Goal: Task Accomplishment & Management: Use online tool/utility

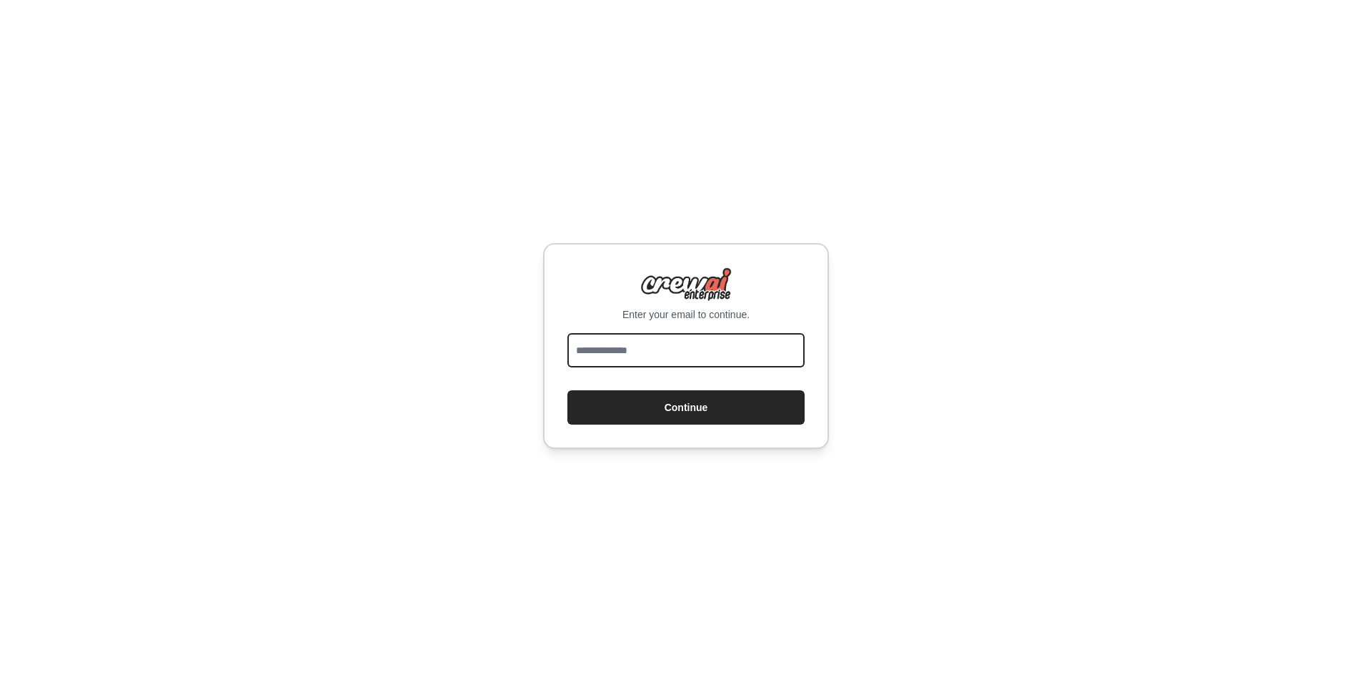
click at [655, 354] on input "email" at bounding box center [685, 350] width 237 height 34
type input "*"
type input "**********"
click at [567, 390] on button "Continue" at bounding box center [685, 407] width 237 height 34
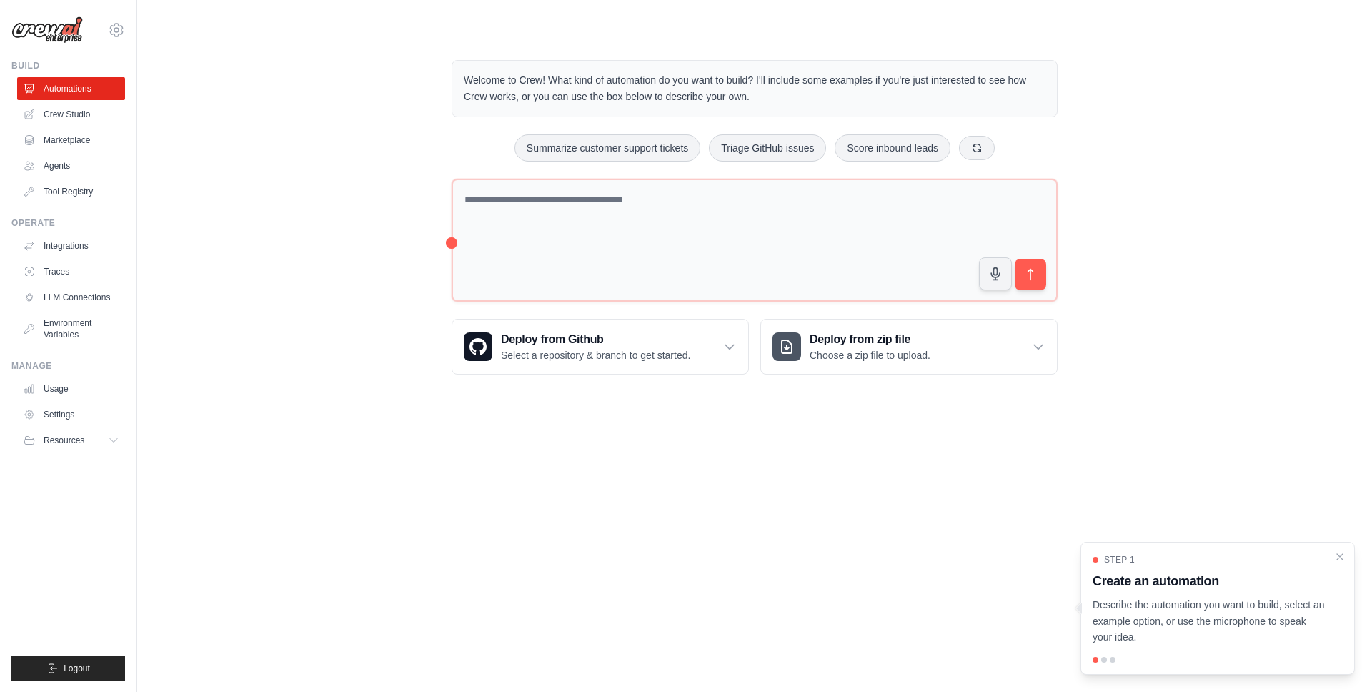
click at [706, 81] on p "Welcome to Crew! What kind of automation do you want to build? I'll include som…" at bounding box center [755, 88] width 582 height 33
click at [350, 329] on div "Welcome to Crew! What kind of automation do you want to build? I'll include som…" at bounding box center [754, 217] width 1189 height 360
click at [73, 121] on link "Crew Studio" at bounding box center [73, 114] width 108 height 23
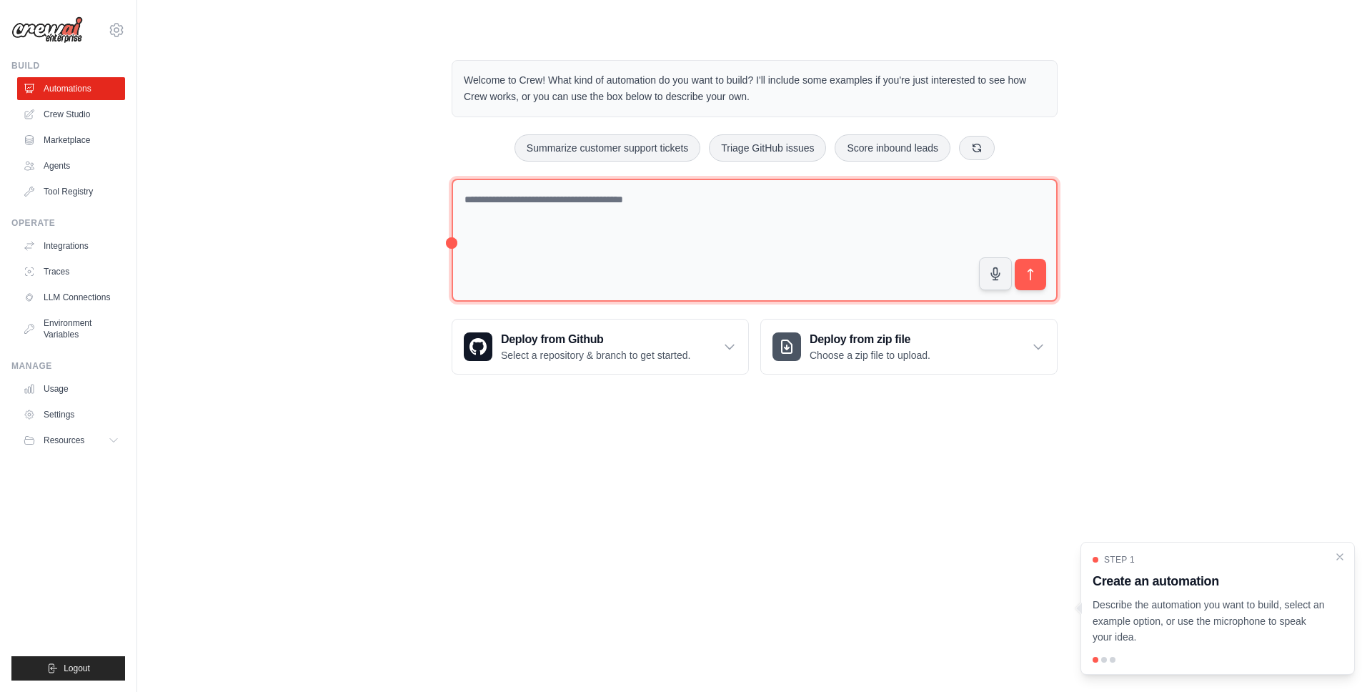
click at [598, 234] on textarea at bounding box center [755, 241] width 606 height 124
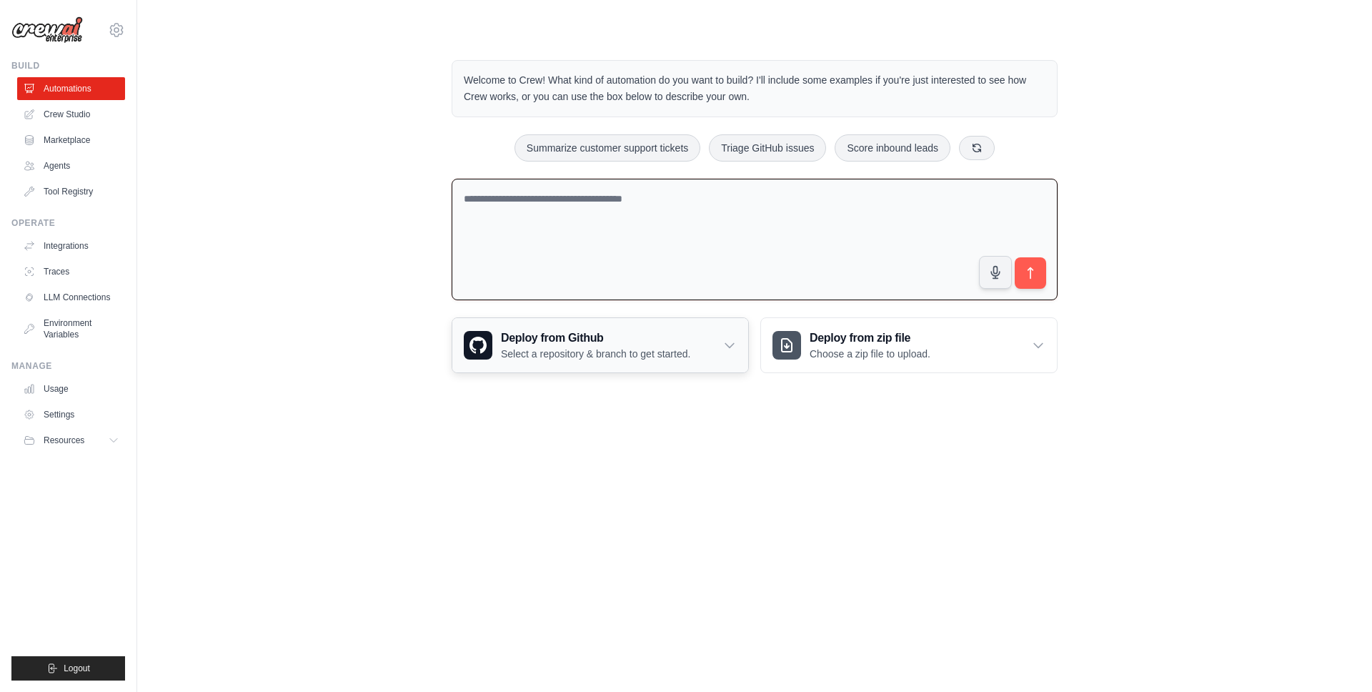
click at [690, 351] on p "Select a repository & branch to get started." at bounding box center [595, 354] width 189 height 14
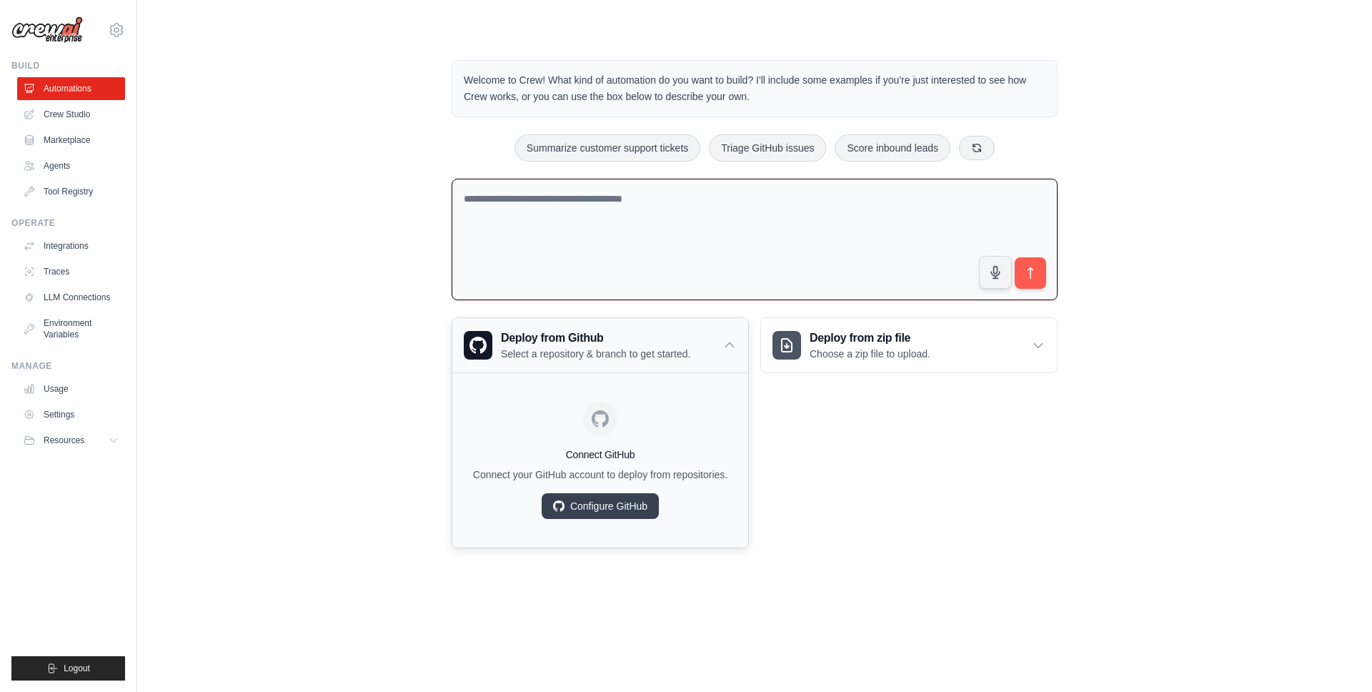
click at [690, 351] on p "Select a repository & branch to get started." at bounding box center [595, 354] width 189 height 14
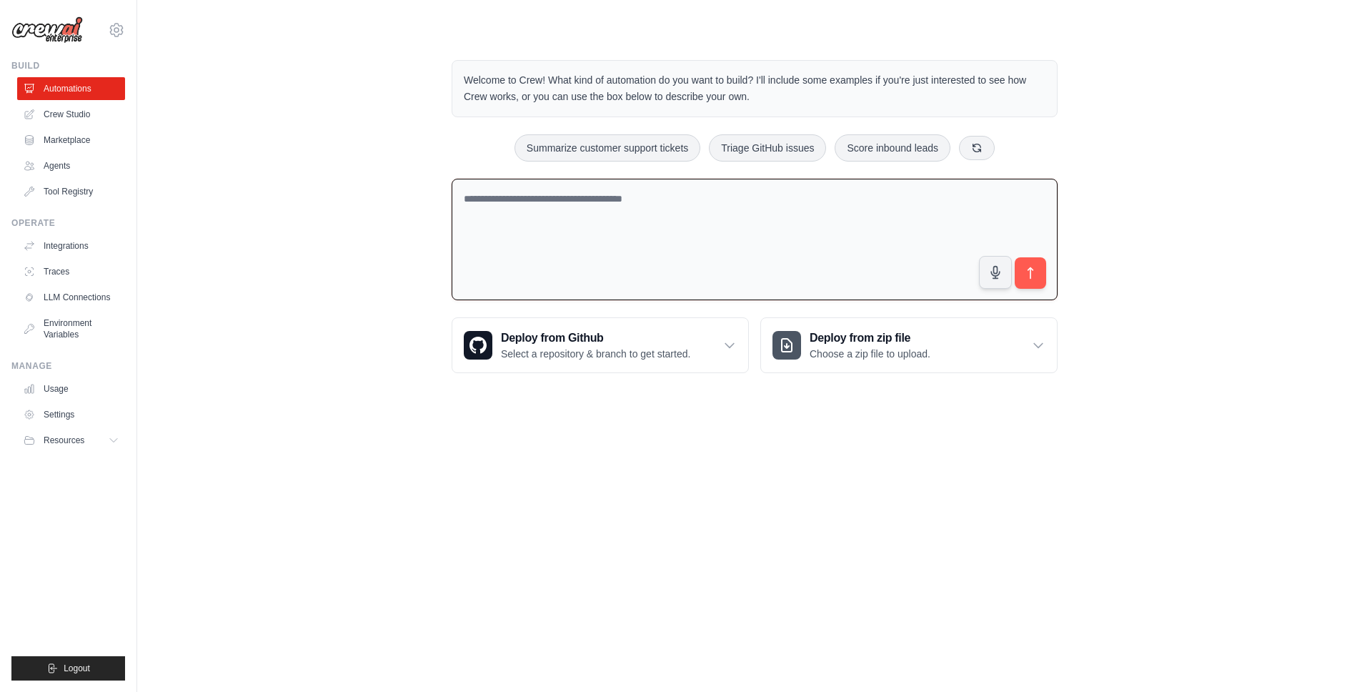
click at [811, 235] on textarea at bounding box center [755, 240] width 606 height 122
type textarea "*"
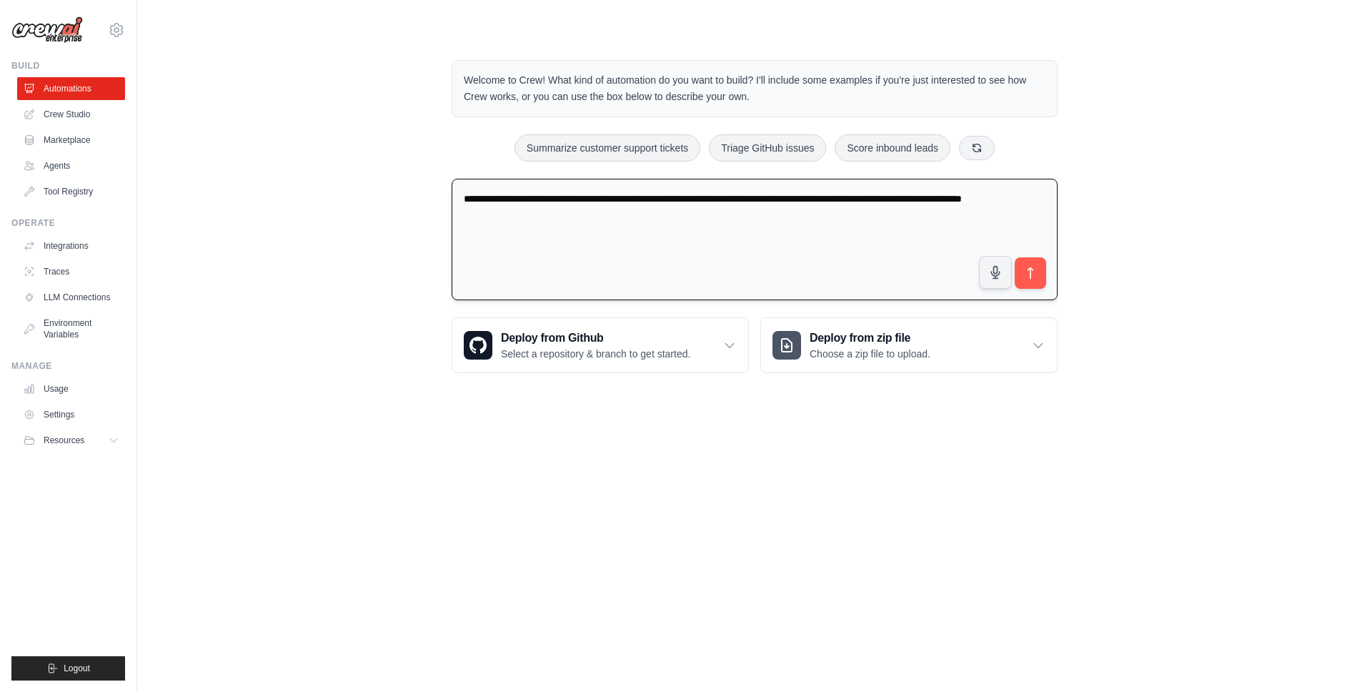
type textarea "**********"
click at [95, 106] on link "Crew Studio" at bounding box center [73, 114] width 108 height 23
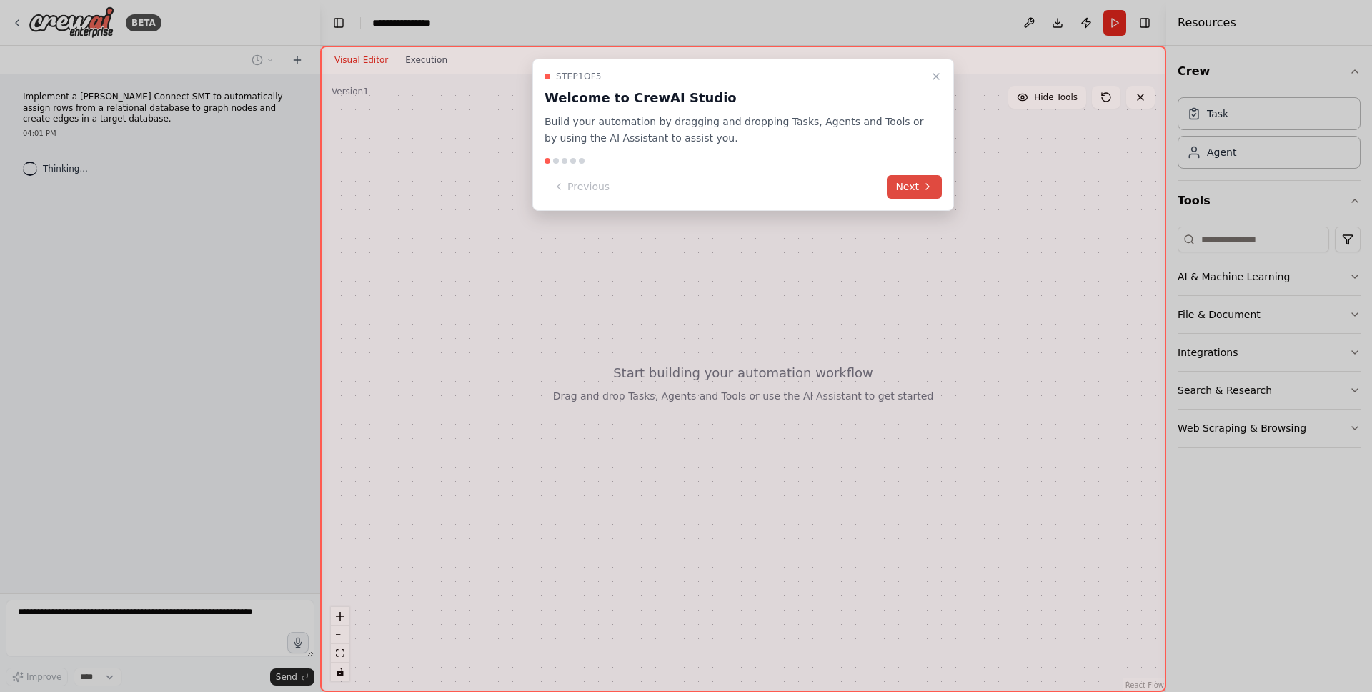
click at [905, 189] on button "Next" at bounding box center [914, 187] width 55 height 24
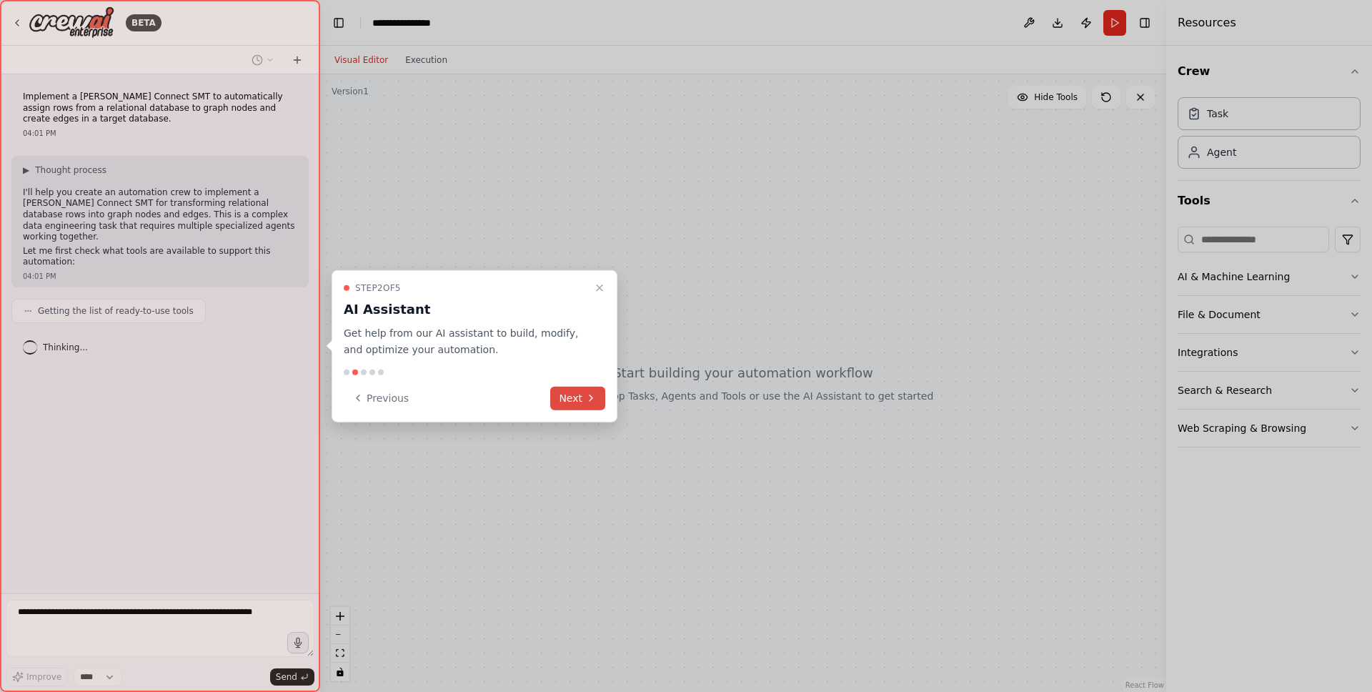
click at [588, 388] on button "Next" at bounding box center [577, 398] width 55 height 24
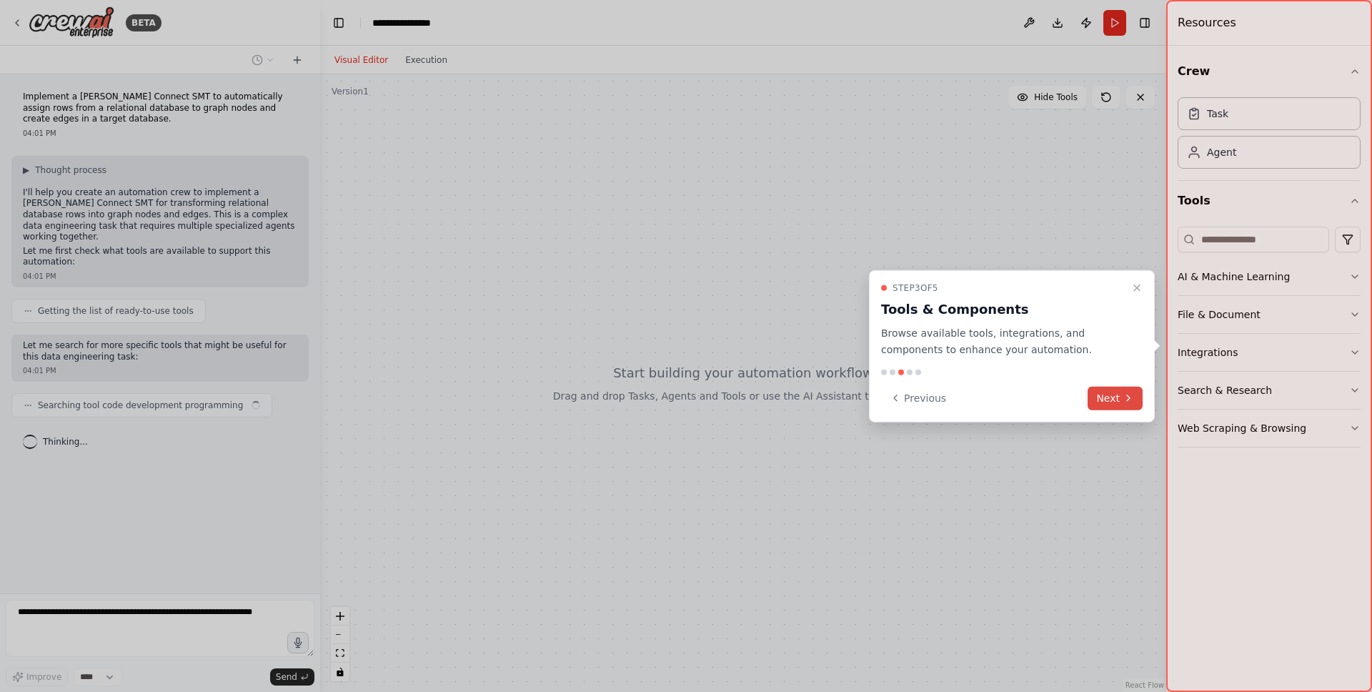
click at [1121, 393] on button "Next" at bounding box center [1114, 398] width 55 height 24
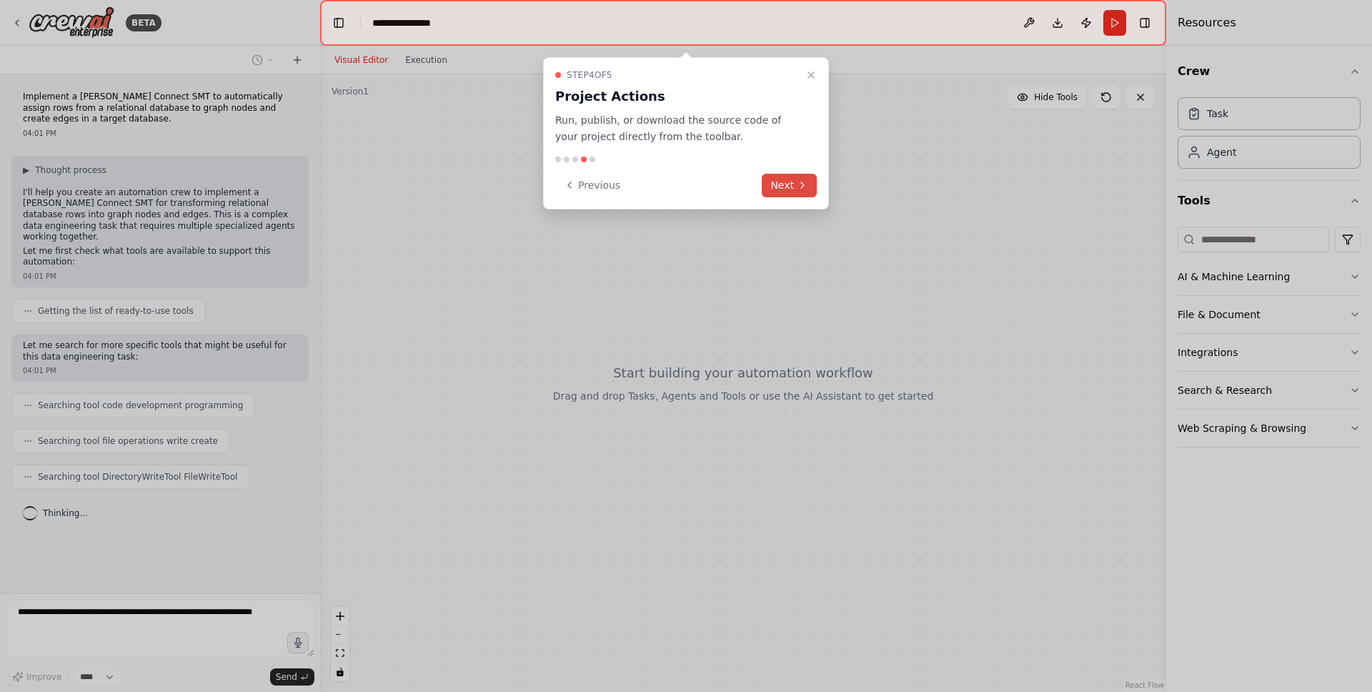
click at [792, 184] on button "Next" at bounding box center [789, 186] width 55 height 24
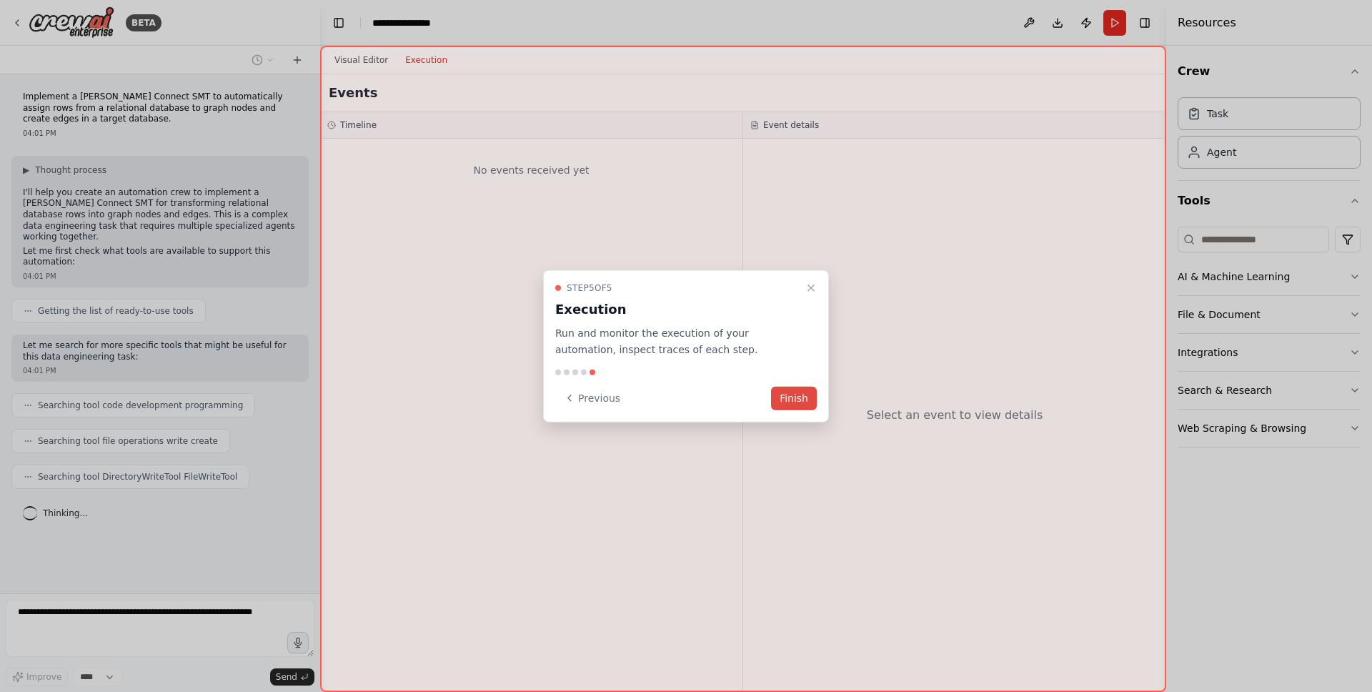
click at [797, 396] on button "Finish" at bounding box center [794, 398] width 46 height 24
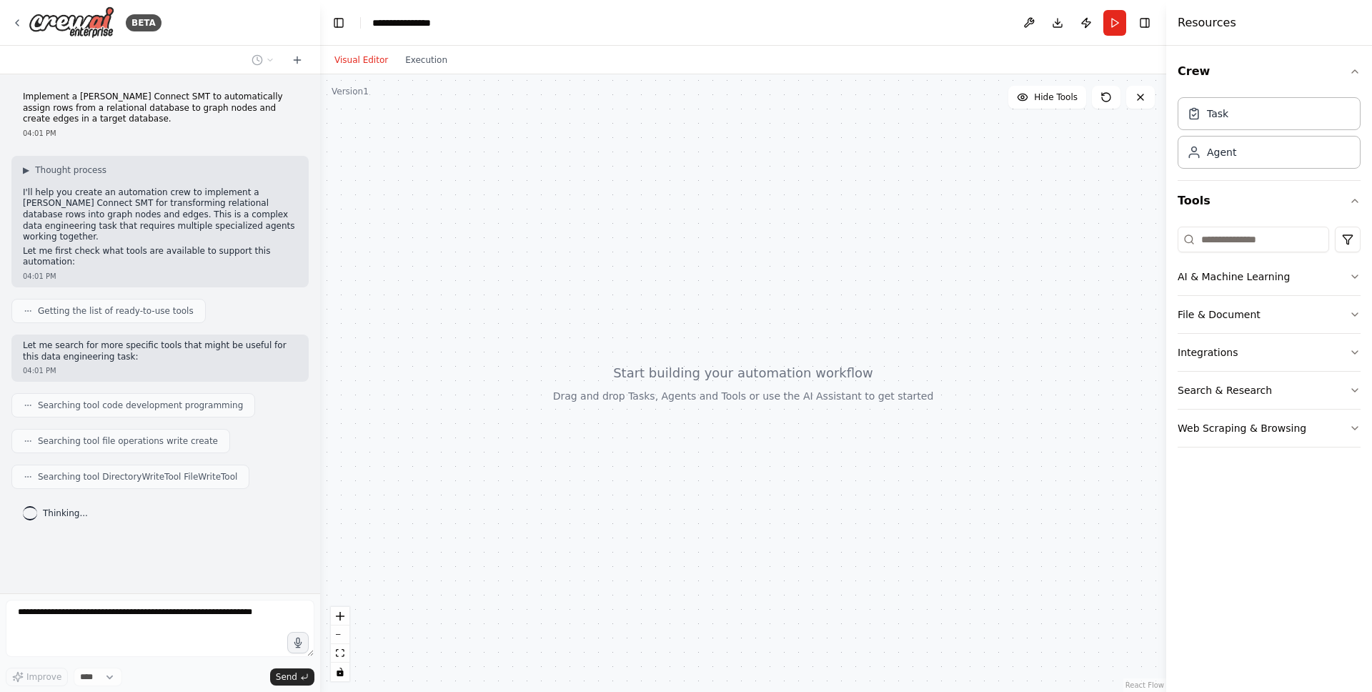
click at [730, 307] on div at bounding box center [743, 382] width 846 height 617
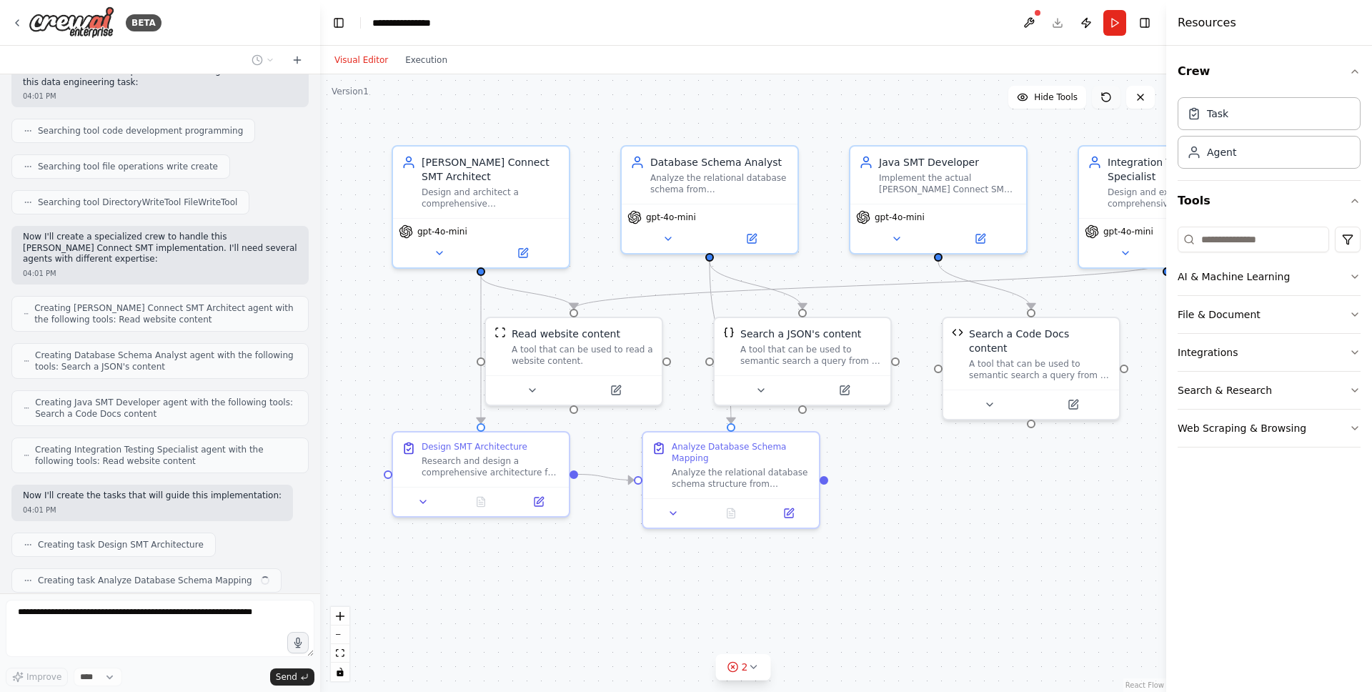
scroll to position [310, 0]
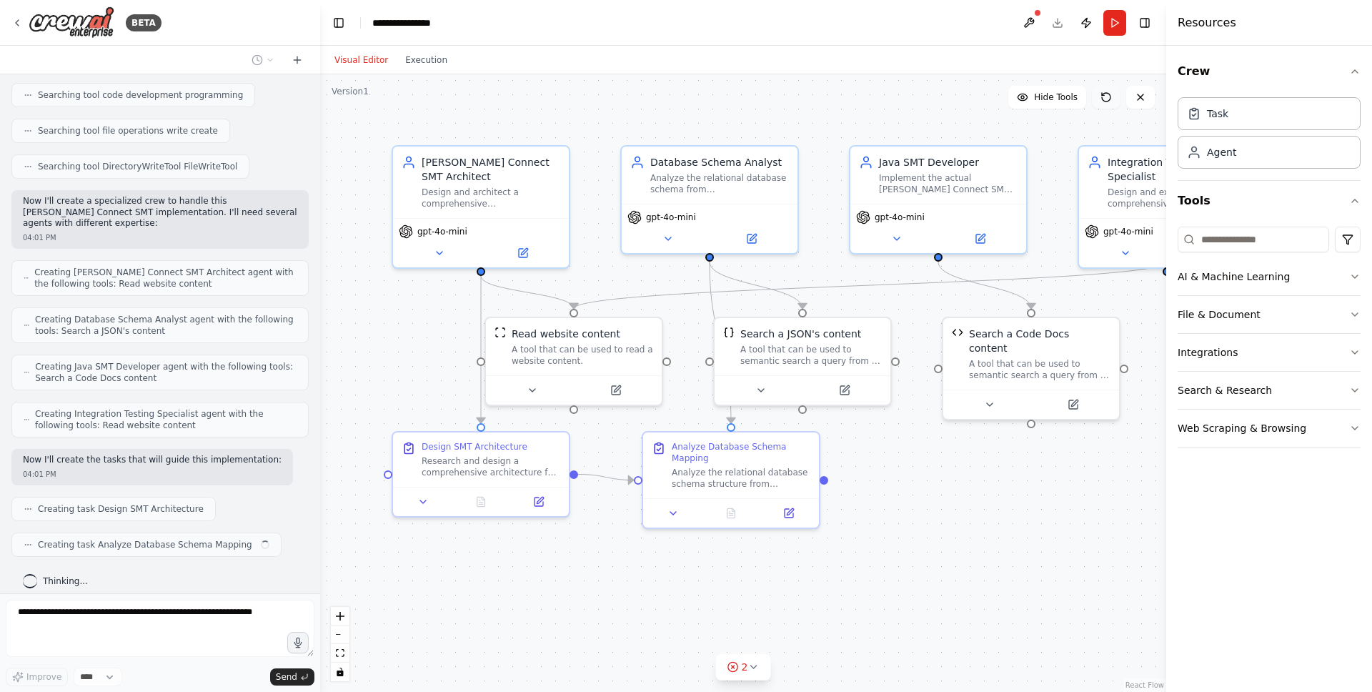
click at [1109, 94] on icon at bounding box center [1106, 97] width 9 height 9
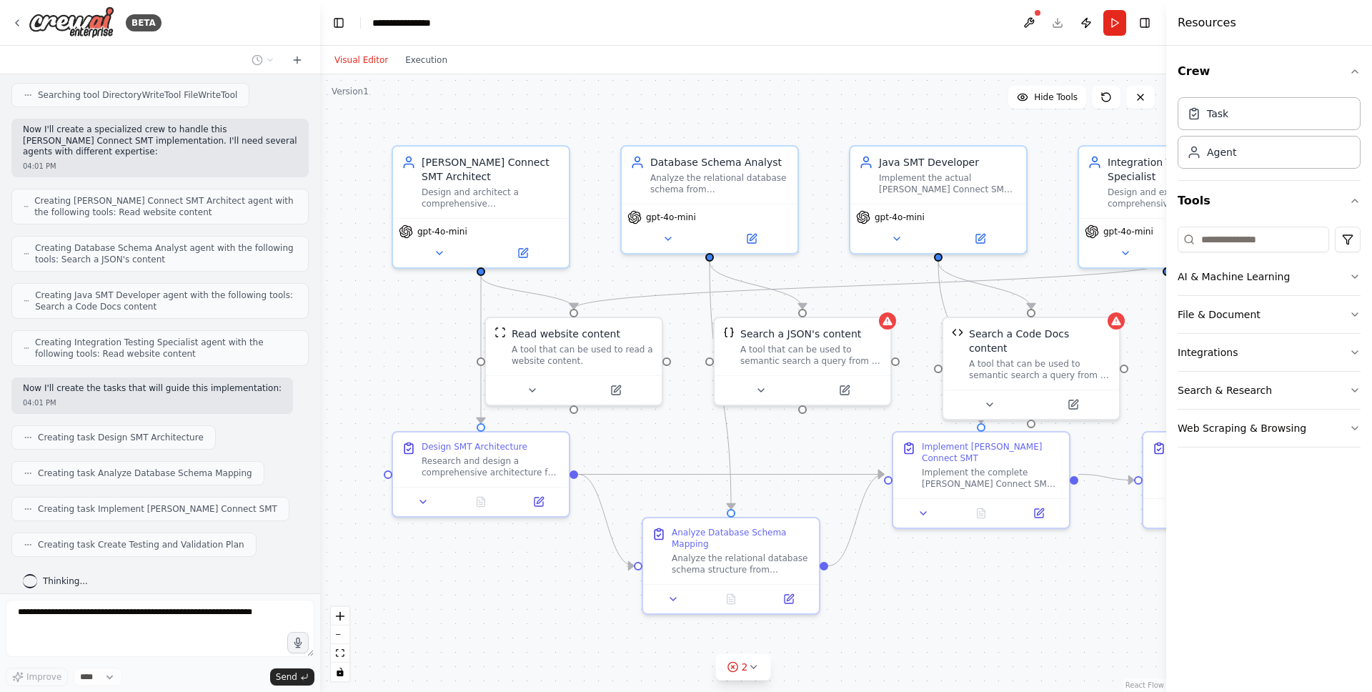
scroll to position [464, 0]
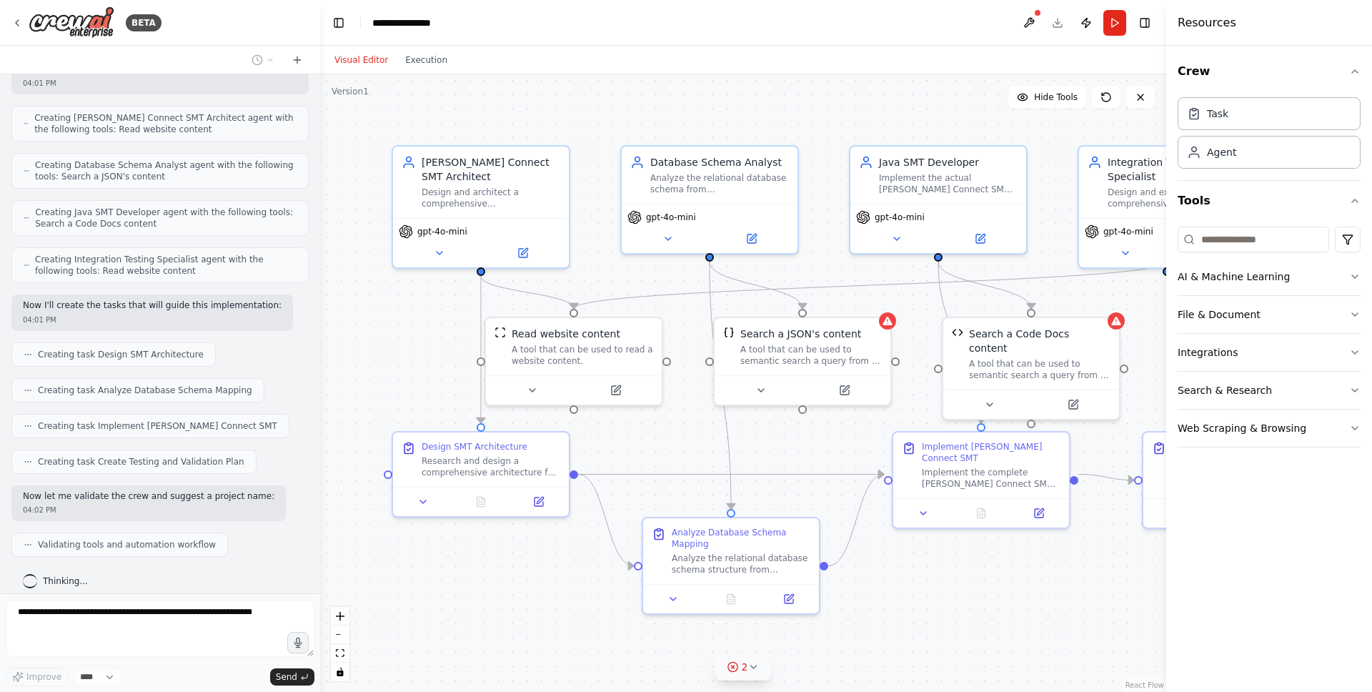
click at [755, 662] on icon at bounding box center [752, 666] width 11 height 11
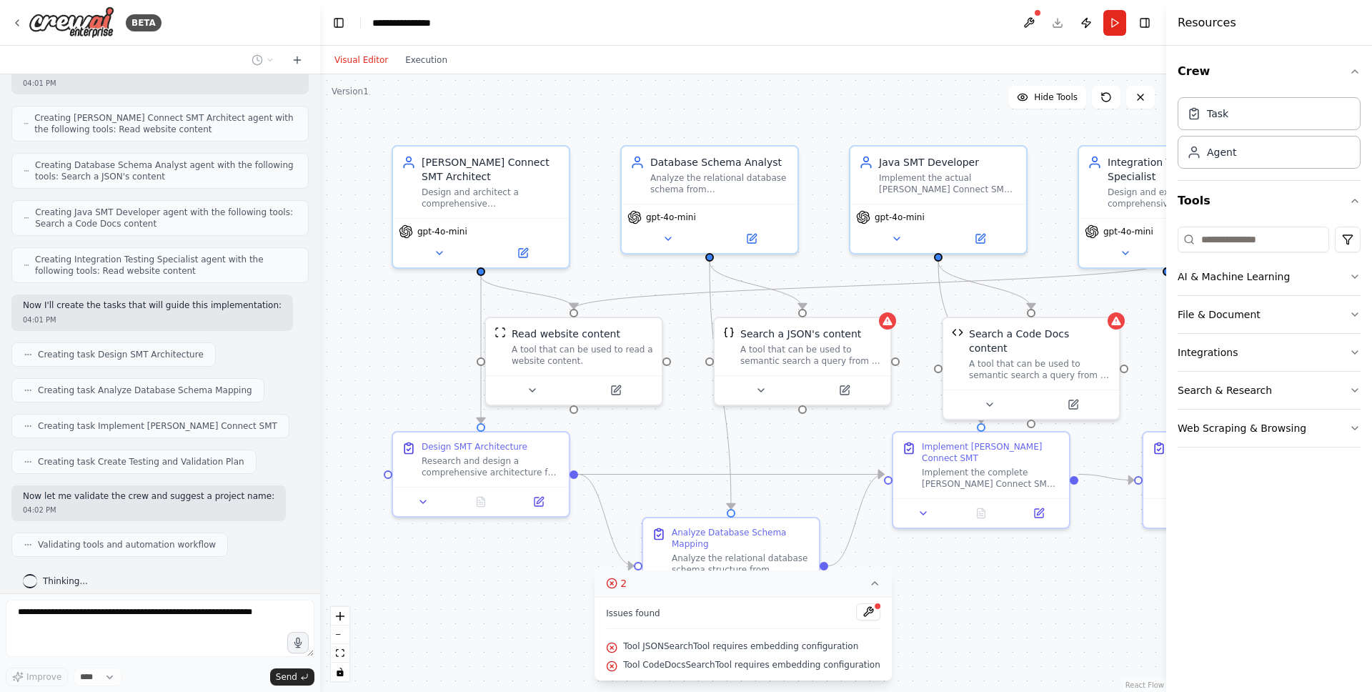
click at [869, 586] on icon at bounding box center [874, 582] width 11 height 11
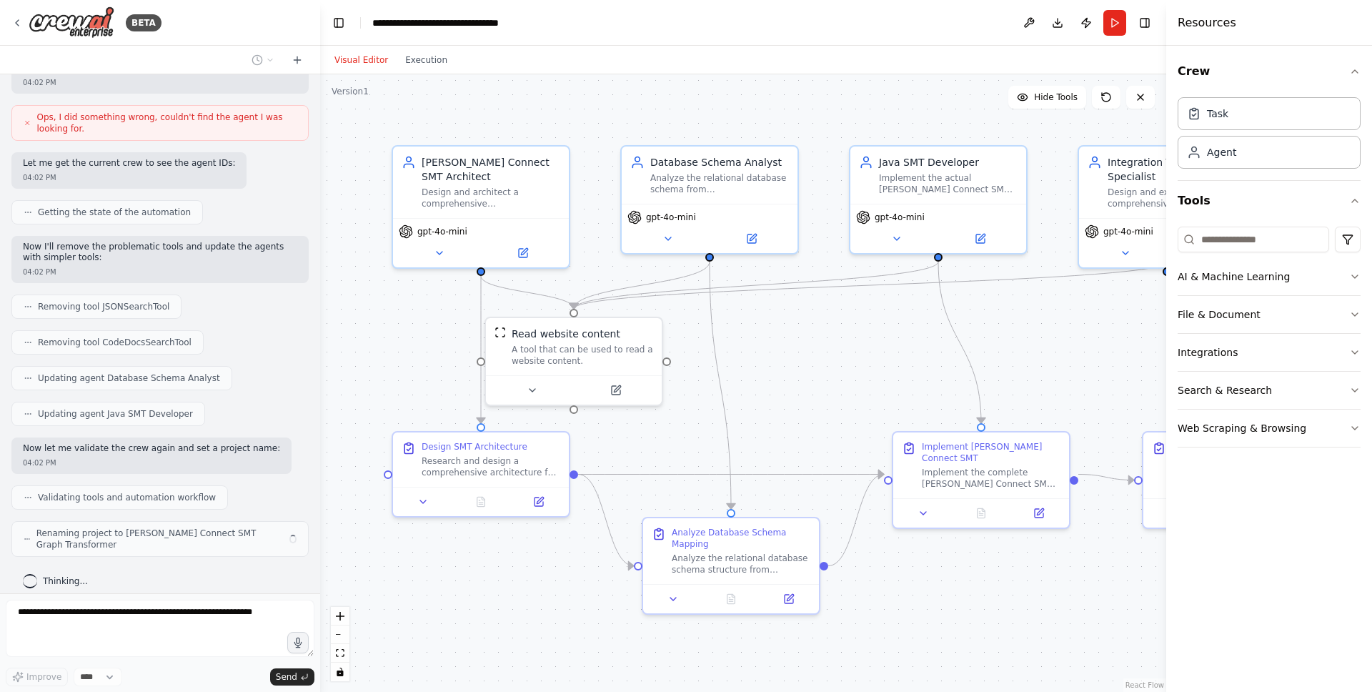
scroll to position [975, 0]
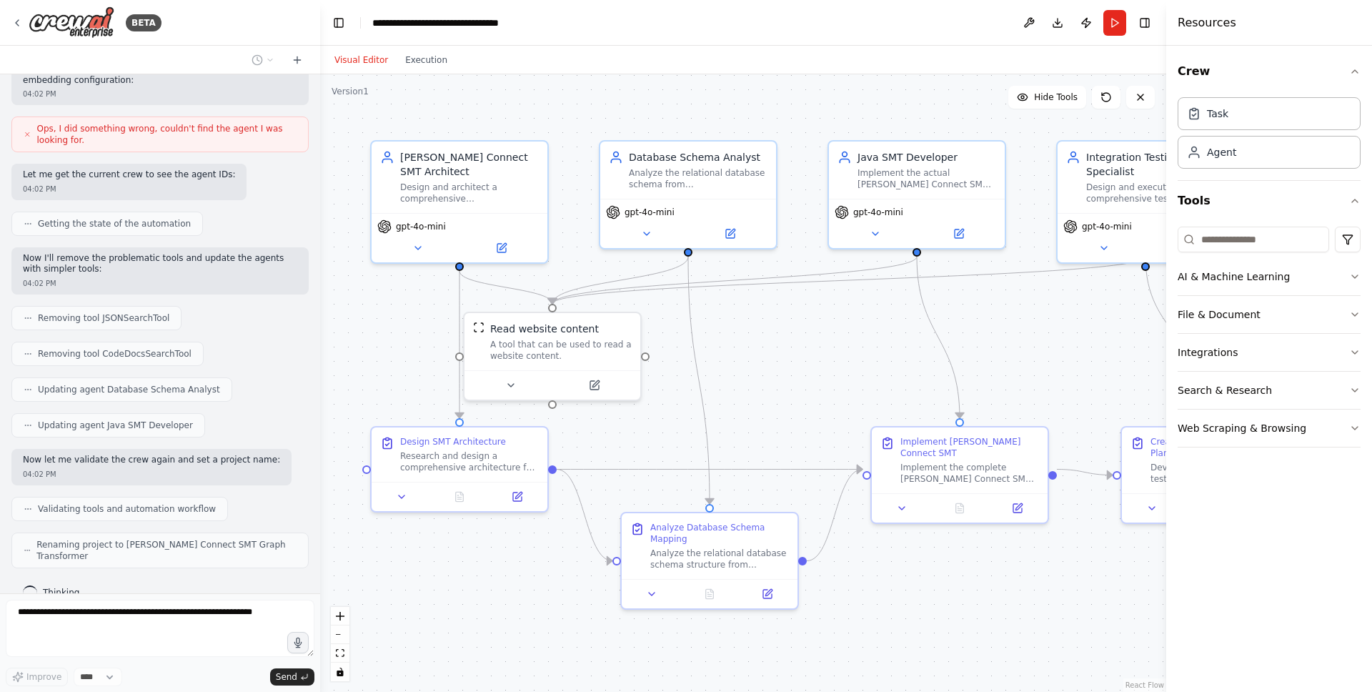
drag, startPoint x: 1004, startPoint y: 561, endPoint x: 982, endPoint y: 556, distance: 22.0
click at [982, 556] on div ".deletable-edge-delete-btn { width: 20px; height: 20px; border: 0px solid #ffff…" at bounding box center [743, 382] width 846 height 617
click at [434, 224] on span "gpt-4o-mini" at bounding box center [421, 223] width 50 height 11
click at [414, 242] on icon at bounding box center [417, 244] width 11 height 11
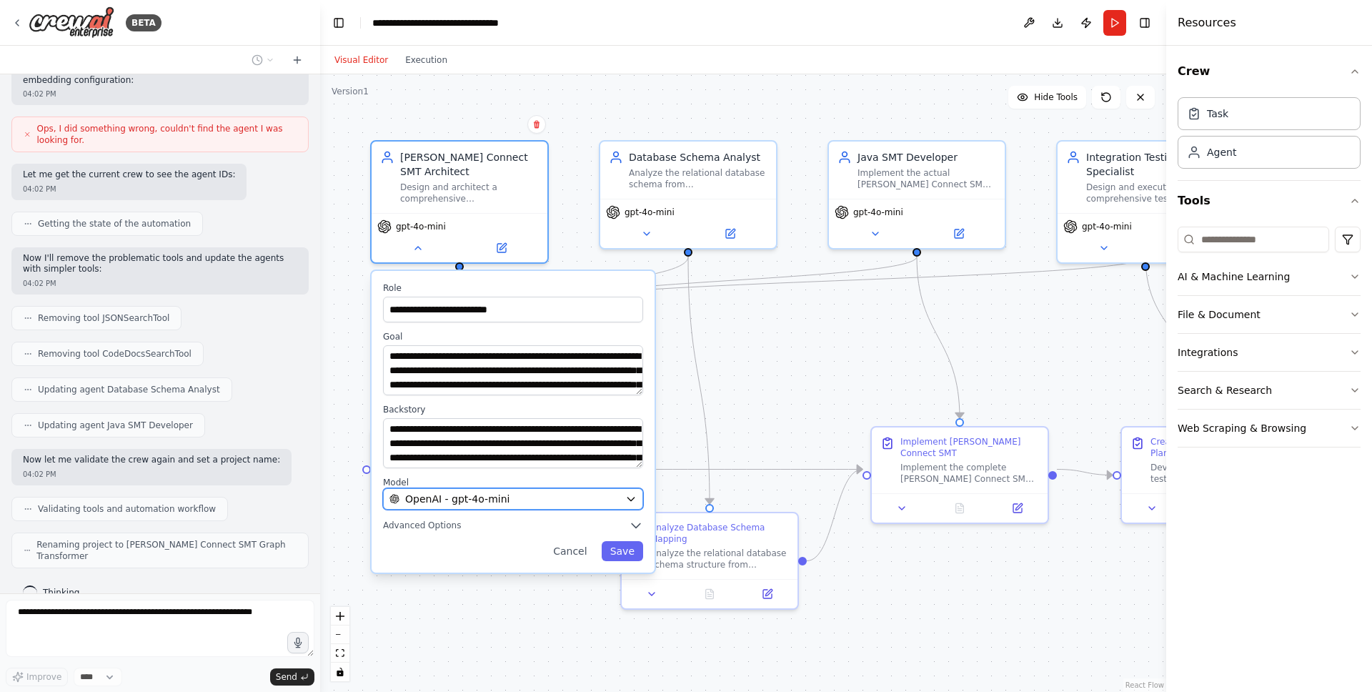
click at [567, 492] on div "OpenAI - gpt-4o-mini" at bounding box center [504, 499] width 230 height 14
click at [576, 496] on div "OpenAI - gpt-4o-mini" at bounding box center [504, 499] width 230 height 14
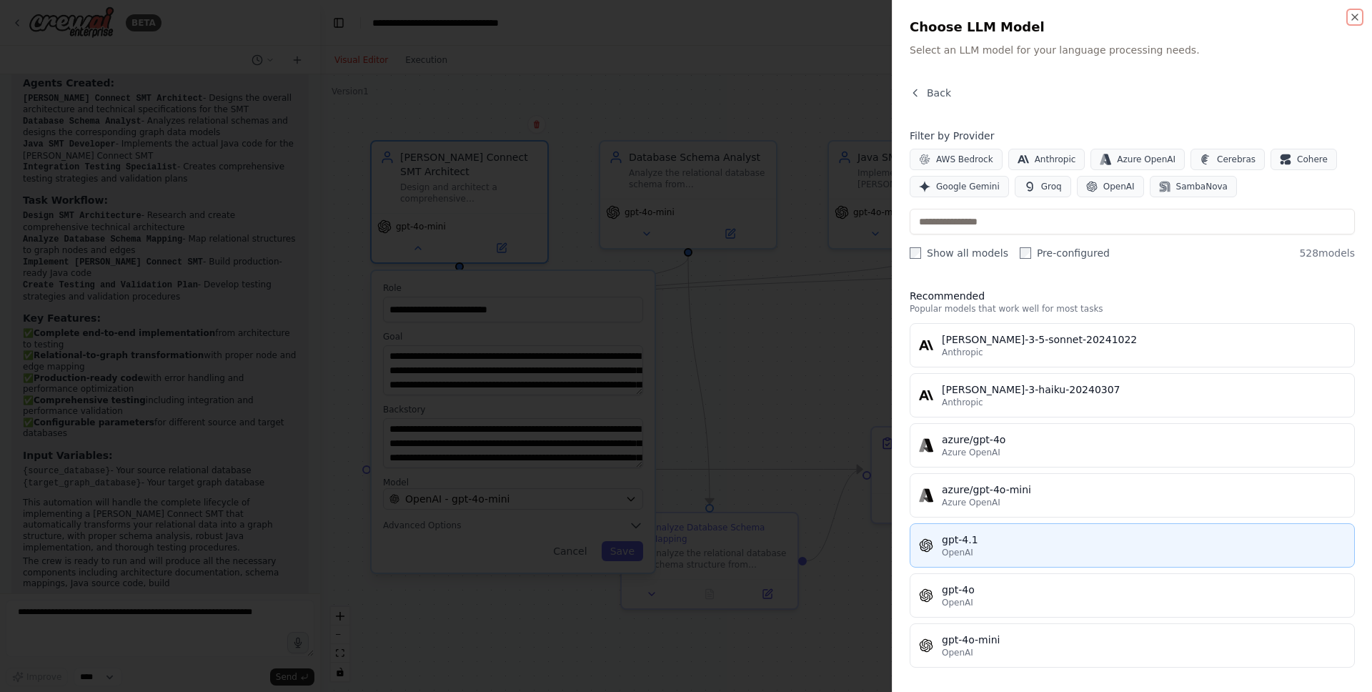
scroll to position [1563, 0]
click at [1053, 541] on div "gpt-4.1" at bounding box center [1144, 539] width 404 height 14
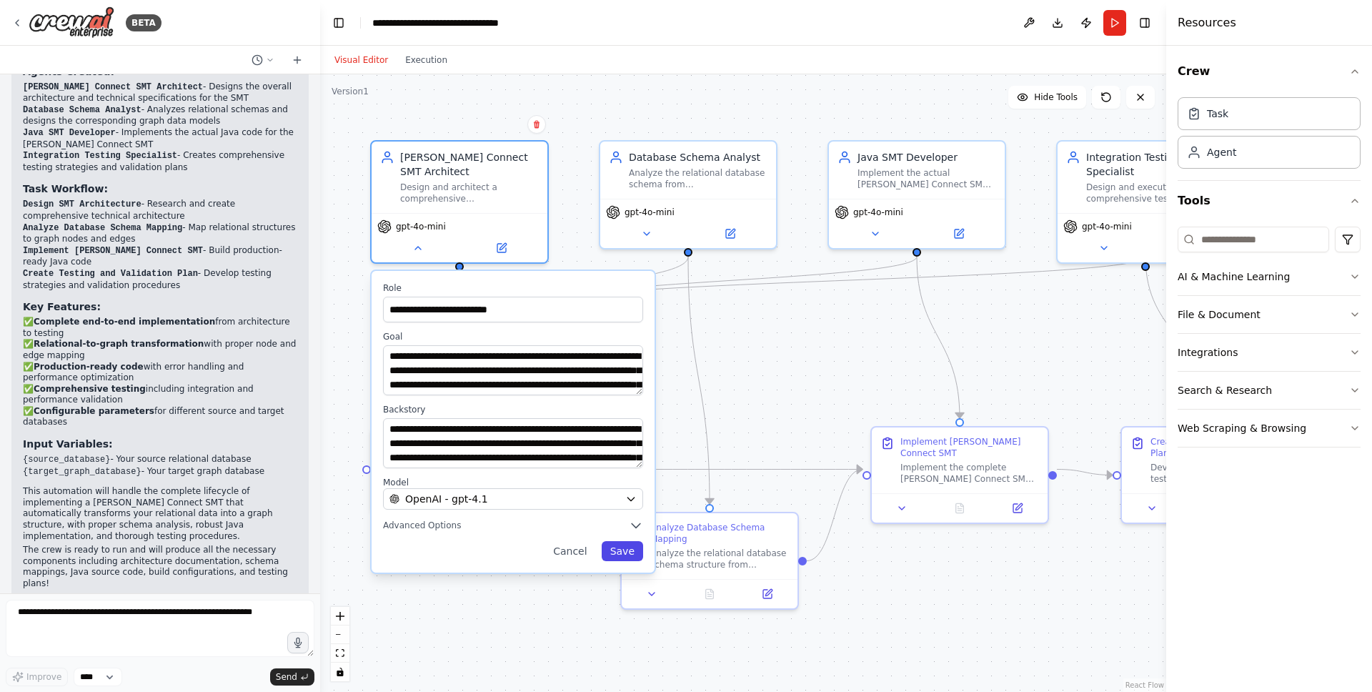
click at [620, 548] on button "Save" at bounding box center [622, 551] width 41 height 20
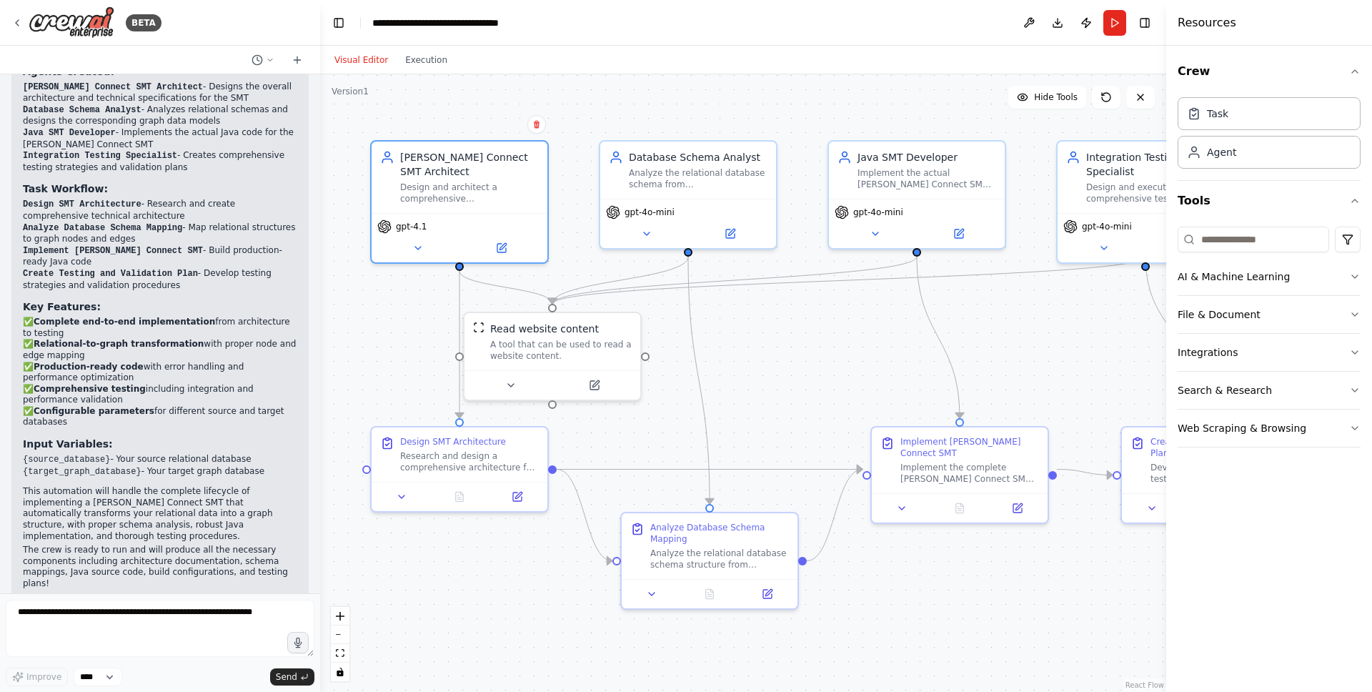
click at [527, 577] on div ".deletable-edge-delete-btn { width: 20px; height: 20px; border: 0px solid #ffff…" at bounding box center [743, 382] width 846 height 617
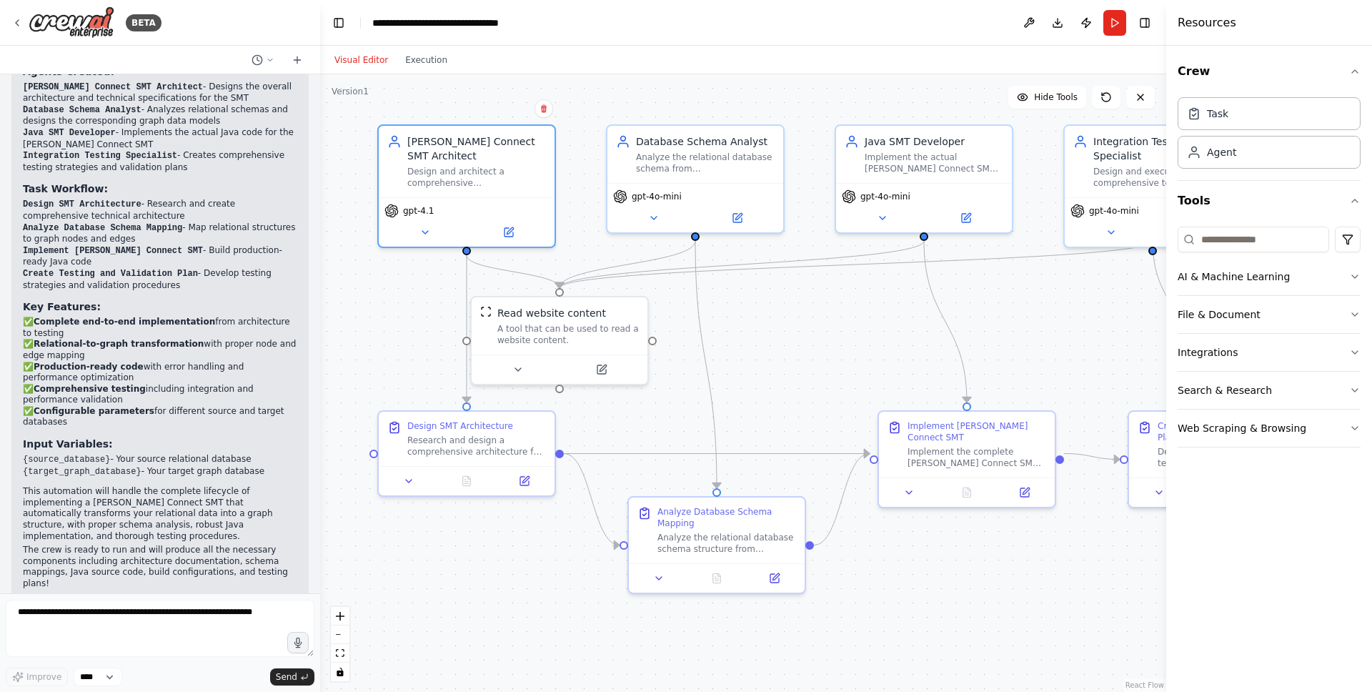
drag, startPoint x: 873, startPoint y: 350, endPoint x: 877, endPoint y: 336, distance: 14.9
click at [877, 336] on div ".deletable-edge-delete-btn { width: 20px; height: 20px; border: 0px solid #ffff…" at bounding box center [743, 382] width 846 height 617
click at [156, 619] on textarea at bounding box center [160, 627] width 309 height 57
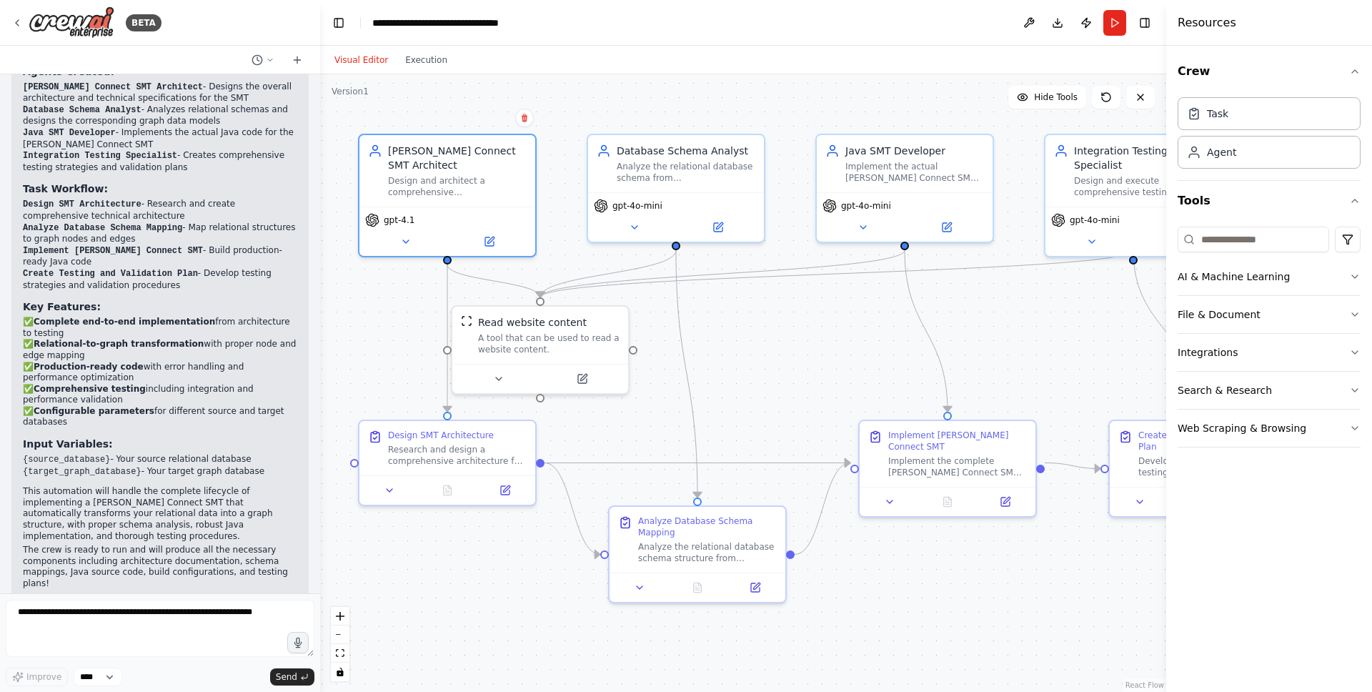
drag, startPoint x: 520, startPoint y: 547, endPoint x: 504, endPoint y: 556, distance: 18.5
click at [504, 556] on div ".deletable-edge-delete-btn { width: 20px; height: 20px; border: 0px solid #ffff…" at bounding box center [743, 382] width 846 height 617
click at [536, 559] on div ".deletable-edge-delete-btn { width: 20px; height: 20px; border: 0px solid #ffff…" at bounding box center [743, 382] width 846 height 617
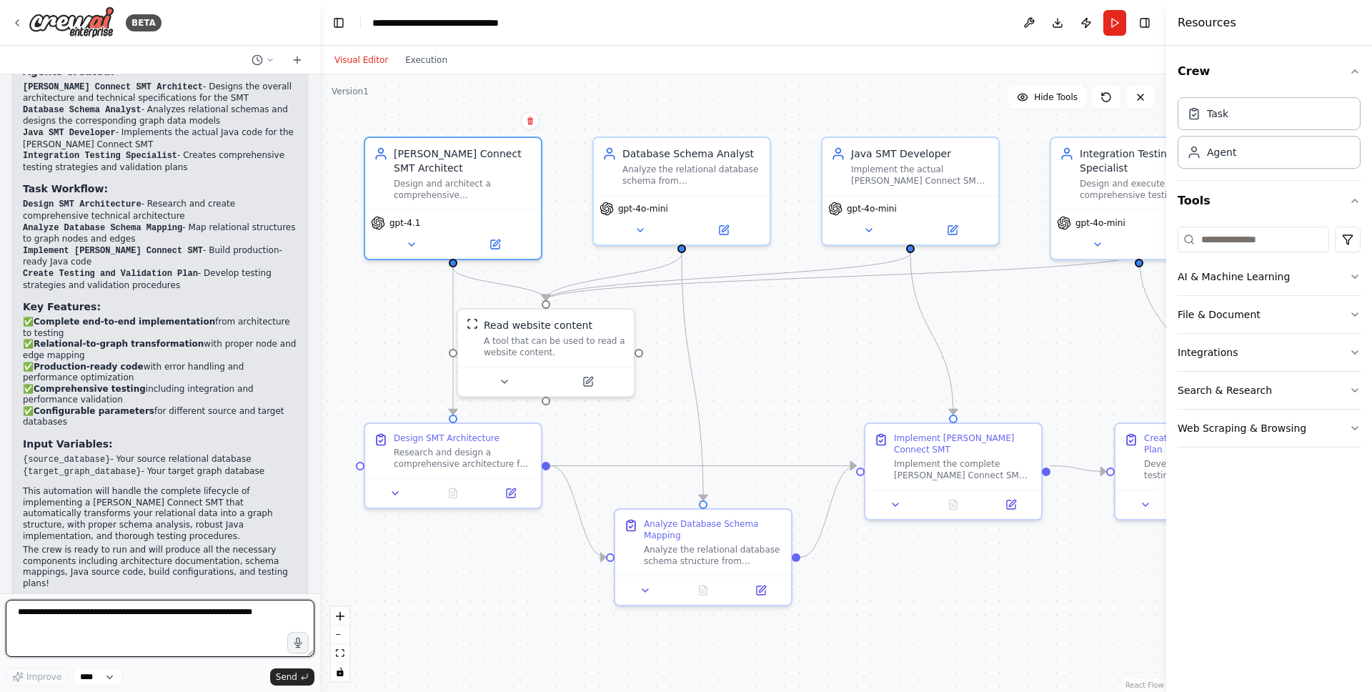
click at [185, 612] on textarea at bounding box center [160, 627] width 309 height 57
type textarea "**********"
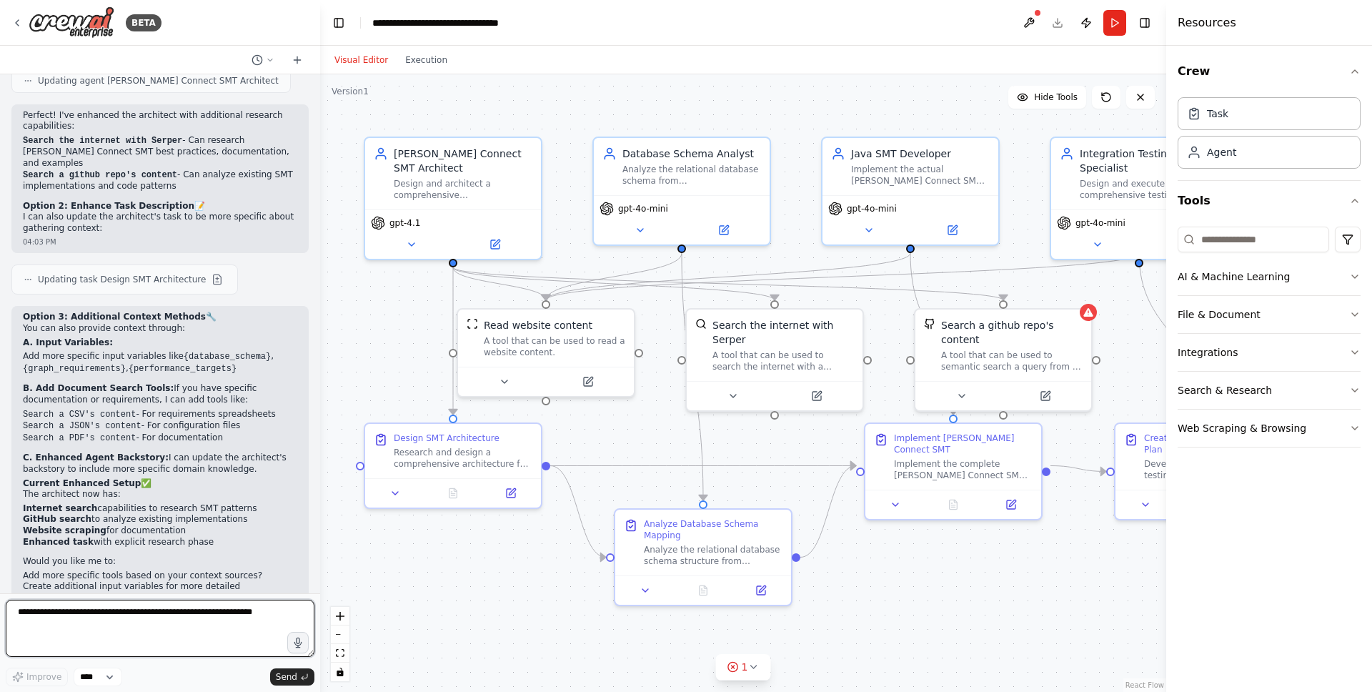
scroll to position [2411, 0]
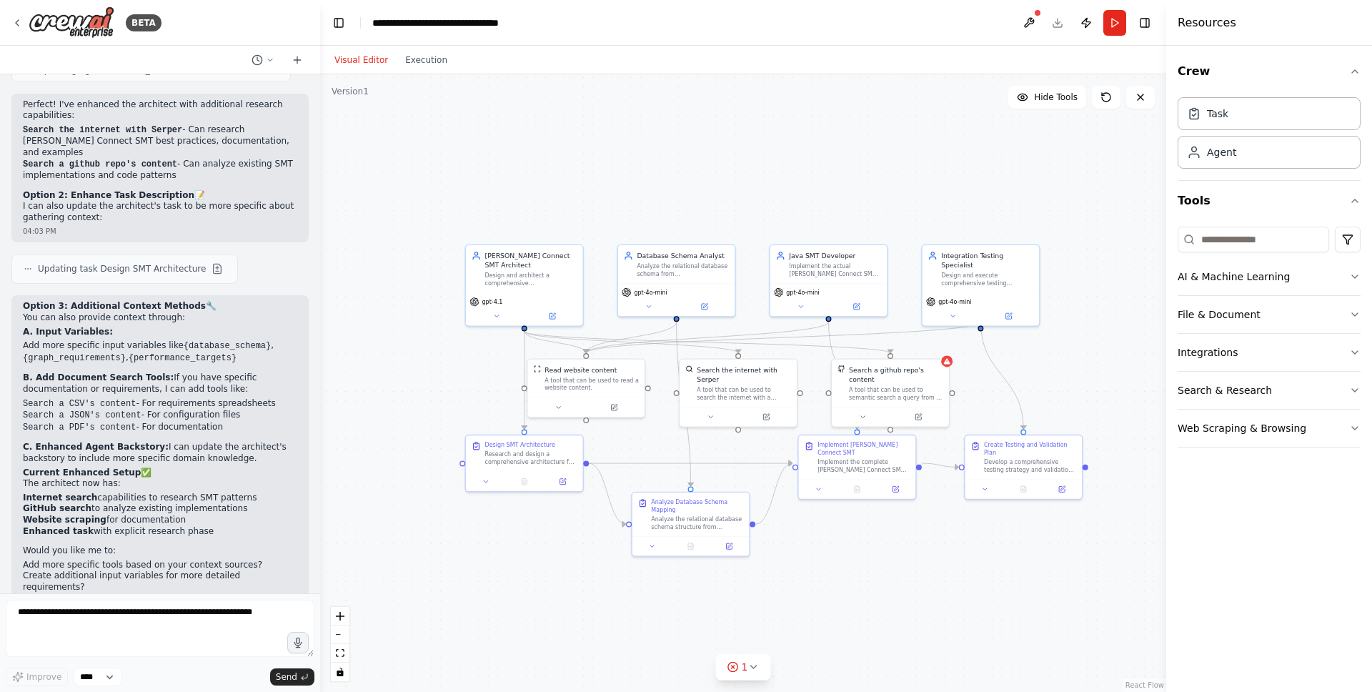
drag, startPoint x: 1015, startPoint y: 559, endPoint x: 905, endPoint y: 534, distance: 113.5
click at [905, 534] on div ".deletable-edge-delete-btn { width: 20px; height: 20px; border: 0px solid #ffff…" at bounding box center [743, 382] width 846 height 617
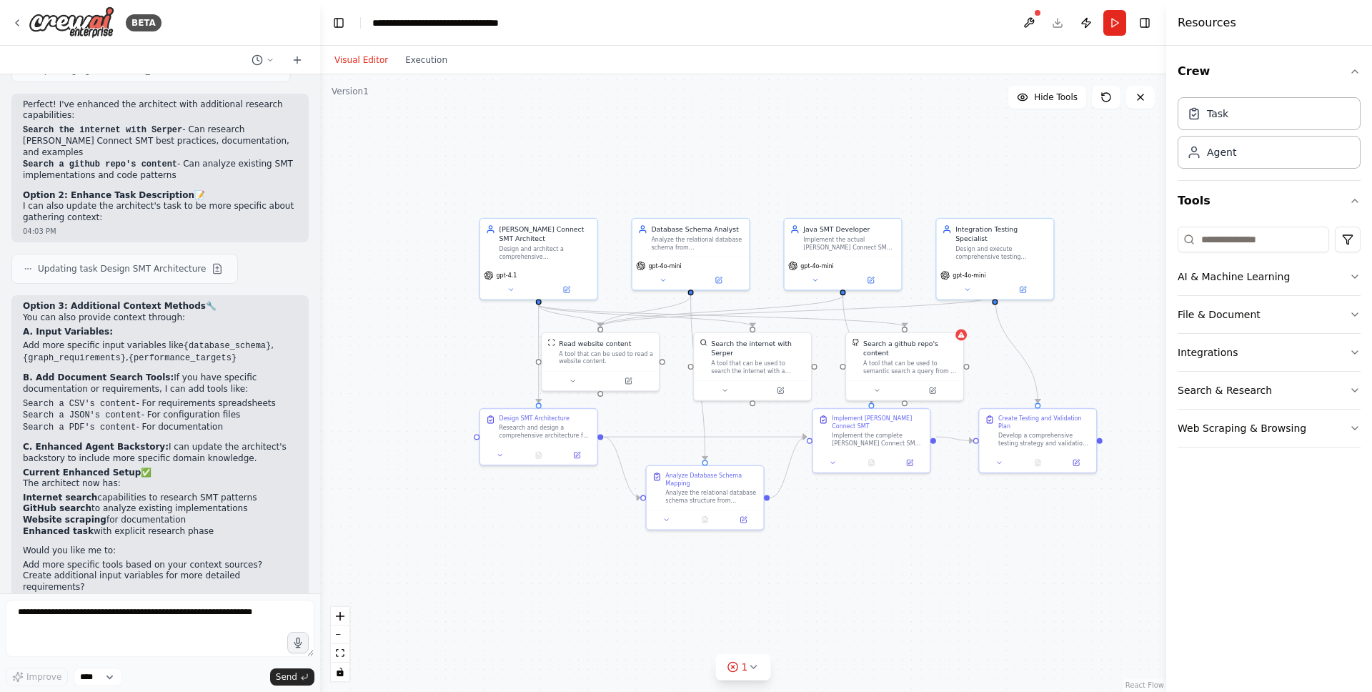
drag, startPoint x: 904, startPoint y: 533, endPoint x: 912, endPoint y: 508, distance: 26.2
click at [912, 508] on div ".deletable-edge-delete-btn { width: 20px; height: 20px; border: 0px solid #ffff…" at bounding box center [743, 382] width 846 height 617
click at [115, 624] on textarea at bounding box center [160, 627] width 309 height 57
type textarea "*"
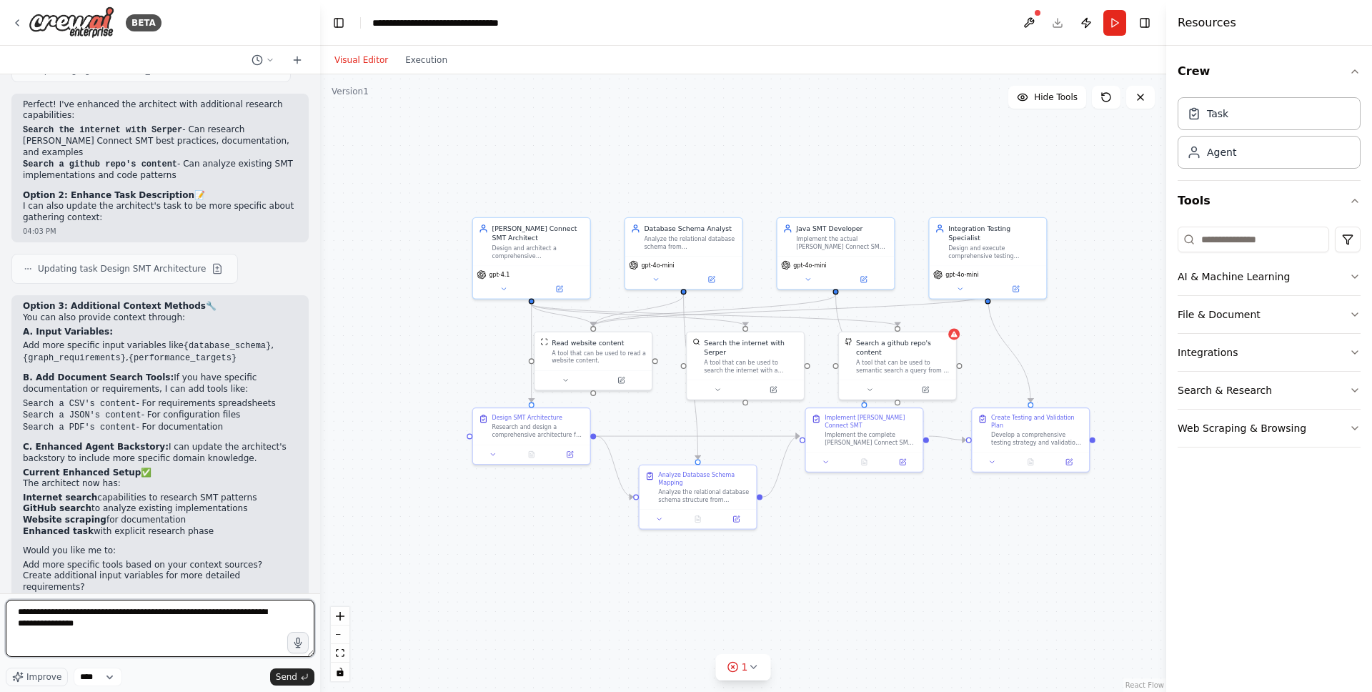
type textarea "**********"
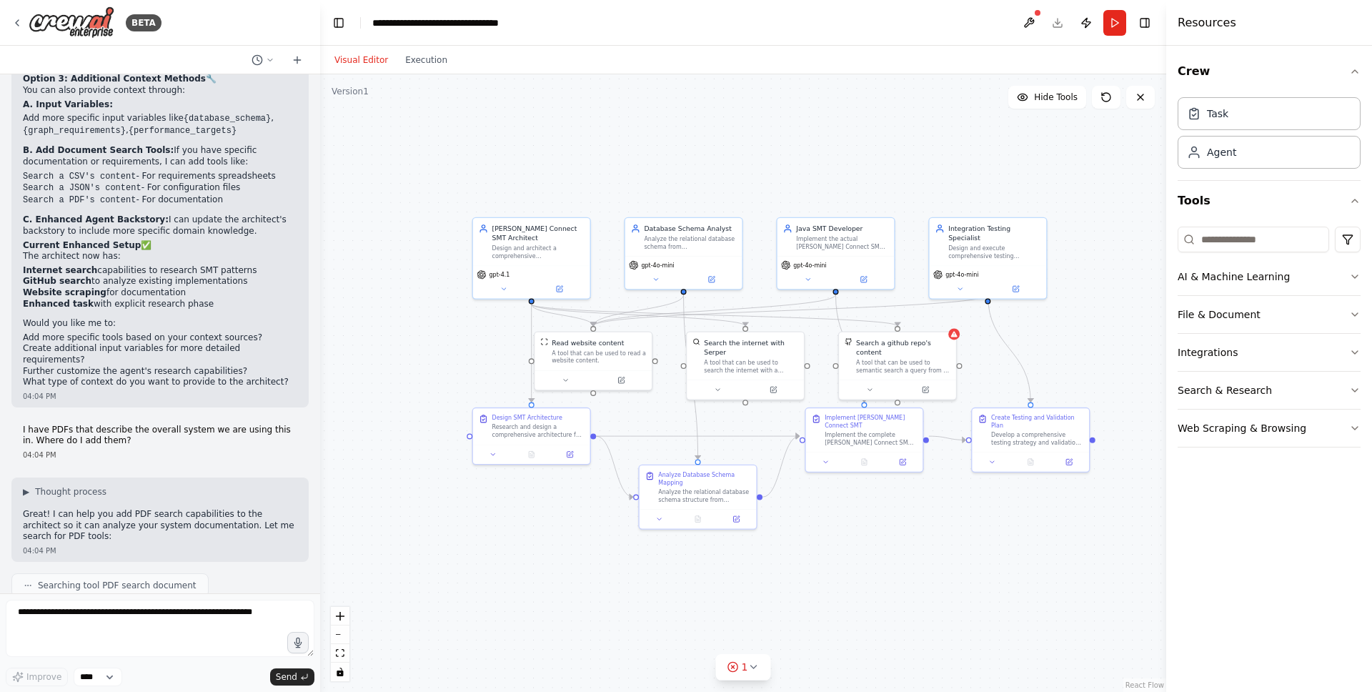
scroll to position [2722, 0]
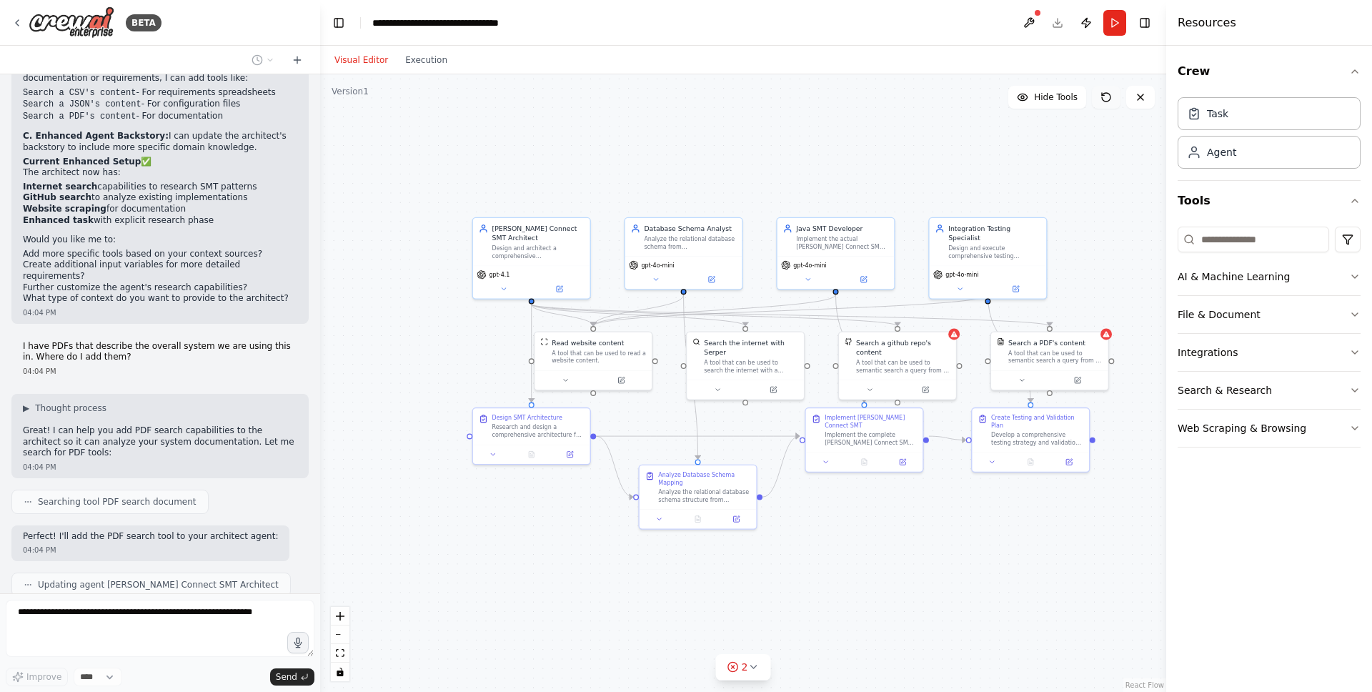
click at [1102, 108] on button at bounding box center [1106, 97] width 29 height 23
click at [1075, 369] on div at bounding box center [1049, 377] width 117 height 19
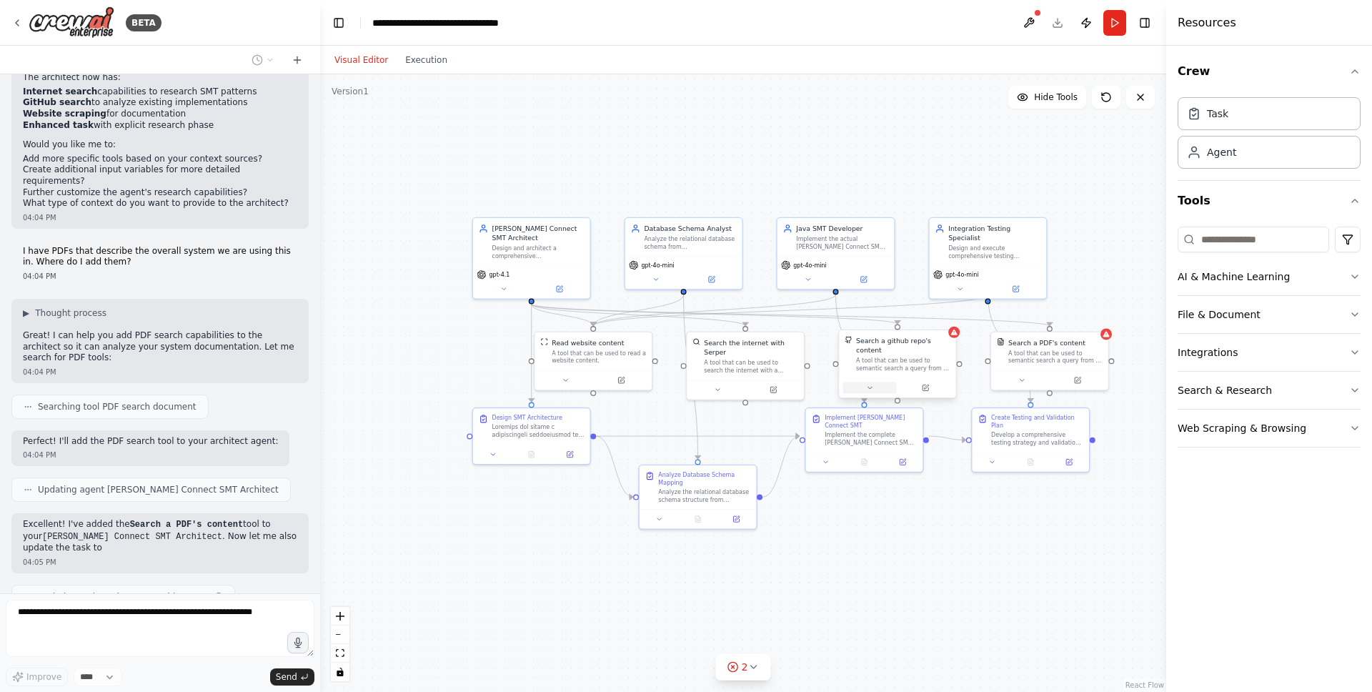
scroll to position [2829, 0]
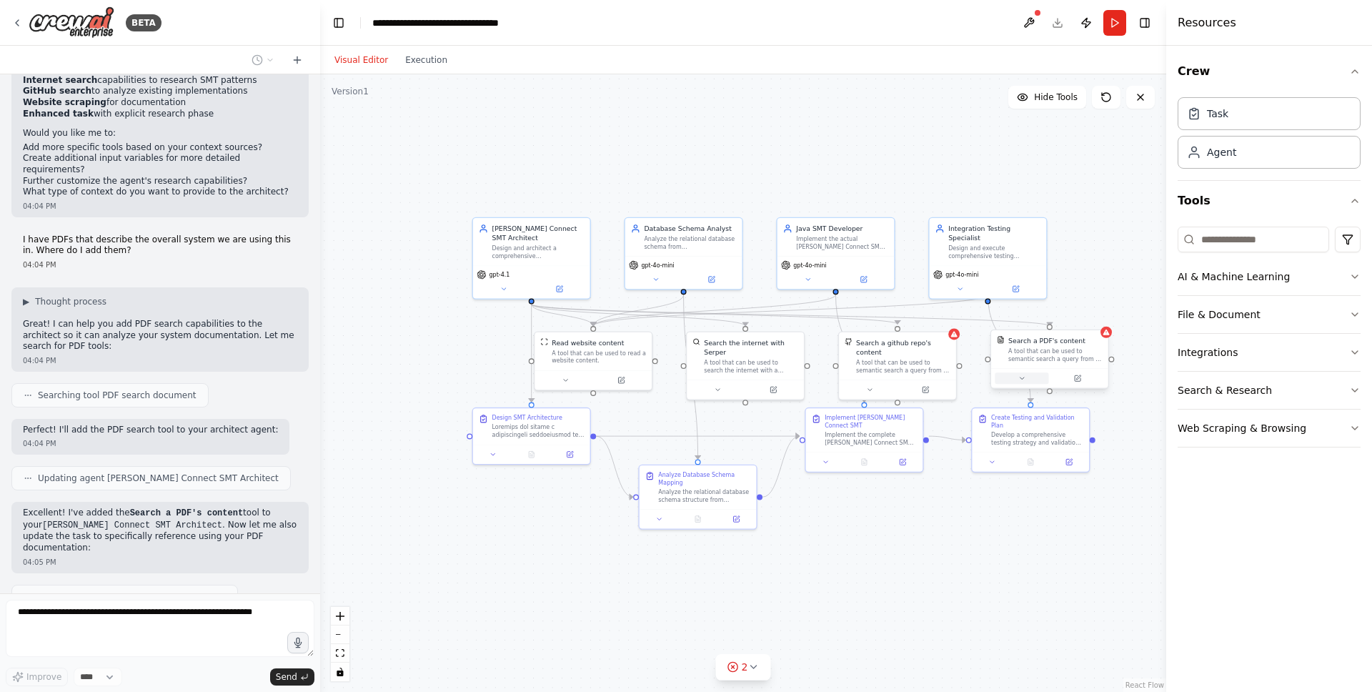
click at [1017, 381] on button at bounding box center [1022, 377] width 54 height 11
click at [1037, 378] on button at bounding box center [1027, 377] width 54 height 11
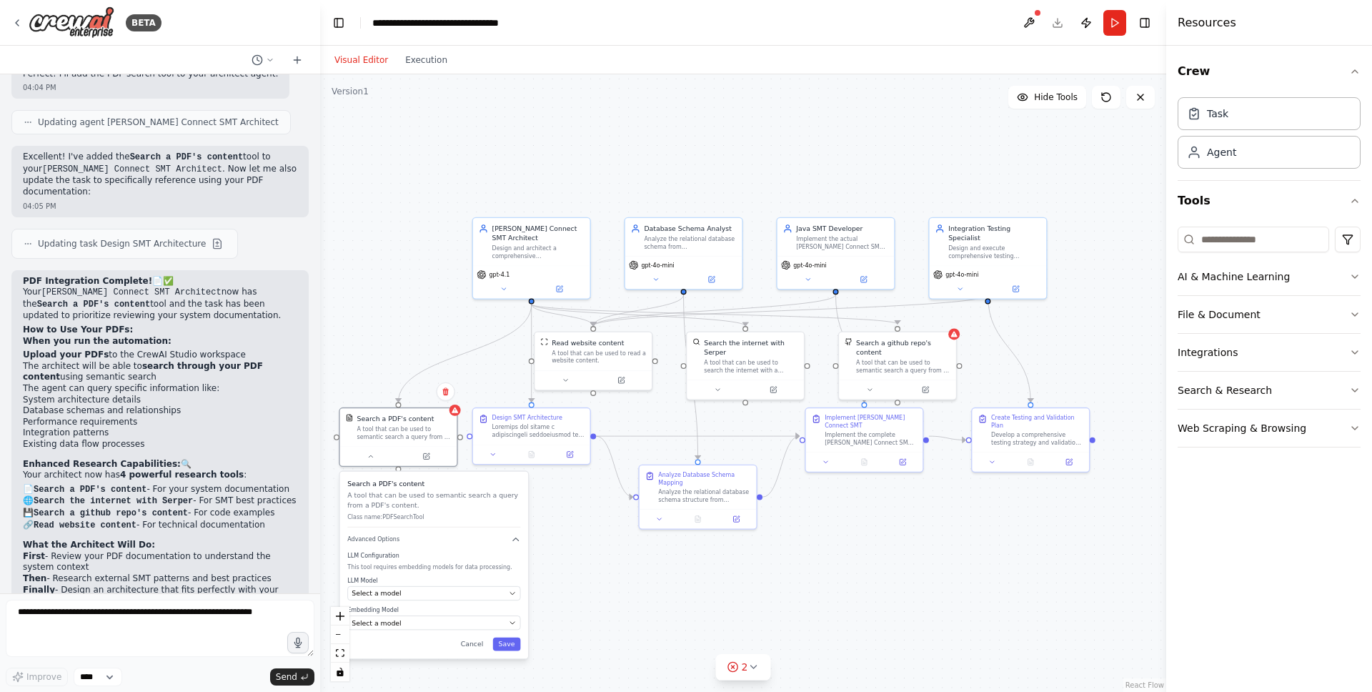
drag, startPoint x: 1064, startPoint y: 419, endPoint x: 406, endPoint y: 497, distance: 662.7
click at [406, 497] on p "A tool that can be used to semantic search a query from a PDF's content." at bounding box center [433, 499] width 173 height 19
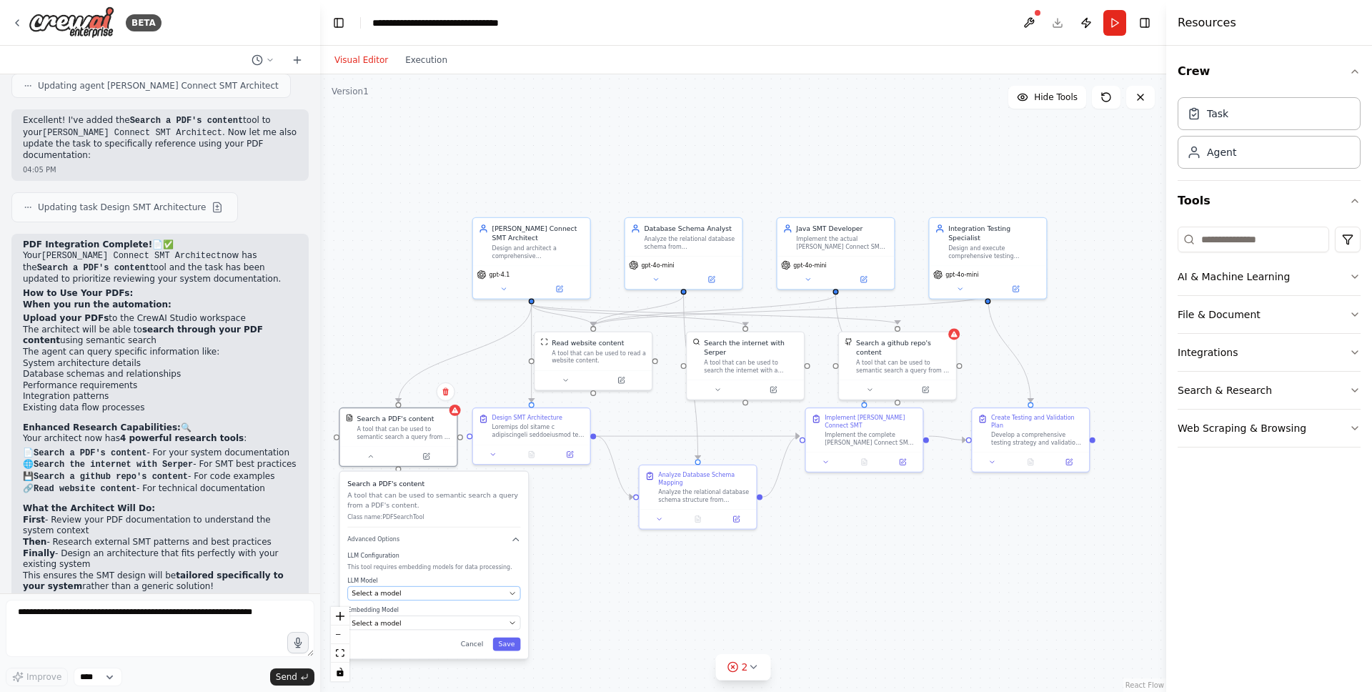
scroll to position [3232, 0]
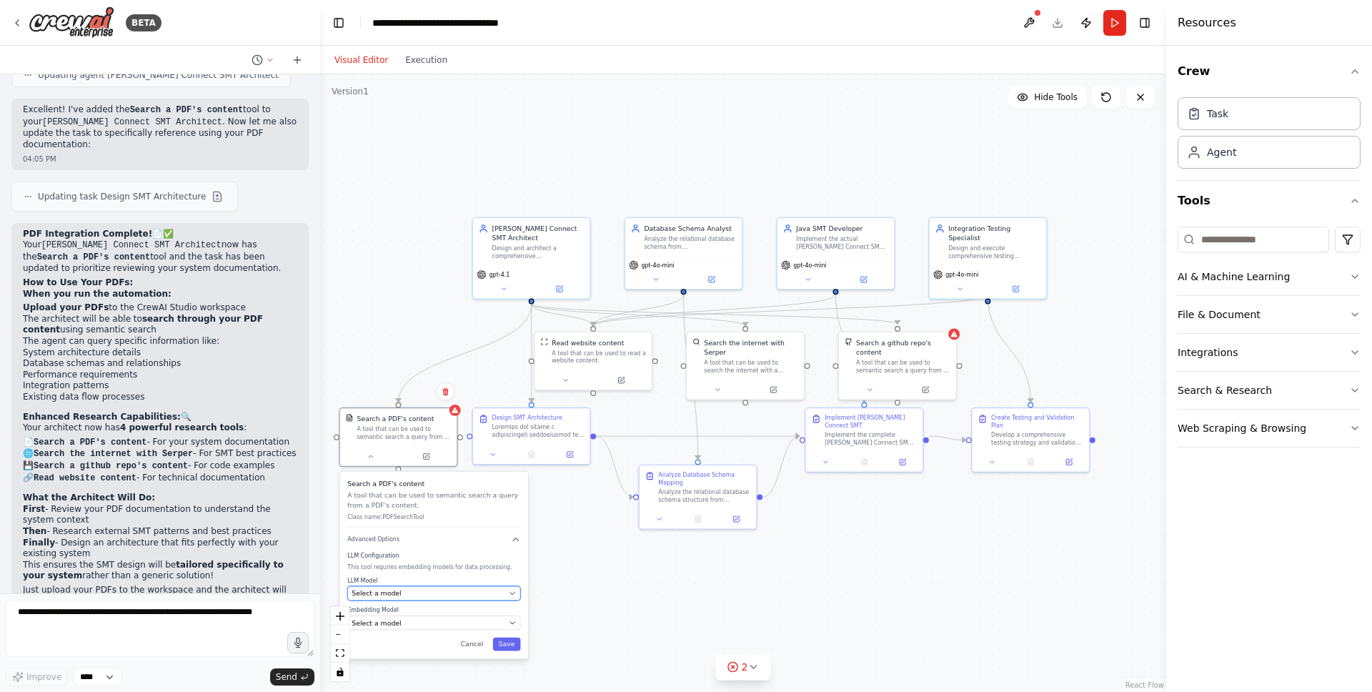
click at [407, 591] on div "Select a model" at bounding box center [428, 592] width 153 height 9
click at [438, 591] on div "Select a model" at bounding box center [428, 592] width 153 height 9
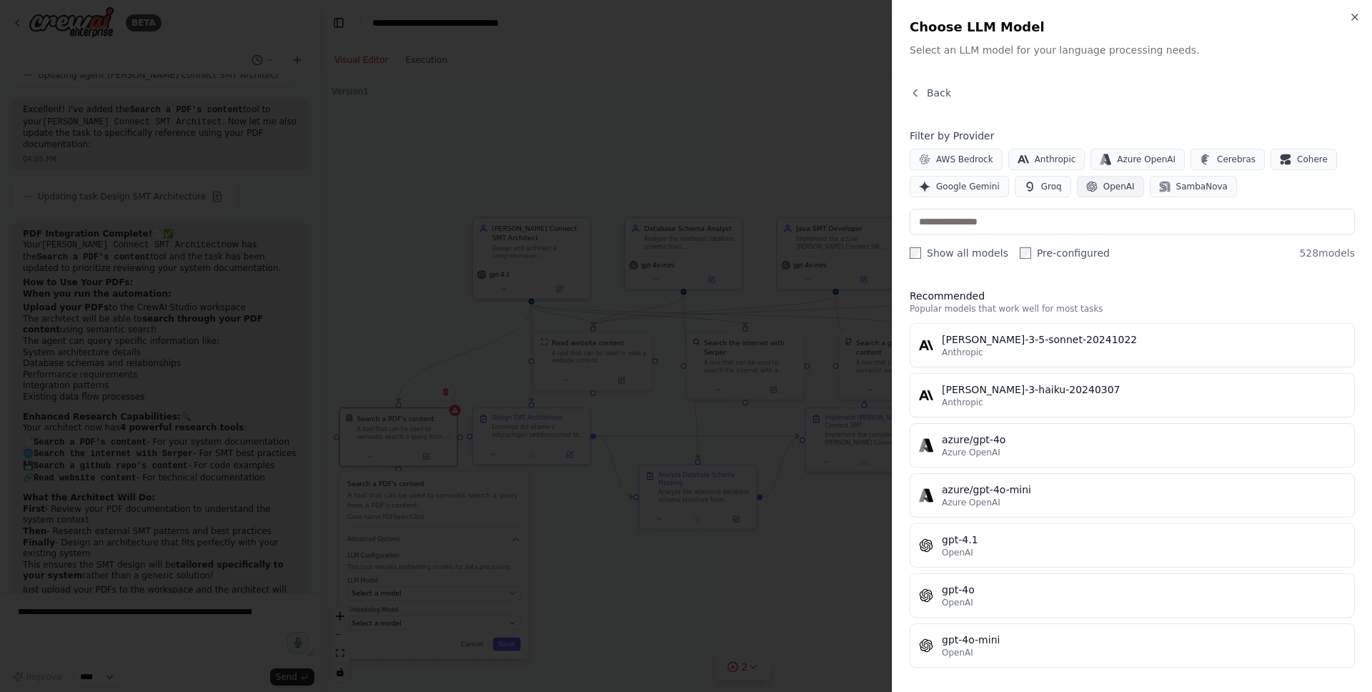
click at [1100, 179] on button "OpenAI" at bounding box center [1110, 186] width 67 height 21
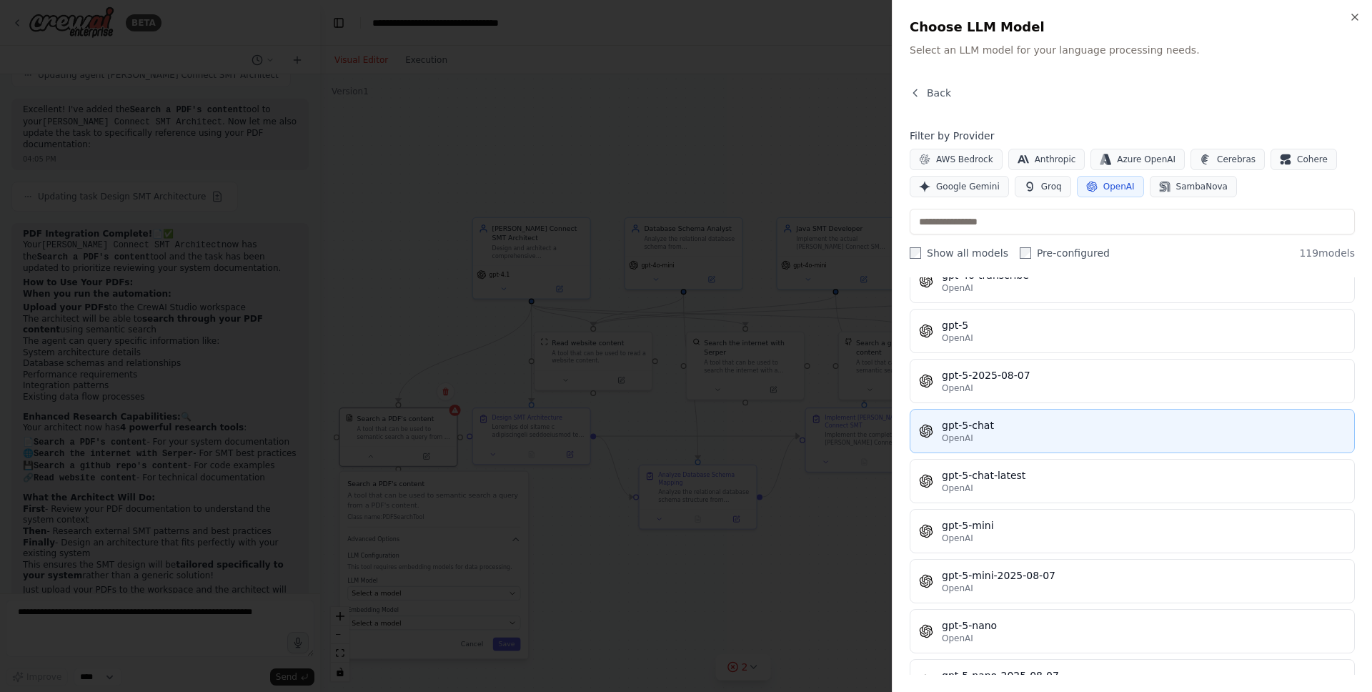
scroll to position [3291, 0]
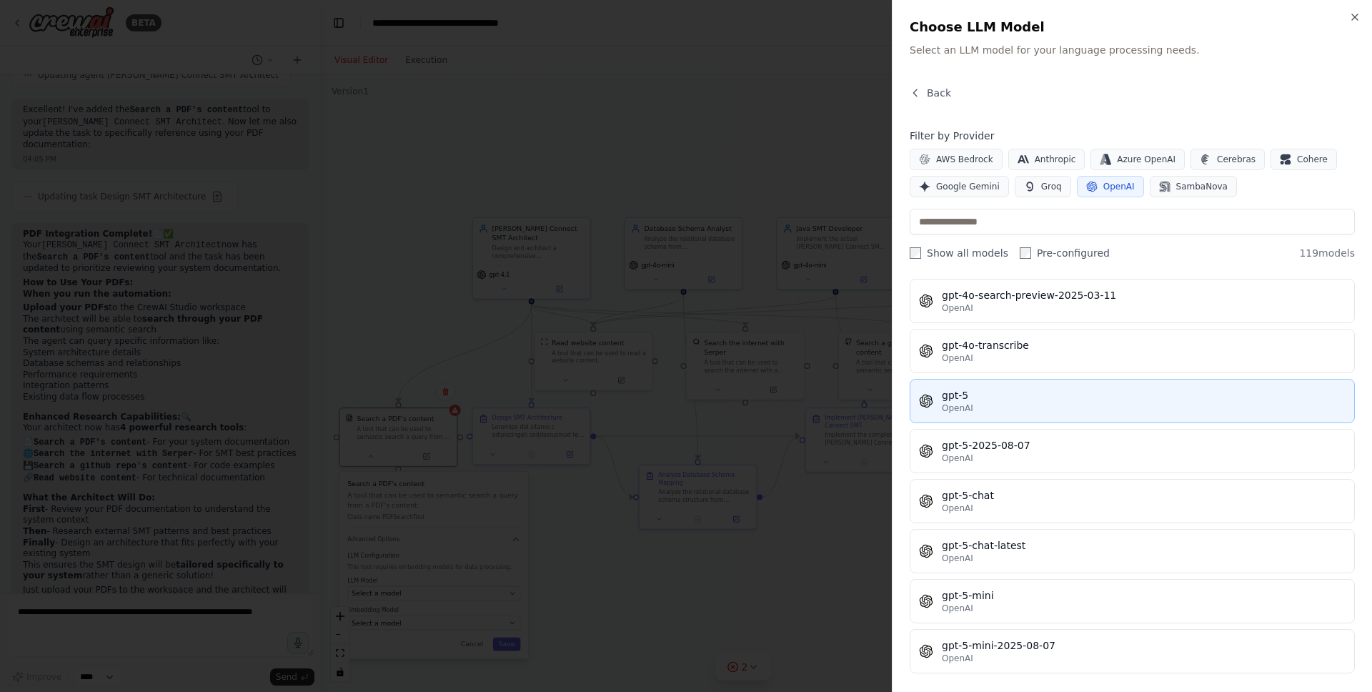
click at [1080, 411] on div "OpenAI" at bounding box center [1144, 407] width 404 height 11
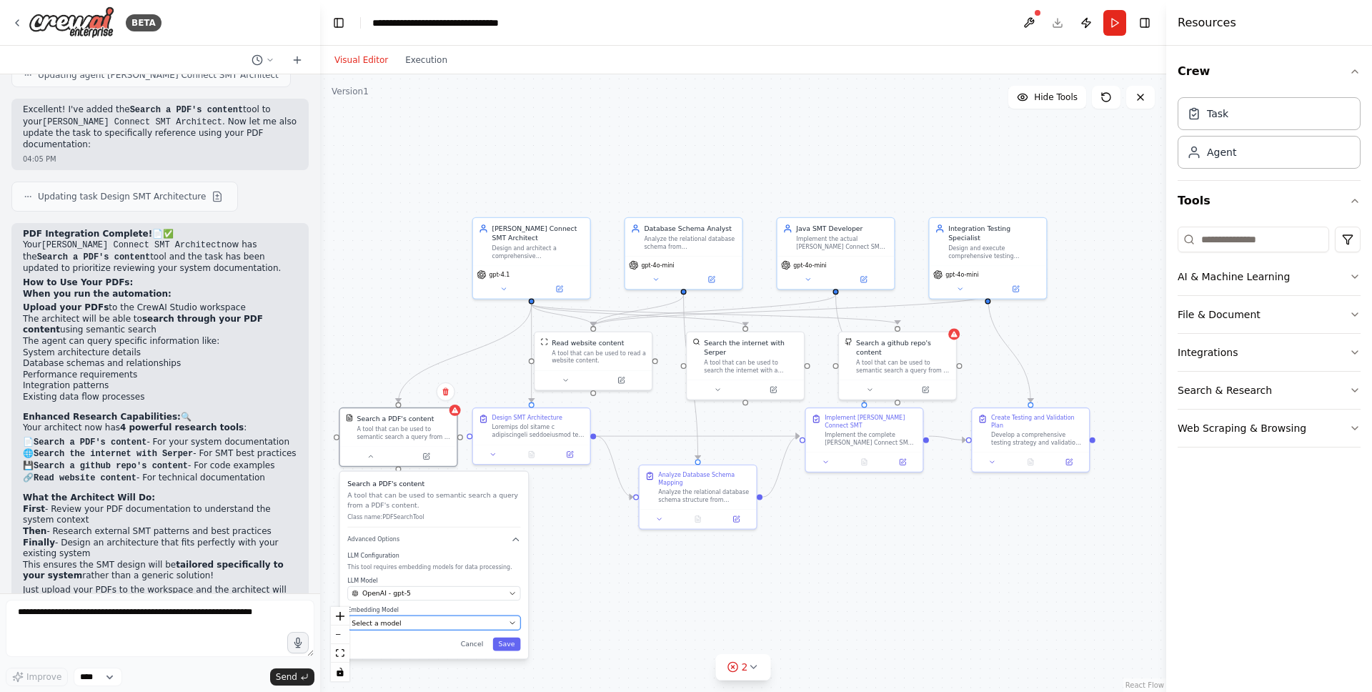
click at [412, 619] on div "Select a model" at bounding box center [428, 622] width 153 height 9
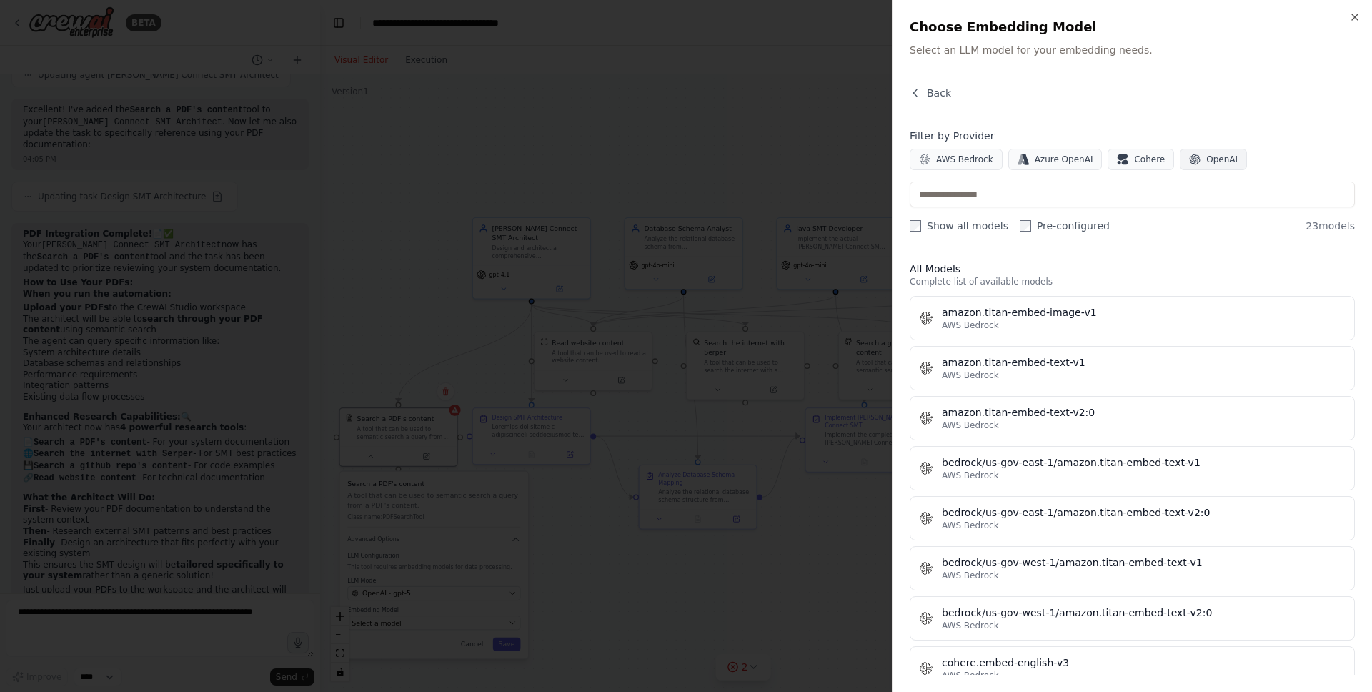
click at [1194, 151] on button "OpenAI" at bounding box center [1213, 159] width 67 height 21
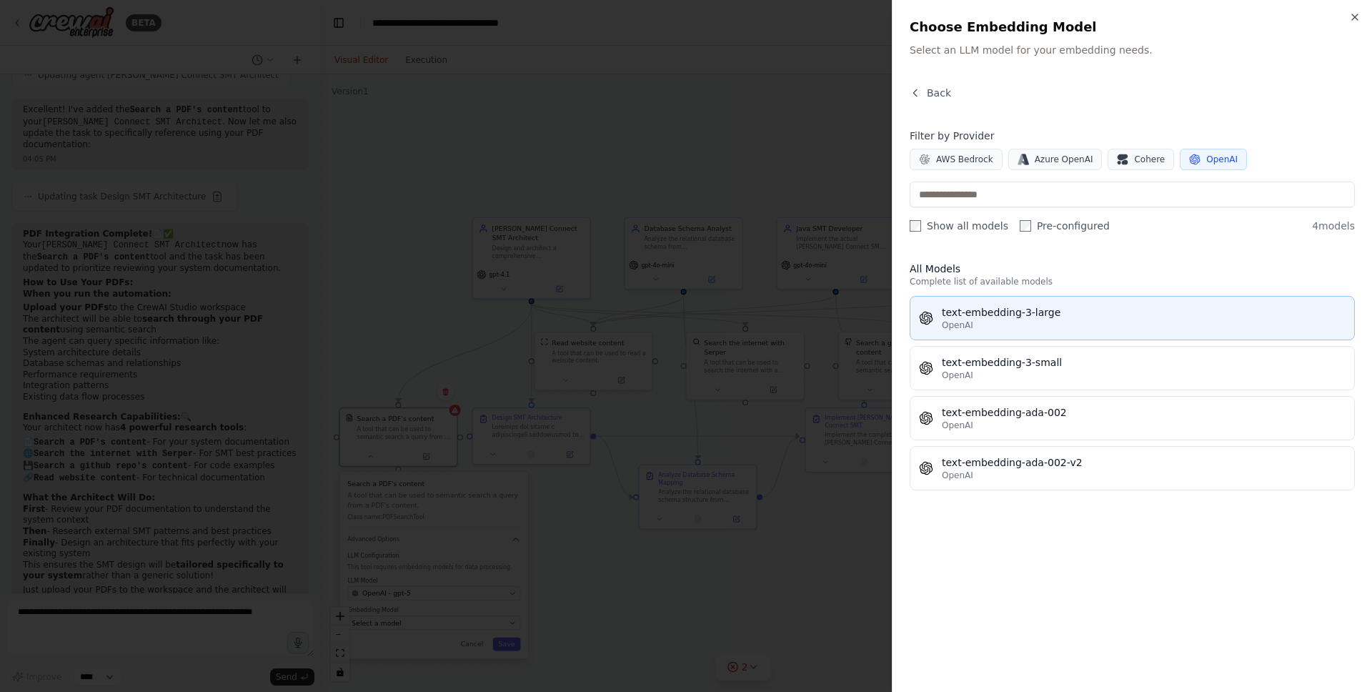
click at [1100, 313] on div "text-embedding-3-large" at bounding box center [1144, 312] width 404 height 14
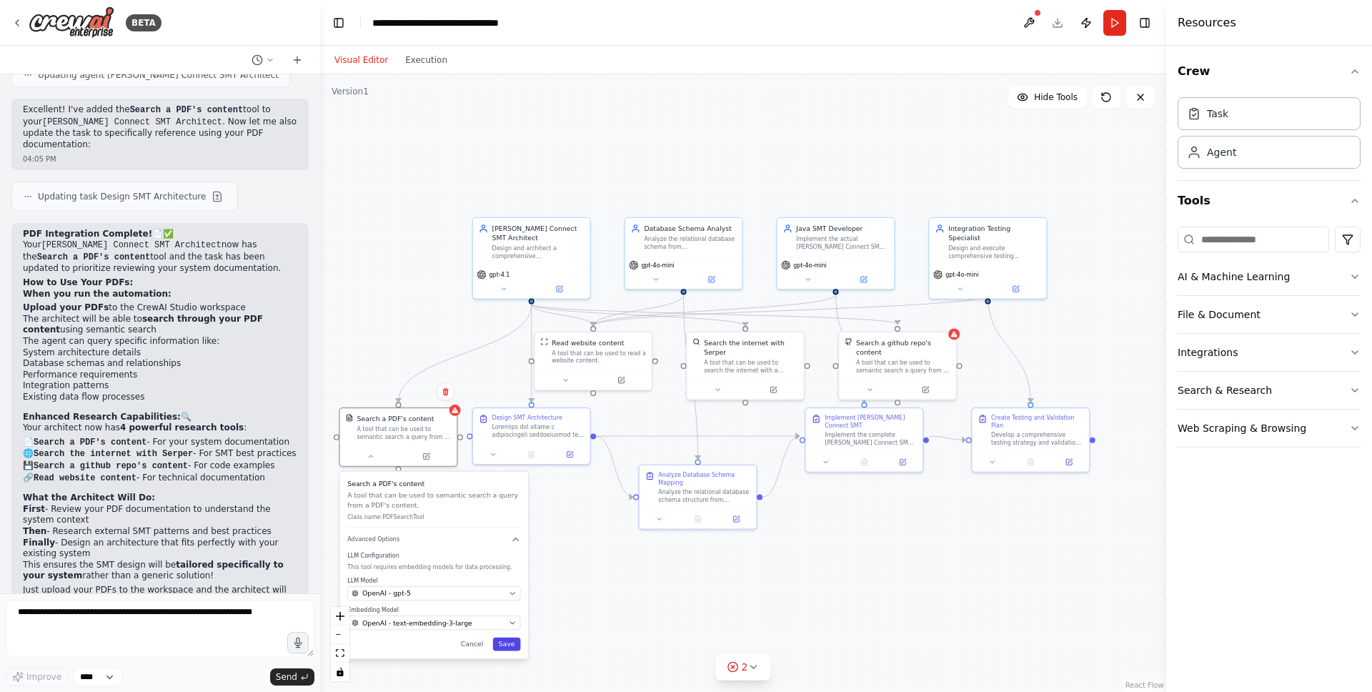
click at [507, 644] on button "Save" at bounding box center [507, 644] width 28 height 14
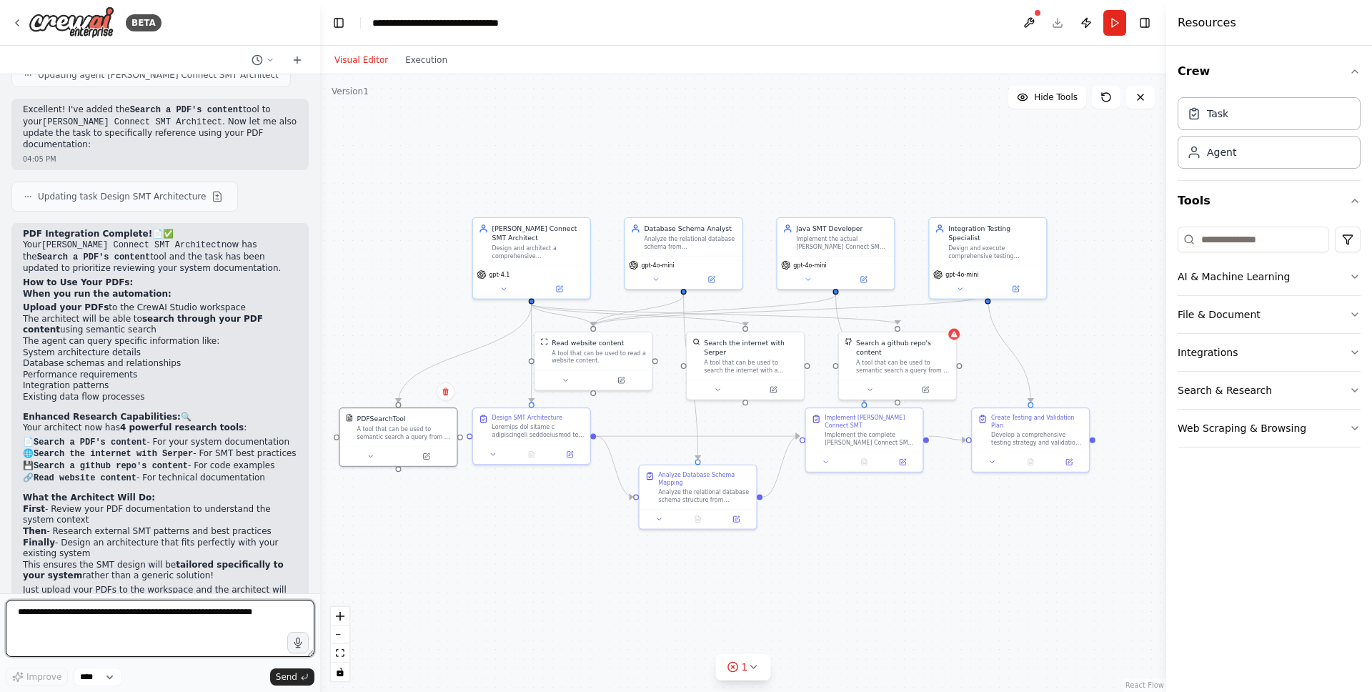
click at [189, 621] on textarea at bounding box center [160, 627] width 309 height 57
click at [1249, 316] on button "File & Document" at bounding box center [1269, 314] width 183 height 37
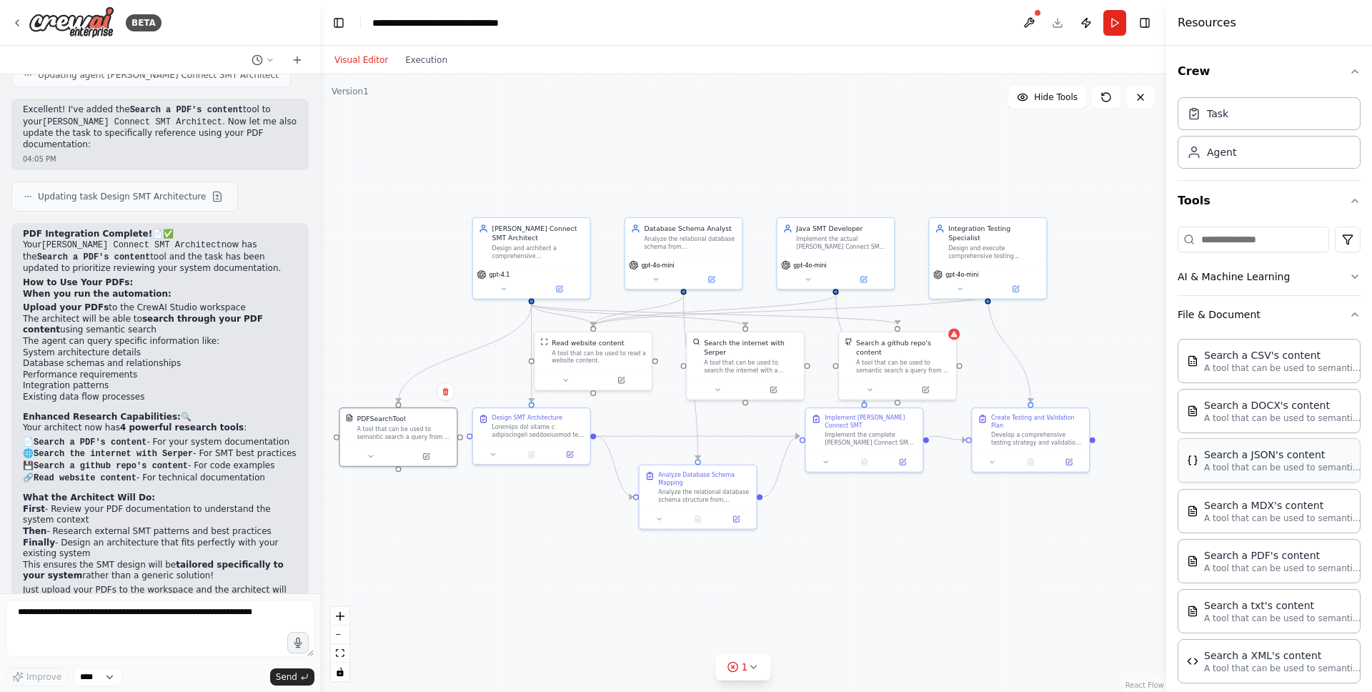
scroll to position [140, 0]
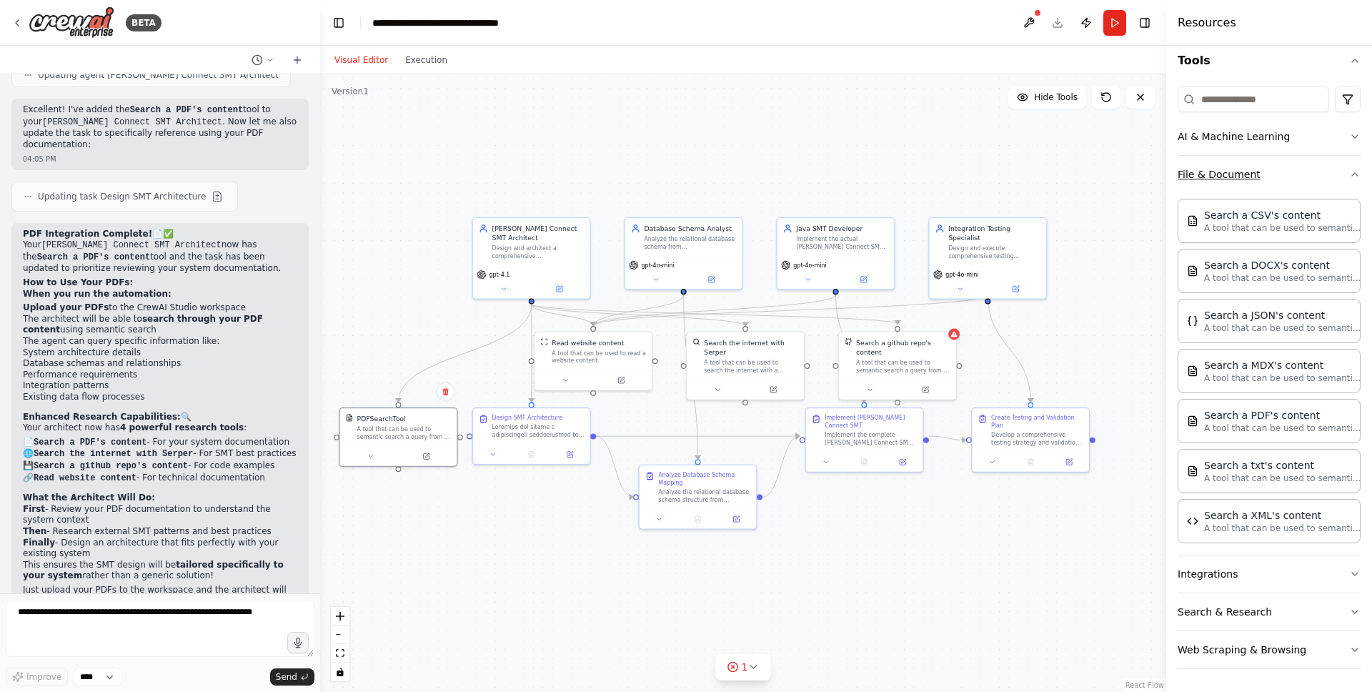
click at [1301, 176] on button "File & Document" at bounding box center [1269, 174] width 183 height 37
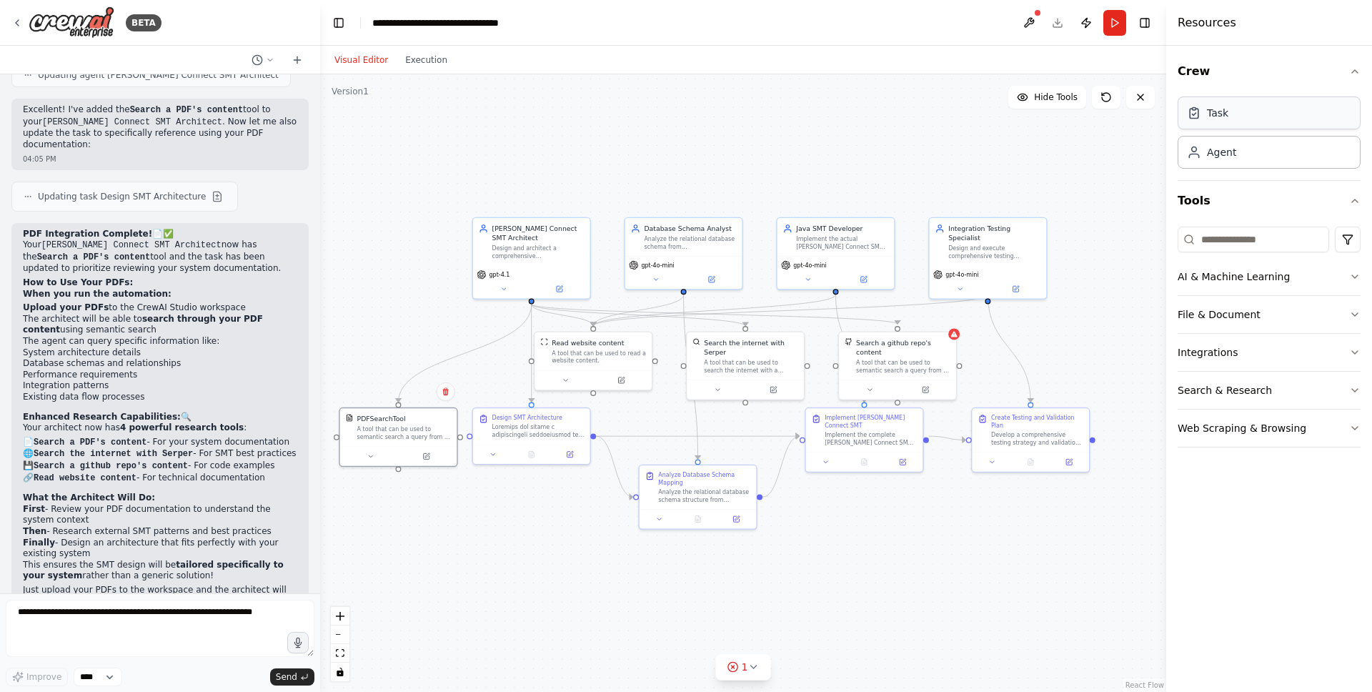
click at [1293, 111] on div "Task" at bounding box center [1269, 112] width 183 height 33
click at [342, 652] on icon "fit view" at bounding box center [340, 653] width 9 height 8
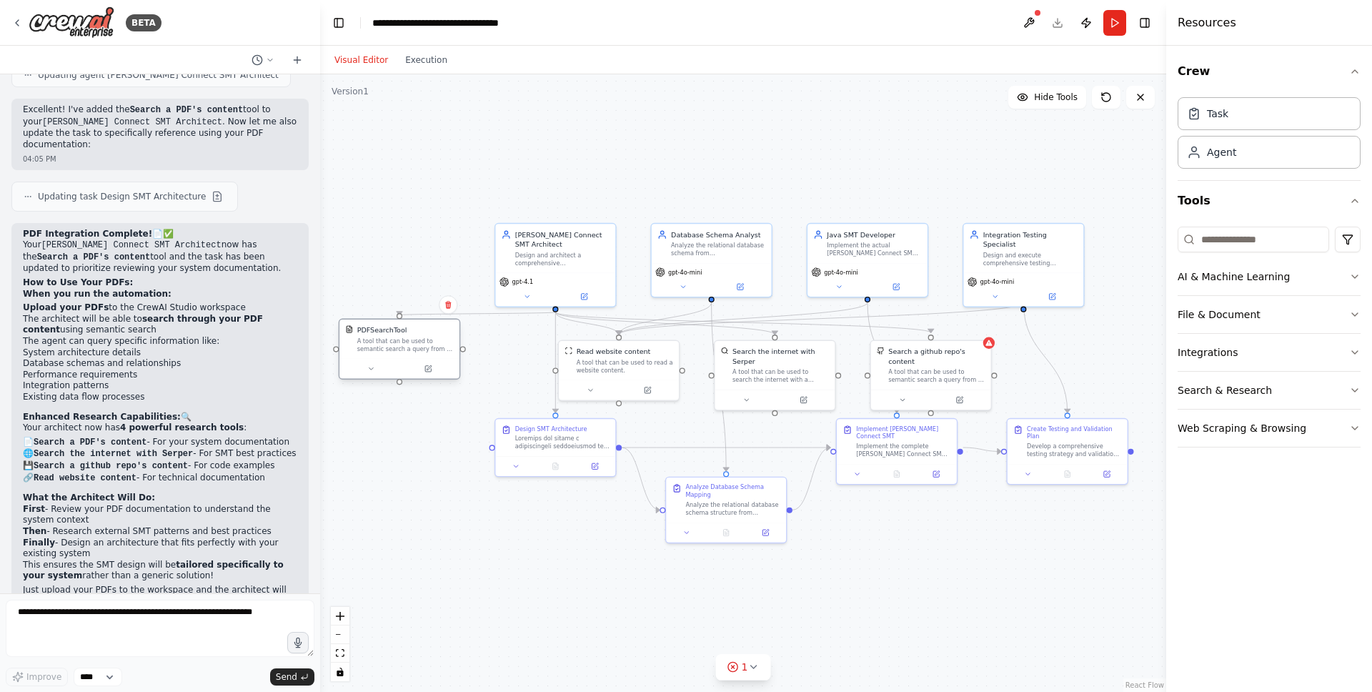
drag, startPoint x: 435, startPoint y: 434, endPoint x: 415, endPoint y: 337, distance: 99.9
click at [415, 337] on div "A tool that can be used to semantic search a query from a PDF's content." at bounding box center [405, 345] width 96 height 16
drag, startPoint x: 415, startPoint y: 352, endPoint x: 415, endPoint y: 369, distance: 16.4
click at [415, 369] on div "A tool that can be used to semantic search a query from a PDF's content." at bounding box center [405, 365] width 96 height 16
click at [474, 529] on div ".deletable-edge-delete-btn { width: 20px; height: 20px; border: 0px solid #ffff…" at bounding box center [743, 382] width 846 height 617
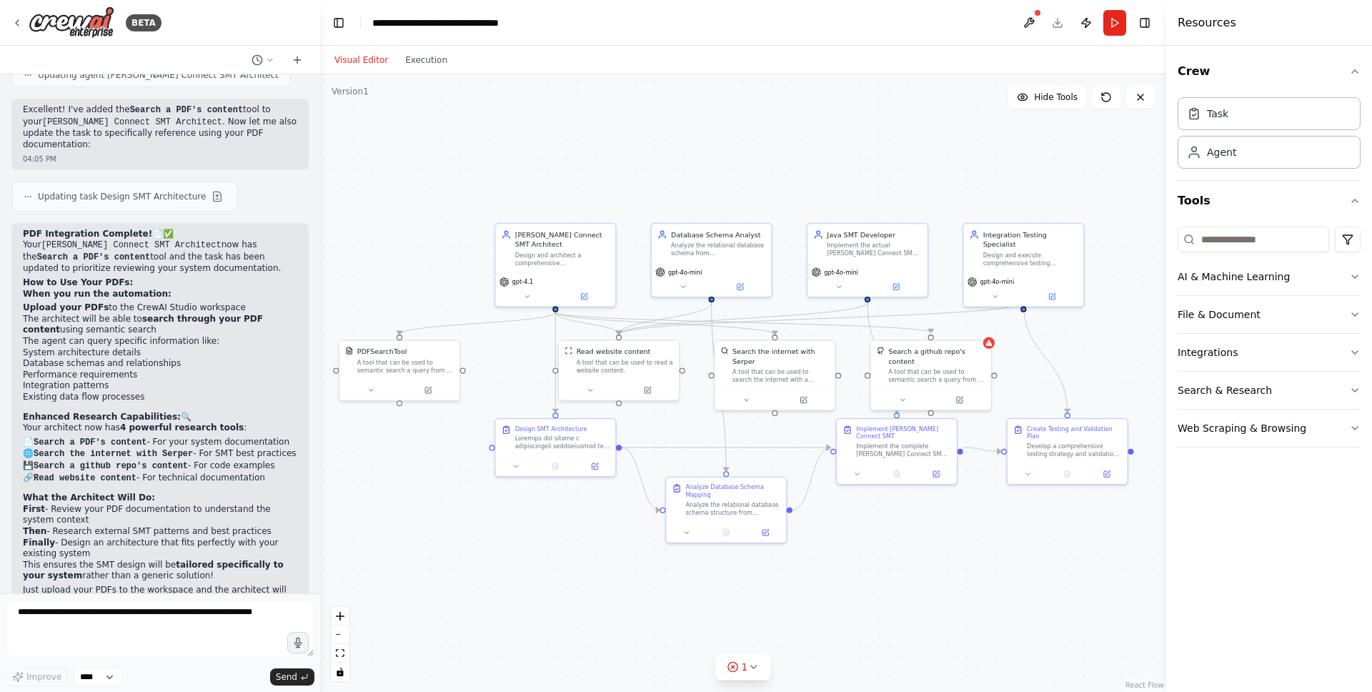
click at [699, 155] on div ".deletable-edge-delete-btn { width: 20px; height: 20px; border: 0px solid #ffff…" at bounding box center [743, 382] width 846 height 617
click at [118, 624] on textarea at bounding box center [160, 627] width 309 height 57
type textarea "**********"
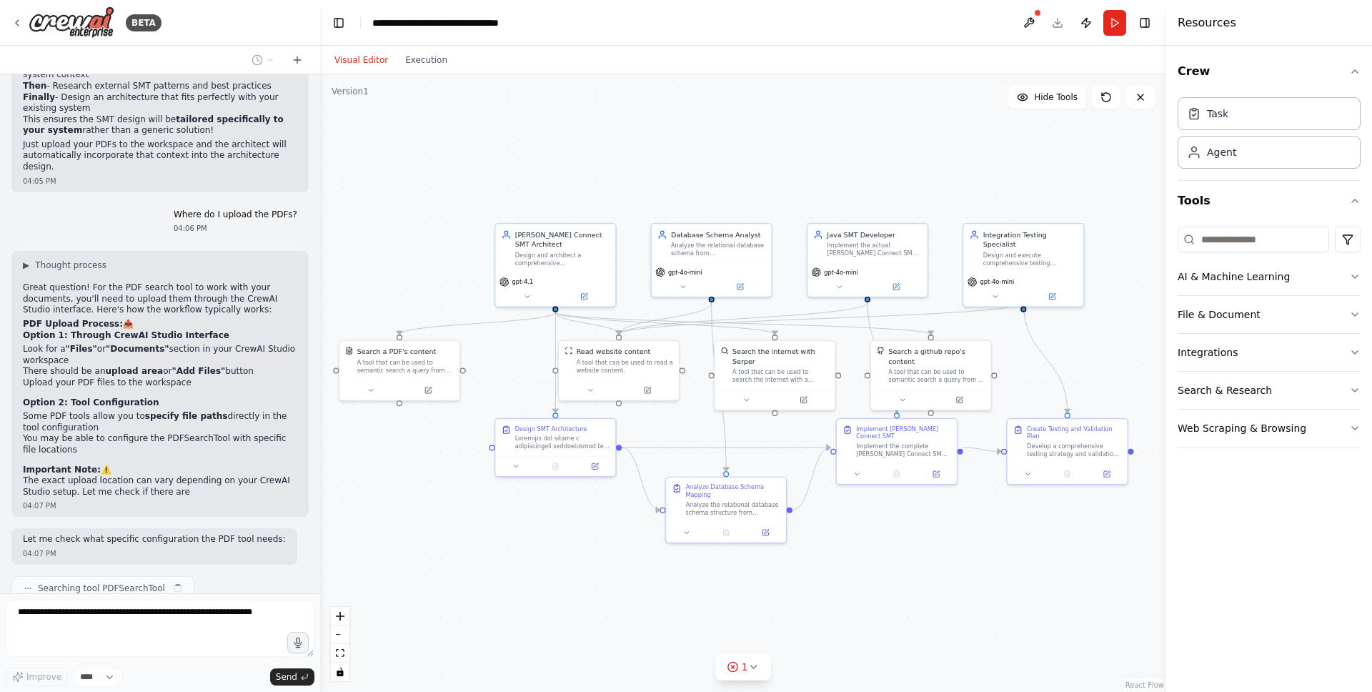
scroll to position [3688, 0]
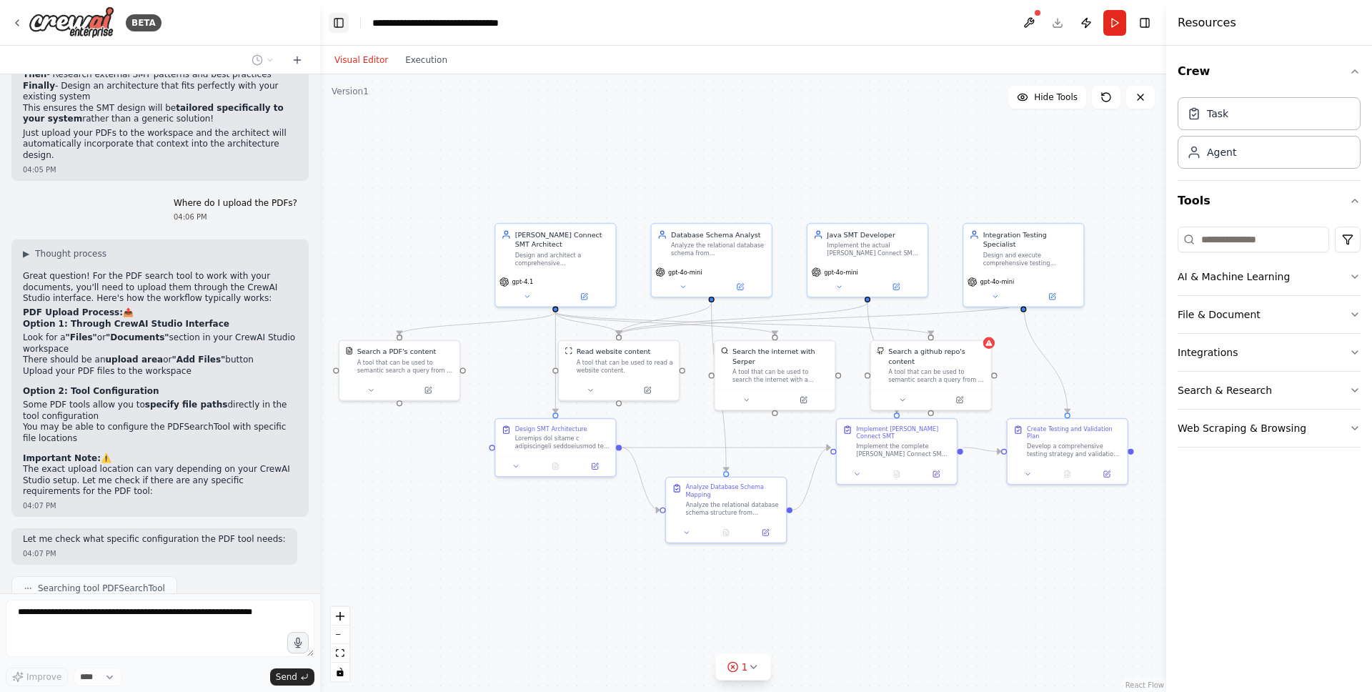
click at [333, 16] on button "Toggle Left Sidebar" at bounding box center [339, 23] width 20 height 20
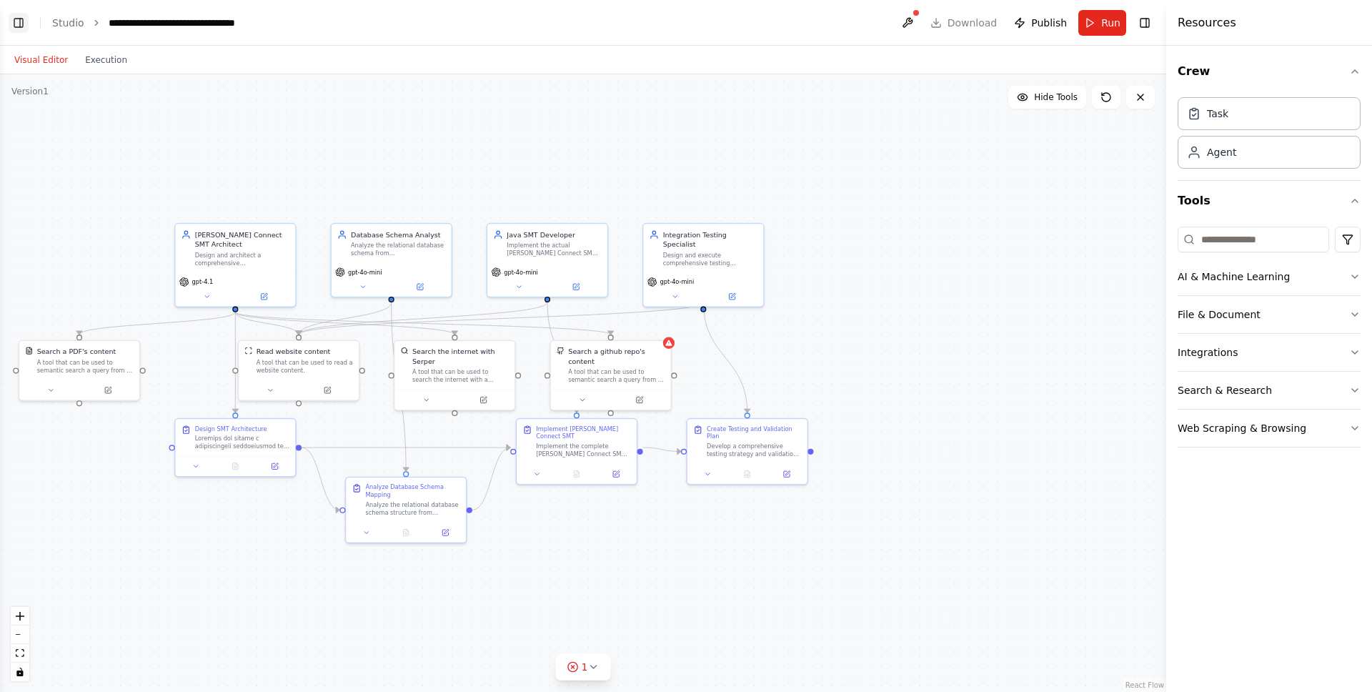
click at [21, 13] on button "Toggle Left Sidebar" at bounding box center [19, 23] width 20 height 20
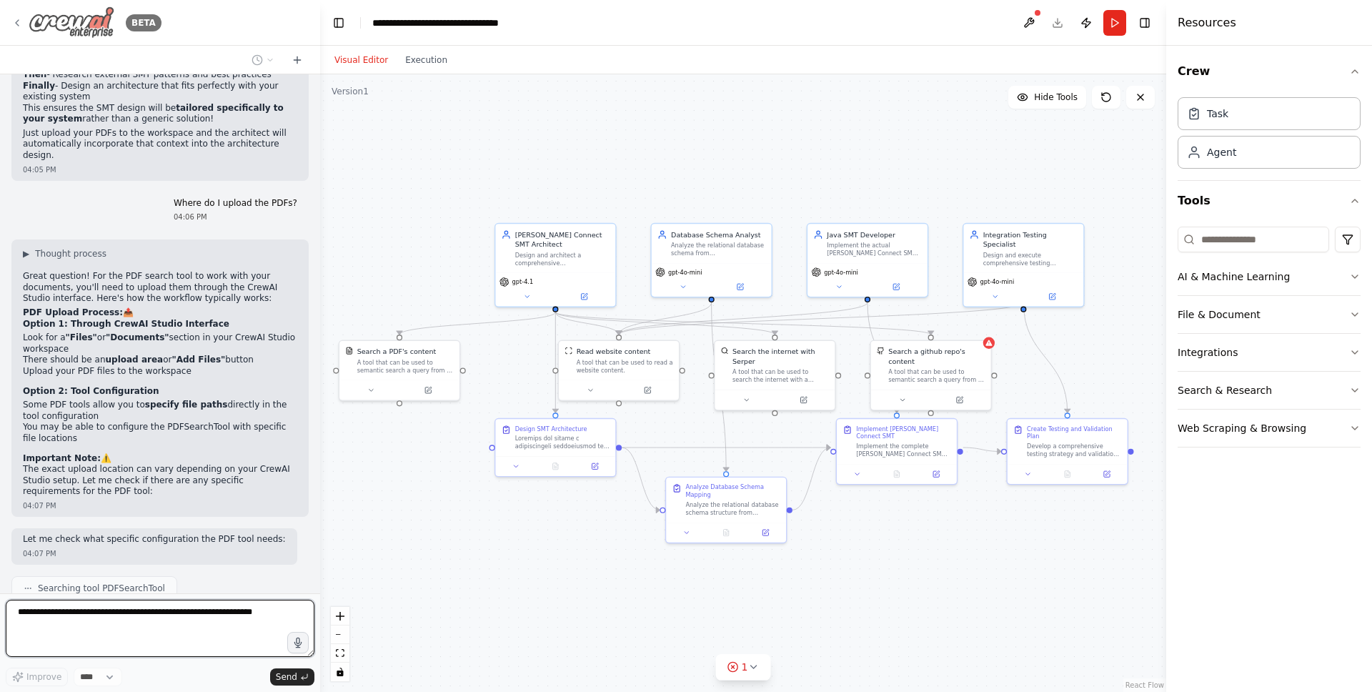
scroll to position [3699, 0]
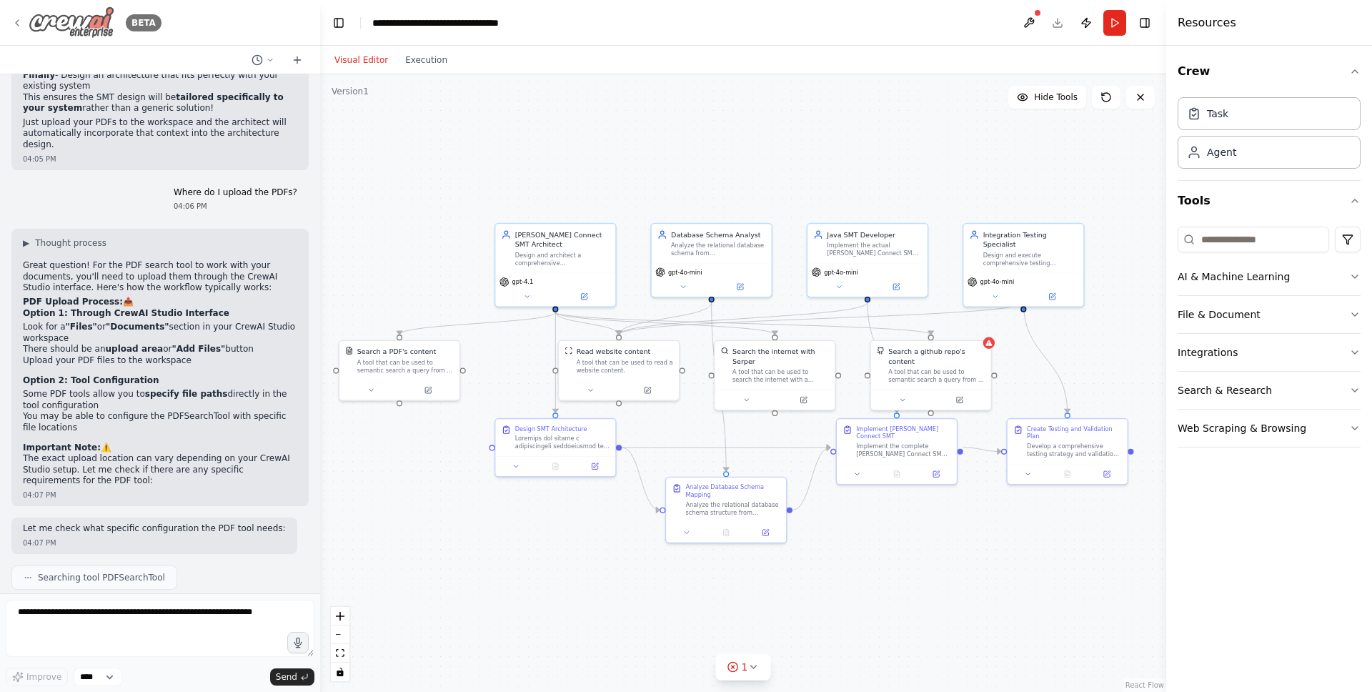
click at [21, 24] on icon at bounding box center [16, 22] width 11 height 11
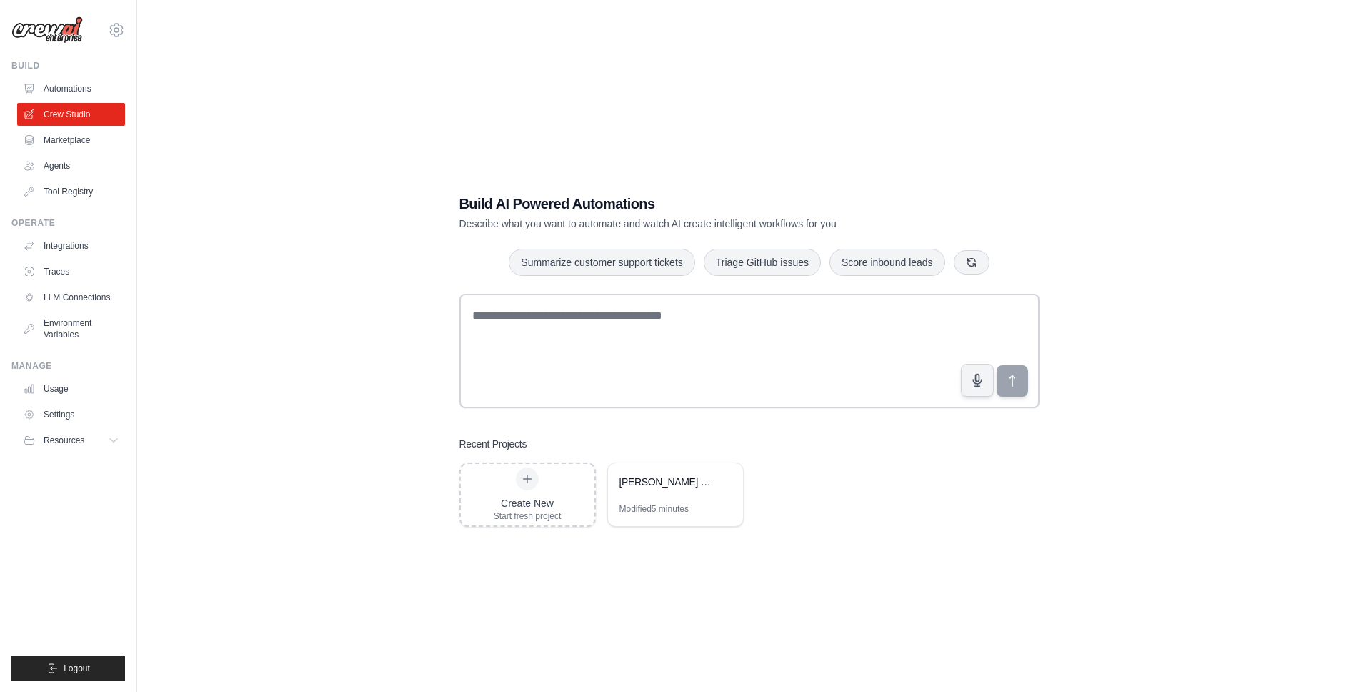
click at [76, 139] on link "Marketplace" at bounding box center [71, 140] width 108 height 23
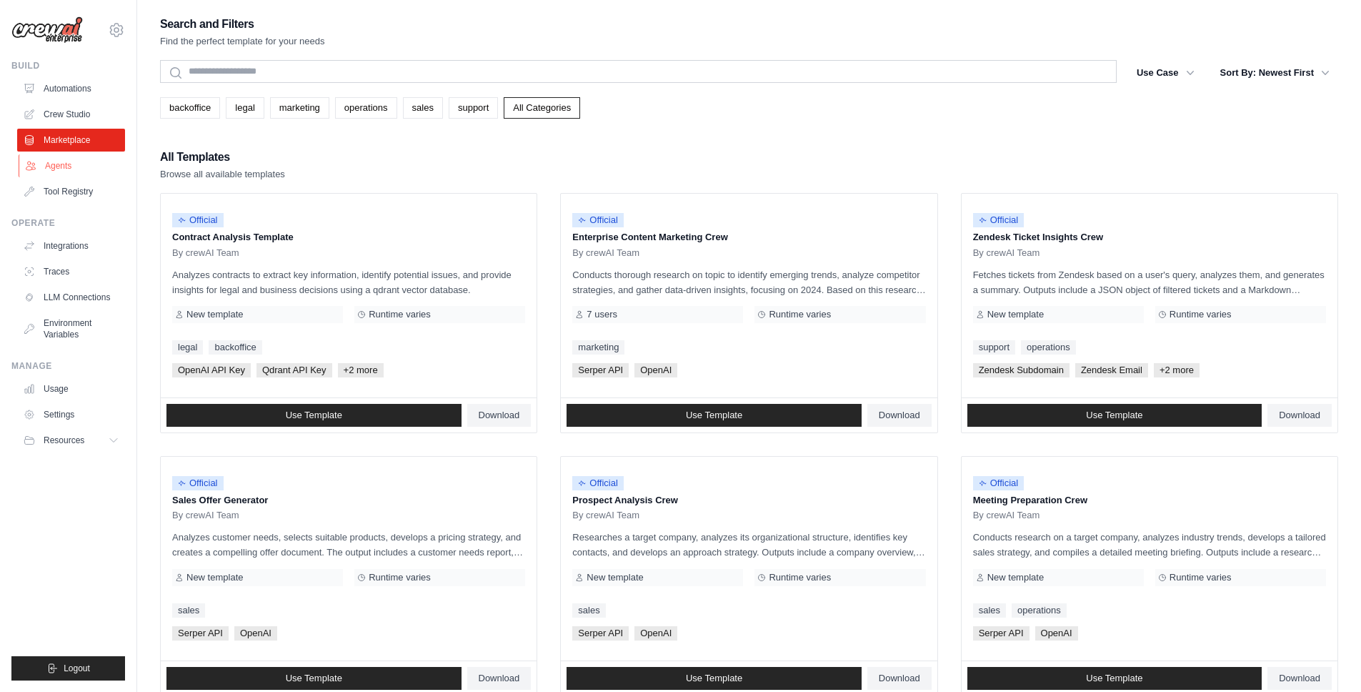
click at [76, 166] on link "Agents" at bounding box center [73, 165] width 108 height 23
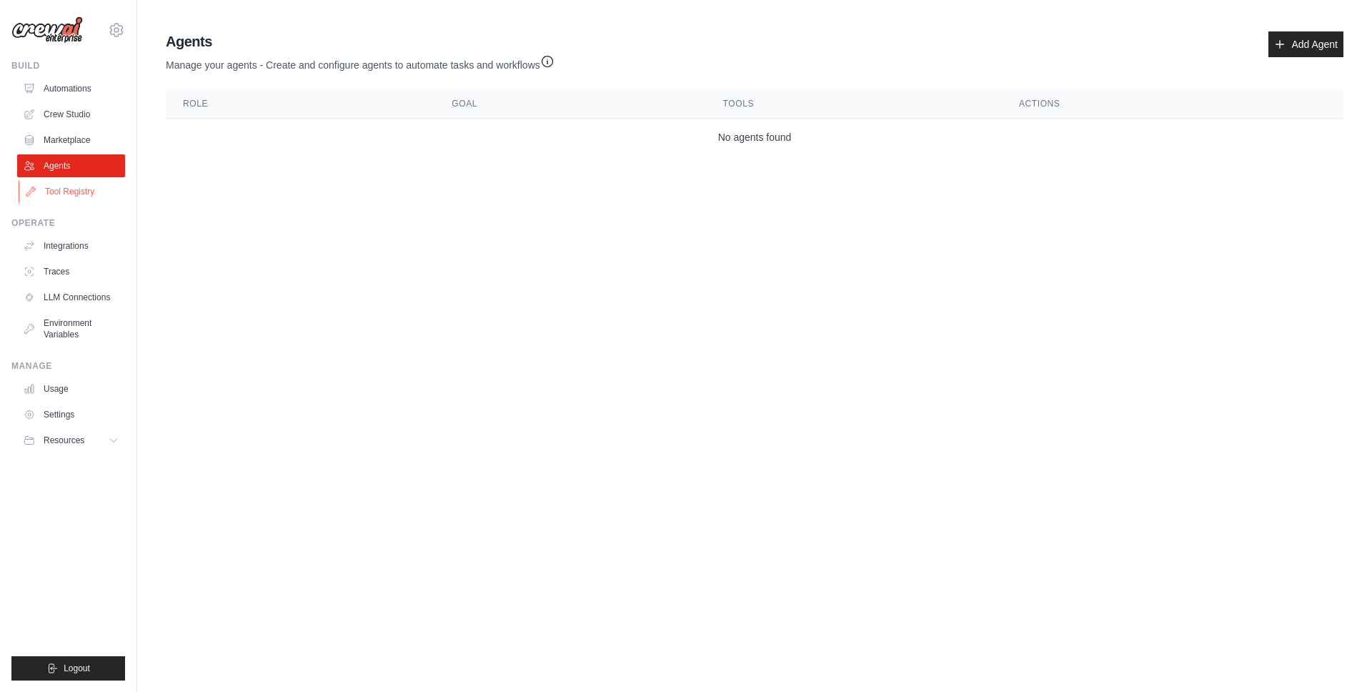
click at [72, 194] on link "Tool Registry" at bounding box center [73, 191] width 108 height 23
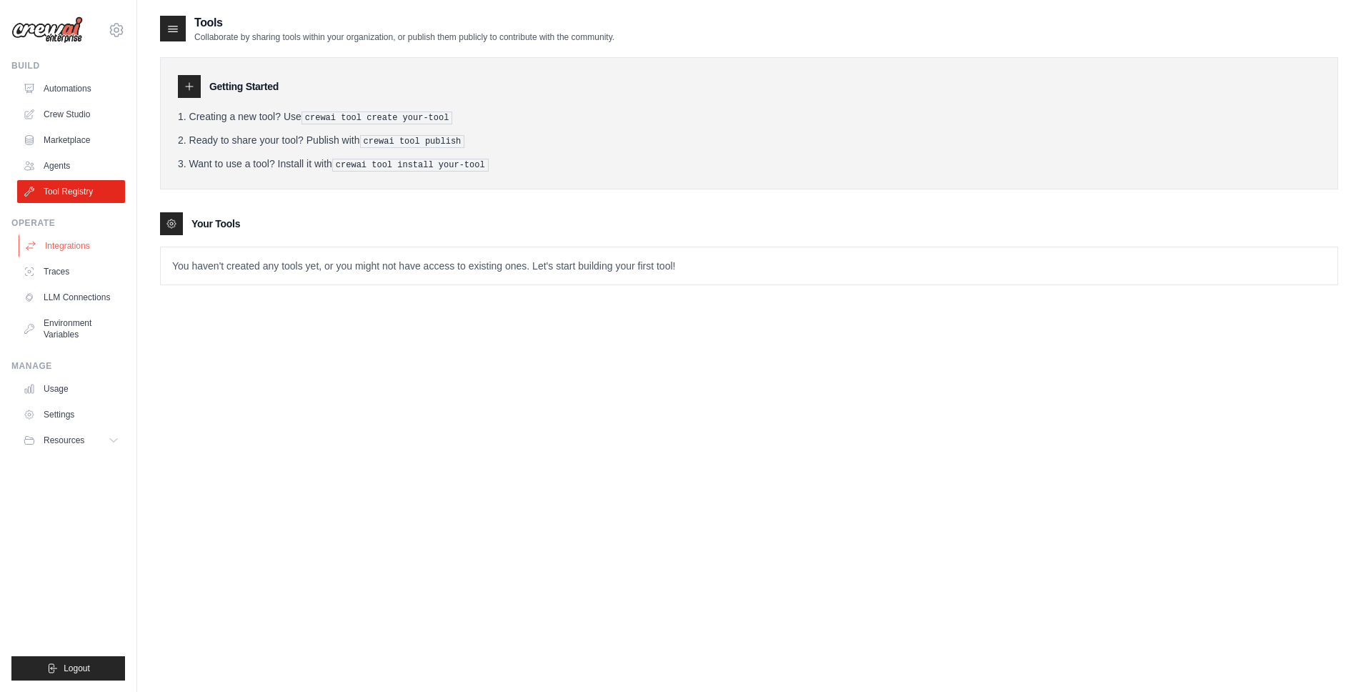
click at [67, 244] on link "Integrations" at bounding box center [73, 245] width 108 height 23
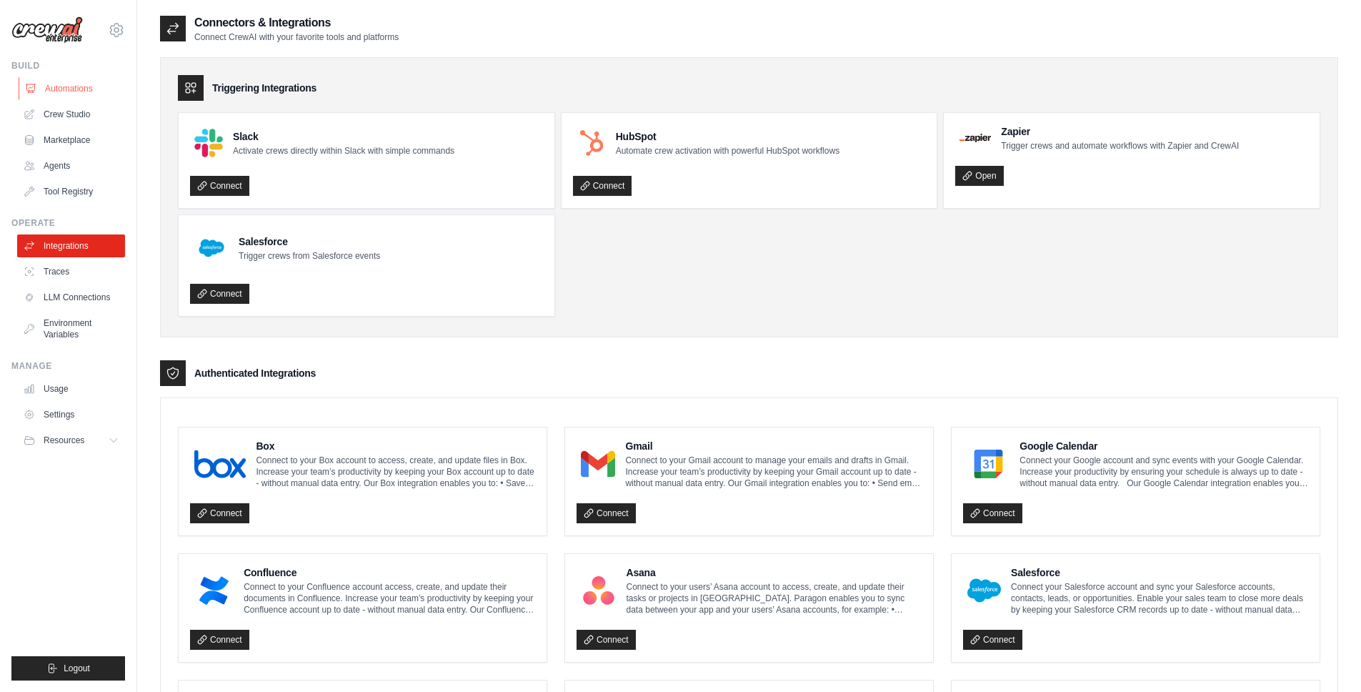
click at [79, 87] on link "Automations" at bounding box center [73, 88] width 108 height 23
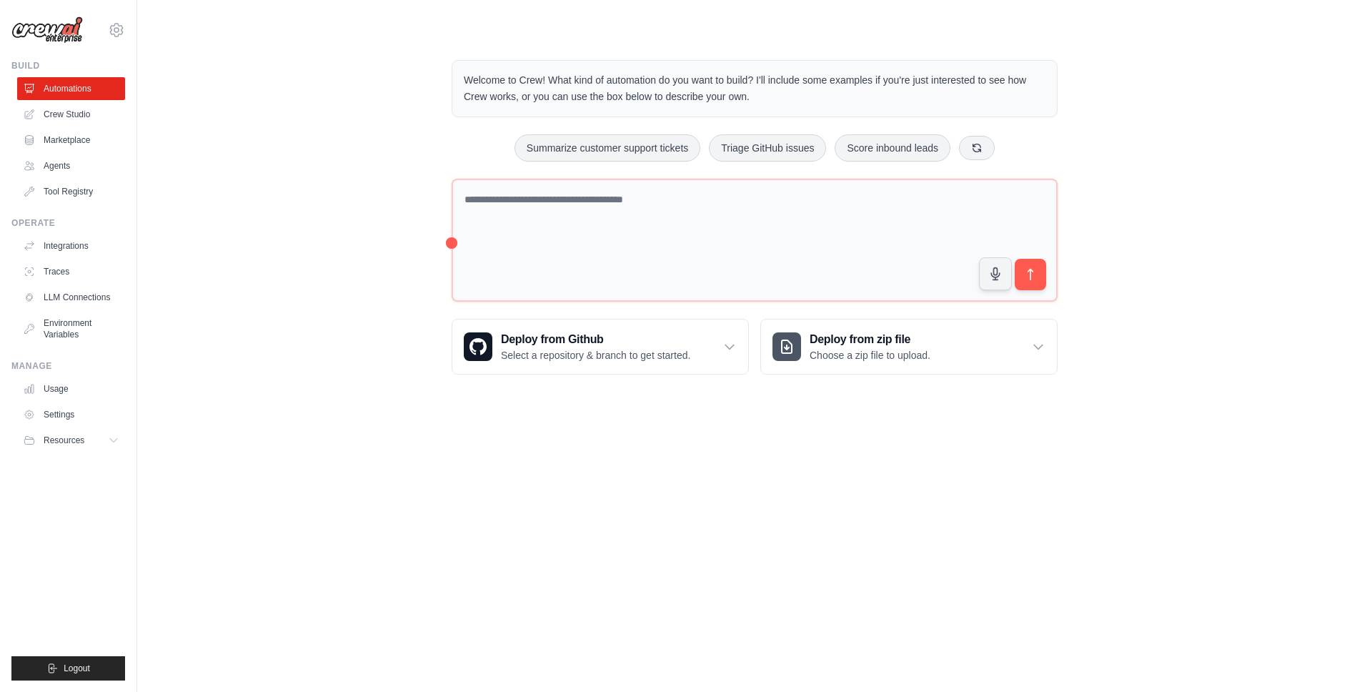
click at [392, 590] on body "joseph.lancaster@gmail.com Settings Build Automations Crew Studio" at bounding box center [686, 346] width 1372 height 692
click at [64, 244] on link "Integrations" at bounding box center [73, 245] width 108 height 23
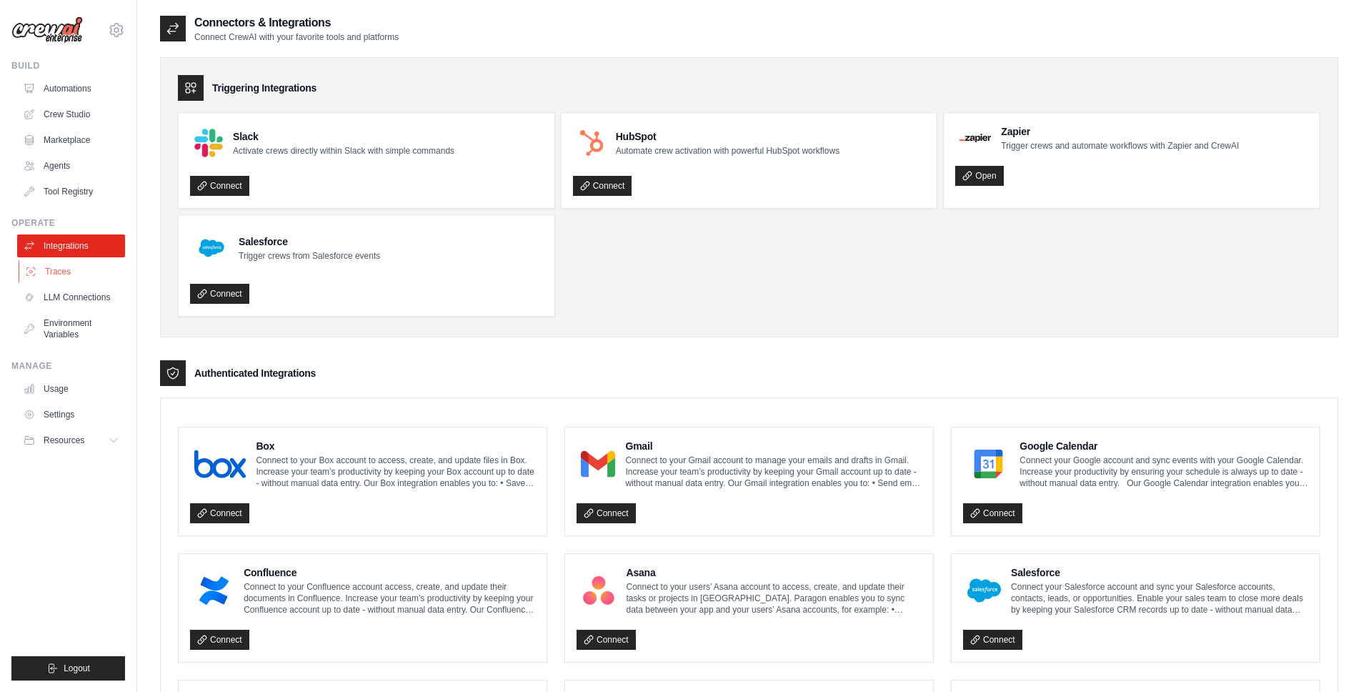
click at [54, 281] on link "Traces" at bounding box center [73, 271] width 108 height 23
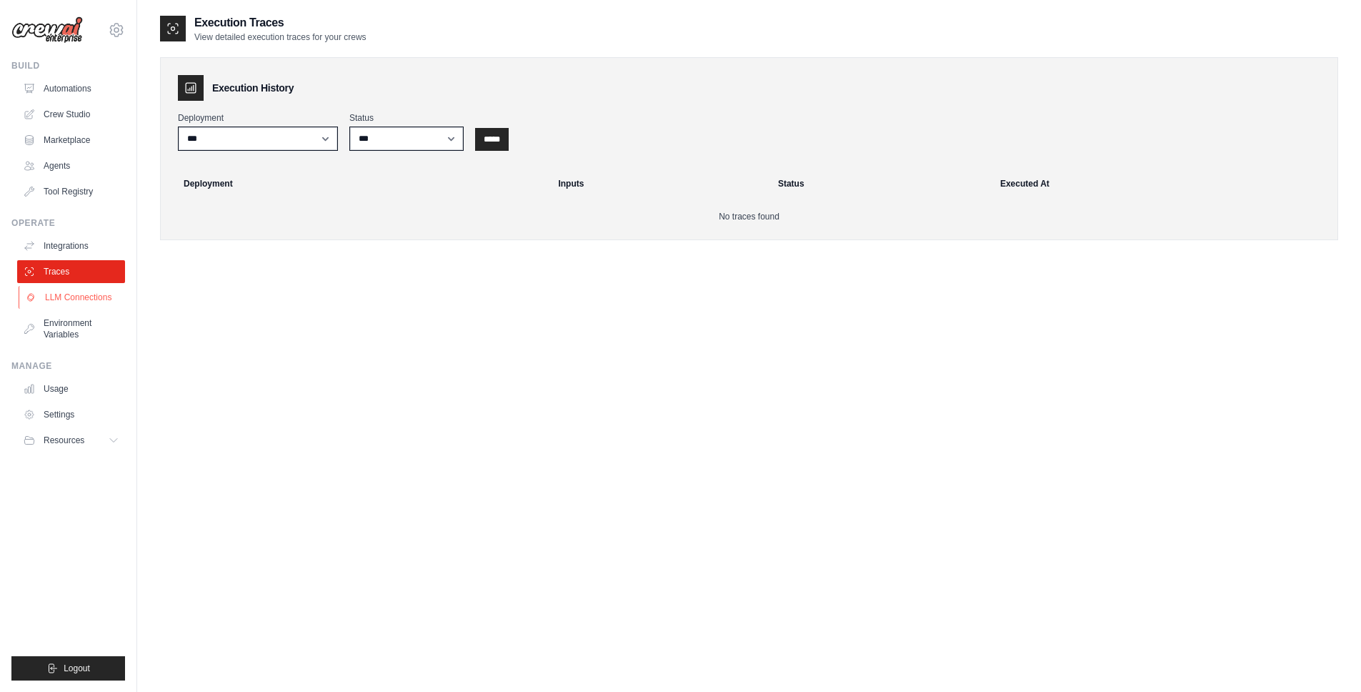
click at [56, 301] on link "LLM Connections" at bounding box center [73, 297] width 108 height 23
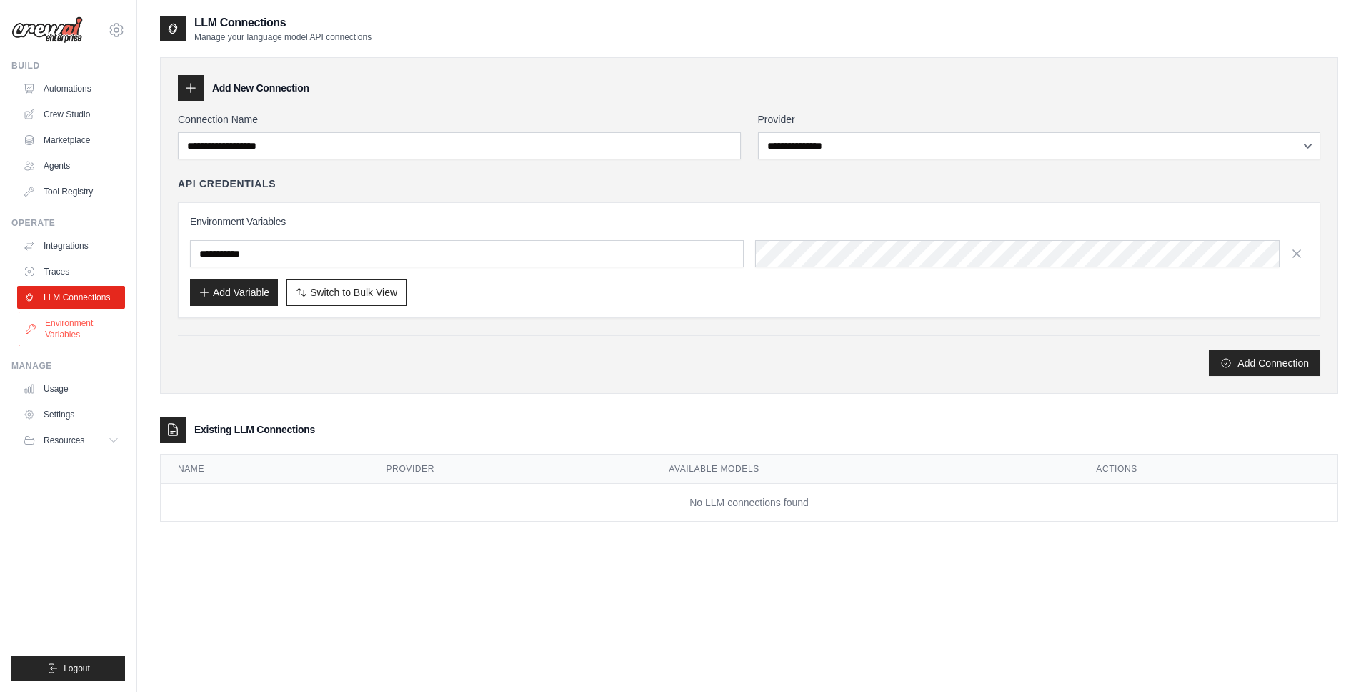
click at [58, 323] on link "Environment Variables" at bounding box center [73, 329] width 108 height 34
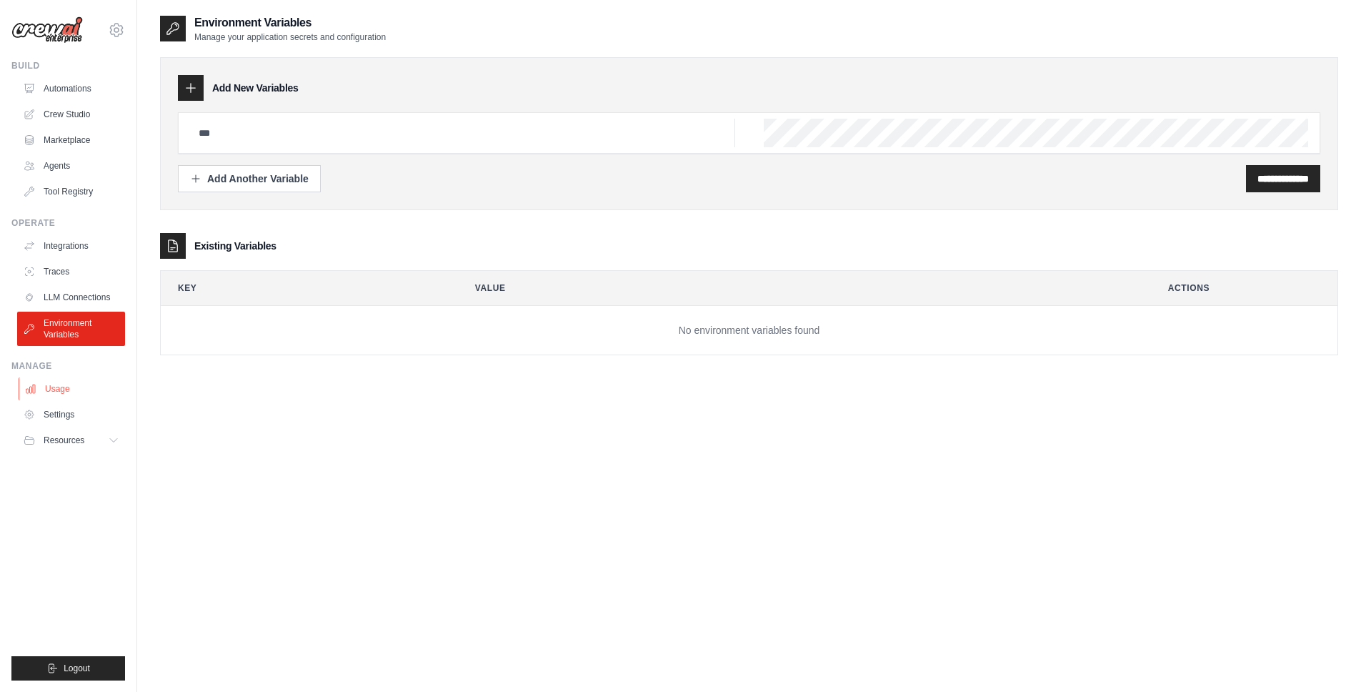
click at [62, 391] on link "Usage" at bounding box center [73, 388] width 108 height 23
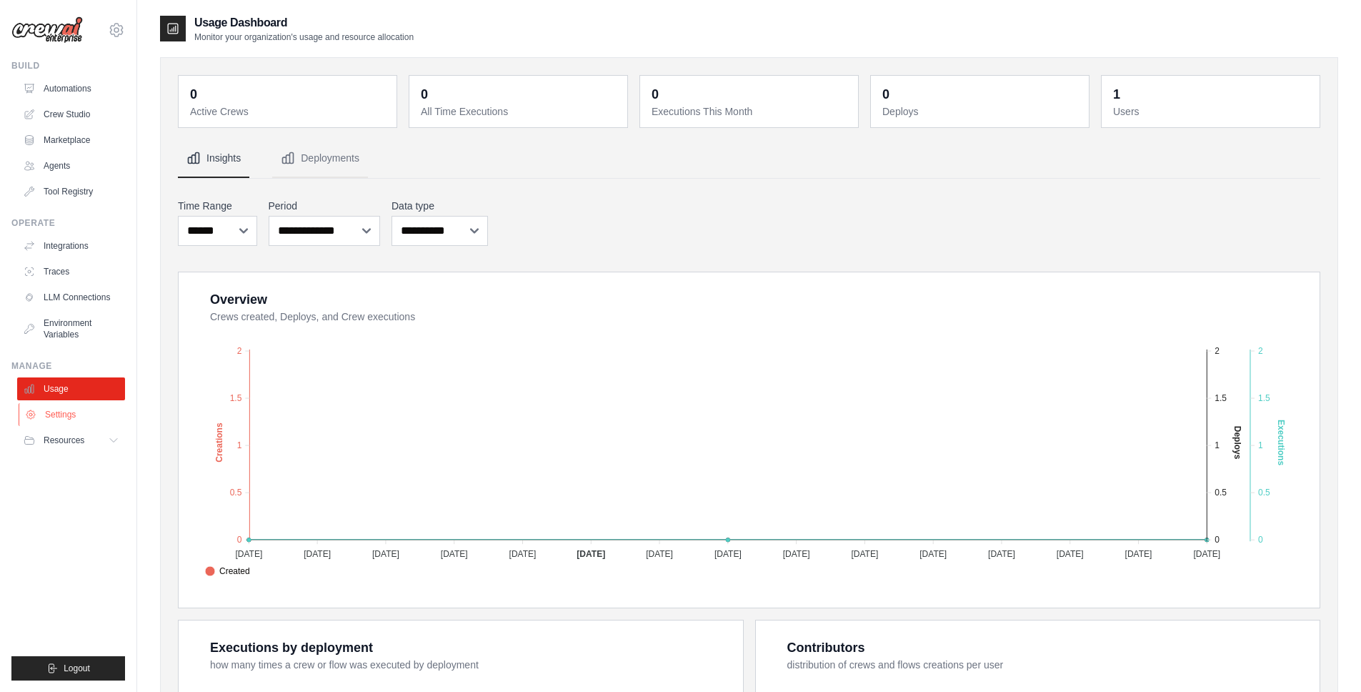
click at [65, 416] on link "Settings" at bounding box center [73, 414] width 108 height 23
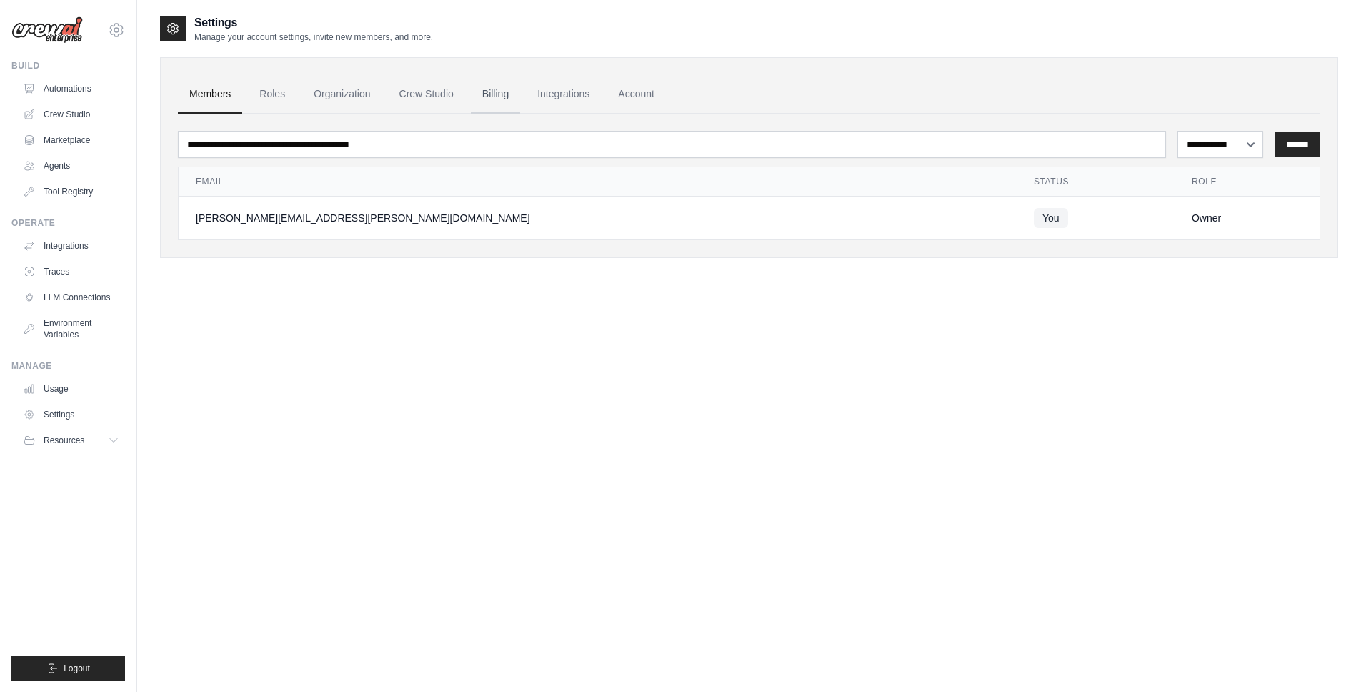
click at [484, 89] on link "Billing" at bounding box center [495, 94] width 49 height 39
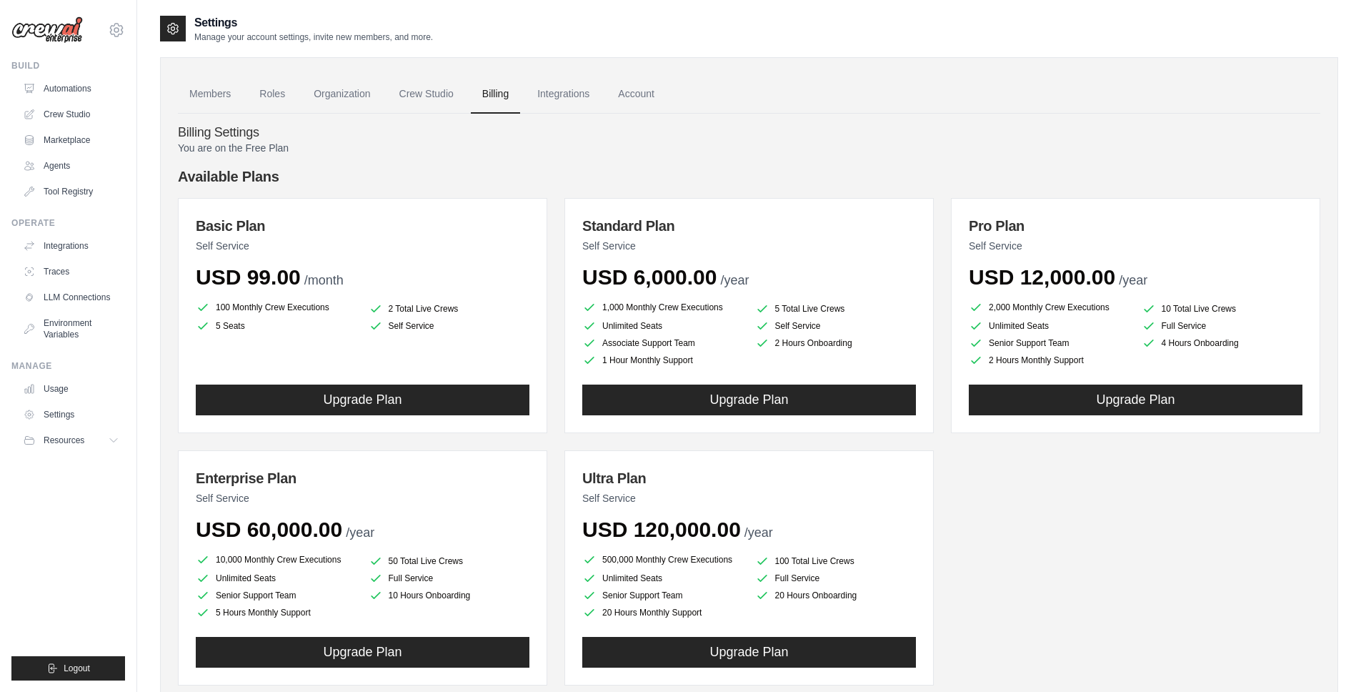
click at [963, 546] on div "Basic Plan Self Service USD 99.00 /month 100 Monthly Crew Executions 2 Total Li…" at bounding box center [749, 441] width 1143 height 487
click at [963, 544] on div "Basic Plan Self Service USD 99.00 /month 100 Monthly Crew Executions 2 Total Li…" at bounding box center [749, 441] width 1143 height 487
click at [68, 113] on link "Crew Studio" at bounding box center [73, 114] width 108 height 23
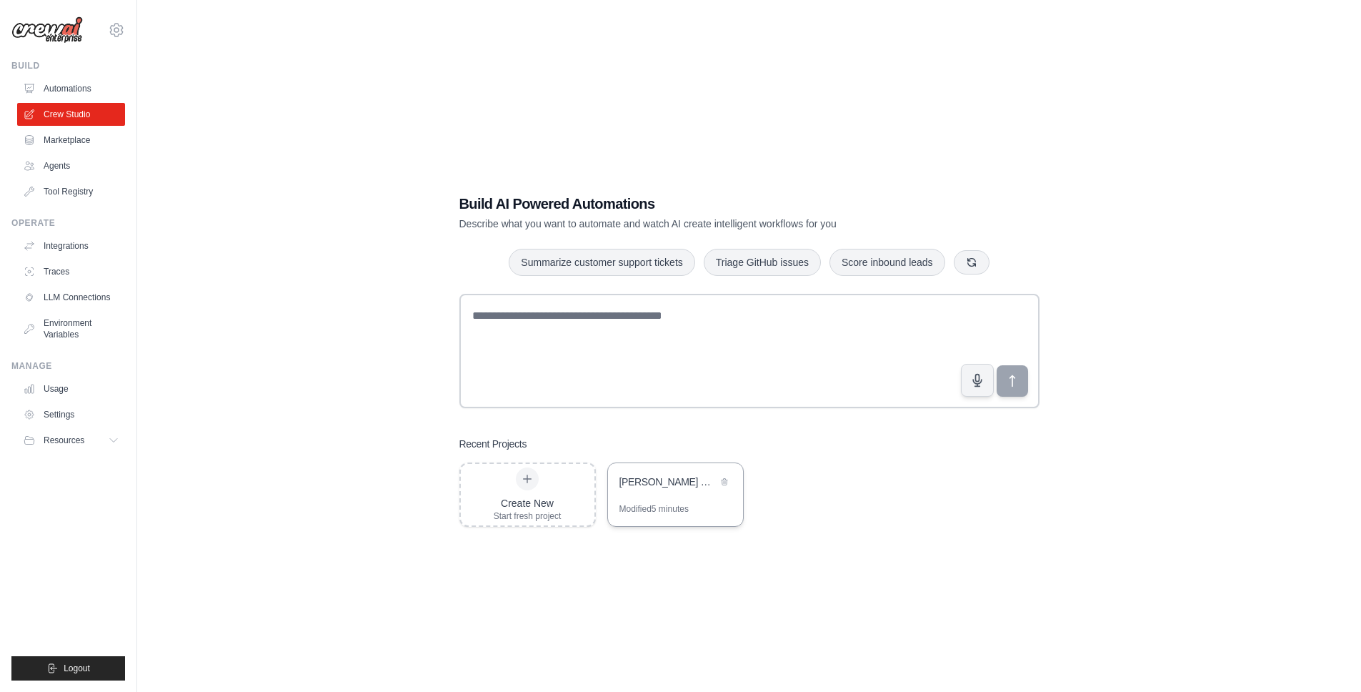
click at [684, 489] on div "[PERSON_NAME] Connect SMT Graph Transformer" at bounding box center [668, 482] width 98 height 17
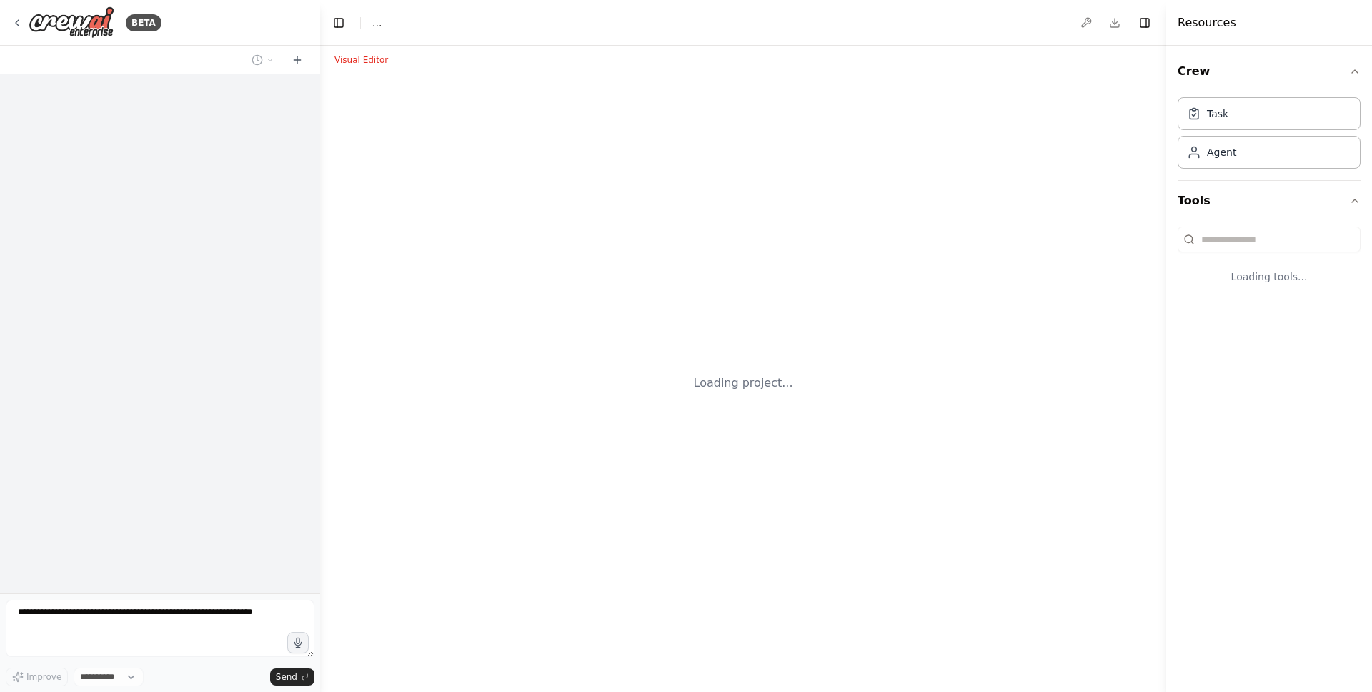
select select "****"
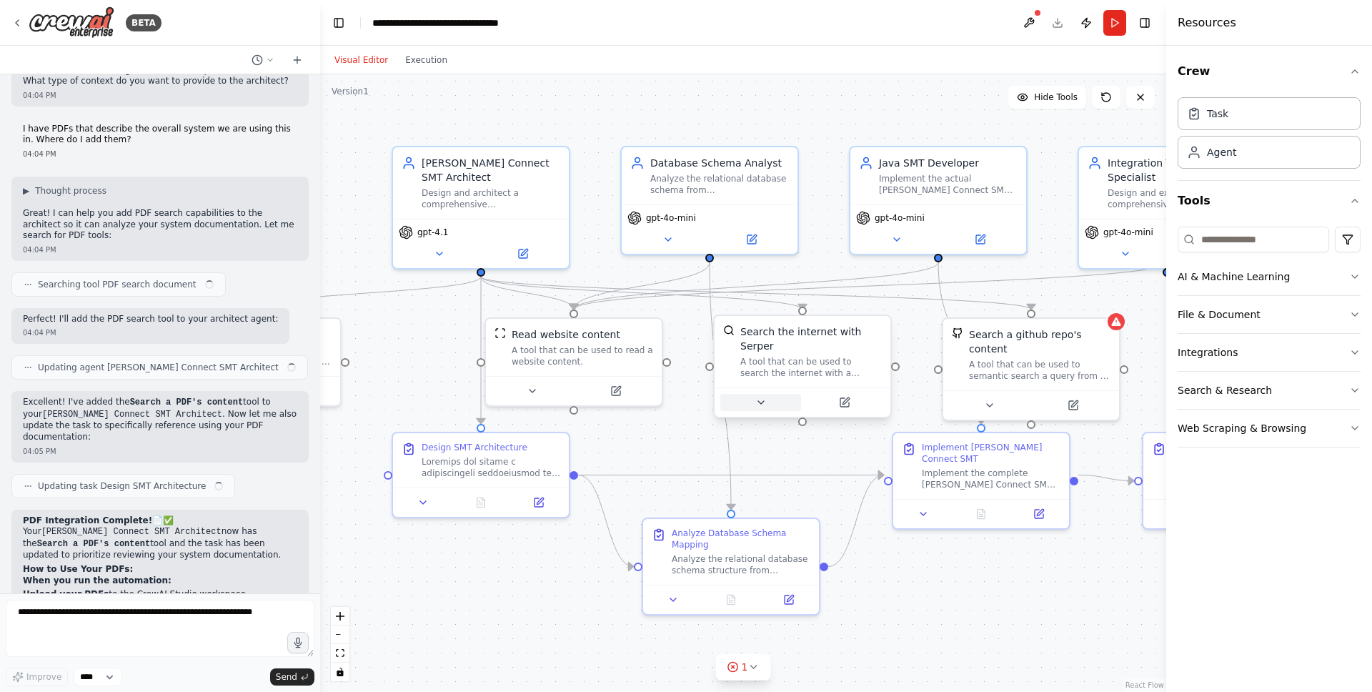
scroll to position [2928, 0]
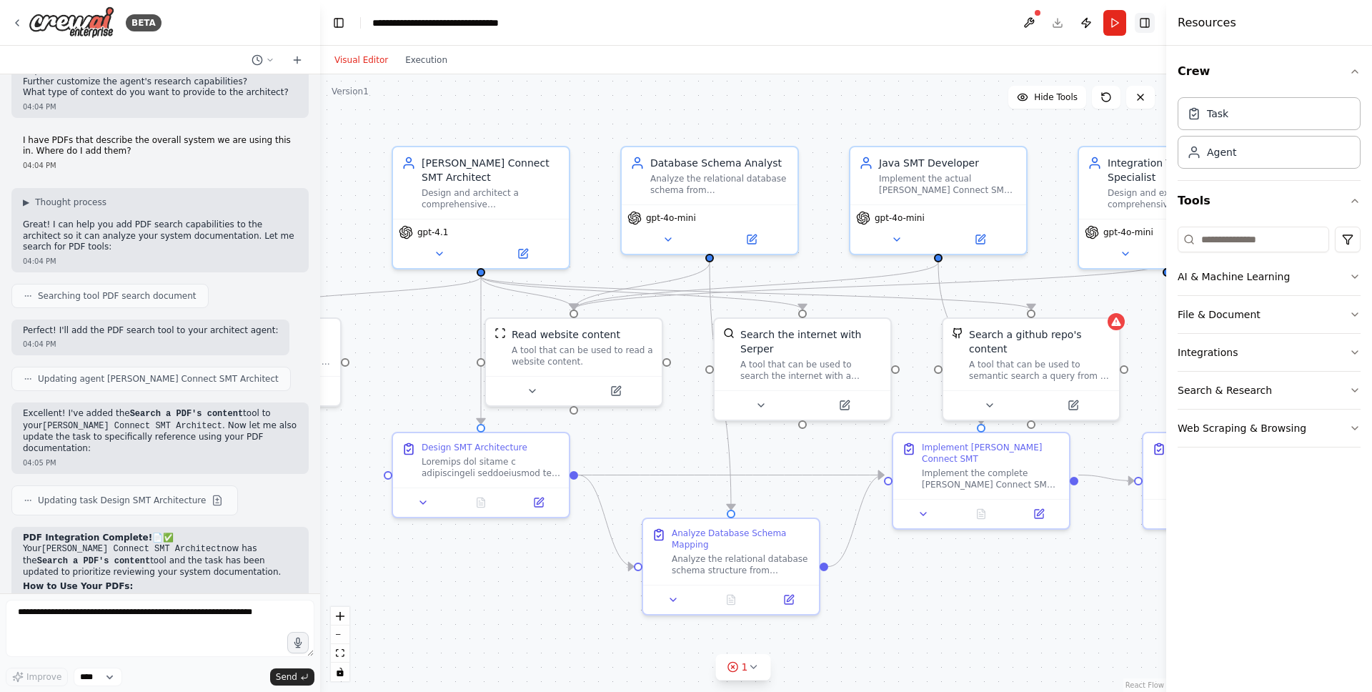
click at [1137, 24] on button "Toggle Right Sidebar" at bounding box center [1145, 23] width 20 height 20
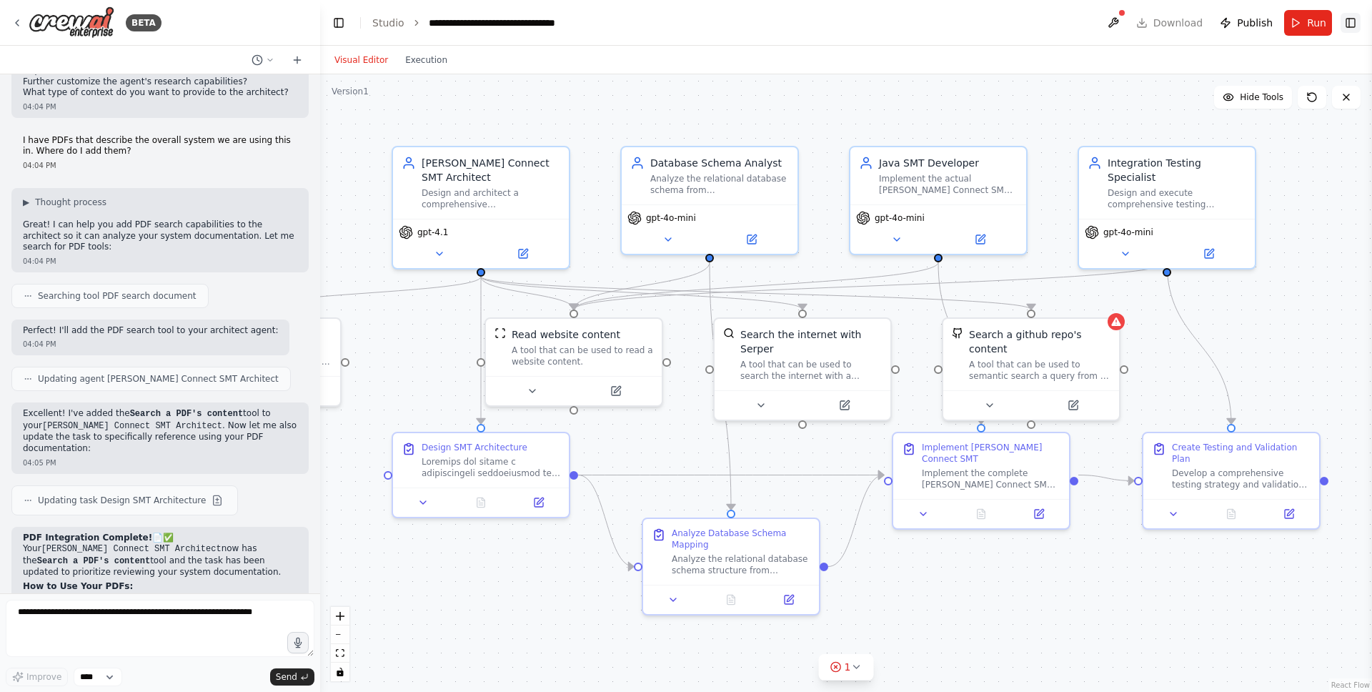
click at [1355, 22] on button "Toggle Right Sidebar" at bounding box center [1350, 23] width 20 height 20
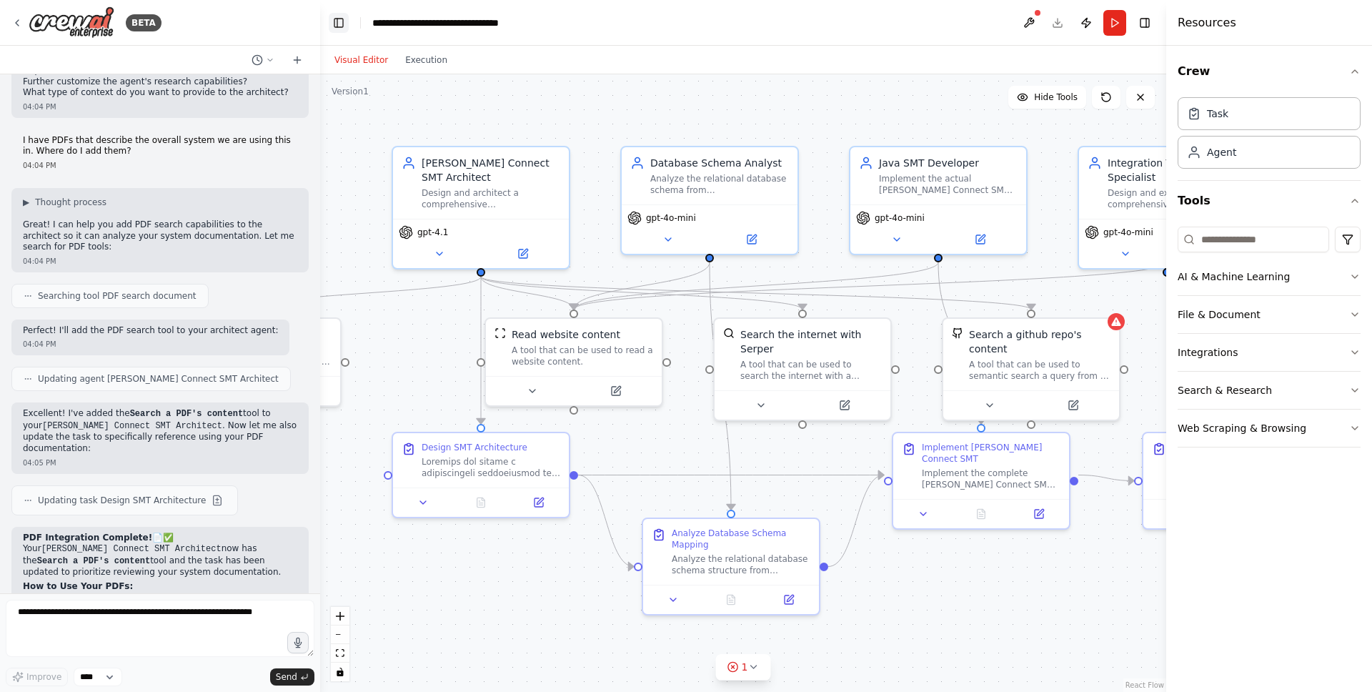
click at [339, 14] on button "Toggle Left Sidebar" at bounding box center [339, 23] width 20 height 20
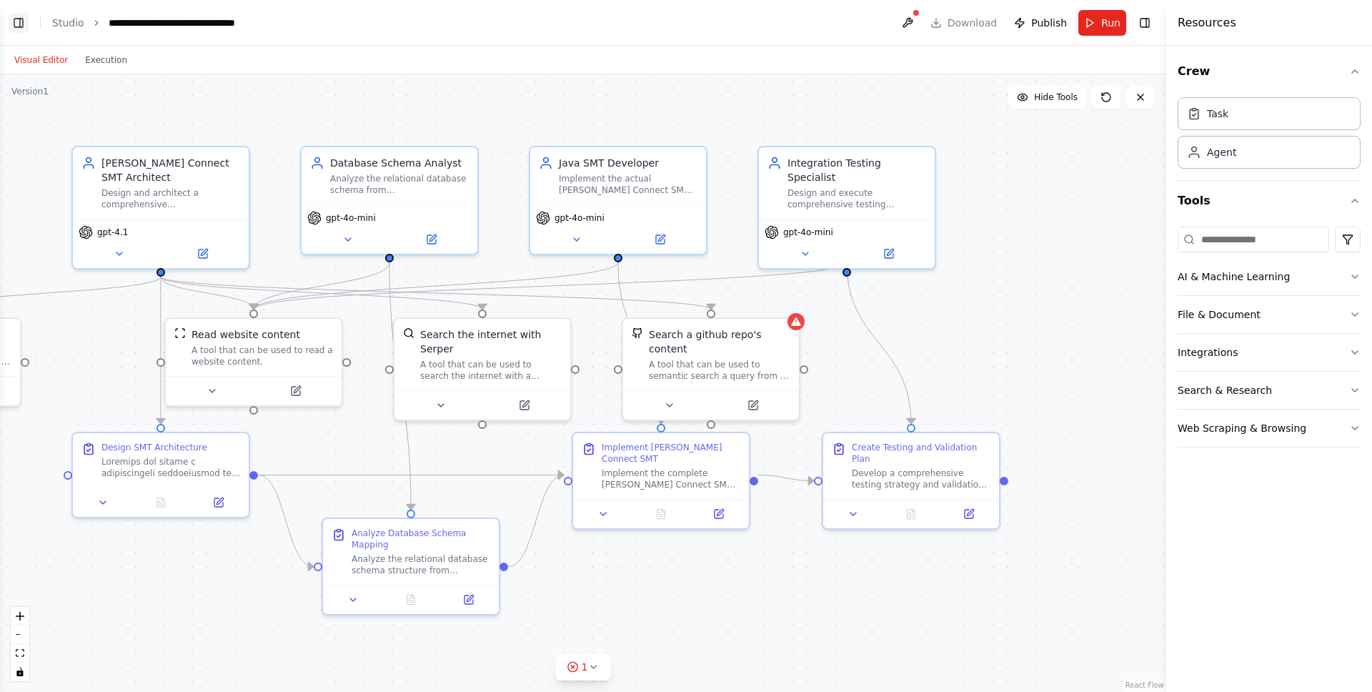
click at [20, 23] on button "Toggle Left Sidebar" at bounding box center [19, 23] width 20 height 20
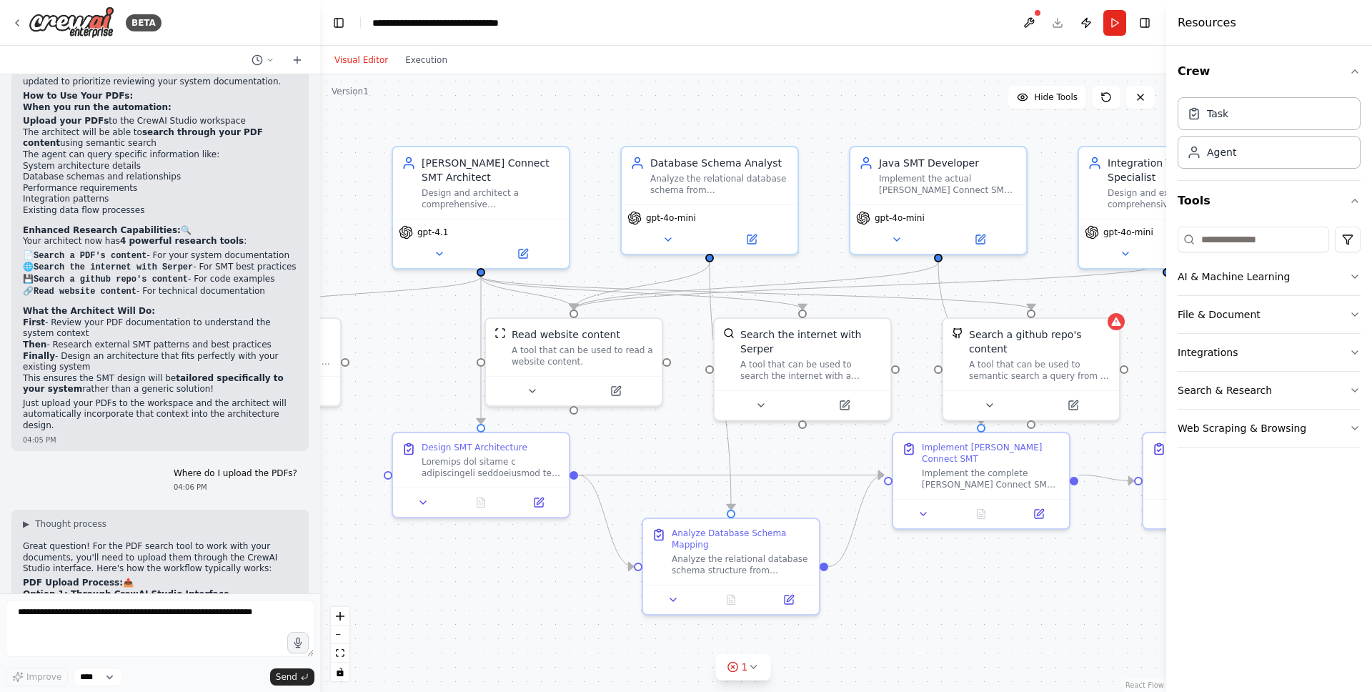
scroll to position [3981, 0]
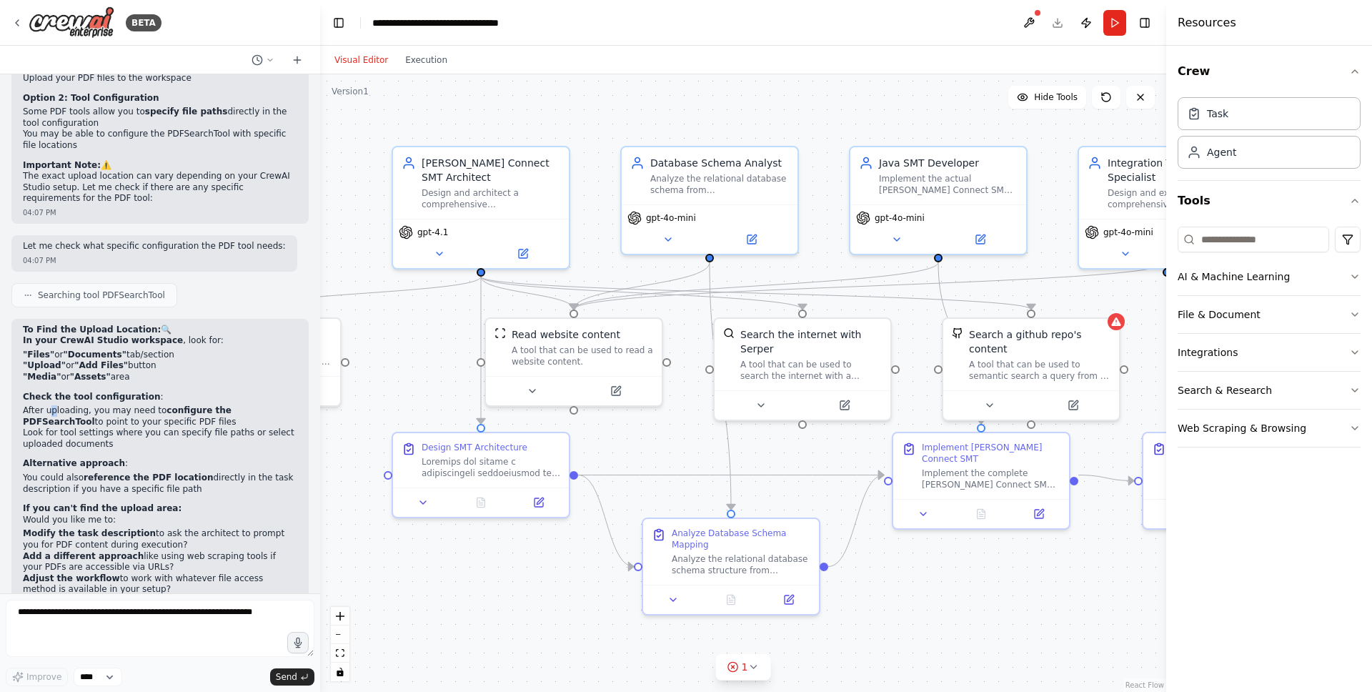
click at [55, 405] on li "After uploading, you may need to configure the PDFSearchTool to point to your s…" at bounding box center [160, 416] width 274 height 22
drag, startPoint x: 53, startPoint y: 359, endPoint x: 121, endPoint y: 313, distance: 82.2
click at [121, 335] on ol "In your CrewAI Studio workspace , look for: "Files" or "Documents" tab/section …" at bounding box center [160, 414] width 274 height 159
click at [121, 360] on strong ""Add Files"" at bounding box center [101, 365] width 54 height 10
click at [293, 66] on button at bounding box center [297, 59] width 23 height 17
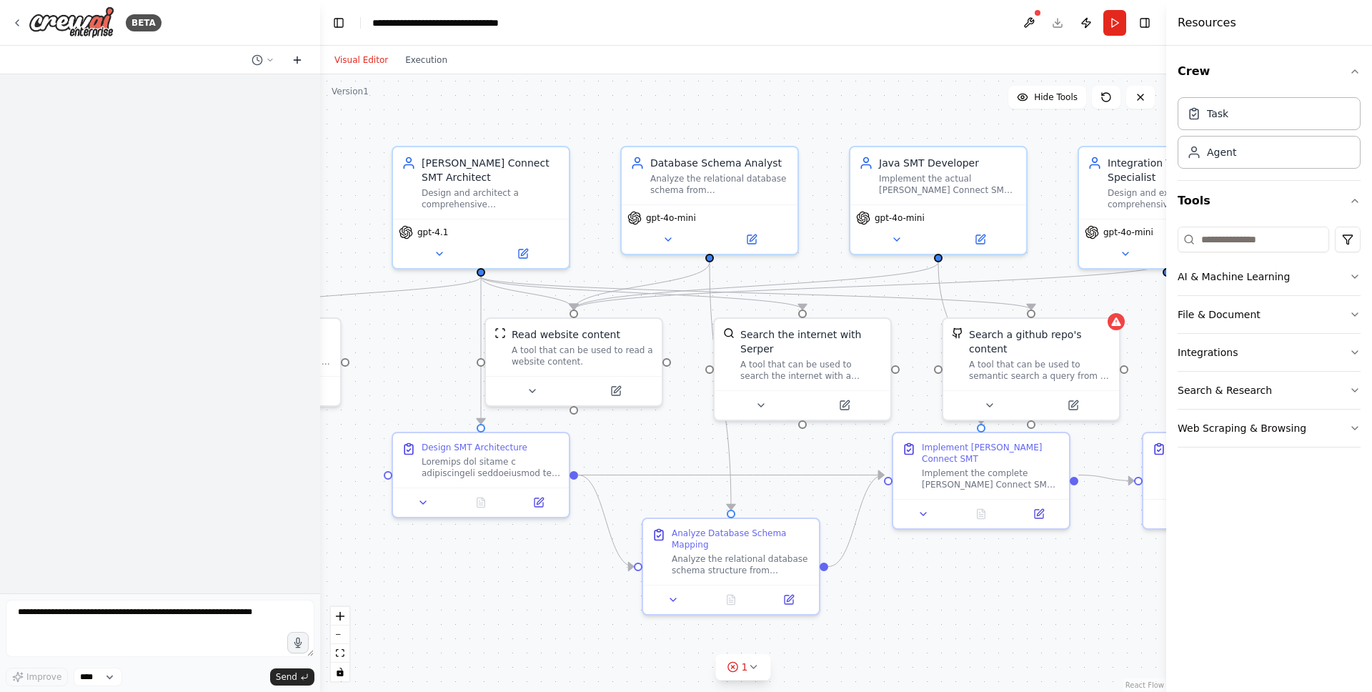
scroll to position [0, 0]
click at [258, 64] on circle at bounding box center [256, 59] width 9 height 9
click at [225, 111] on span "Where do I upload the PDFs?" at bounding box center [201, 111] width 93 height 11
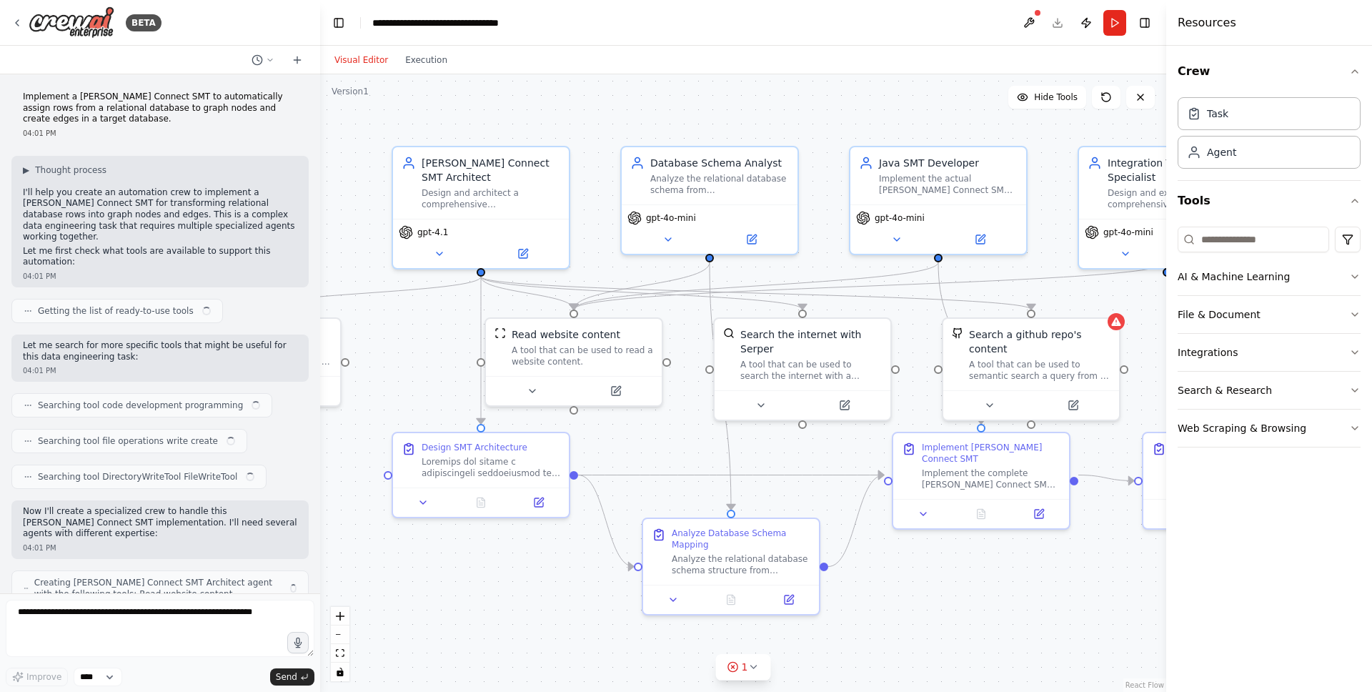
scroll to position [3981, 0]
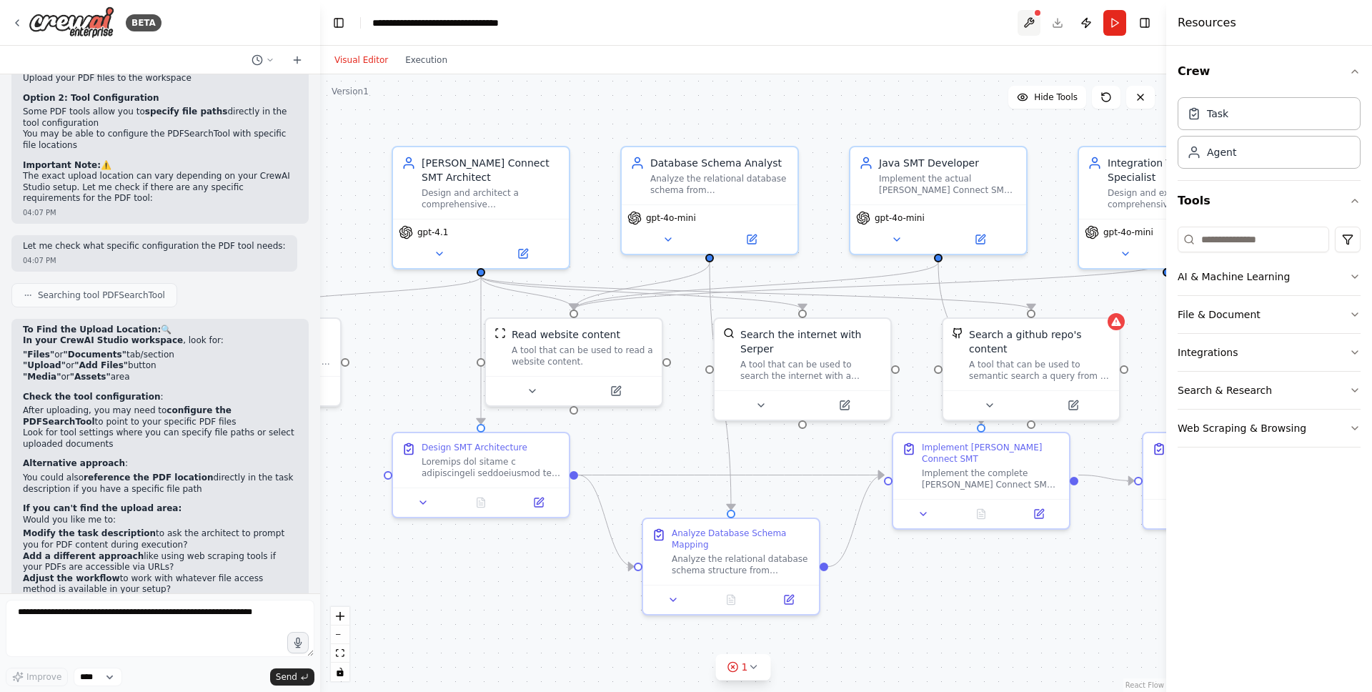
click at [1025, 21] on button at bounding box center [1028, 23] width 23 height 26
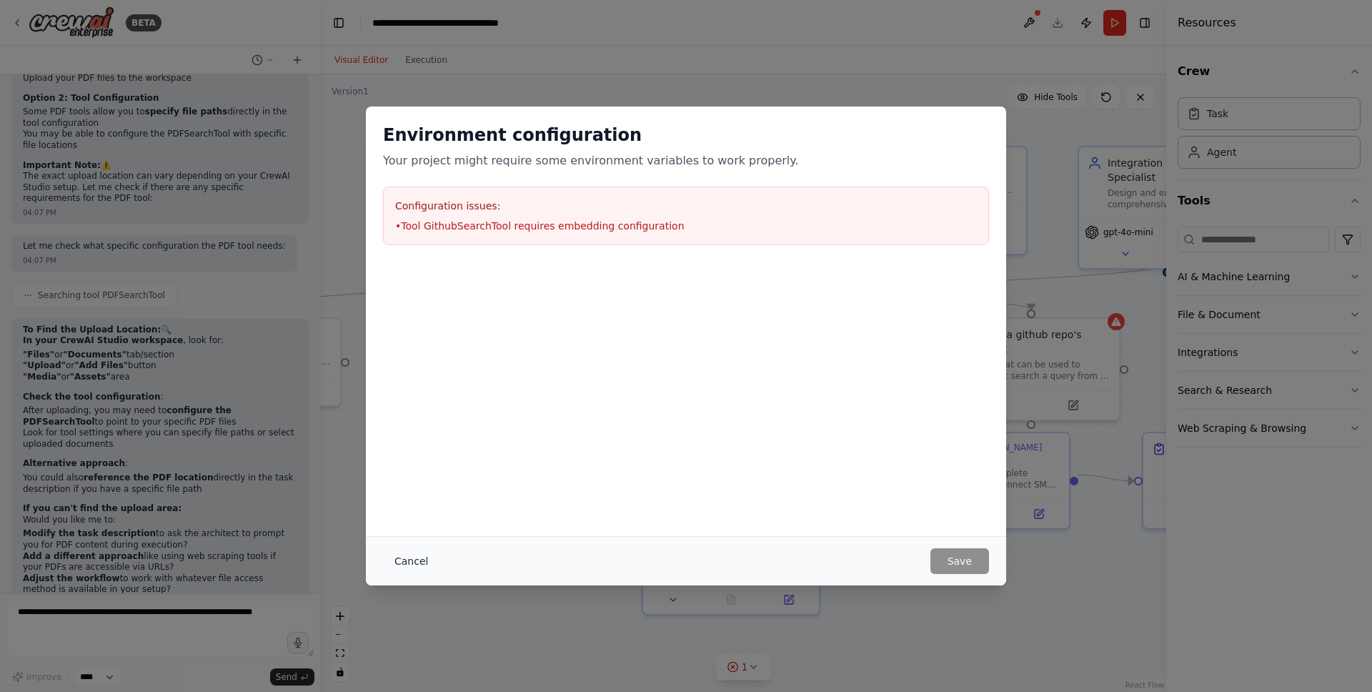
click at [400, 562] on button "Cancel" at bounding box center [411, 561] width 56 height 26
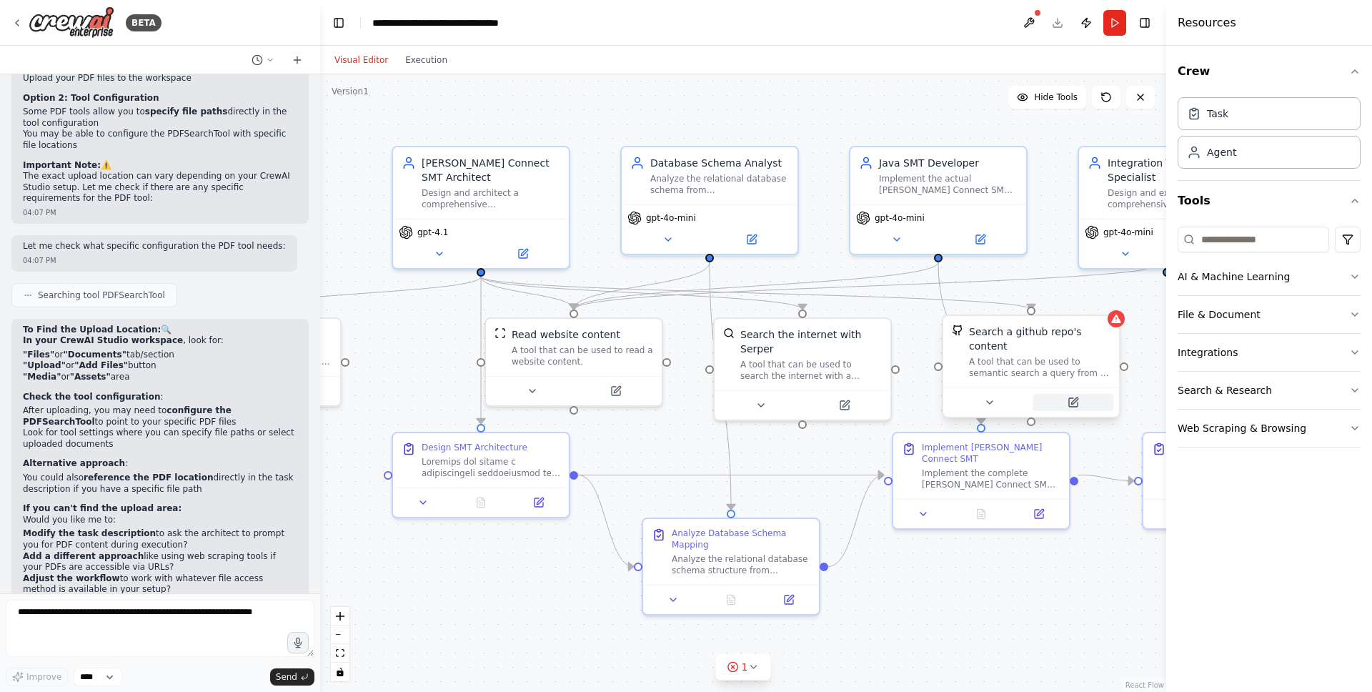
click at [1072, 407] on icon at bounding box center [1072, 402] width 11 height 11
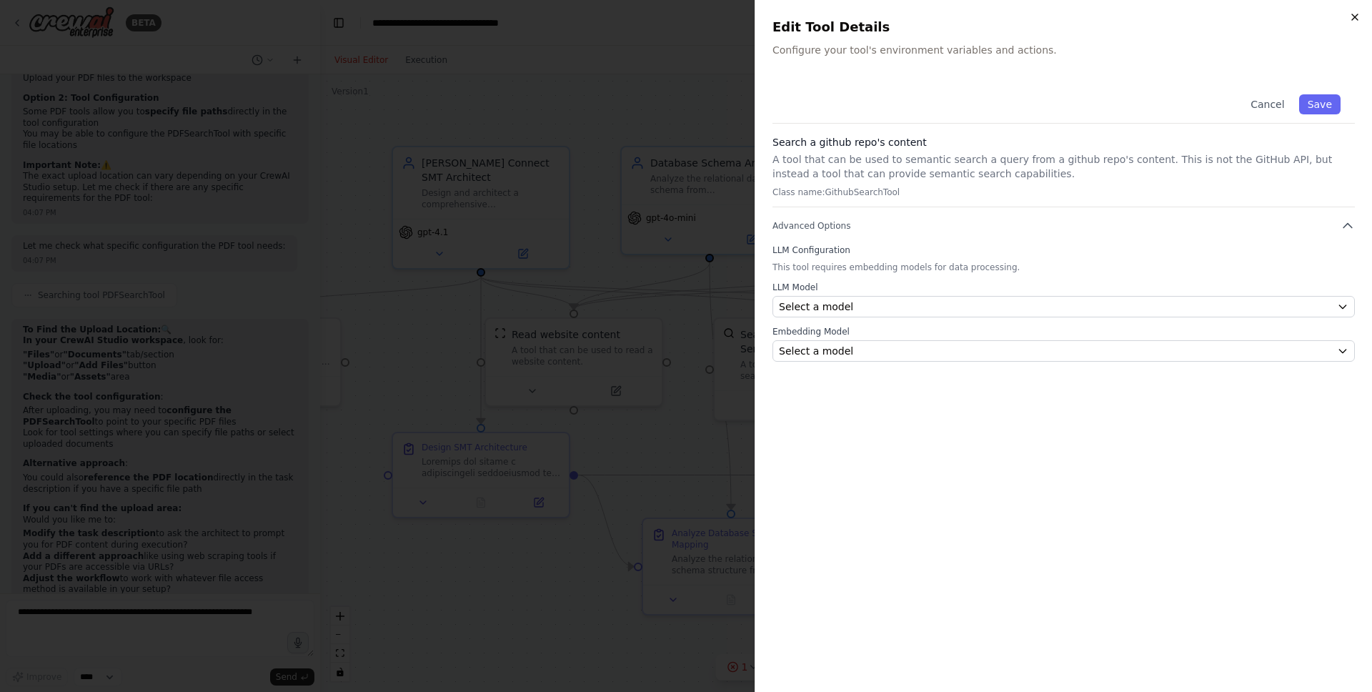
click at [1359, 14] on icon "button" at bounding box center [1354, 16] width 11 height 11
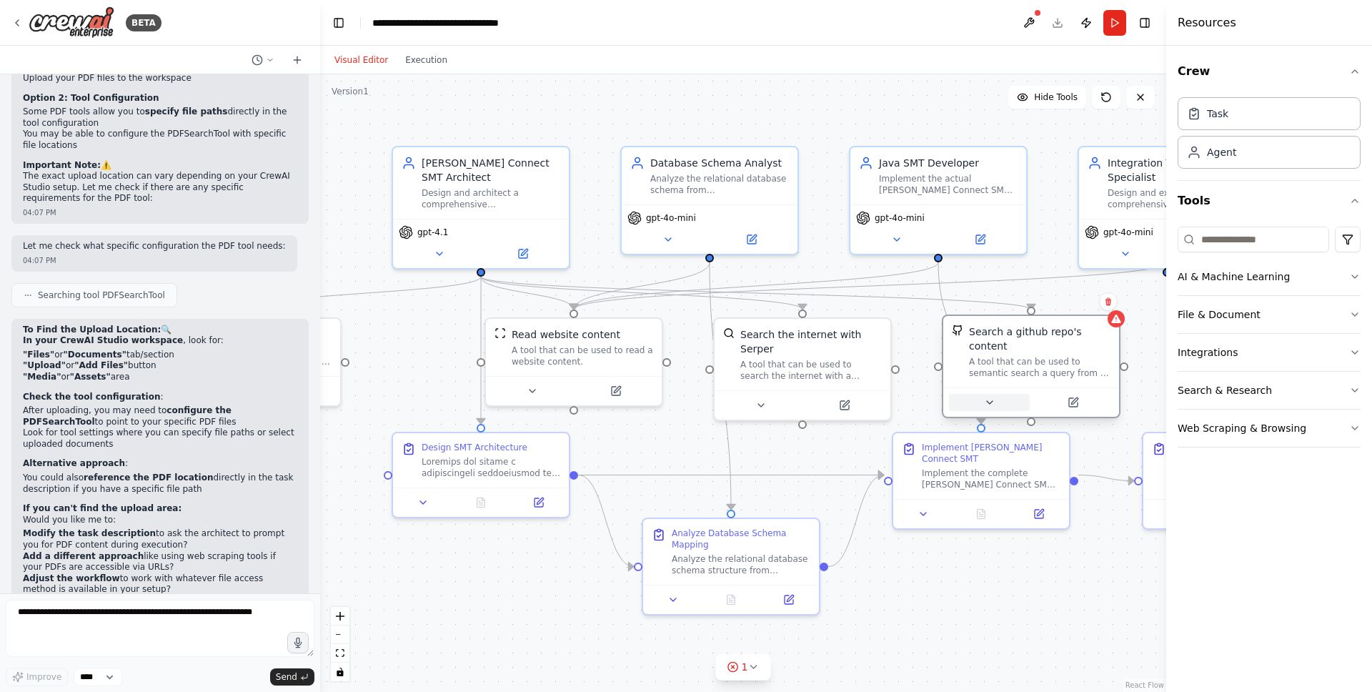
click at [1000, 402] on button at bounding box center [989, 402] width 81 height 17
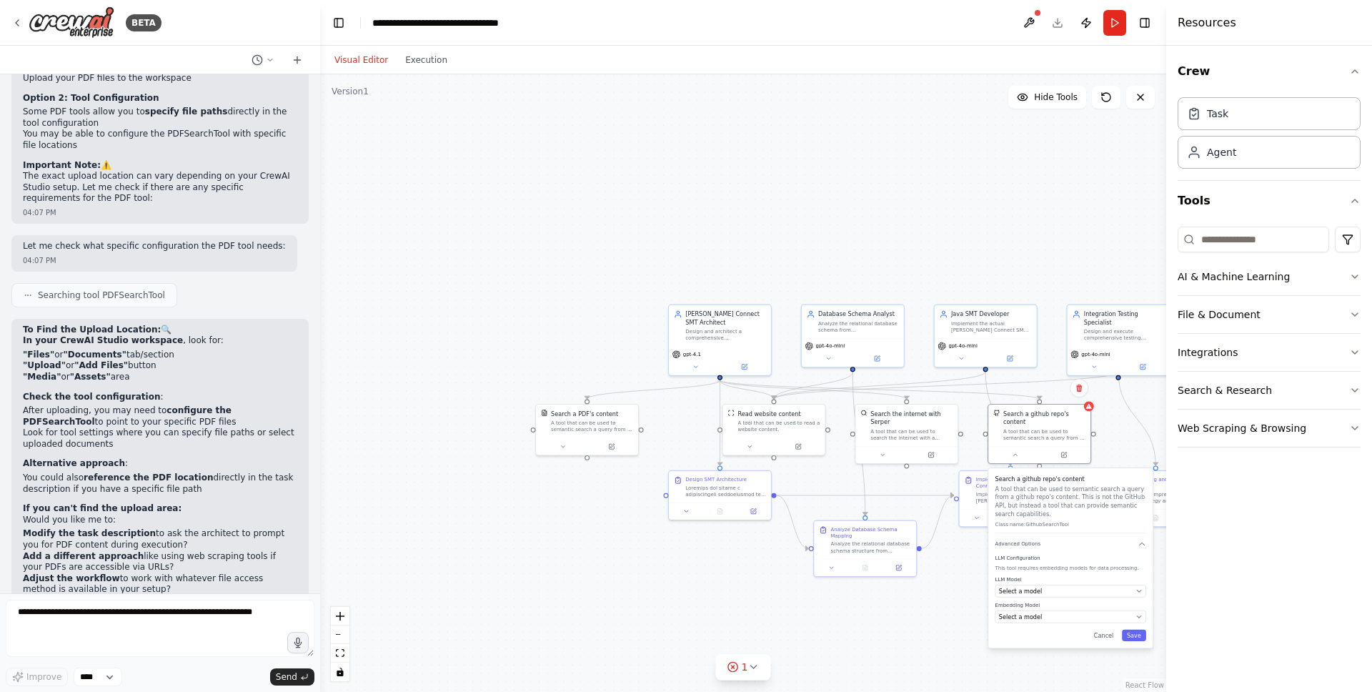
click at [1111, 646] on div "Search a github repo's content A tool that can be used to semantic search a que…" at bounding box center [1070, 557] width 164 height 179
click at [1110, 636] on button "Cancel" at bounding box center [1103, 634] width 29 height 11
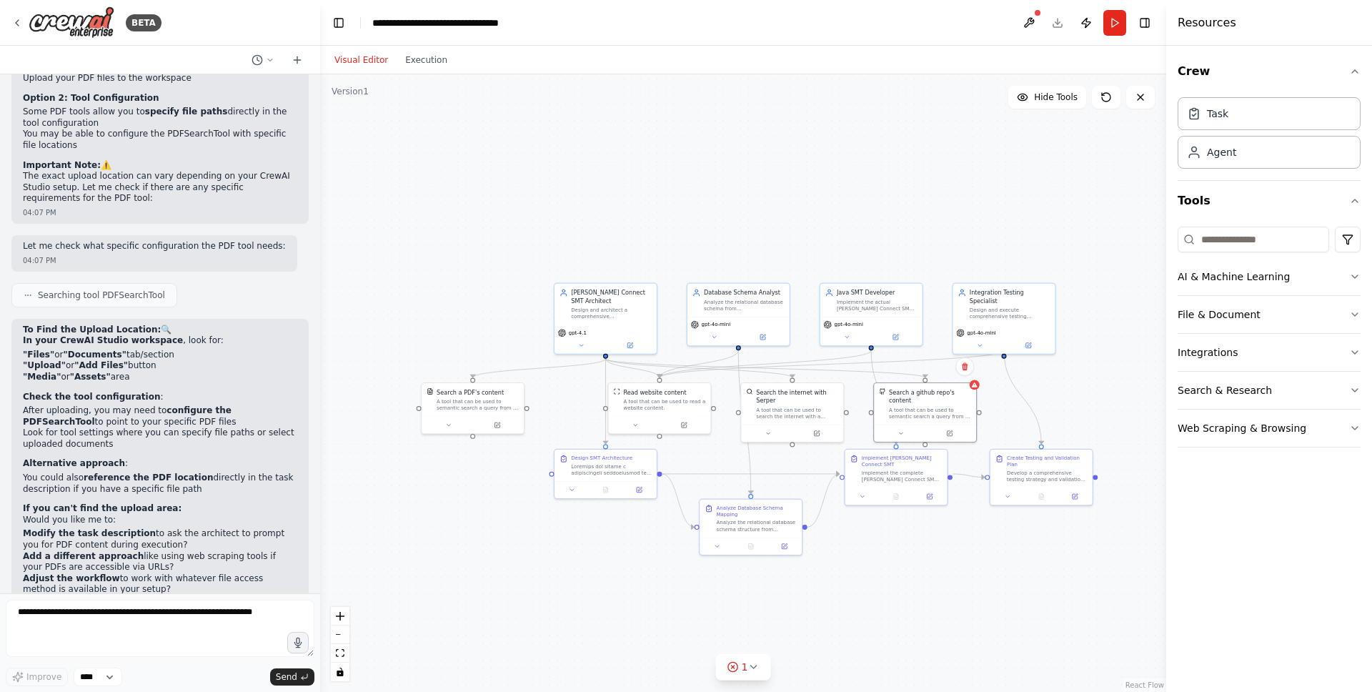
drag, startPoint x: 1066, startPoint y: 594, endPoint x: 958, endPoint y: 572, distance: 110.0
click at [958, 572] on div ".deletable-edge-delete-btn { width: 20px; height: 20px; border: 0px solid #ffff…" at bounding box center [743, 382] width 846 height 617
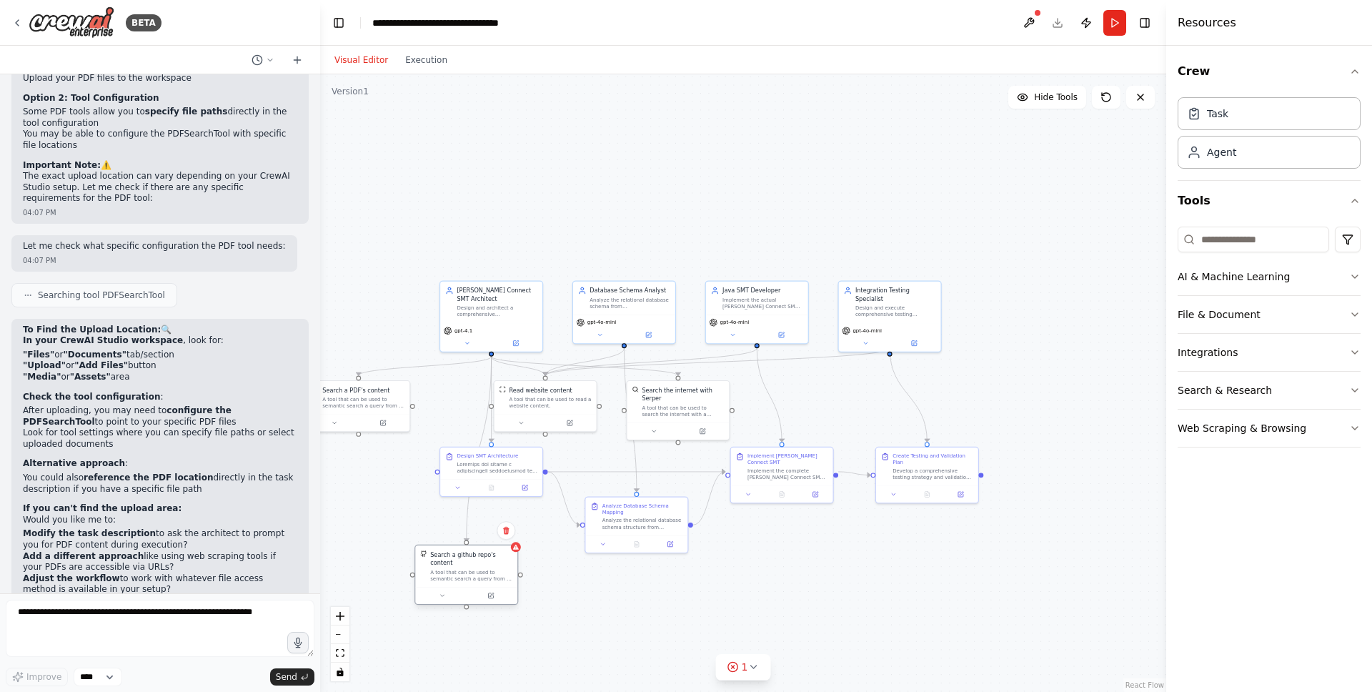
drag, startPoint x: 940, startPoint y: 421, endPoint x: 480, endPoint y: 584, distance: 488.1
click at [480, 584] on div "Search a github repo's content A tool that can be used to semantic search a que…" at bounding box center [466, 574] width 104 height 60
click at [503, 530] on icon at bounding box center [506, 530] width 9 height 9
click at [482, 536] on button "Confirm" at bounding box center [465, 530] width 51 height 17
click at [565, 607] on div ".deletable-edge-delete-btn { width: 20px; height: 20px; border: 0px solid #ffff…" at bounding box center [743, 382] width 846 height 617
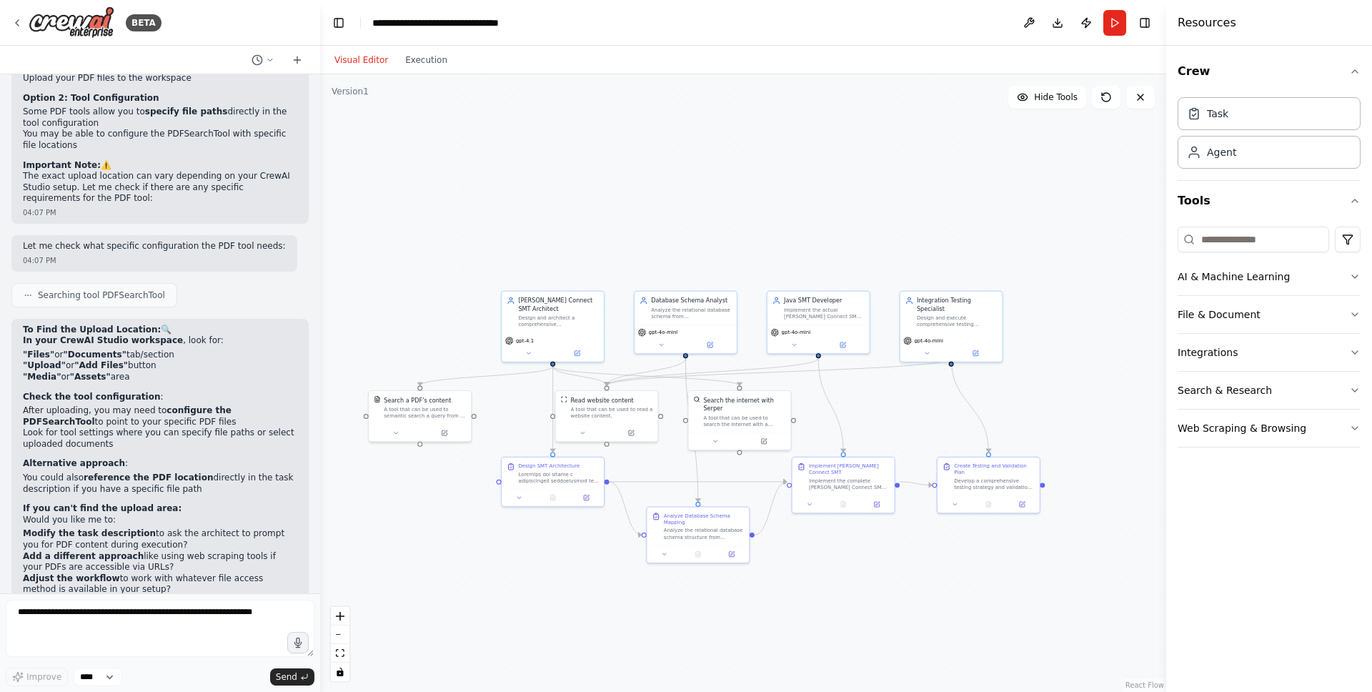
drag, startPoint x: 555, startPoint y: 601, endPoint x: 617, endPoint y: 611, distance: 62.3
click at [617, 611] on div ".deletable-edge-delete-btn { width: 20px; height: 20px; border: 0px solid #ffff…" at bounding box center [743, 382] width 846 height 617
click at [499, 606] on div ".deletable-edge-delete-btn { width: 20px; height: 20px; border: 0px solid #ffff…" at bounding box center [743, 382] width 846 height 617
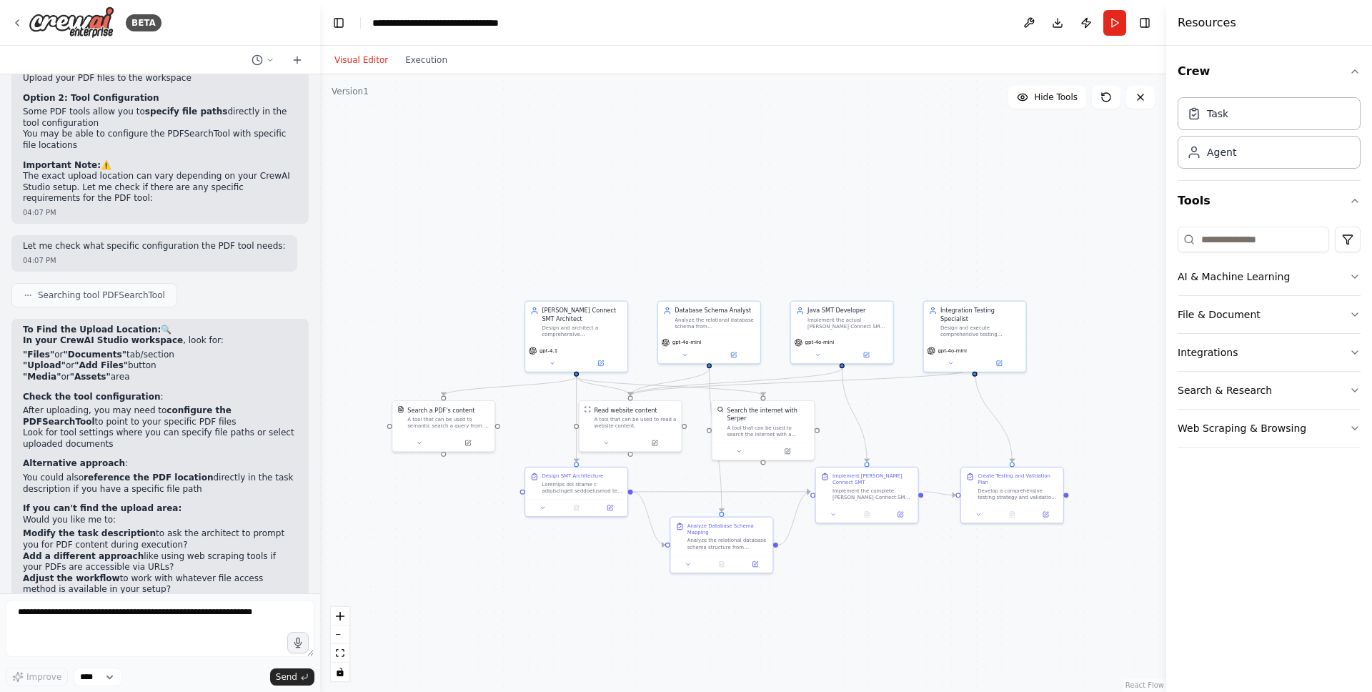
click at [501, 567] on div ".deletable-edge-delete-btn { width: 20px; height: 20px; border: 0px solid #ffff…" at bounding box center [743, 382] width 846 height 617
click at [1285, 391] on button "Search & Research" at bounding box center [1269, 390] width 183 height 37
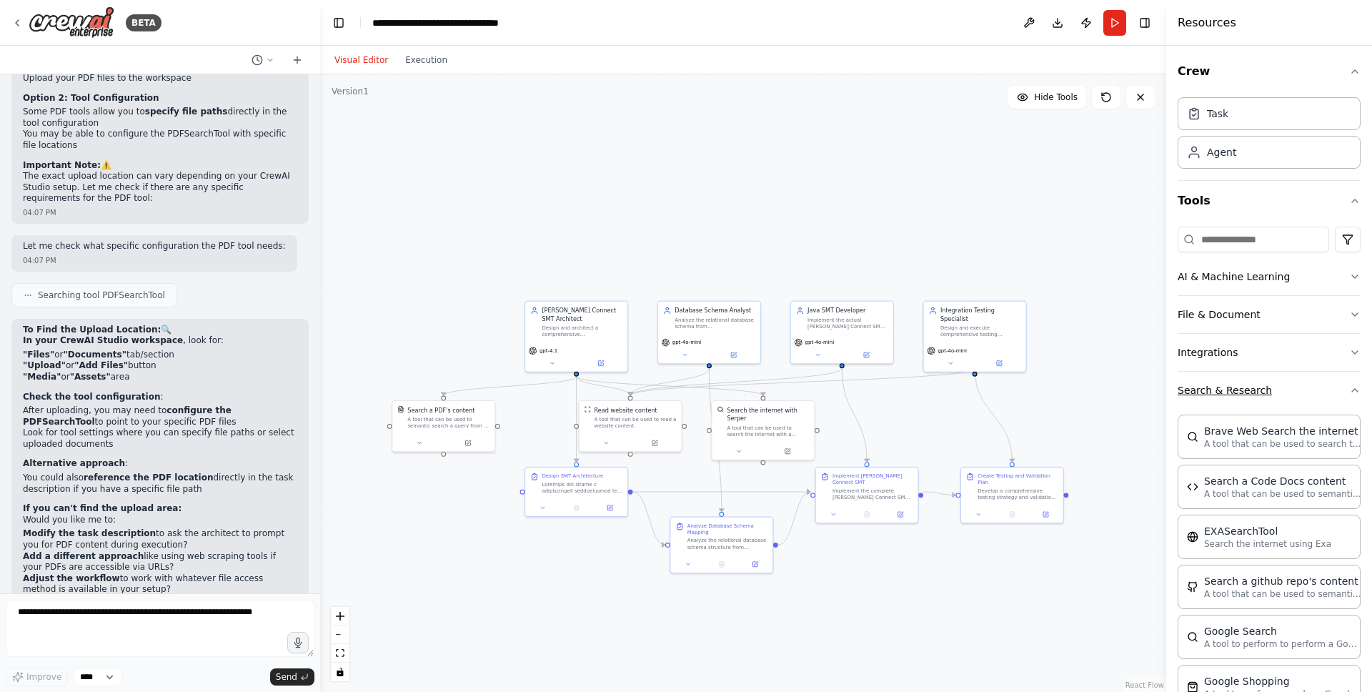
click at [1285, 391] on button "Search & Research" at bounding box center [1269, 390] width 183 height 37
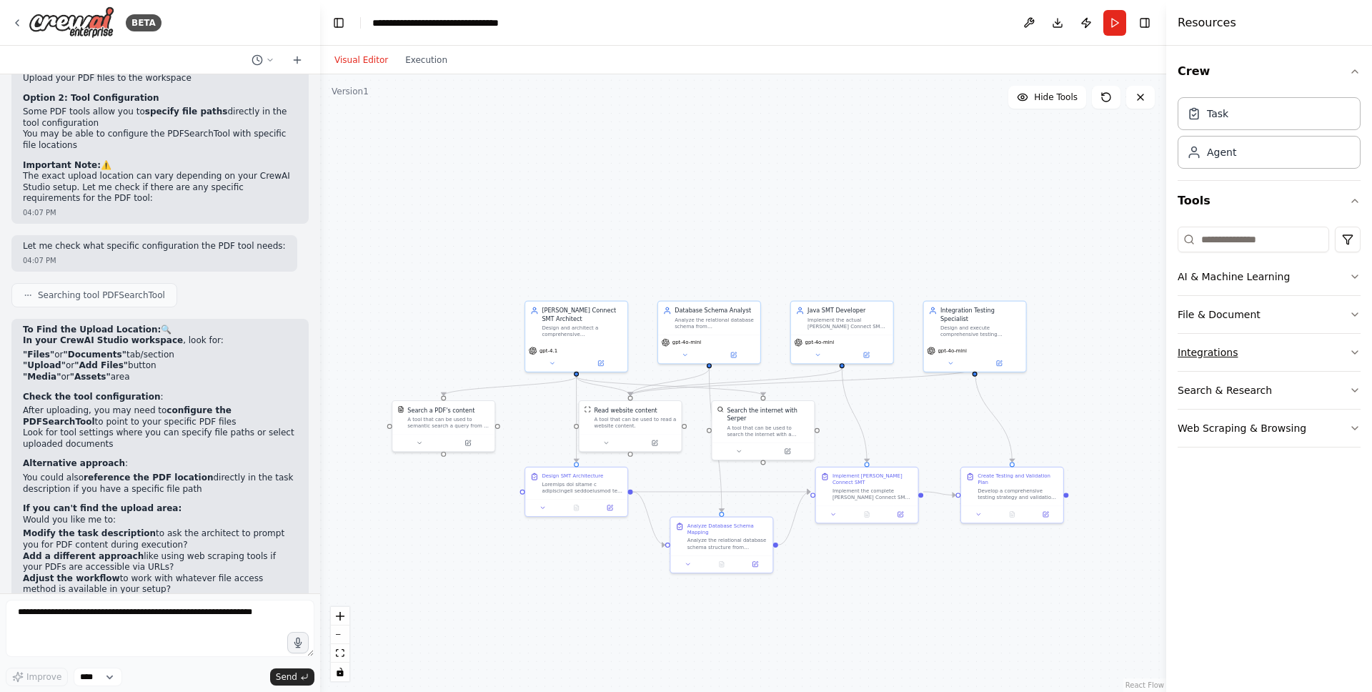
click at [1274, 347] on button "Integrations" at bounding box center [1269, 352] width 183 height 37
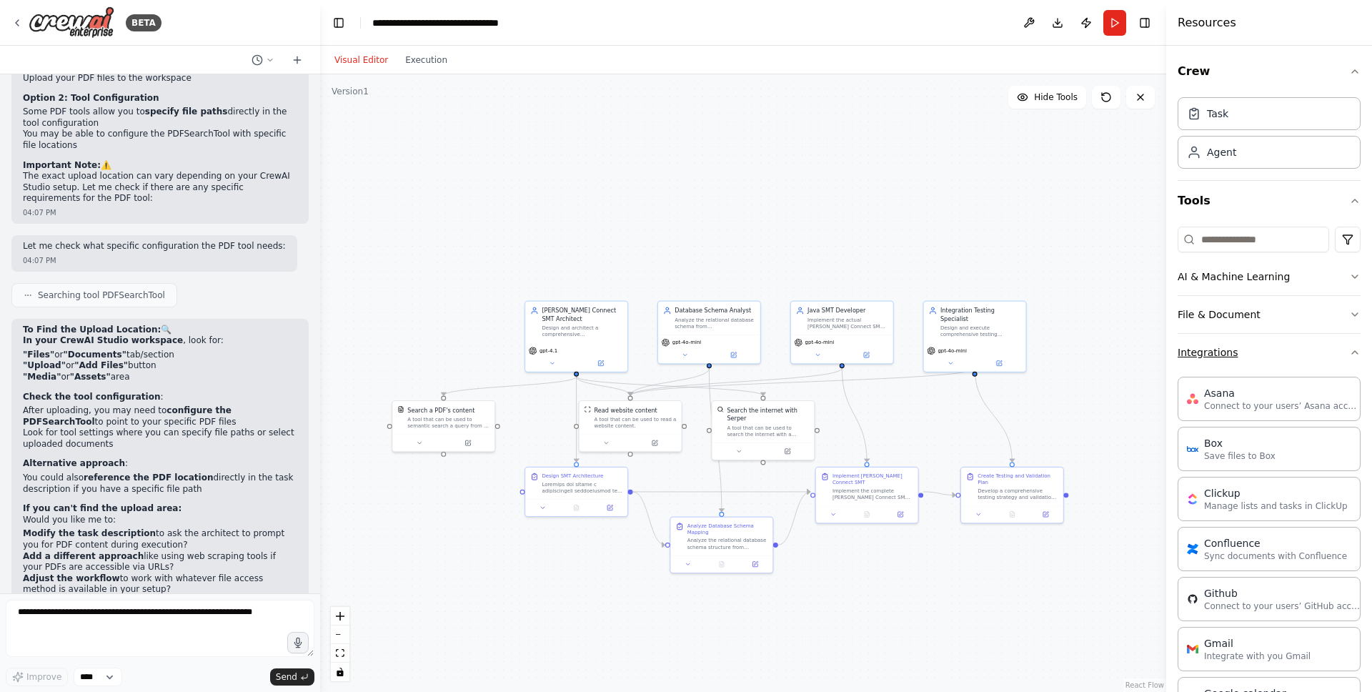
click at [1274, 347] on button "Integrations" at bounding box center [1269, 352] width 183 height 37
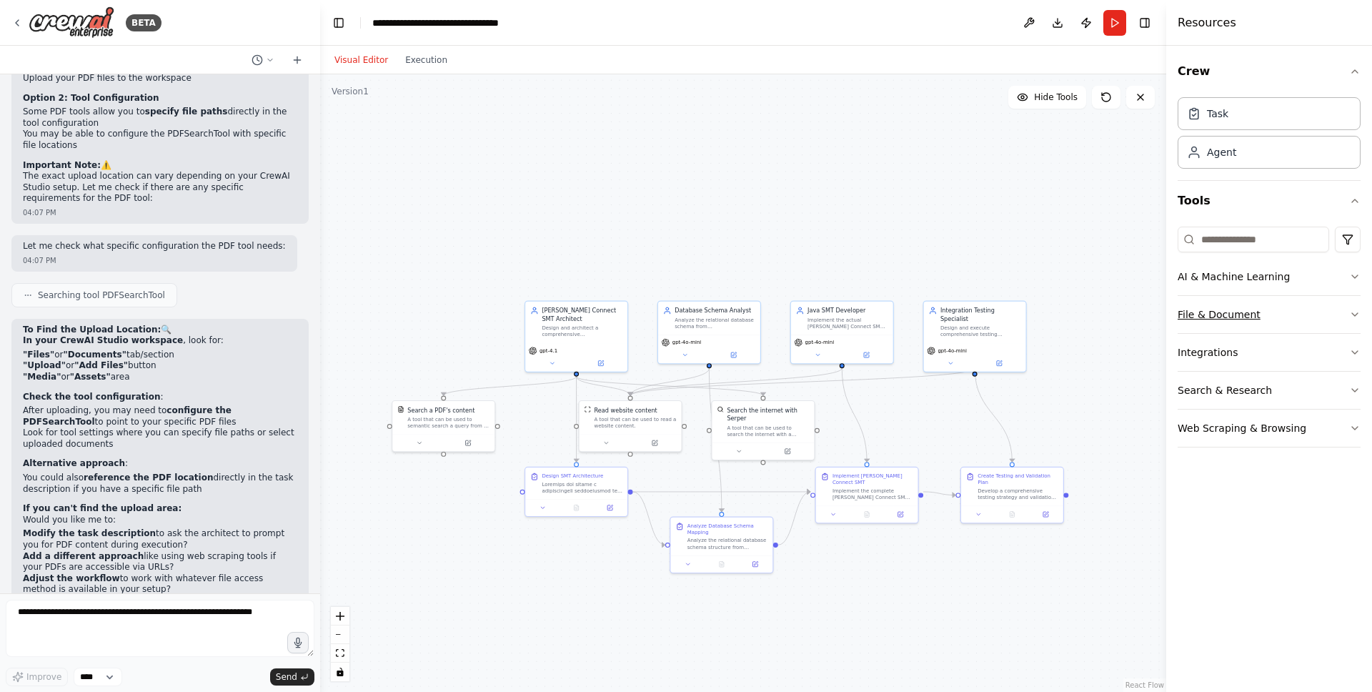
click at [1283, 313] on button "File & Document" at bounding box center [1269, 314] width 183 height 37
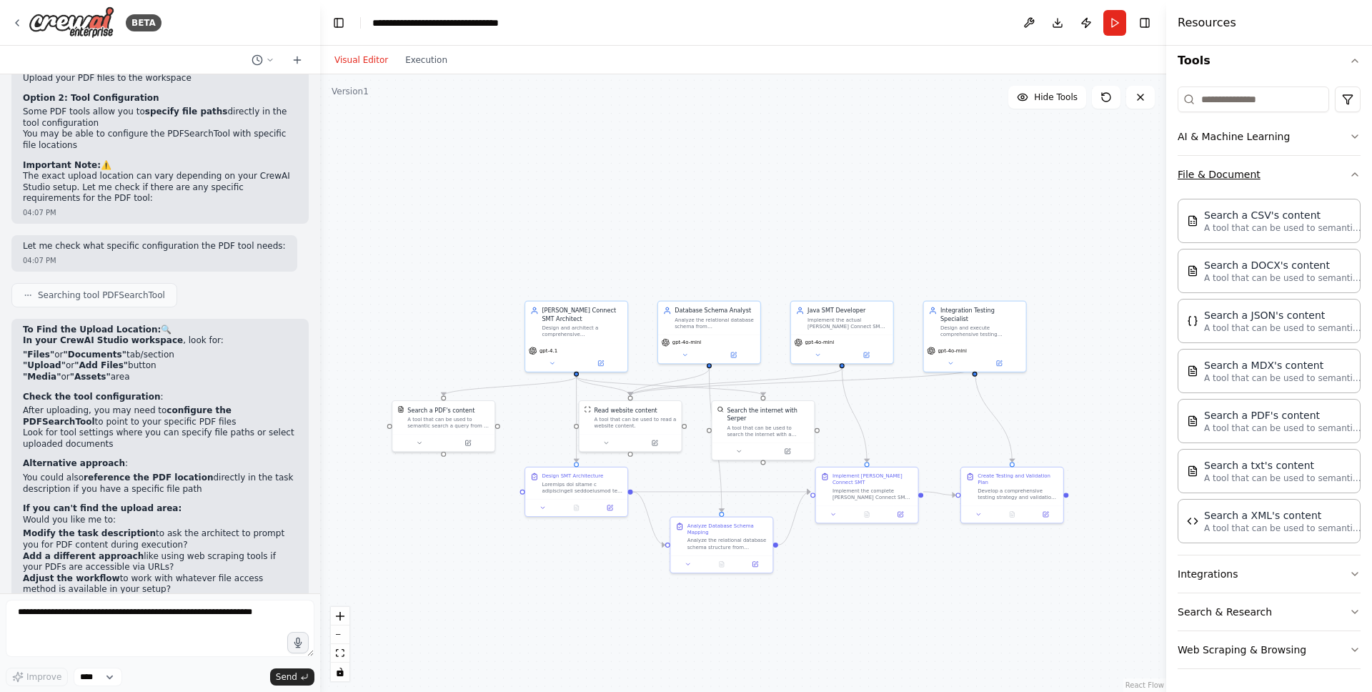
scroll to position [0, 0]
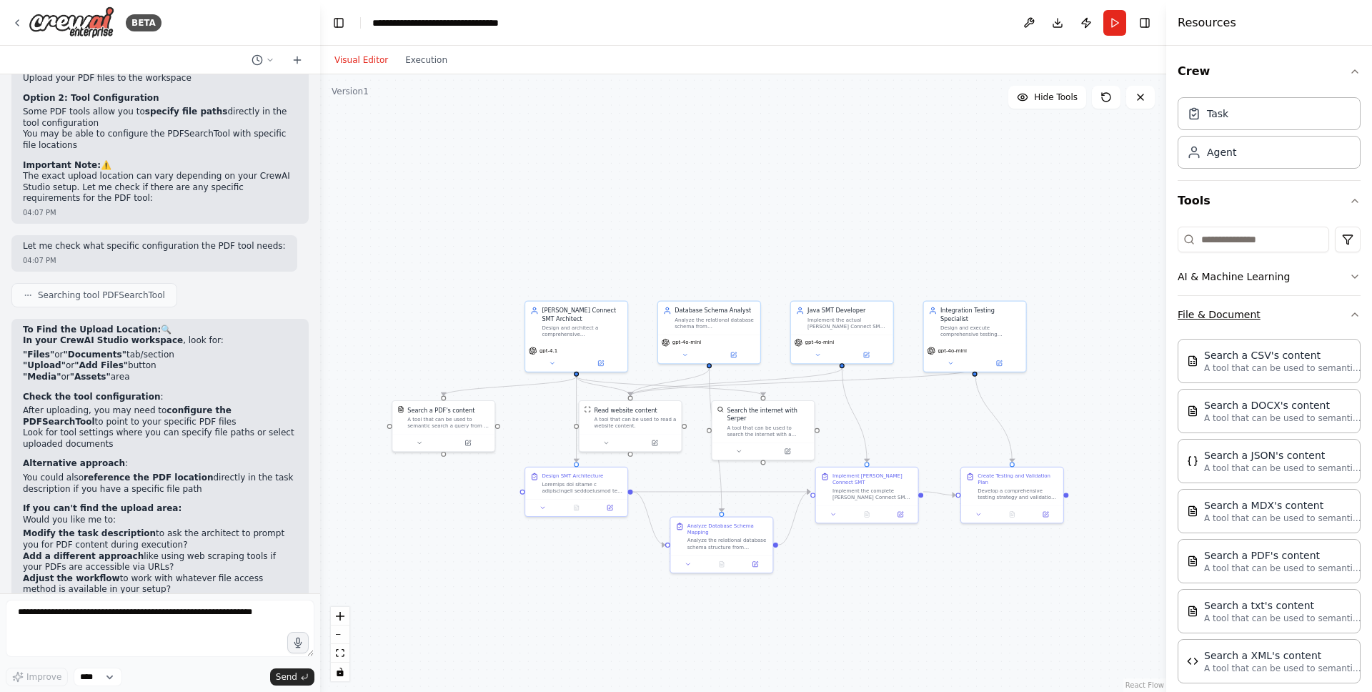
click at [1282, 320] on button "File & Document" at bounding box center [1269, 314] width 183 height 37
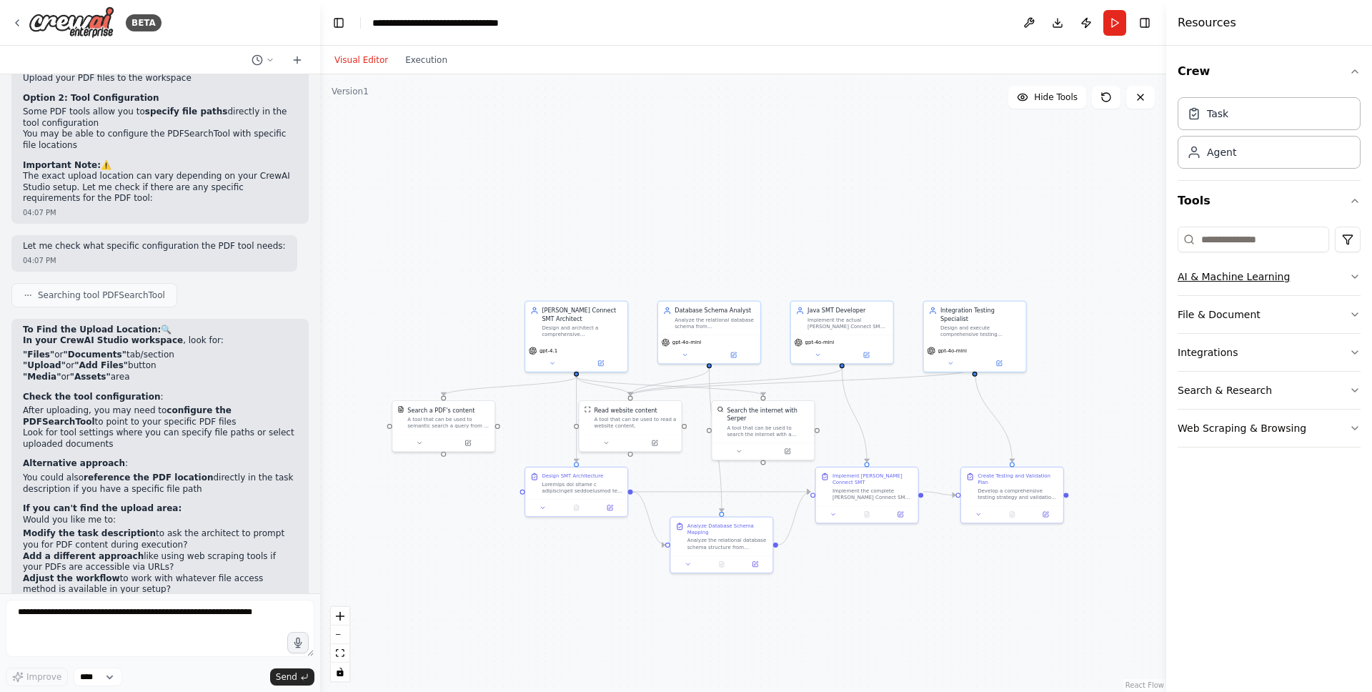
click at [1295, 274] on button "AI & Machine Learning" at bounding box center [1269, 276] width 183 height 37
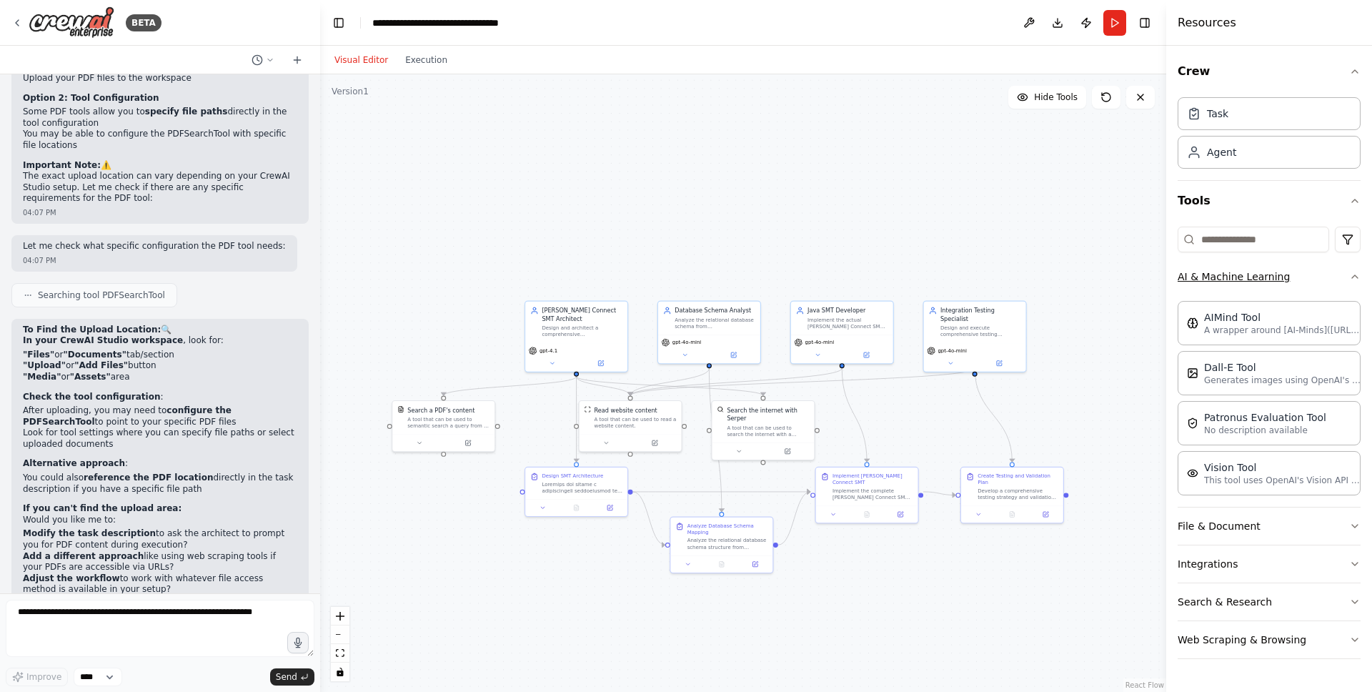
click at [1310, 277] on button "AI & Machine Learning" at bounding box center [1269, 276] width 183 height 37
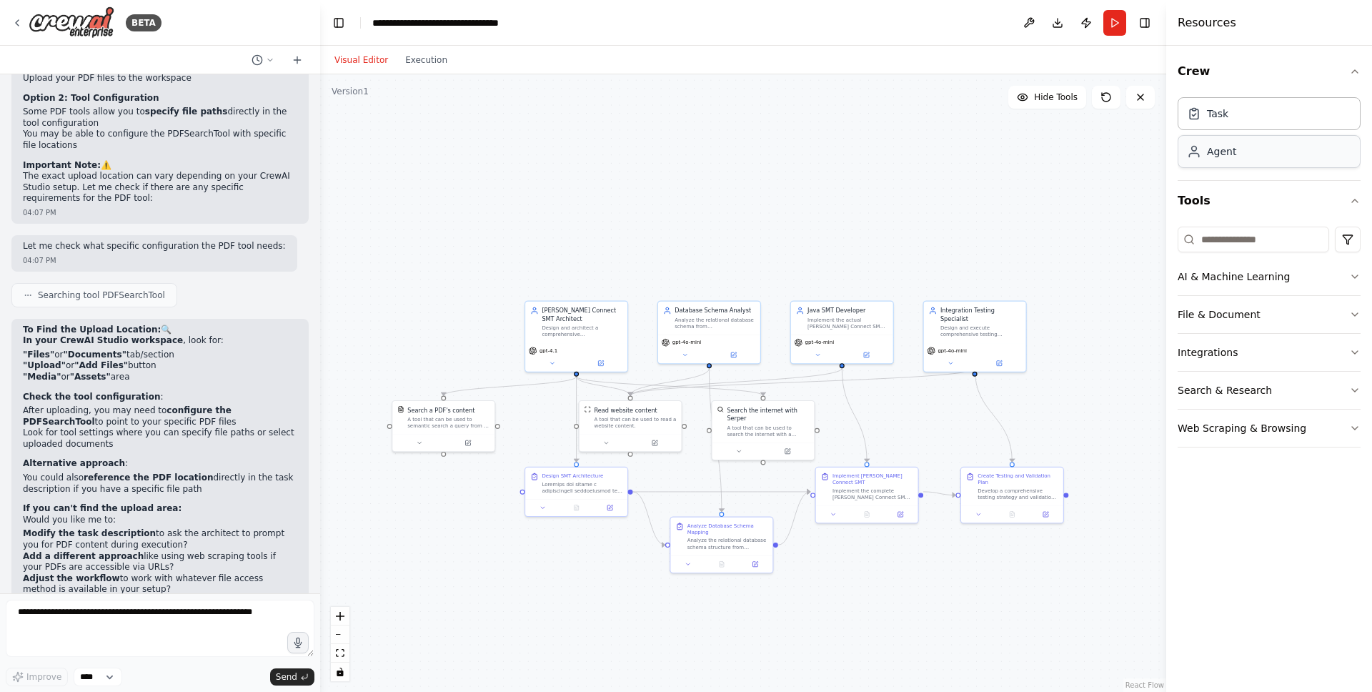
click at [1258, 151] on div "Agent" at bounding box center [1269, 151] width 183 height 33
click at [1260, 113] on div "Task" at bounding box center [1269, 112] width 183 height 33
click at [432, 56] on button "Execution" at bounding box center [426, 59] width 59 height 17
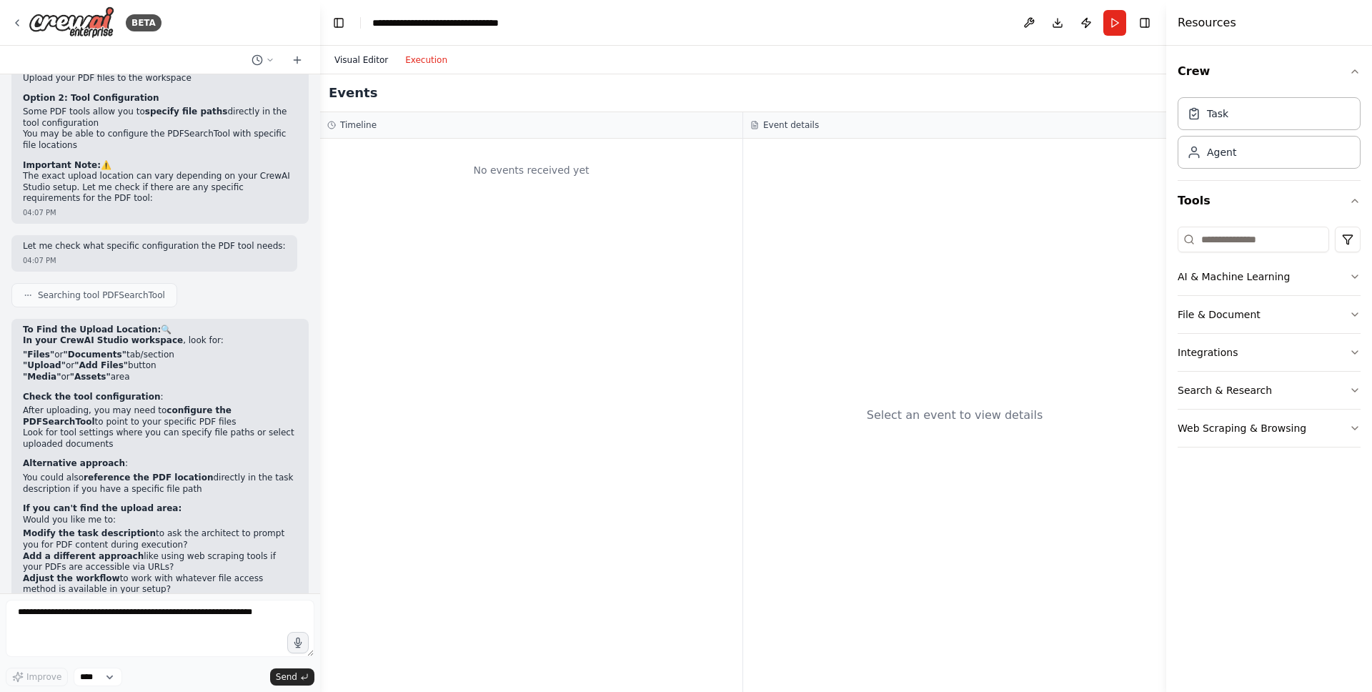
click at [360, 61] on button "Visual Editor" at bounding box center [361, 59] width 71 height 17
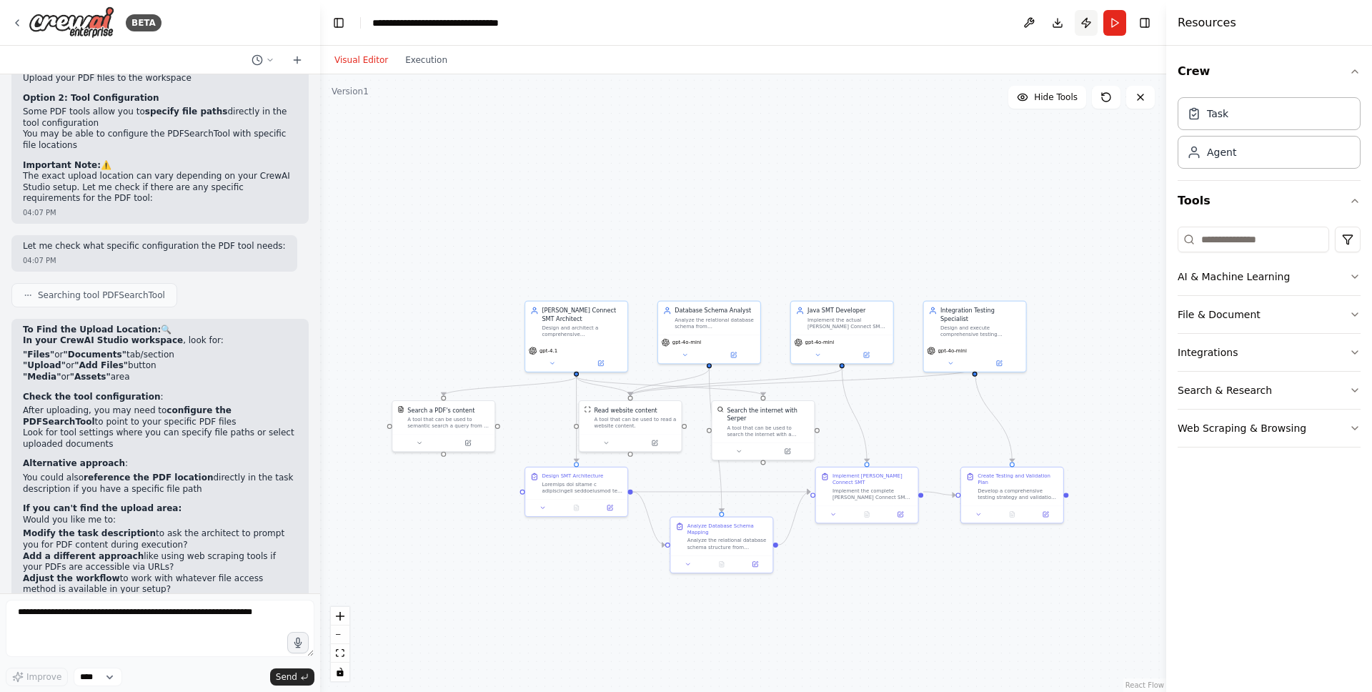
click at [1082, 21] on button "Publish" at bounding box center [1086, 23] width 23 height 26
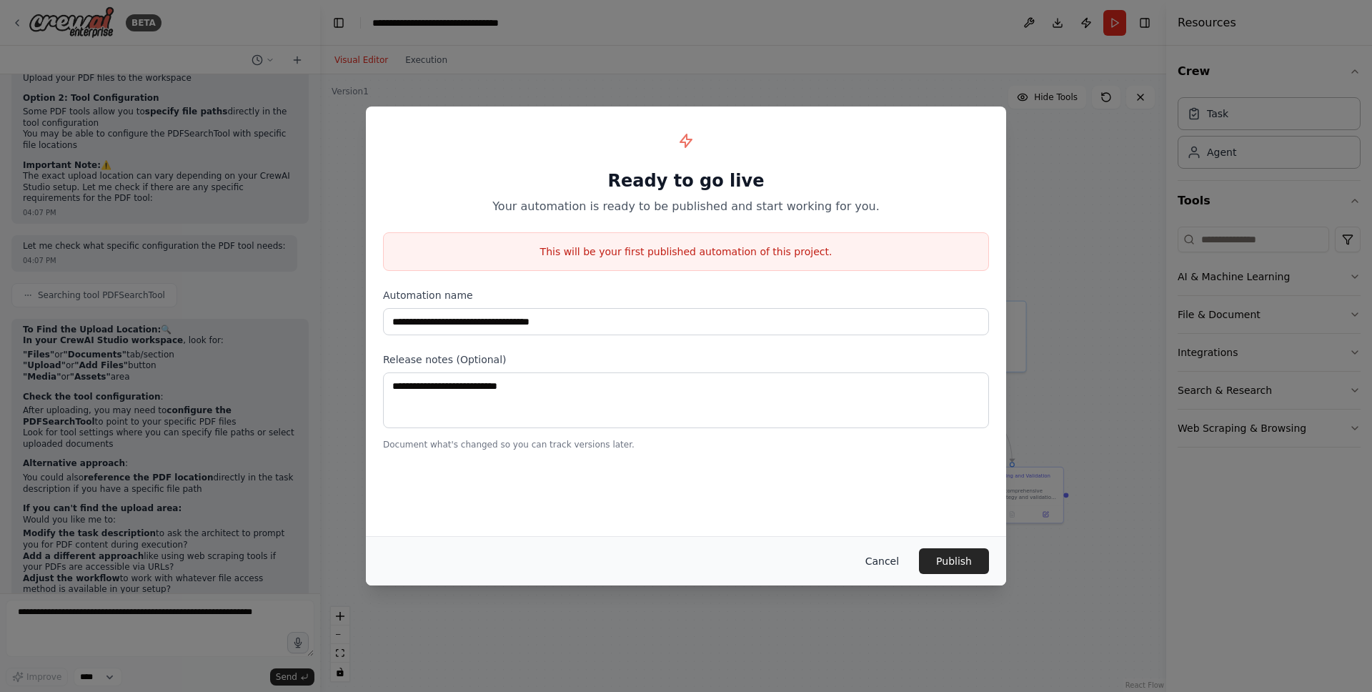
click at [897, 561] on button "Cancel" at bounding box center [882, 561] width 56 height 26
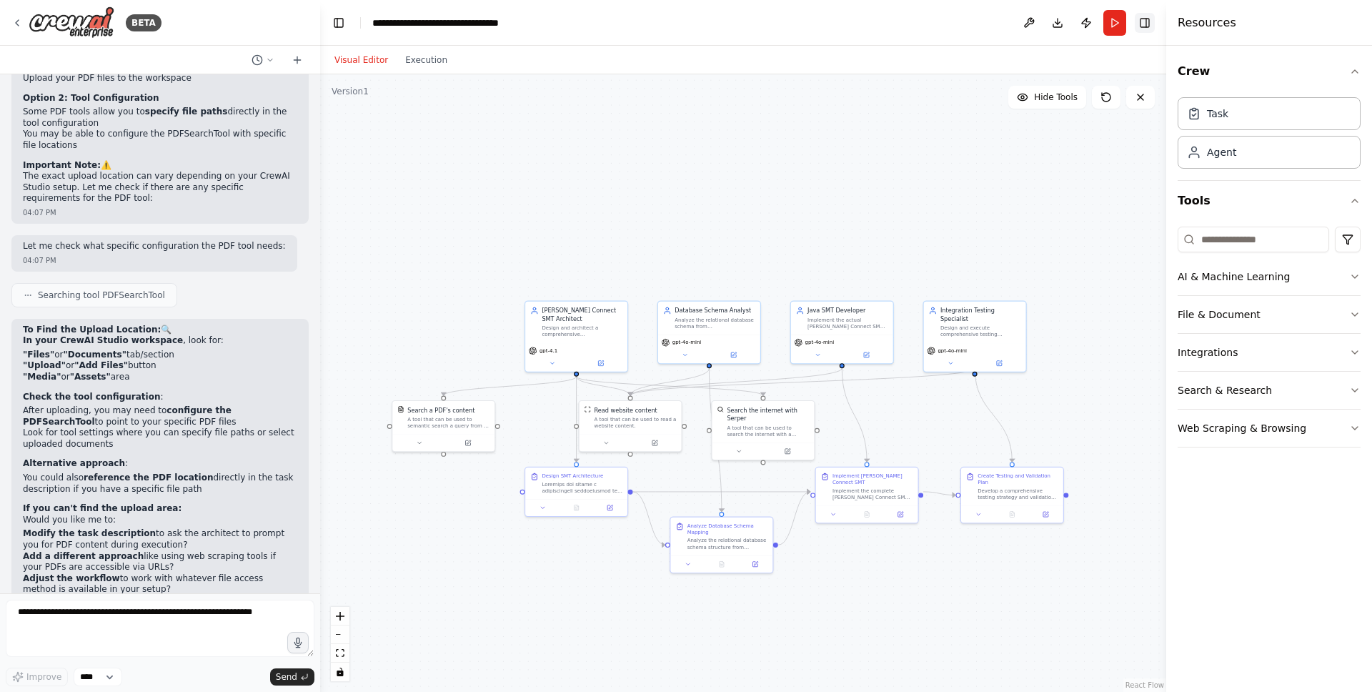
click at [1143, 26] on button "Toggle Right Sidebar" at bounding box center [1145, 23] width 20 height 20
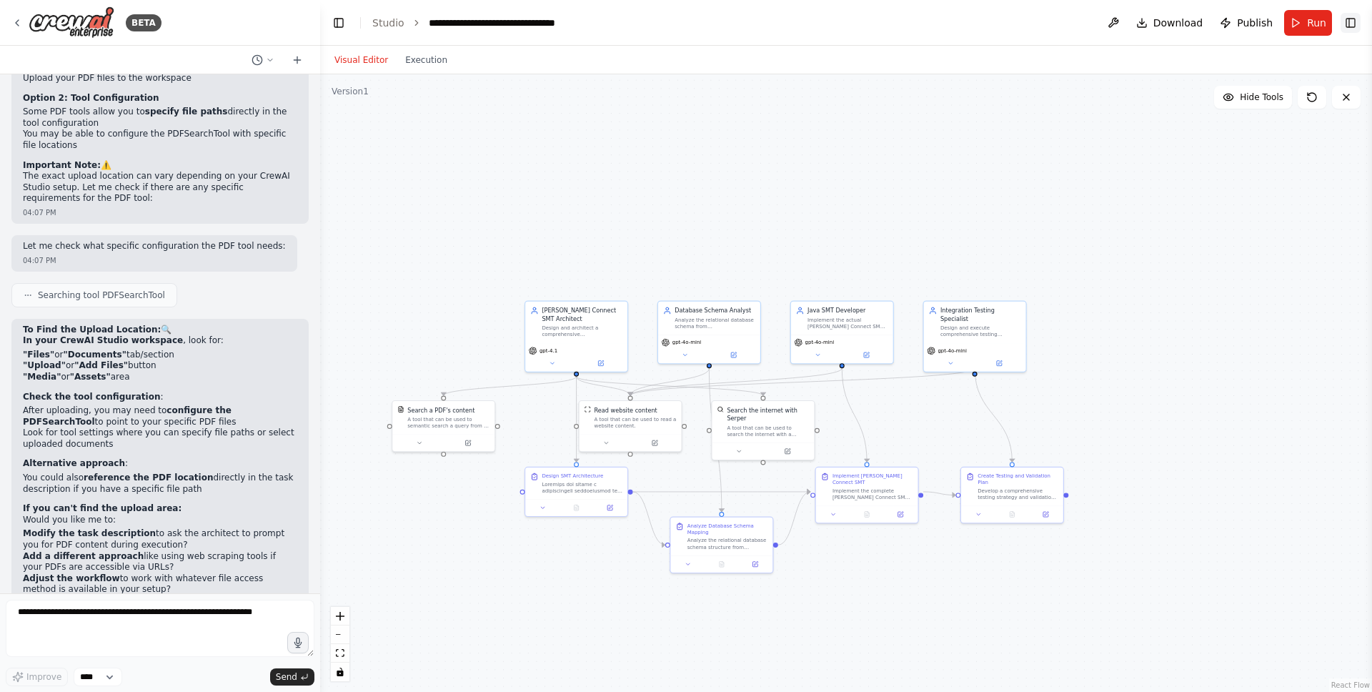
click at [1345, 22] on button "Toggle Right Sidebar" at bounding box center [1350, 23] width 20 height 20
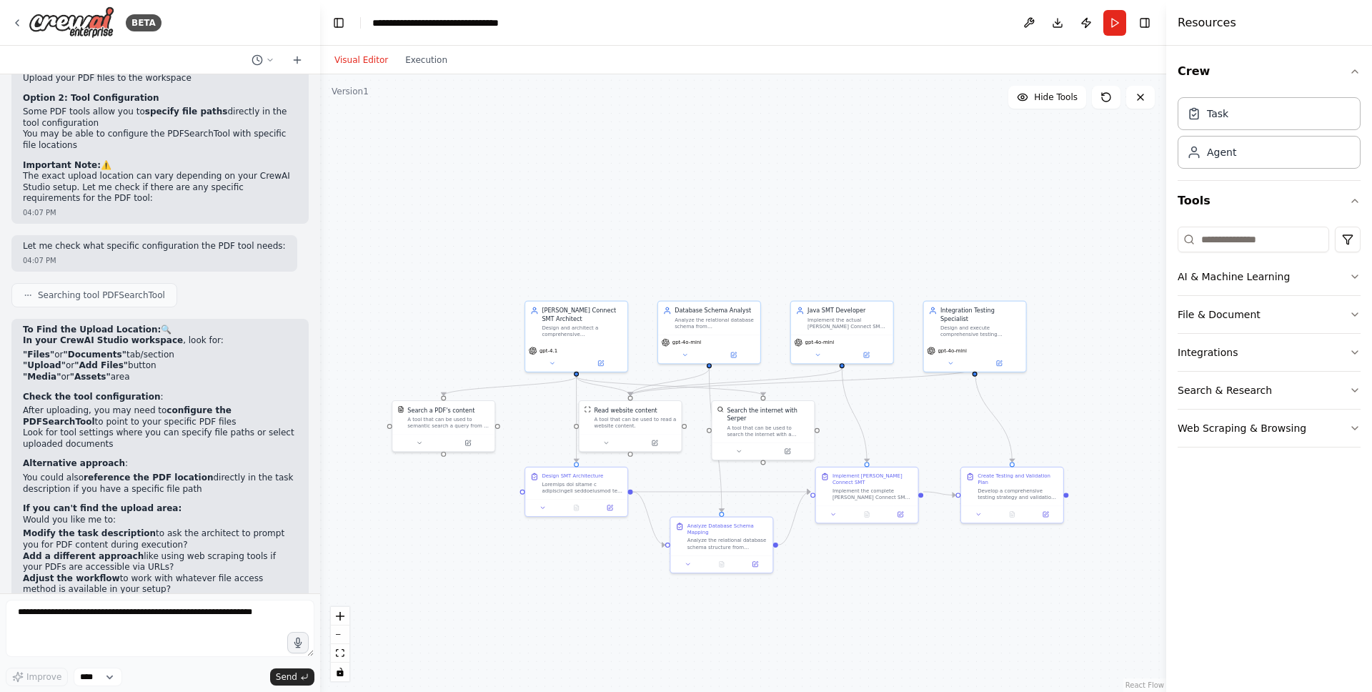
click at [658, 201] on div ".deletable-edge-delete-btn { width: 20px; height: 20px; border: 0px solid #ffff…" at bounding box center [743, 382] width 846 height 617
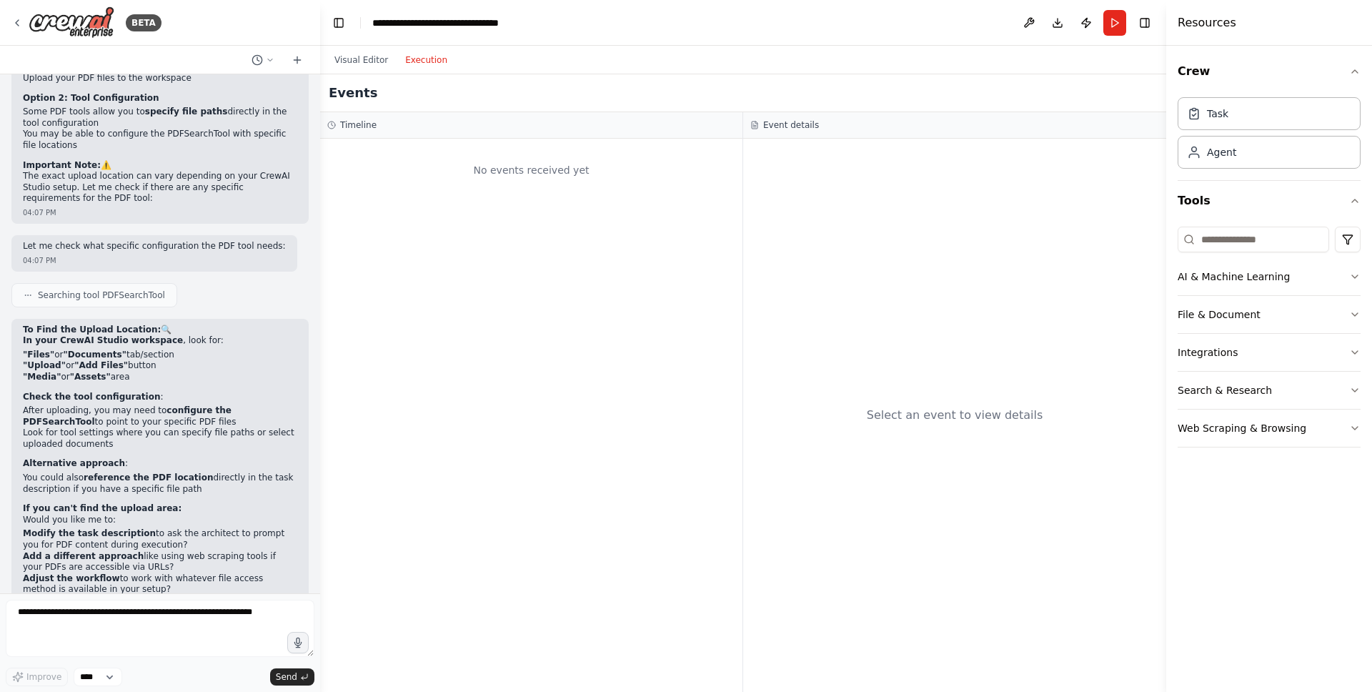
click at [422, 54] on button "Execution" at bounding box center [426, 59] width 59 height 17
click at [365, 61] on button "Visual Editor" at bounding box center [361, 59] width 71 height 17
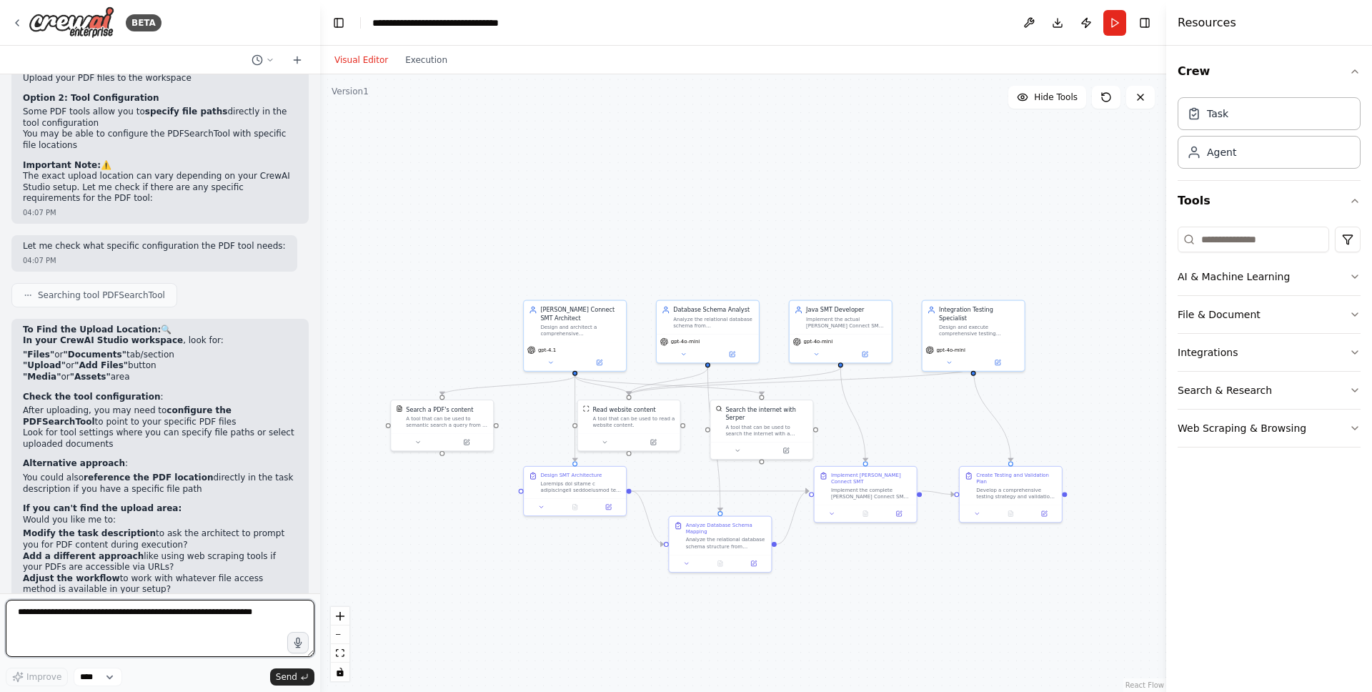
click at [126, 641] on textarea at bounding box center [160, 627] width 309 height 57
type textarea "*"
type textarea "**********"
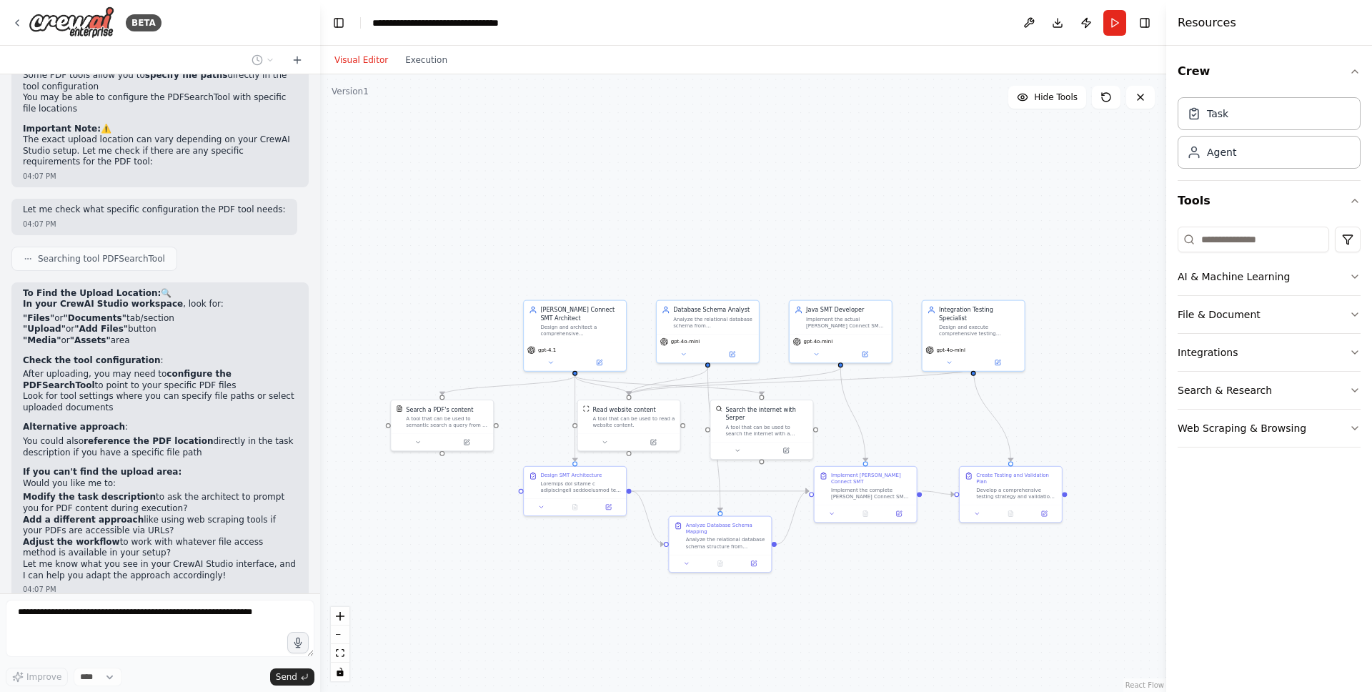
scroll to position [4066, 0]
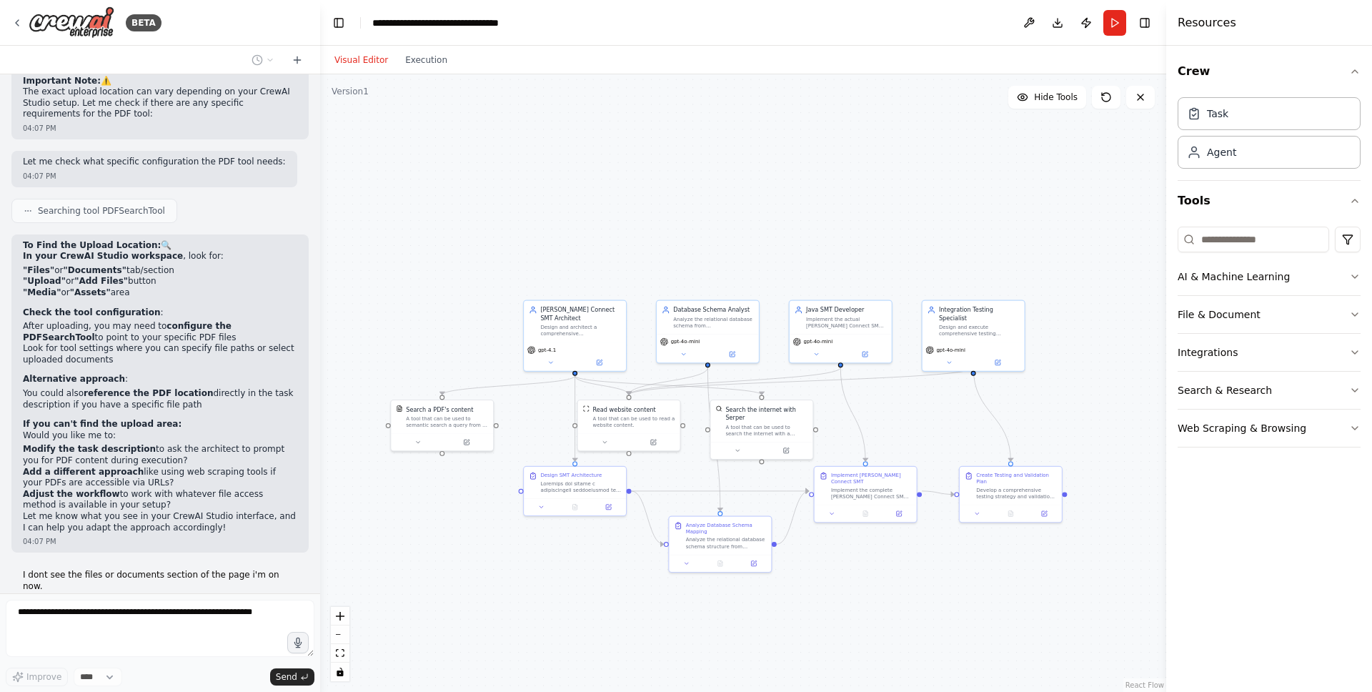
click at [193, 594] on div "04:10 PM" at bounding box center [160, 599] width 274 height 11
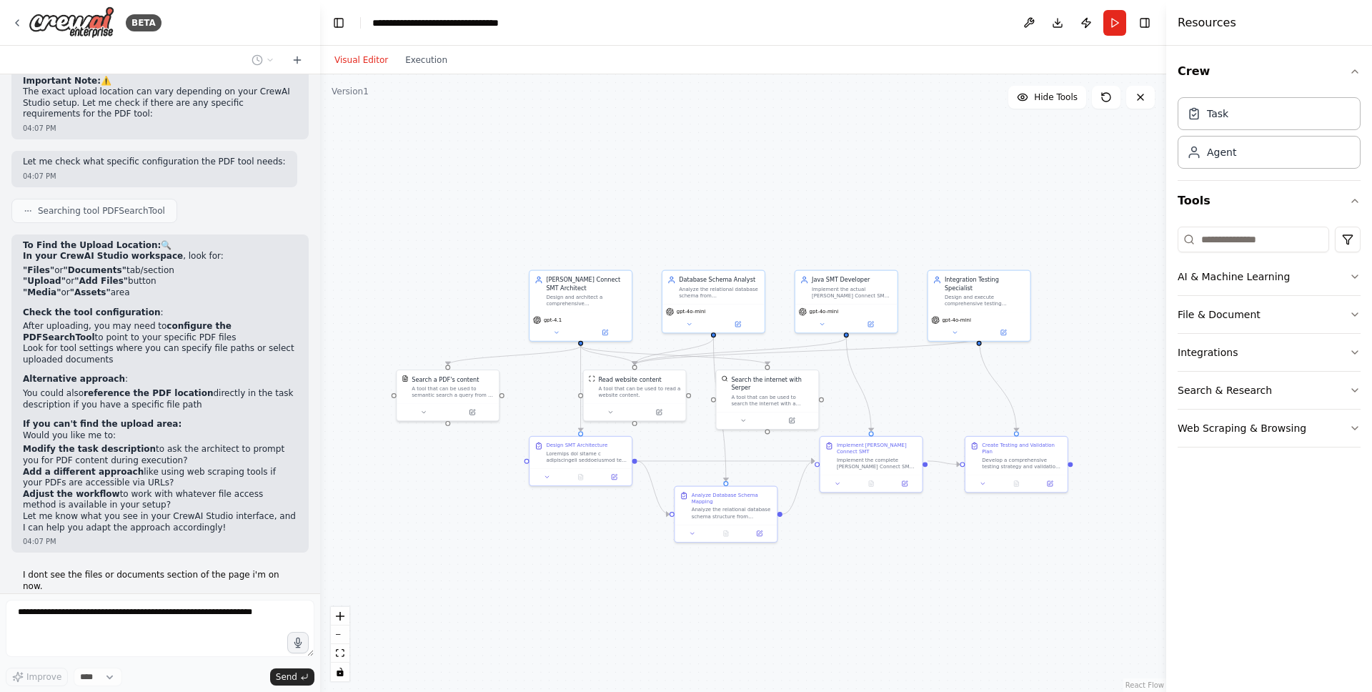
drag, startPoint x: 895, startPoint y: 612, endPoint x: 900, endPoint y: 586, distance: 26.9
click at [900, 584] on div ".deletable-edge-delete-btn { width: 20px; height: 20px; border: 0px solid #ffff…" at bounding box center [743, 382] width 846 height 617
click at [1143, 685] on link "React Flow" at bounding box center [1144, 685] width 39 height 8
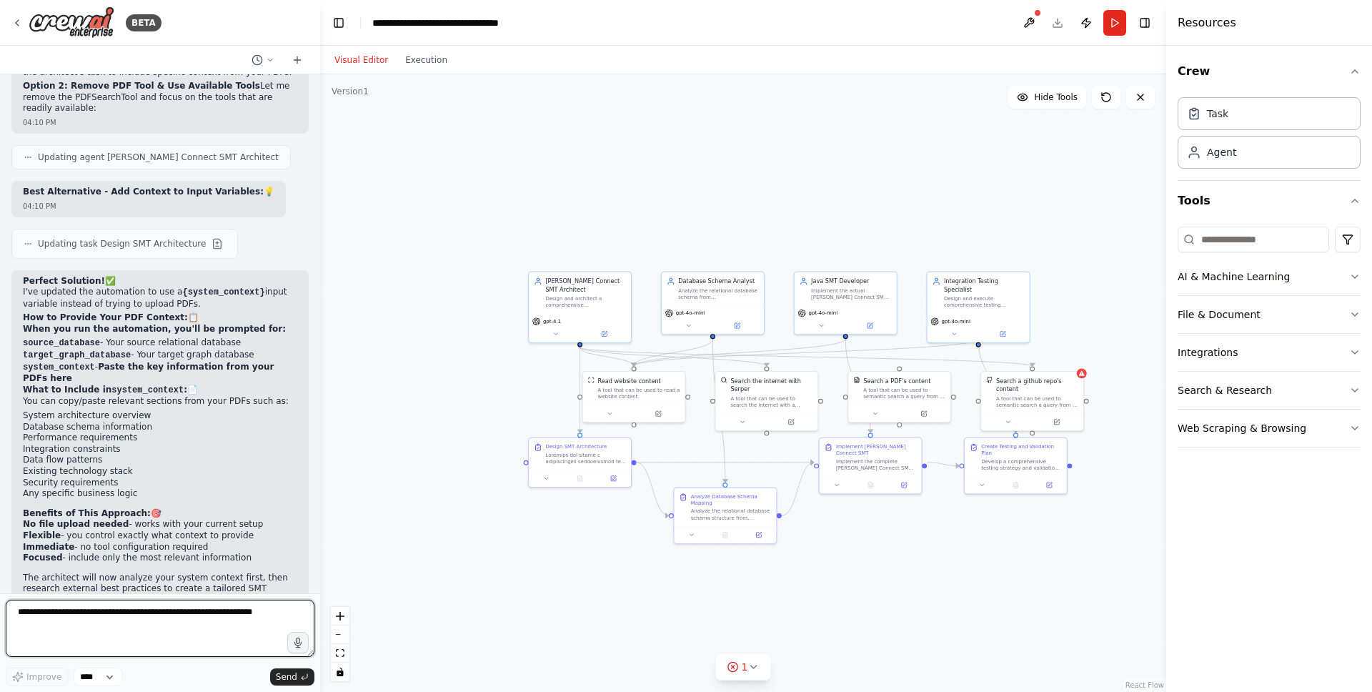
scroll to position [4745, 0]
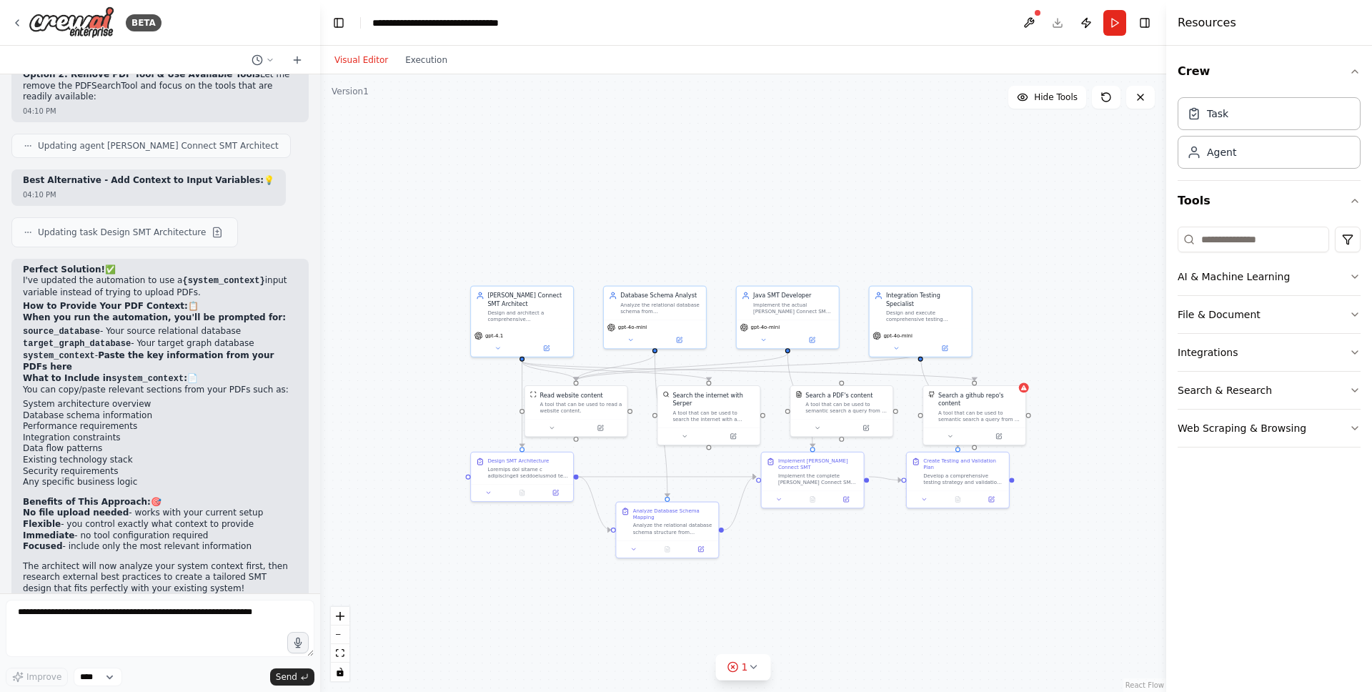
drag, startPoint x: 1020, startPoint y: 547, endPoint x: 965, endPoint y: 560, distance: 56.5
click at [965, 560] on div ".deletable-edge-delete-btn { width: 20px; height: 20px; border: 0px solid #ffff…" at bounding box center [743, 382] width 846 height 617
click at [1034, 20] on button at bounding box center [1028, 23] width 23 height 26
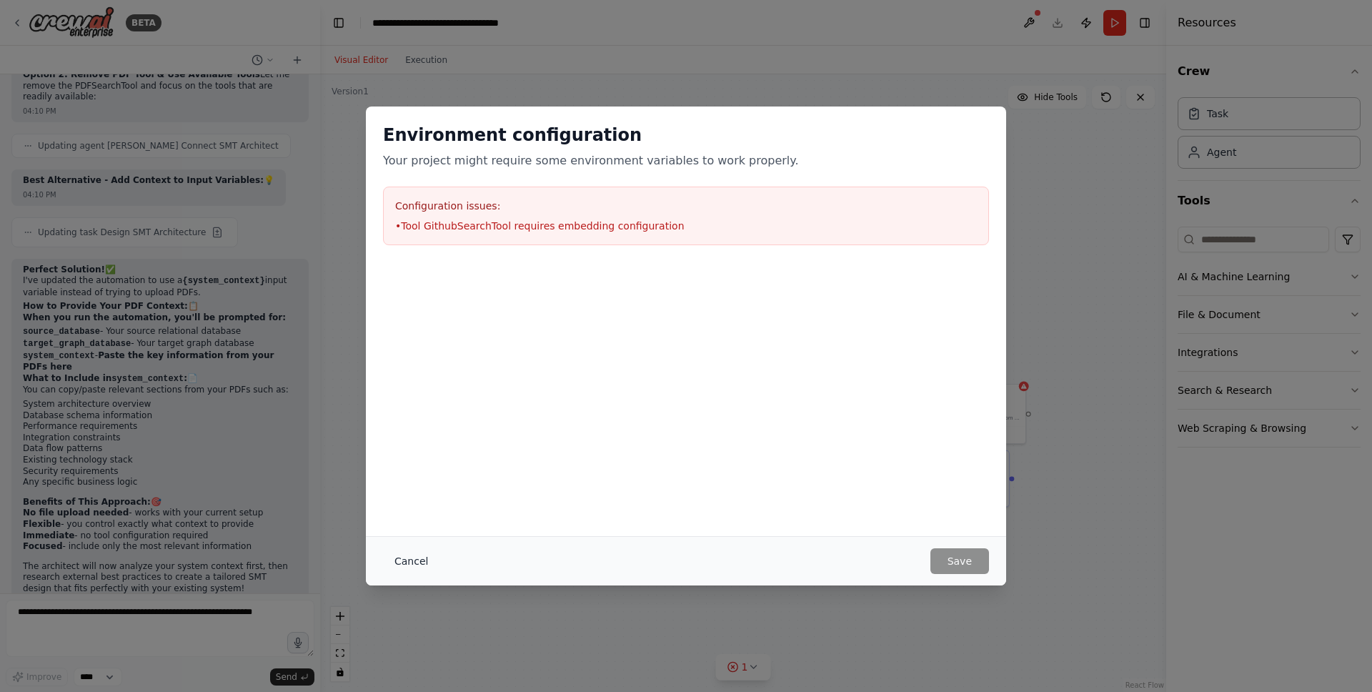
click at [402, 565] on button "Cancel" at bounding box center [411, 561] width 56 height 26
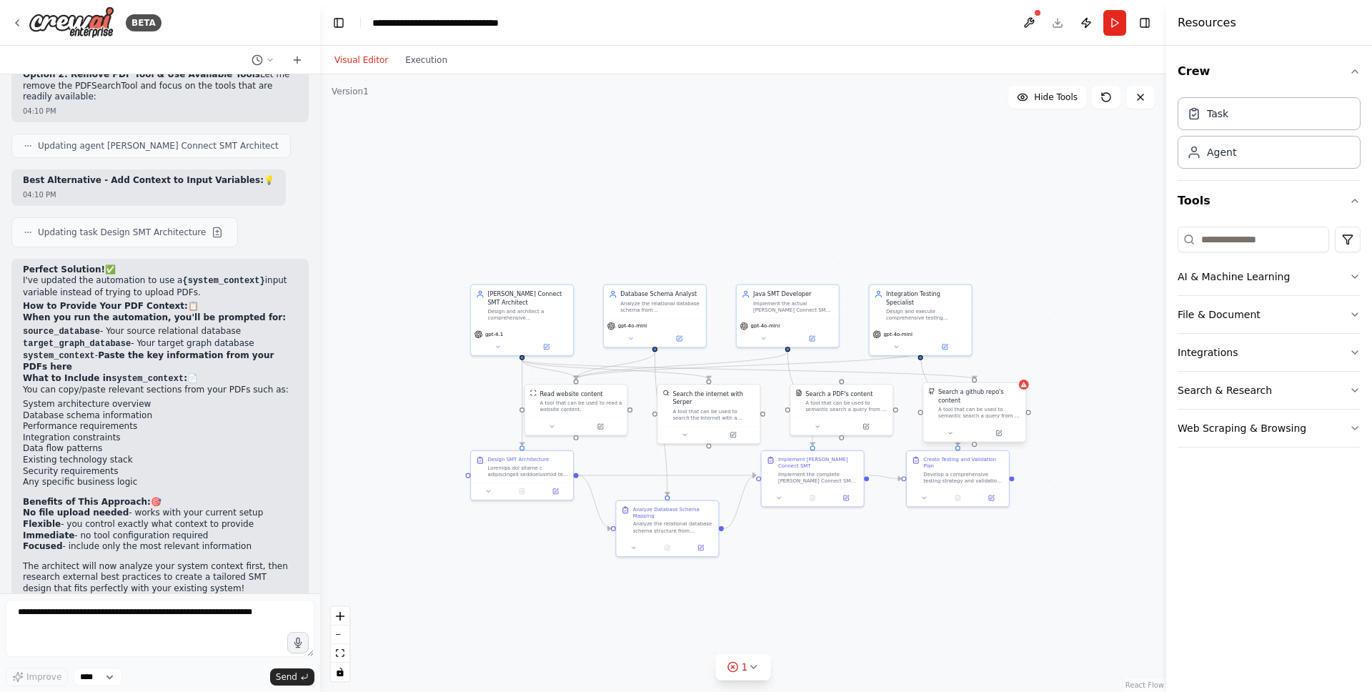
click at [992, 411] on div "A tool that can be used to semantic search a query from a github repo's content…" at bounding box center [979, 413] width 82 height 14
click at [1025, 366] on div "Confirm" at bounding box center [1014, 368] width 24 height 24
click at [1013, 367] on icon at bounding box center [1014, 368] width 9 height 9
click at [975, 361] on button "Confirm" at bounding box center [973, 367] width 51 height 17
click at [1076, 446] on div ".deletable-edge-delete-btn { width: 20px; height: 20px; border: 0px solid #ffff…" at bounding box center [743, 382] width 846 height 617
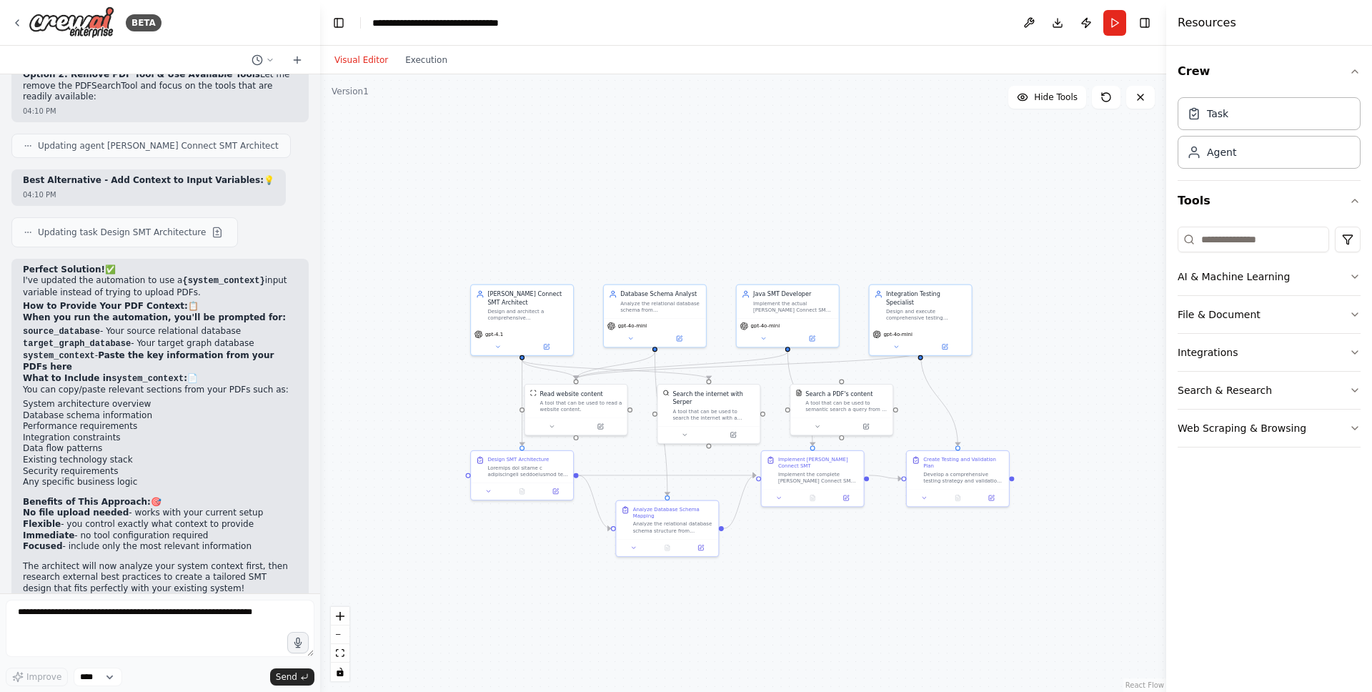
click at [820, 595] on div ".deletable-edge-delete-btn { width: 20px; height: 20px; border: 0px solid #ffff…" at bounding box center [743, 382] width 846 height 617
drag, startPoint x: 867, startPoint y: 407, endPoint x: 881, endPoint y: 588, distance: 182.0
click at [881, 586] on div "A tool that can be used to semantic search a query from a PDF's content." at bounding box center [892, 579] width 82 height 14
drag, startPoint x: 881, startPoint y: 588, endPoint x: 442, endPoint y: 401, distance: 477.0
click at [442, 401] on div "A tool that can be used to semantic search a query from a PDF's content." at bounding box center [419, 396] width 82 height 14
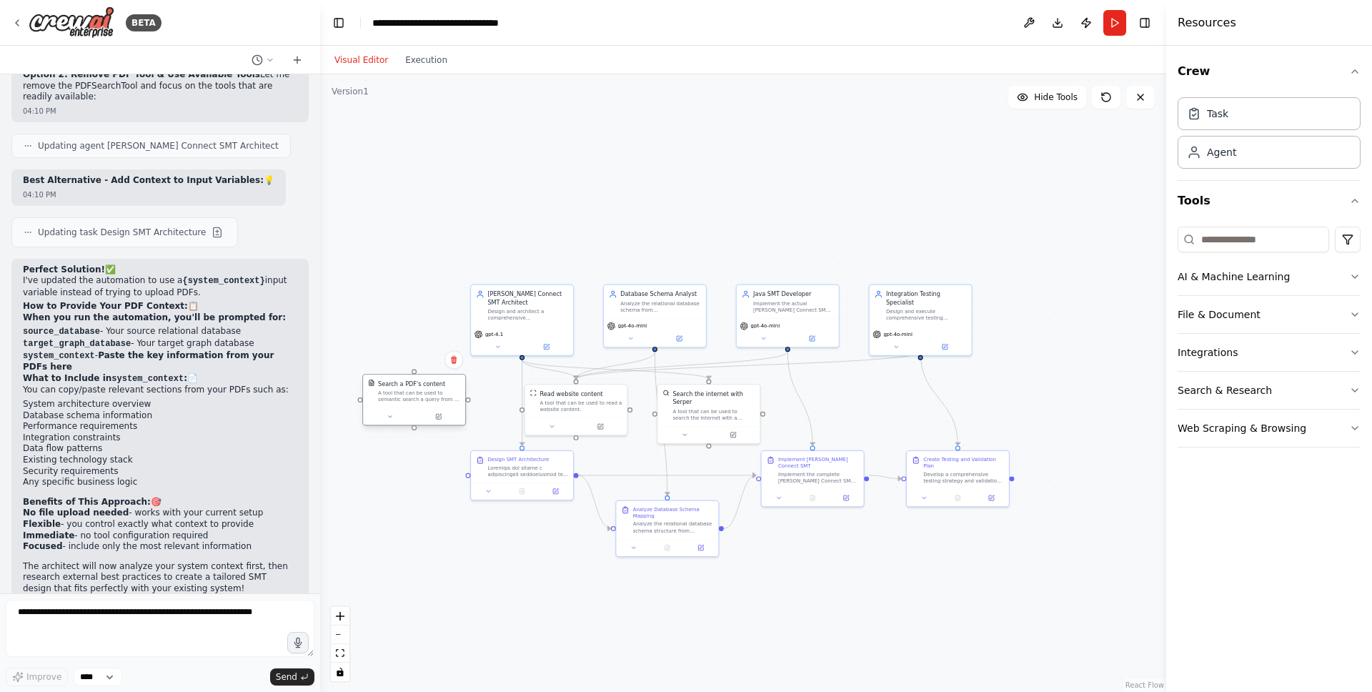
click at [416, 375] on div "Search a PDF's content A tool that can be used to semantic search a query from …" at bounding box center [414, 390] width 102 height 33
click at [524, 357] on div at bounding box center [521, 357] width 5 height 5
click at [519, 357] on div ".deletable-edge-delete-btn { width: 20px; height: 20px; border: 0px solid #ffff…" at bounding box center [743, 382] width 846 height 617
click at [519, 342] on button at bounding box center [497, 345] width 47 height 10
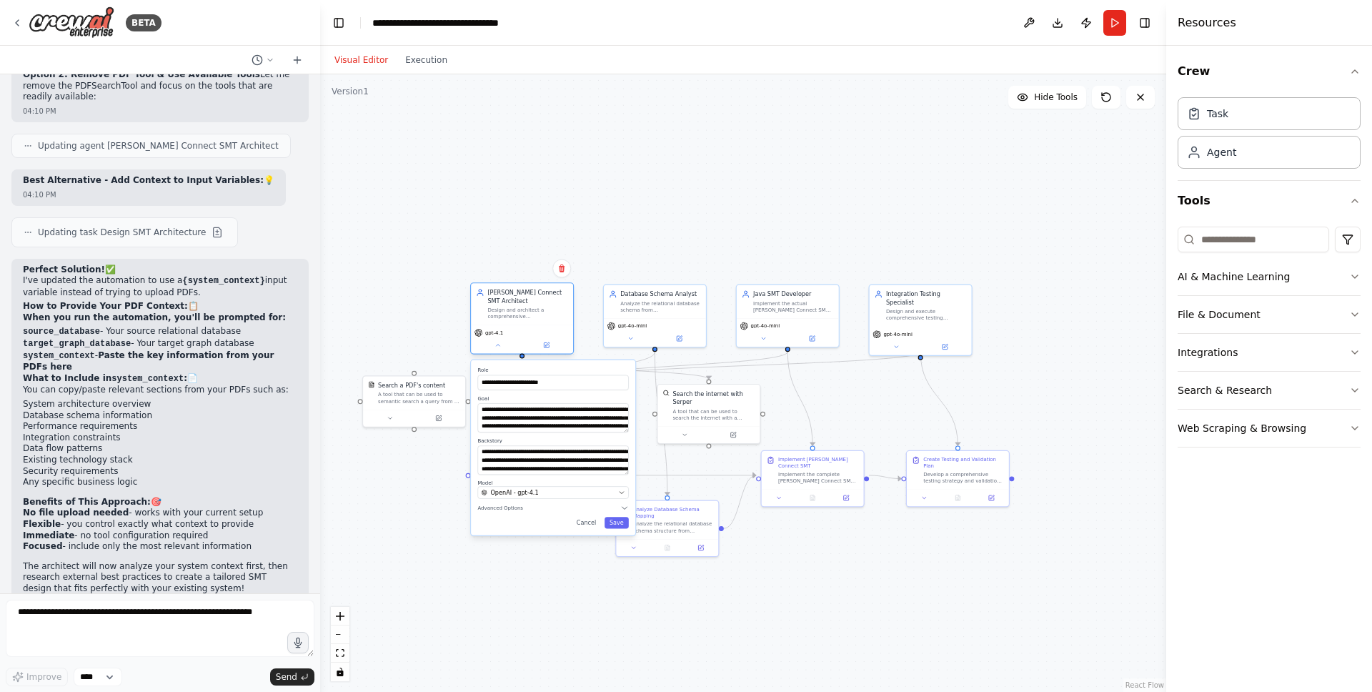
click at [521, 313] on div "Design and architect a comprehensive [PERSON_NAME] Connect Single Message Trans…" at bounding box center [527, 314] width 81 height 14
click at [402, 412] on button at bounding box center [390, 417] width 47 height 10
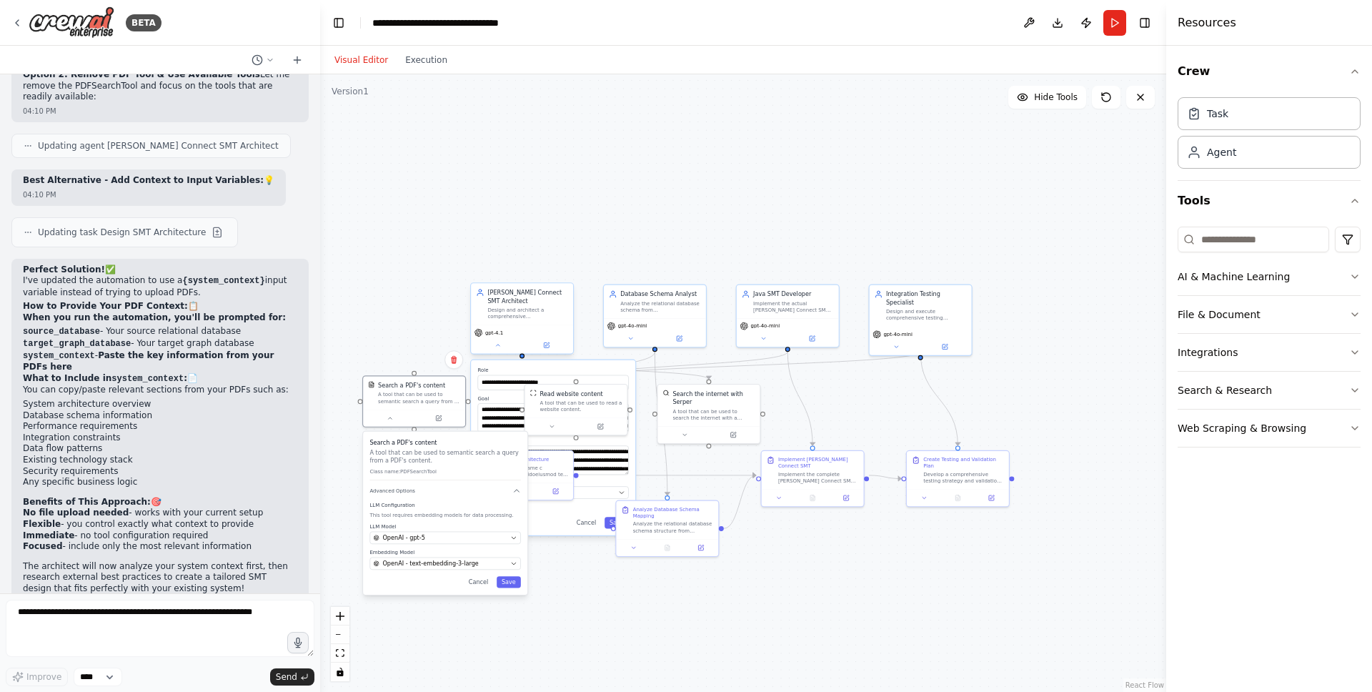
click at [534, 306] on div "Kafka Connect SMT Architect Design and architect a comprehensive Kafka Connect …" at bounding box center [527, 303] width 81 height 31
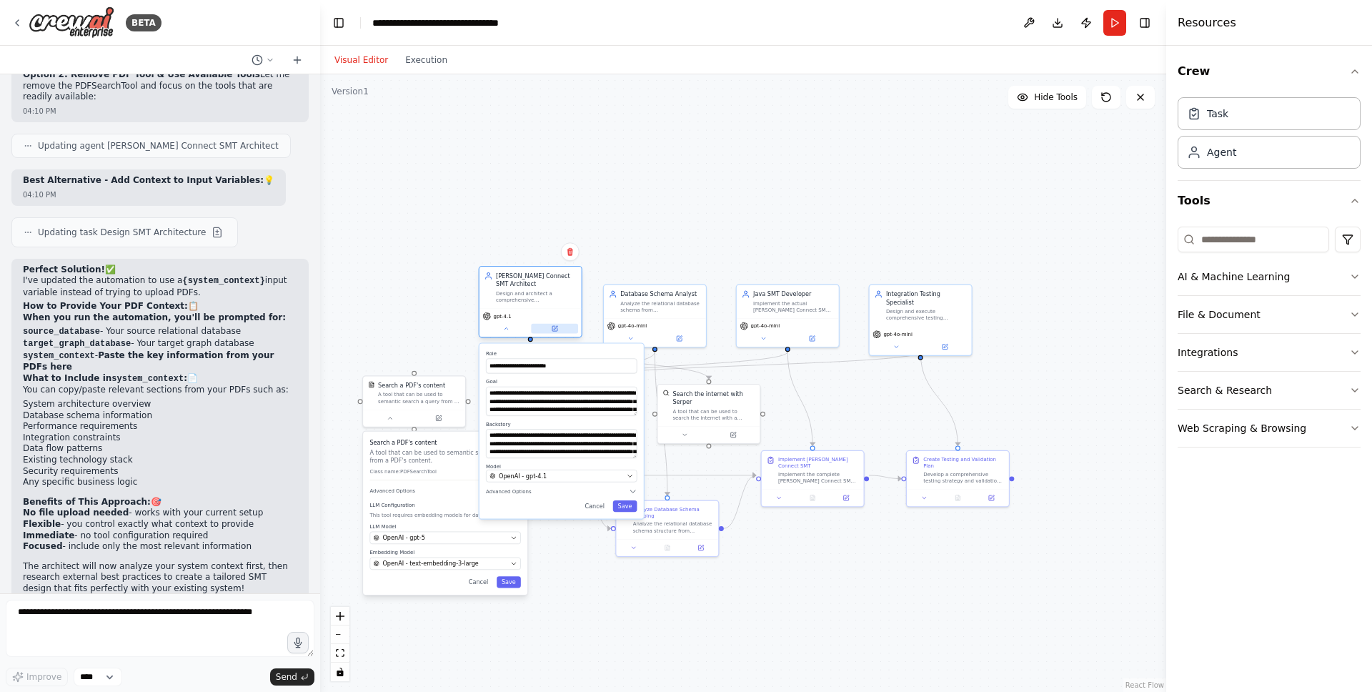
drag, startPoint x: 527, startPoint y: 341, endPoint x: 538, endPoint y: 317, distance: 25.9
click at [538, 317] on div "gpt-4.1" at bounding box center [530, 316] width 96 height 9
click at [401, 349] on div "**********" at bounding box center [743, 382] width 846 height 617
click at [477, 587] on div "Search a PDF's content A tool that can be used to semantic search a query from …" at bounding box center [445, 512] width 164 height 163
click at [483, 578] on button "Cancel" at bounding box center [478, 580] width 29 height 11
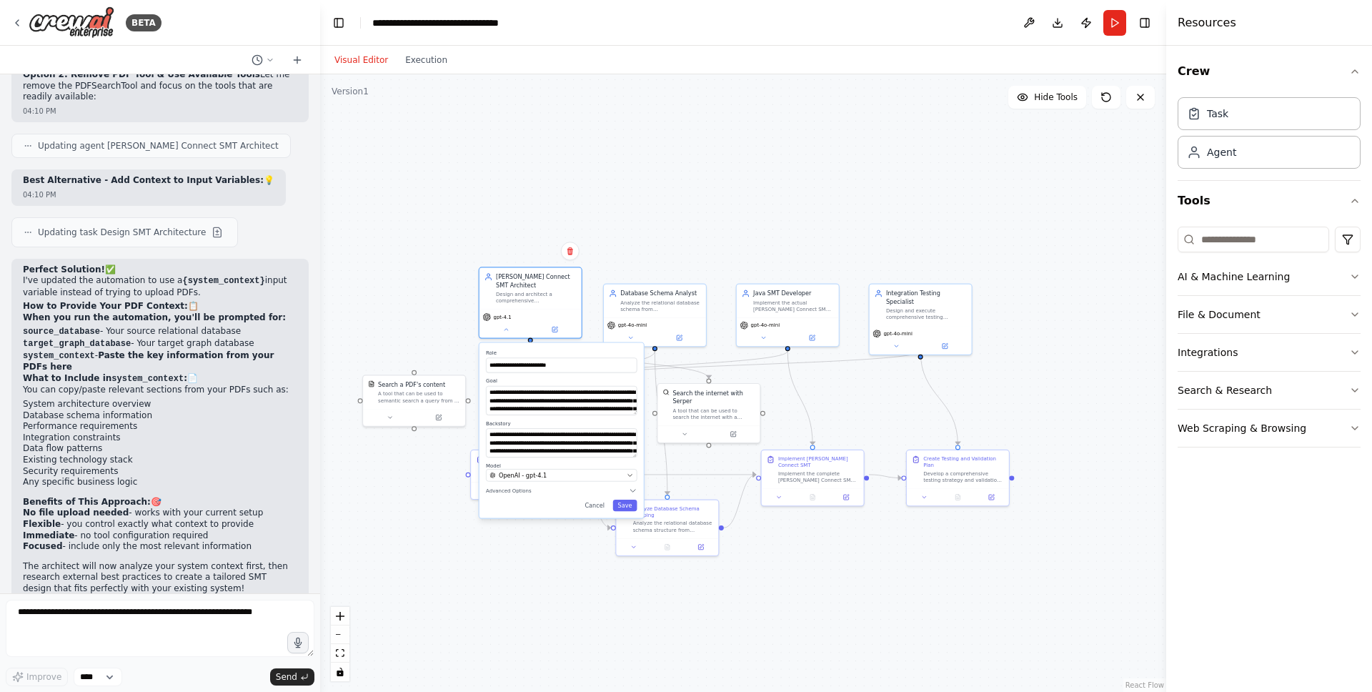
click at [597, 512] on div "**********" at bounding box center [561, 430] width 164 height 175
click at [596, 507] on button "Cancel" at bounding box center [593, 504] width 29 height 11
click at [595, 506] on button "Cancel" at bounding box center [593, 504] width 29 height 11
click at [594, 504] on button "Cancel" at bounding box center [593, 504] width 29 height 11
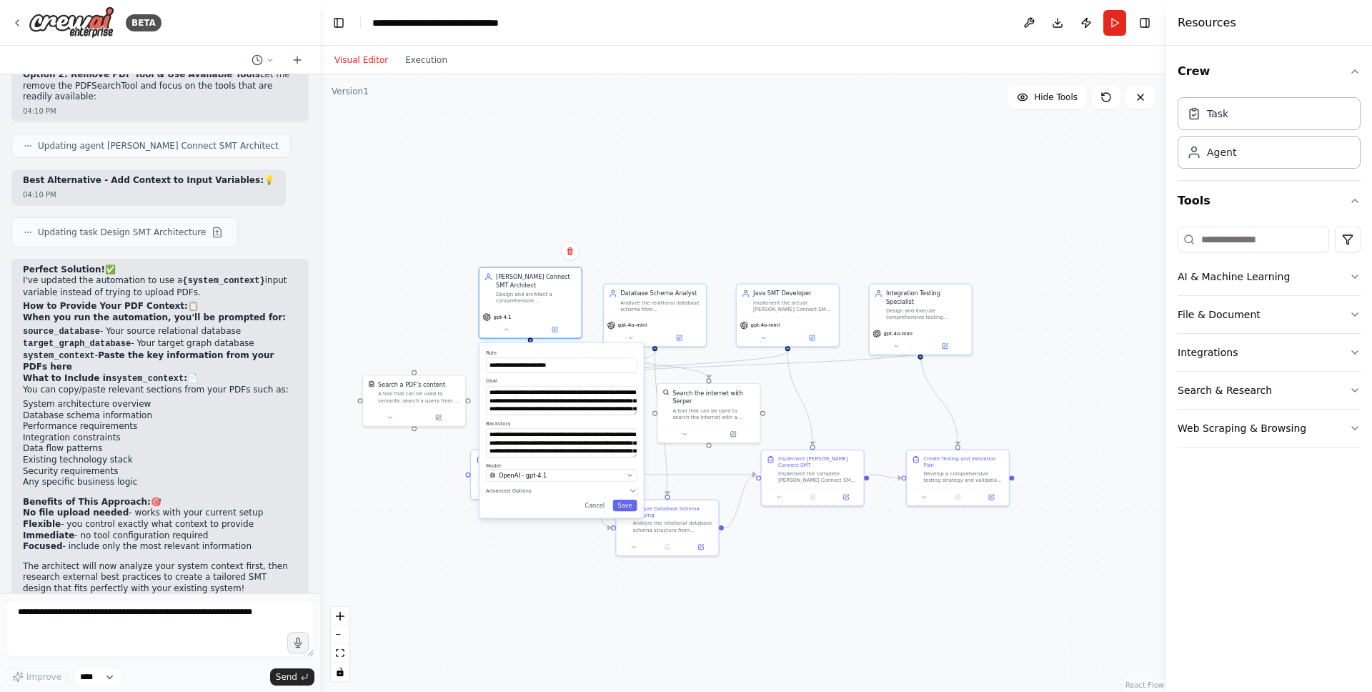
click at [492, 541] on div "**********" at bounding box center [743, 382] width 846 height 617
click at [595, 507] on button "Cancel" at bounding box center [592, 506] width 29 height 11
click at [595, 509] on button "Cancel" at bounding box center [592, 506] width 29 height 11
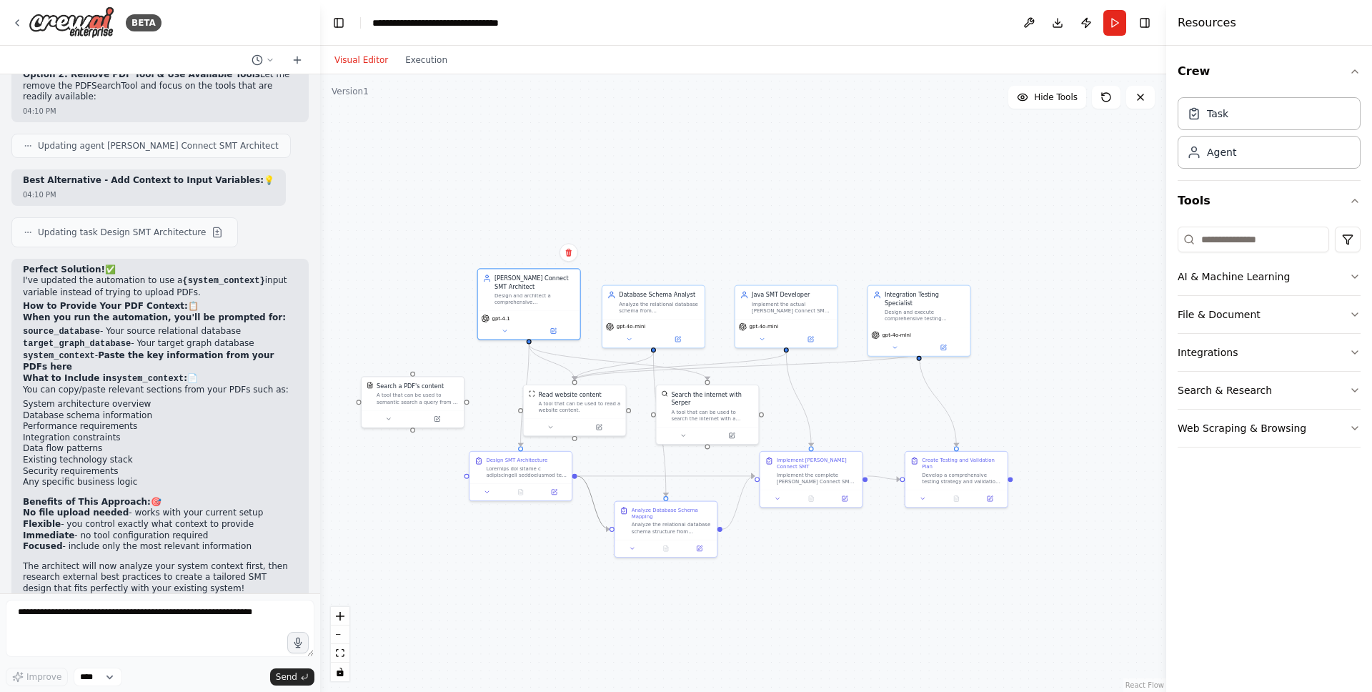
click at [595, 509] on icon "Edge from 6f03c9ba-704d-4731-b553-865ce21e9020 to cd67aade-5936-4cff-ac19-4cf42…" at bounding box center [593, 502] width 32 height 53
click at [517, 552] on div ".deletable-edge-delete-btn { width: 20px; height: 20px; border: 0px solid #ffff…" at bounding box center [743, 382] width 846 height 617
drag, startPoint x: 529, startPoint y: 341, endPoint x: 469, endPoint y: 406, distance: 88.5
click at [469, 406] on div ".deletable-edge-delete-btn { width: 20px; height: 20px; border: 0px solid #ffff…" at bounding box center [743, 382] width 846 height 617
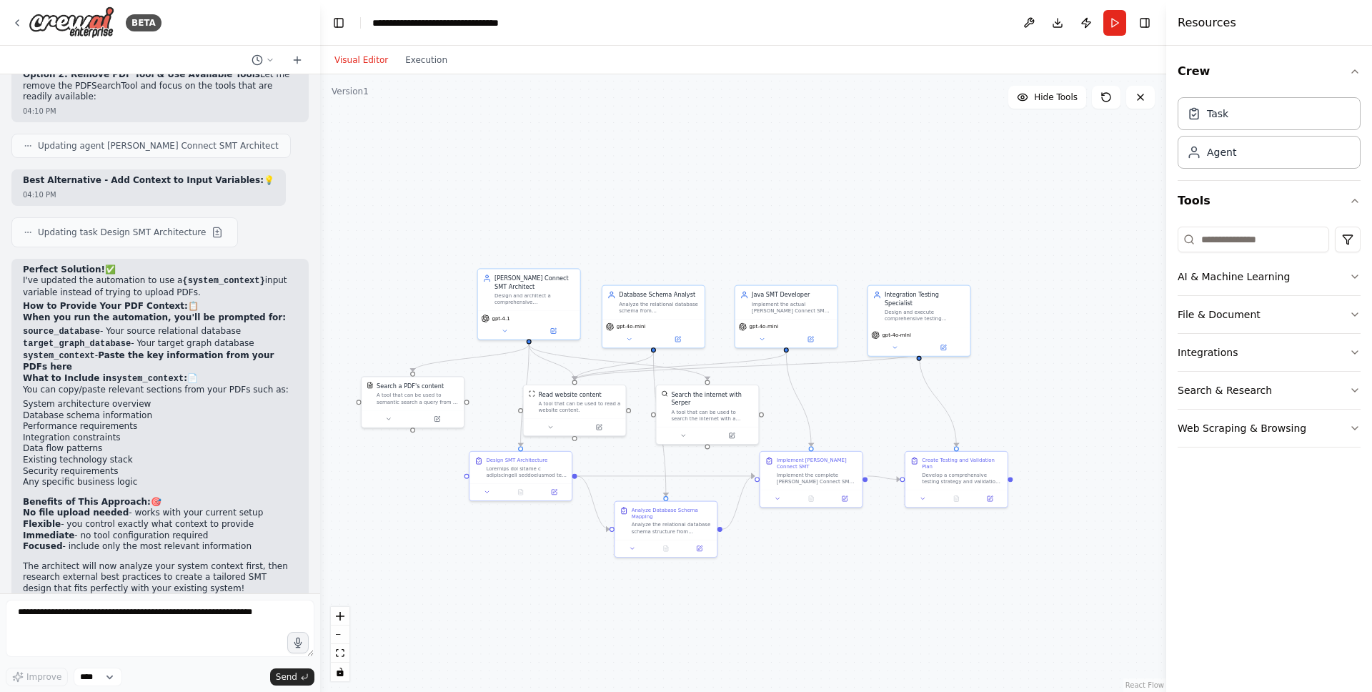
click at [417, 496] on div ".deletable-edge-delete-btn { width: 20px; height: 20px; border: 0px solid #ffff…" at bounding box center [743, 382] width 846 height 617
drag, startPoint x: 445, startPoint y: 402, endPoint x: 472, endPoint y: 418, distance: 31.7
click at [472, 412] on div "A tool that can be used to semantic search a query from a PDF's content." at bounding box center [451, 406] width 82 height 14
drag, startPoint x: 460, startPoint y: 410, endPoint x: 445, endPoint y: 393, distance: 22.8
click at [445, 393] on div "A tool that can be used to semantic search a query from a PDF's content." at bounding box center [426, 397] width 82 height 14
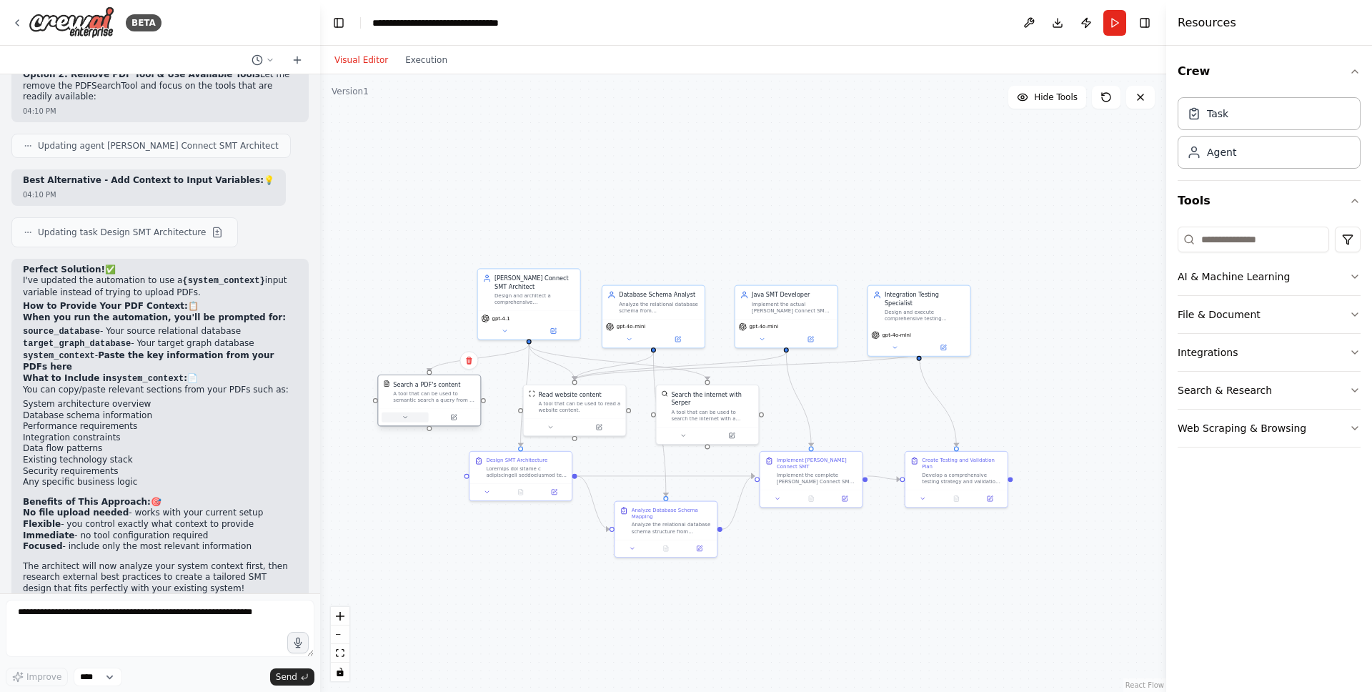
click at [397, 415] on button at bounding box center [405, 417] width 47 height 10
click at [499, 584] on button "Cancel" at bounding box center [493, 582] width 29 height 11
click at [904, 562] on div ".deletable-edge-delete-btn { width: 20px; height: 20px; border: 0px solid #ffff…" at bounding box center [743, 382] width 846 height 617
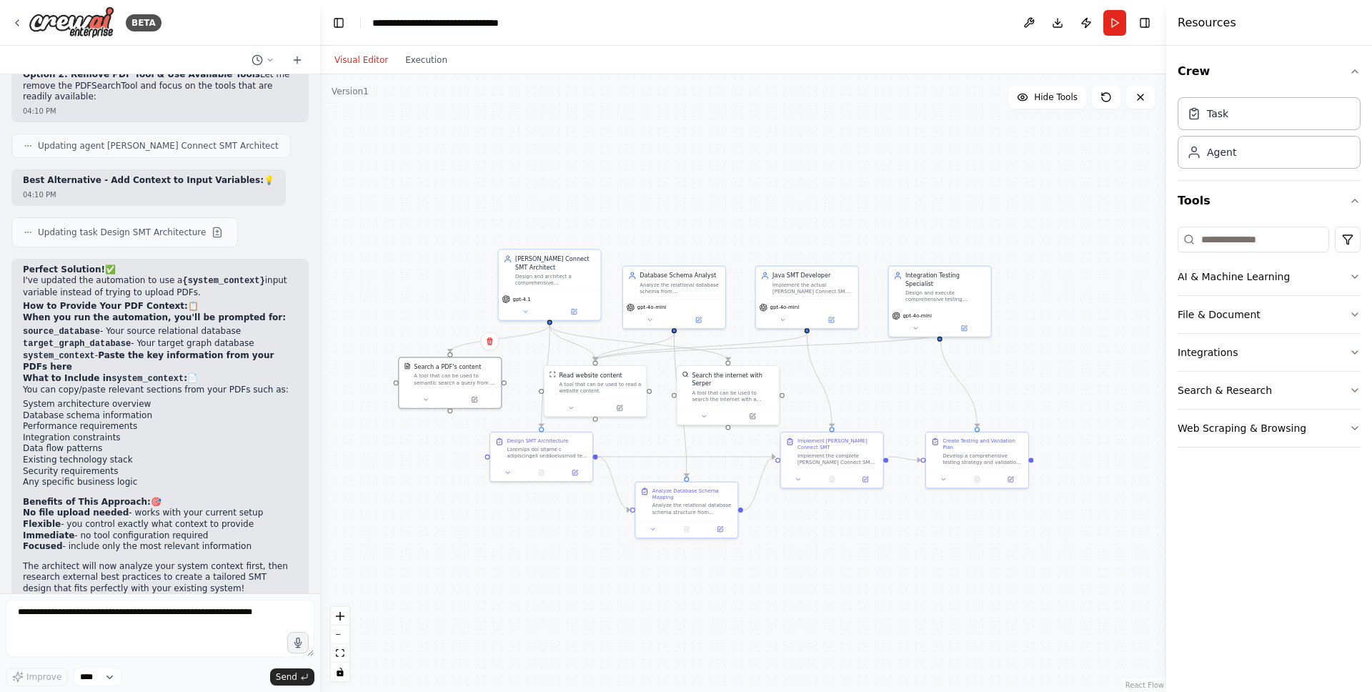
drag, startPoint x: 1032, startPoint y: 529, endPoint x: 974, endPoint y: 521, distance: 59.2
click at [974, 521] on div ".deletable-edge-delete-btn { width: 20px; height: 20px; border: 0px solid #ffff…" at bounding box center [743, 382] width 846 height 617
click at [154, 443] on li "Data flow patterns" at bounding box center [160, 448] width 274 height 11
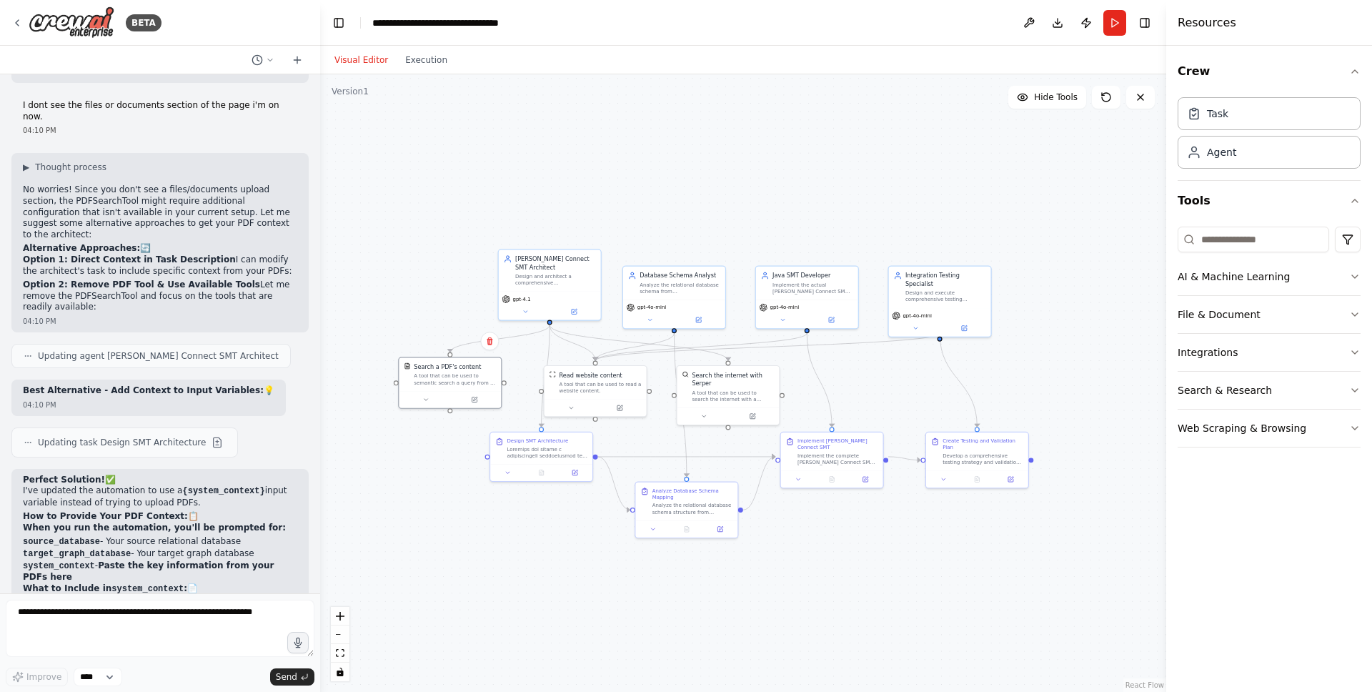
click at [1028, 181] on div ".deletable-edge-delete-btn { width: 20px; height: 20px; border: 0px solid #ffff…" at bounding box center [743, 382] width 846 height 617
drag, startPoint x: 505, startPoint y: 37, endPoint x: 508, endPoint y: 26, distance: 11.1
click at [505, 36] on header "**********" at bounding box center [743, 23] width 846 height 46
click at [508, 21] on div "**********" at bounding box center [452, 23] width 161 height 14
click at [567, 20] on header "**********" at bounding box center [743, 23] width 846 height 46
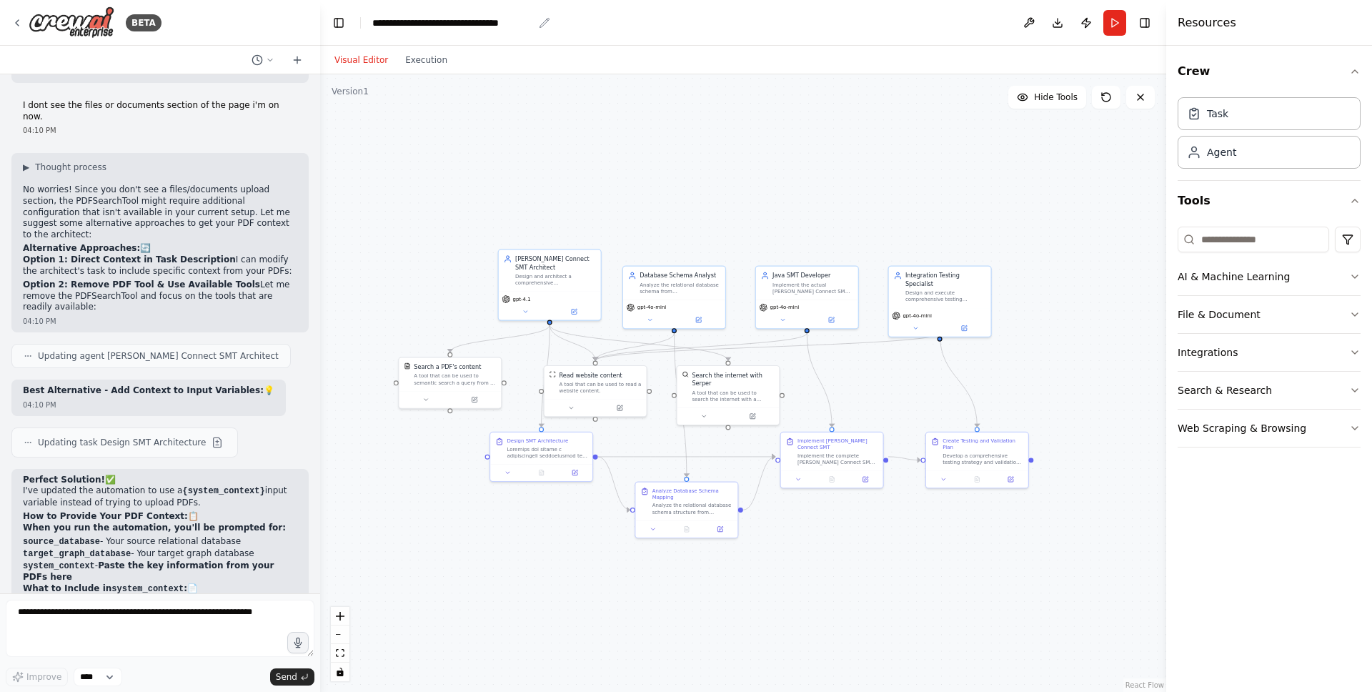
click at [536, 134] on div ".deletable-edge-delete-btn { width: 20px; height: 20px; border: 0px solid #ffff…" at bounding box center [743, 382] width 846 height 617
click at [775, 165] on div ".deletable-edge-delete-btn { width: 20px; height: 20px; border: 0px solid #ffff…" at bounding box center [743, 382] width 846 height 617
click at [1230, 315] on button "File & Document" at bounding box center [1269, 314] width 183 height 37
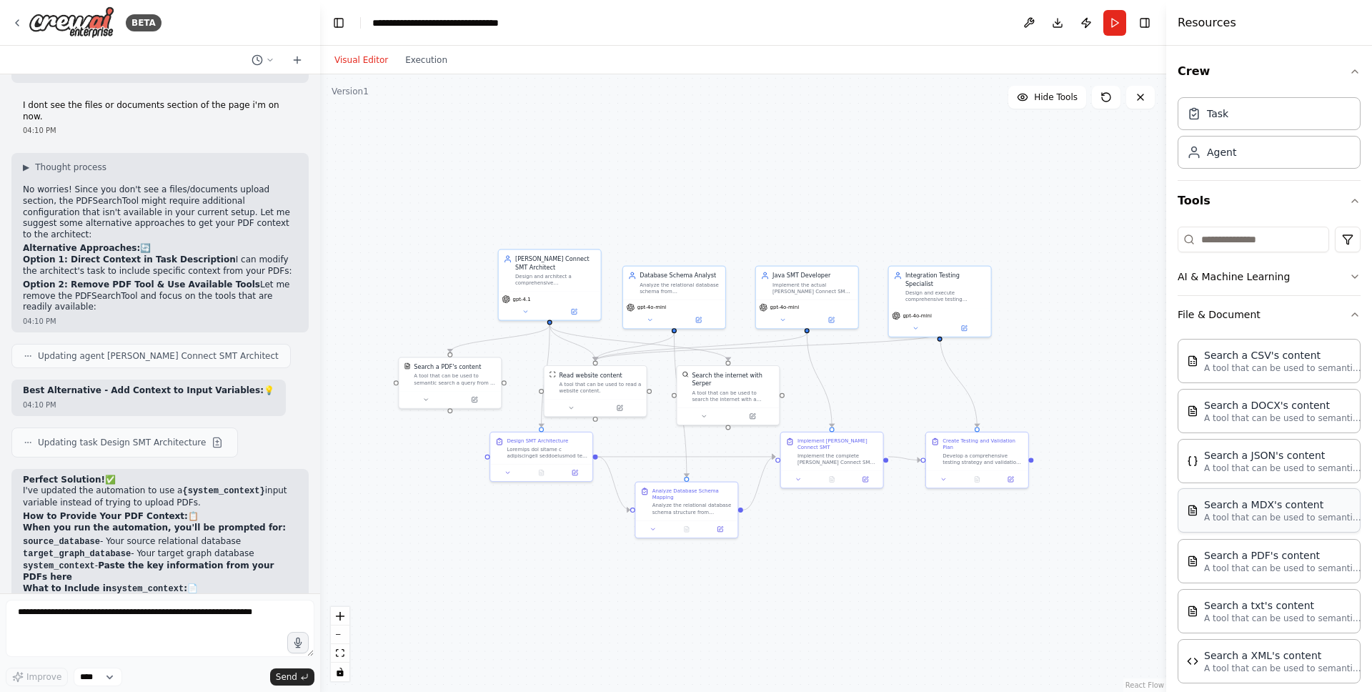
scroll to position [140, 0]
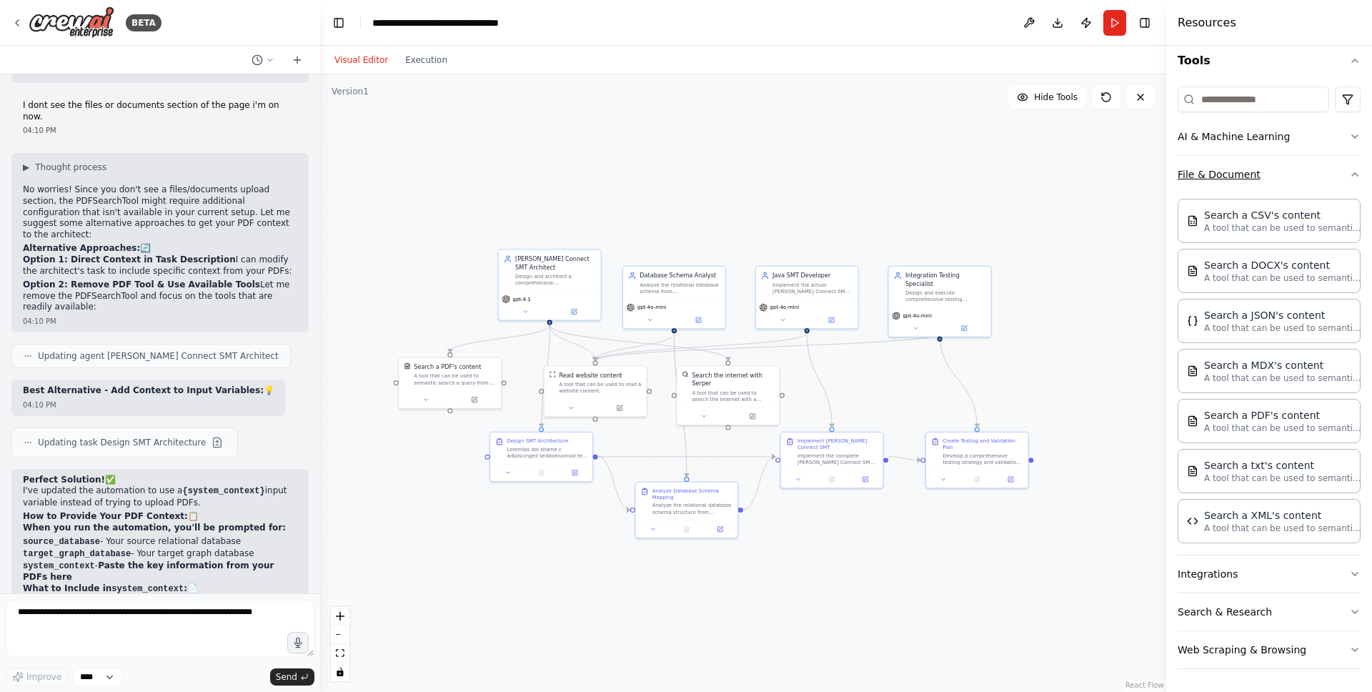
click at [1352, 173] on icon "button" at bounding box center [1355, 174] width 6 height 3
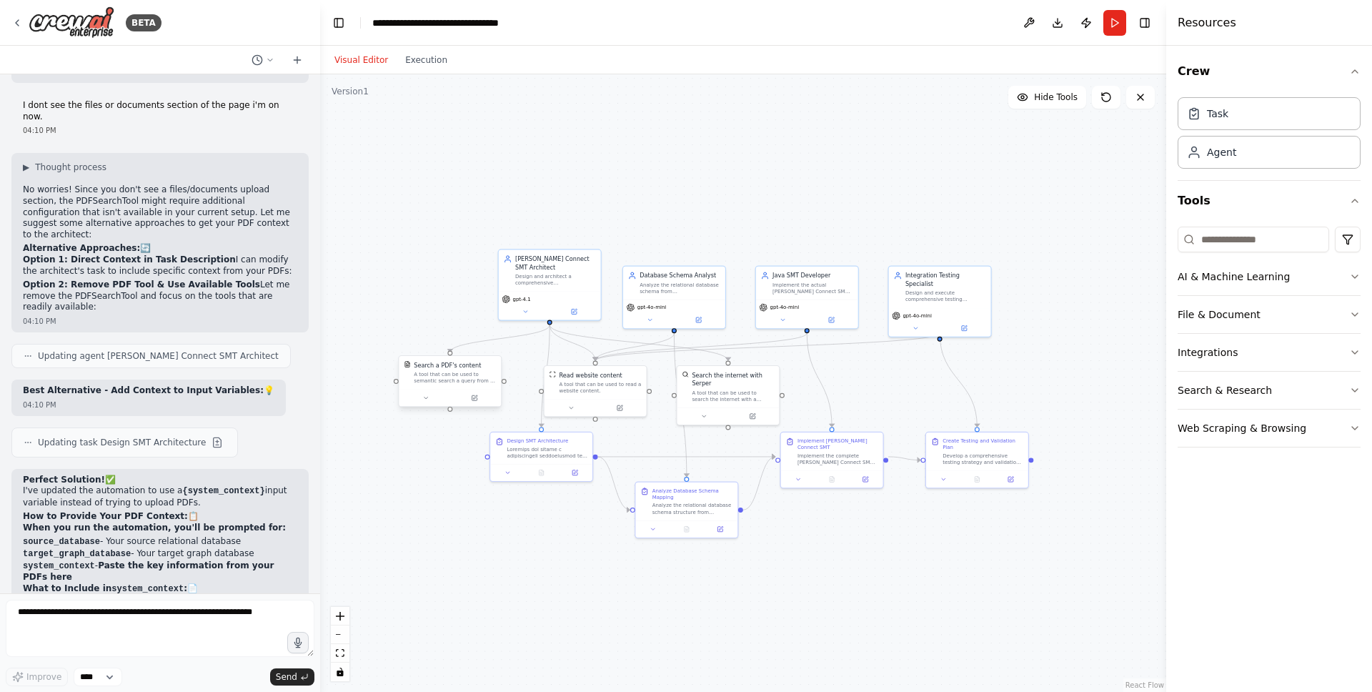
click at [449, 387] on div "Search a PDF's content A tool that can be used to semantic search a query from …" at bounding box center [450, 372] width 102 height 33
click at [425, 398] on icon at bounding box center [426, 397] width 4 height 1
click at [513, 564] on button "Cancel" at bounding box center [513, 562] width 29 height 11
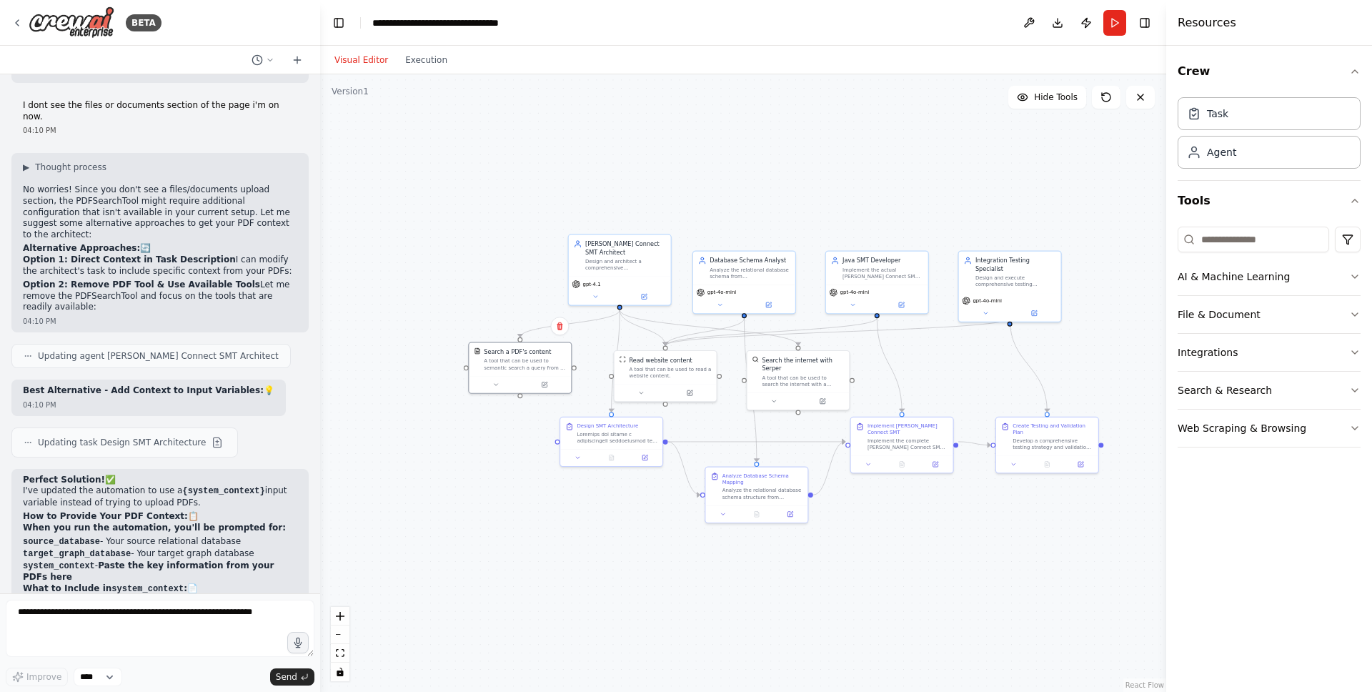
drag, startPoint x: 797, startPoint y: 558, endPoint x: 867, endPoint y: 543, distance: 71.6
click at [867, 543] on div ".deletable-edge-delete-btn { width: 20px; height: 20px; border: 0px solid #ffff…" at bounding box center [743, 382] width 846 height 617
click at [1230, 141] on div "Agent" at bounding box center [1269, 151] width 183 height 33
click at [1234, 149] on div "Agent" at bounding box center [1221, 151] width 29 height 14
click at [1238, 119] on div "Task" at bounding box center [1269, 112] width 183 height 33
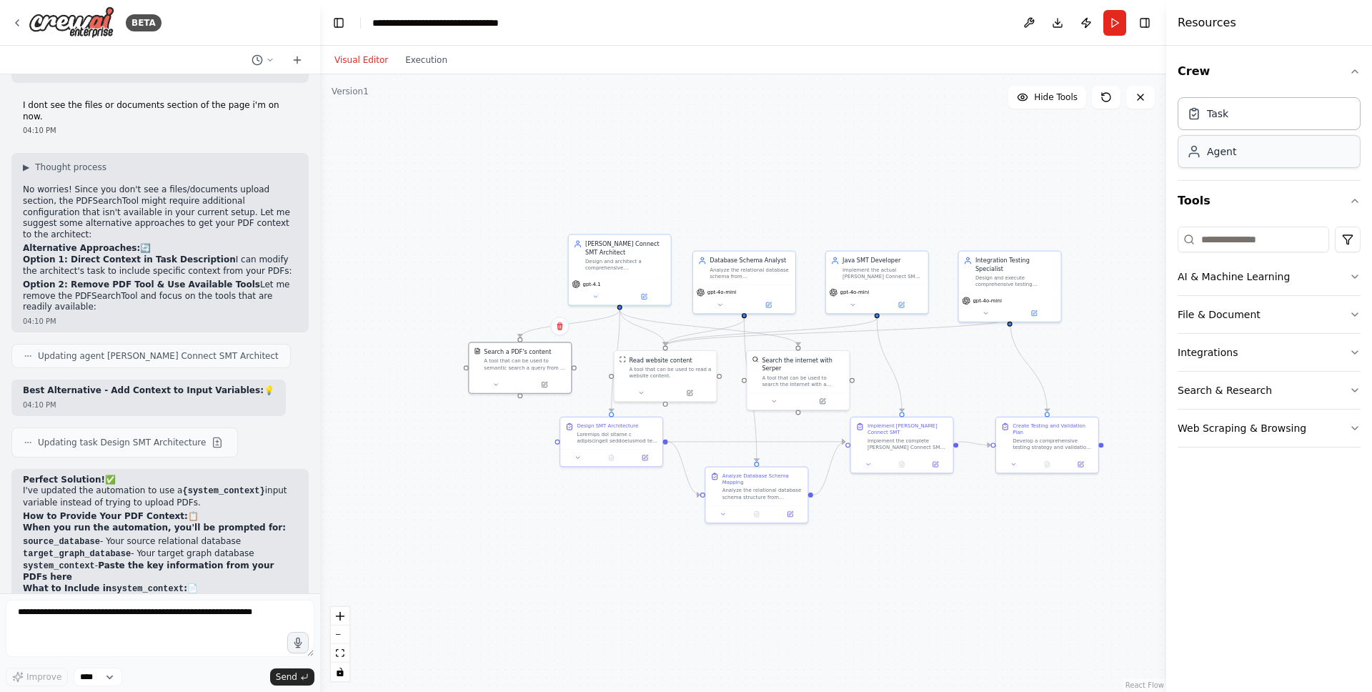
click at [1230, 159] on div "Agent" at bounding box center [1269, 151] width 183 height 33
click at [1240, 114] on div "Task" at bounding box center [1269, 112] width 183 height 33
click at [1237, 144] on div "Agent" at bounding box center [1269, 151] width 183 height 33
click at [1356, 70] on icon "button" at bounding box center [1354, 71] width 11 height 11
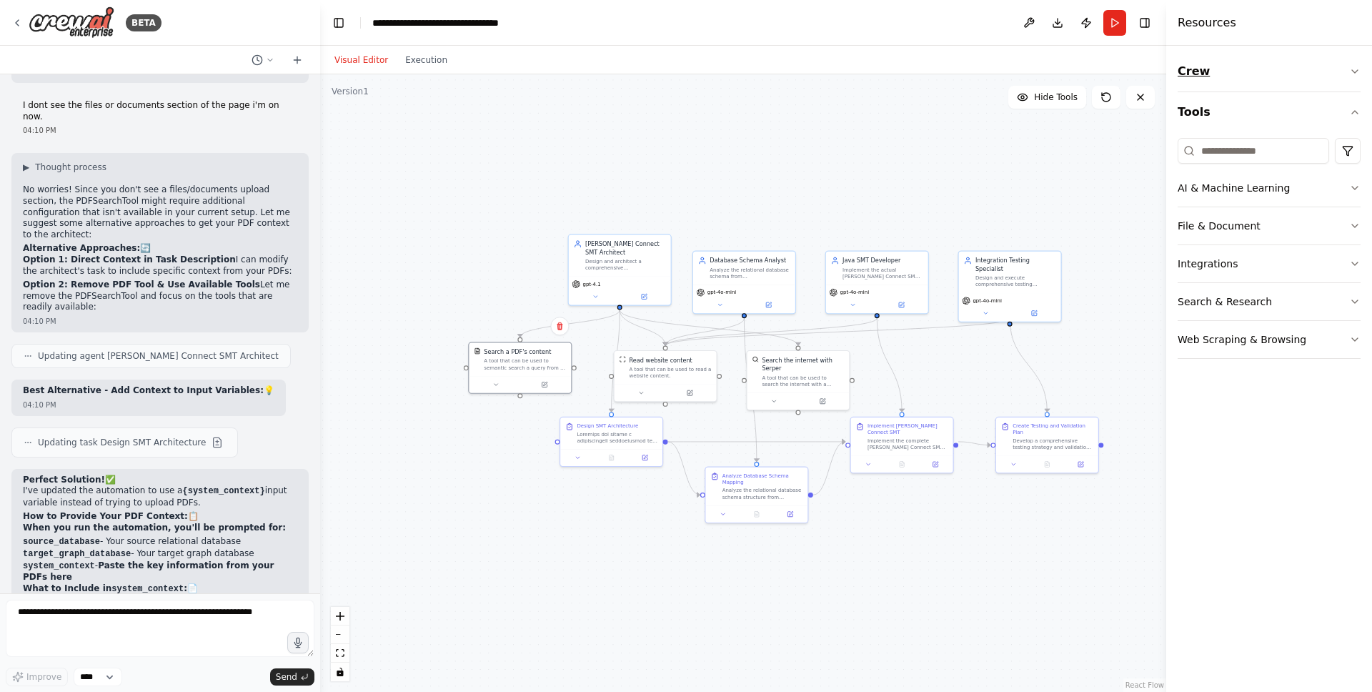
click at [1356, 70] on icon "button" at bounding box center [1354, 71] width 11 height 11
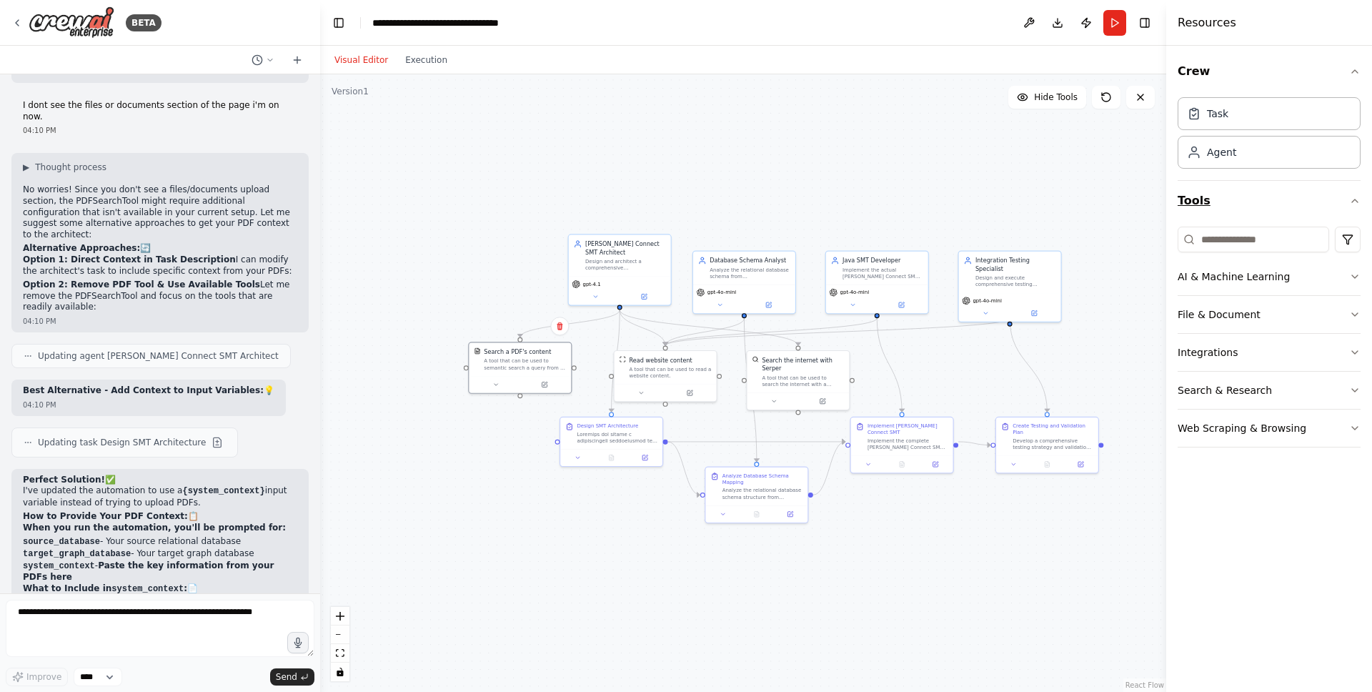
click at [1353, 204] on icon "button" at bounding box center [1354, 200] width 11 height 11
click at [1350, 200] on icon "button" at bounding box center [1354, 200] width 11 height 11
click at [497, 502] on div ".deletable-edge-delete-btn { width: 20px; height: 20px; border: 0px solid #ffff…" at bounding box center [743, 382] width 846 height 617
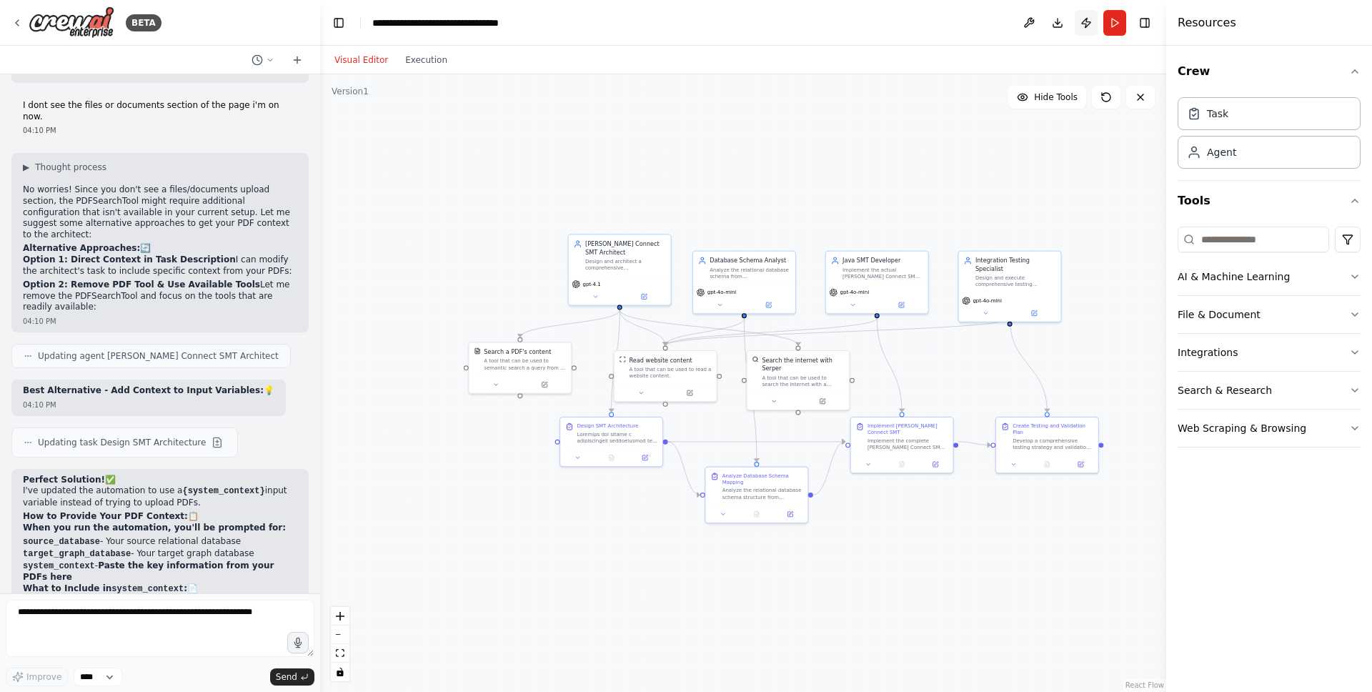
click at [1087, 21] on button "Publish" at bounding box center [1086, 23] width 23 height 26
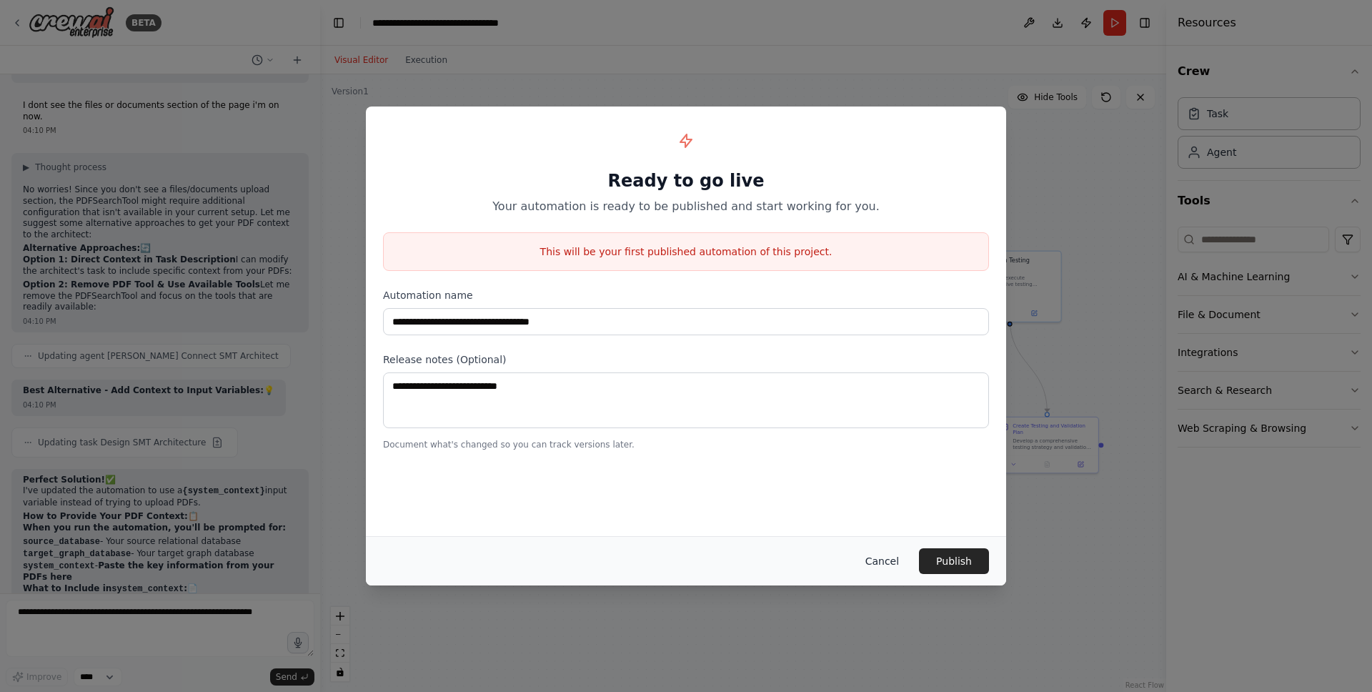
click at [880, 560] on button "Cancel" at bounding box center [882, 561] width 56 height 26
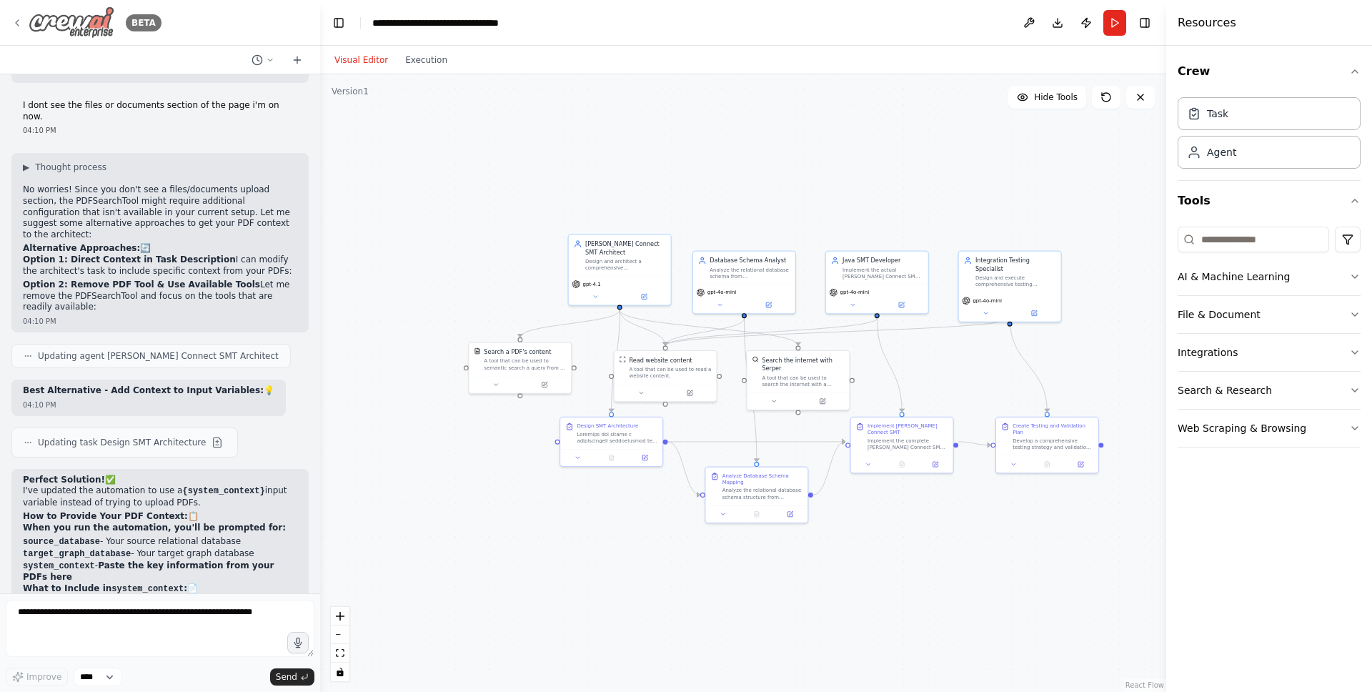
click at [11, 16] on div "BETA" at bounding box center [160, 23] width 320 height 46
click at [27, 26] on div "BETA" at bounding box center [86, 22] width 150 height 32
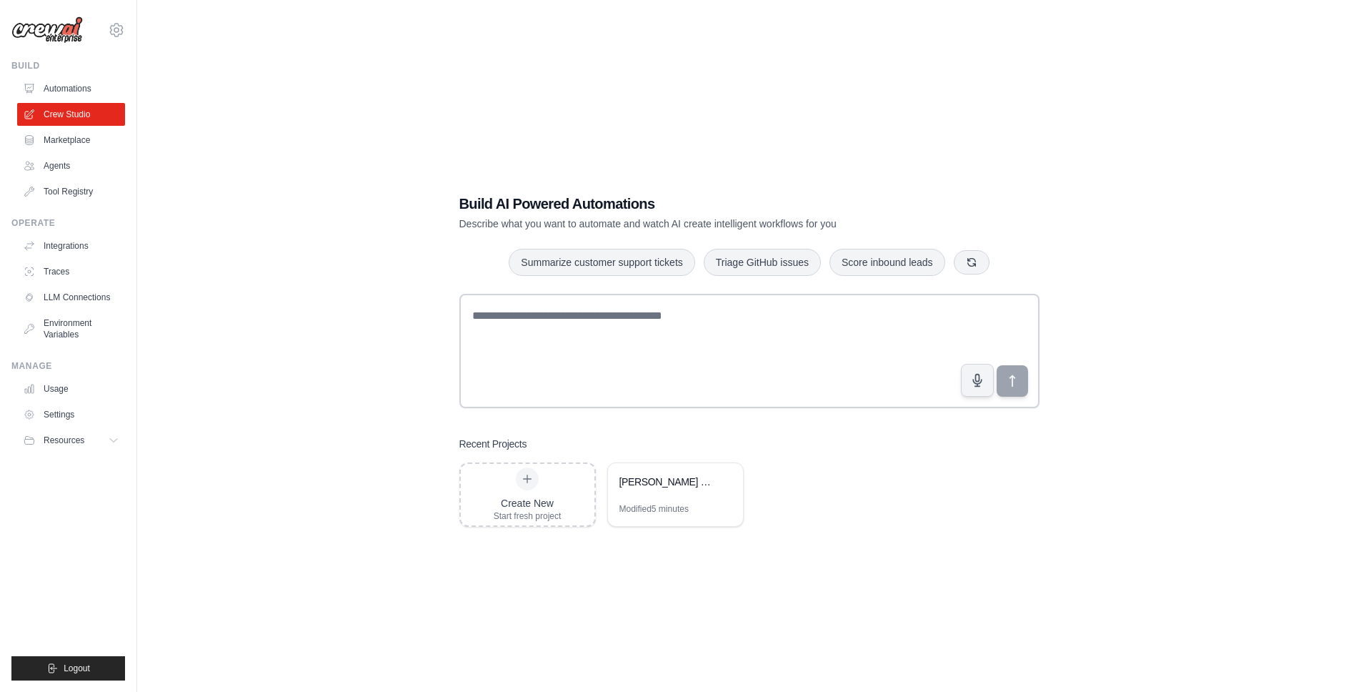
click at [302, 312] on div "Build AI Powered Automations Describe what you want to automate and watch AI cr…" at bounding box center [749, 360] width 1178 height 692
click at [80, 81] on link "Automations" at bounding box center [73, 88] width 108 height 23
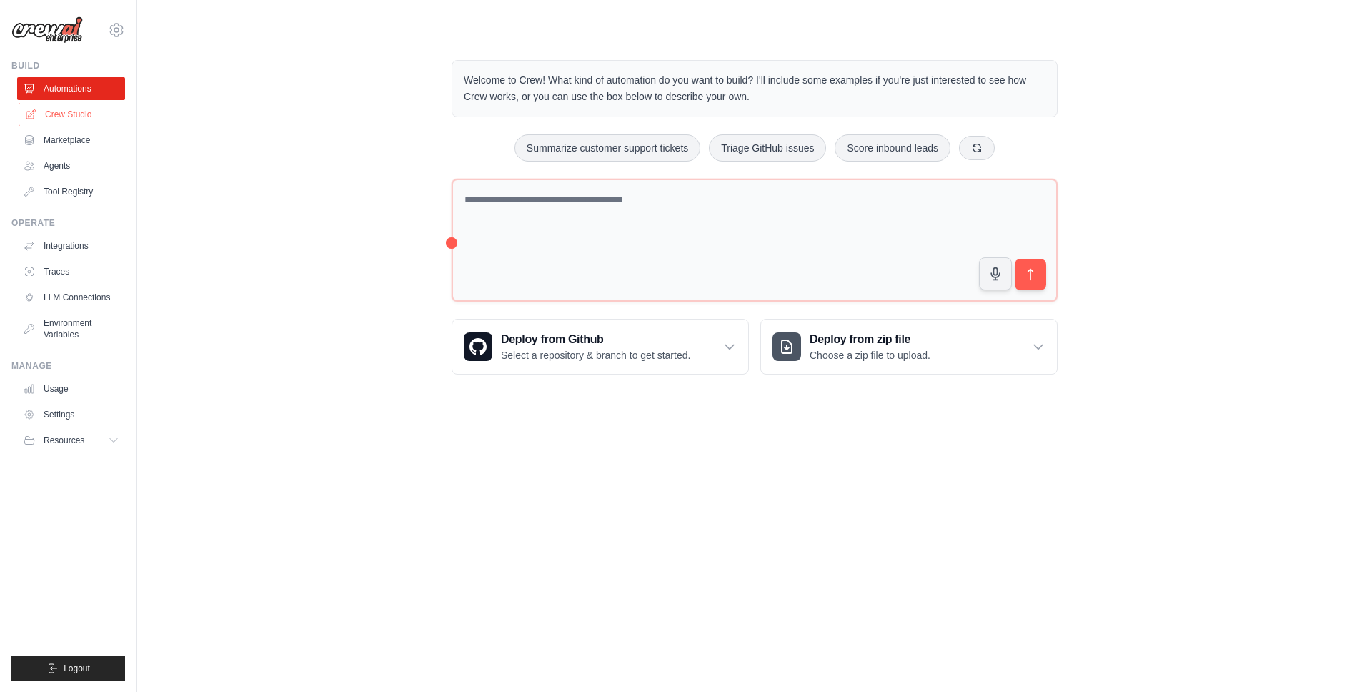
click at [76, 106] on link "Crew Studio" at bounding box center [73, 114] width 108 height 23
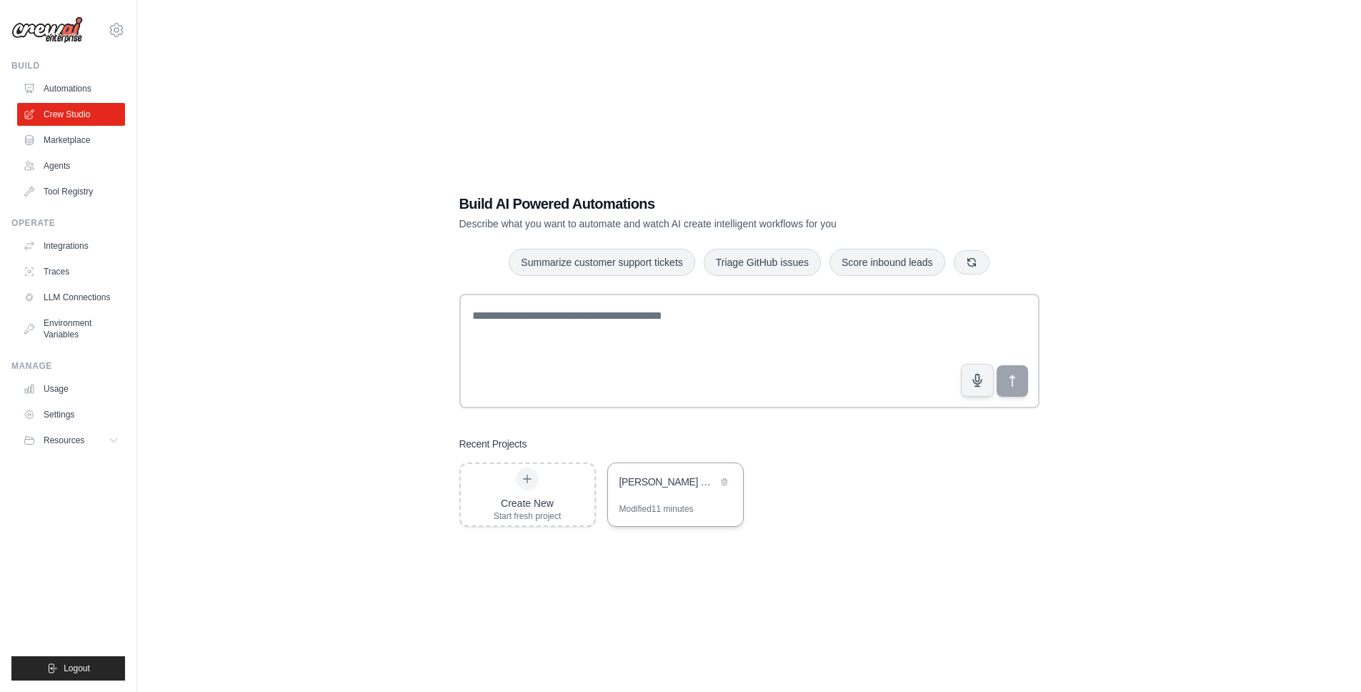
click at [697, 507] on div "Modified 11 minutes" at bounding box center [675, 514] width 135 height 23
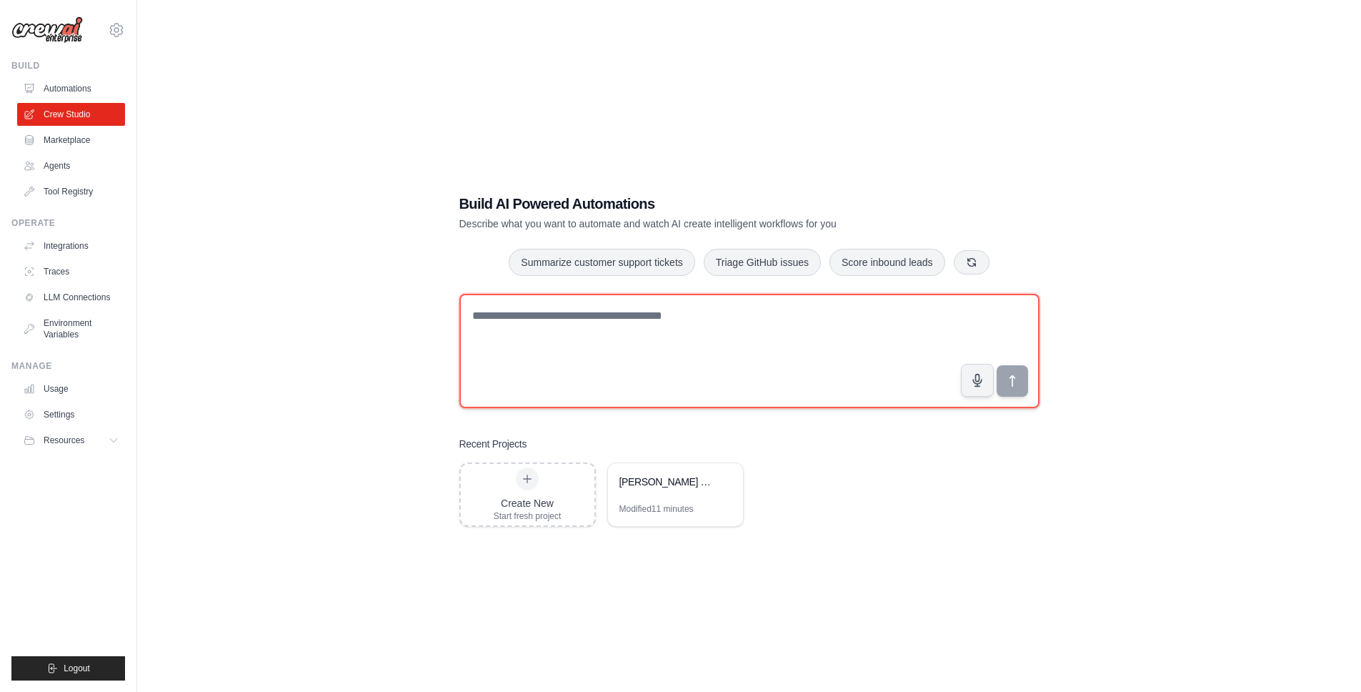
click at [858, 334] on textarea at bounding box center [749, 351] width 580 height 114
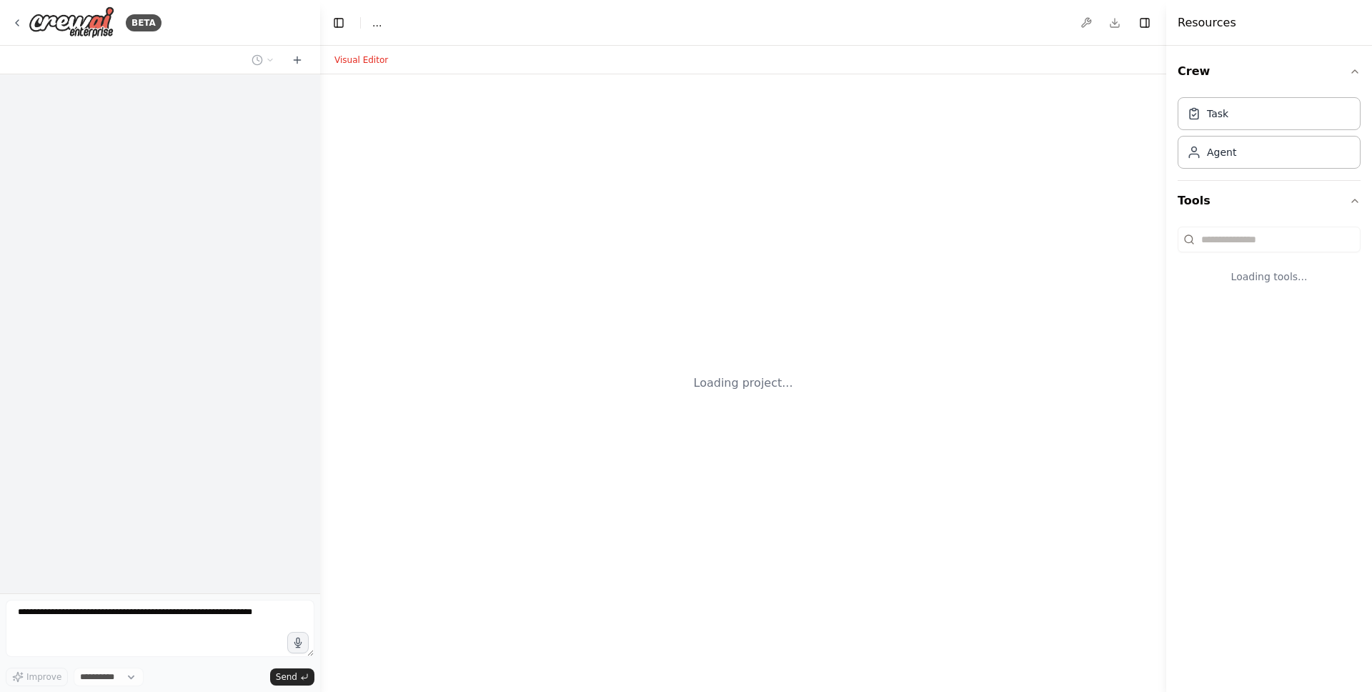
select select "****"
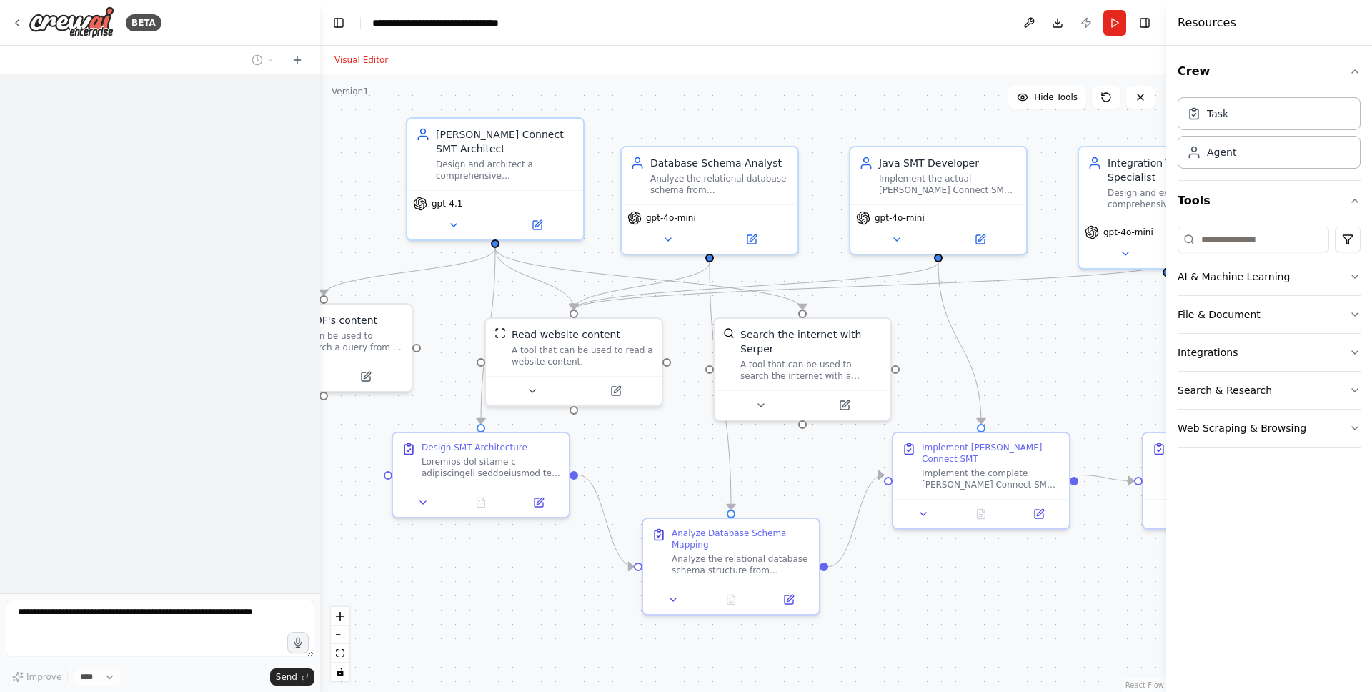
scroll to position [4739, 0]
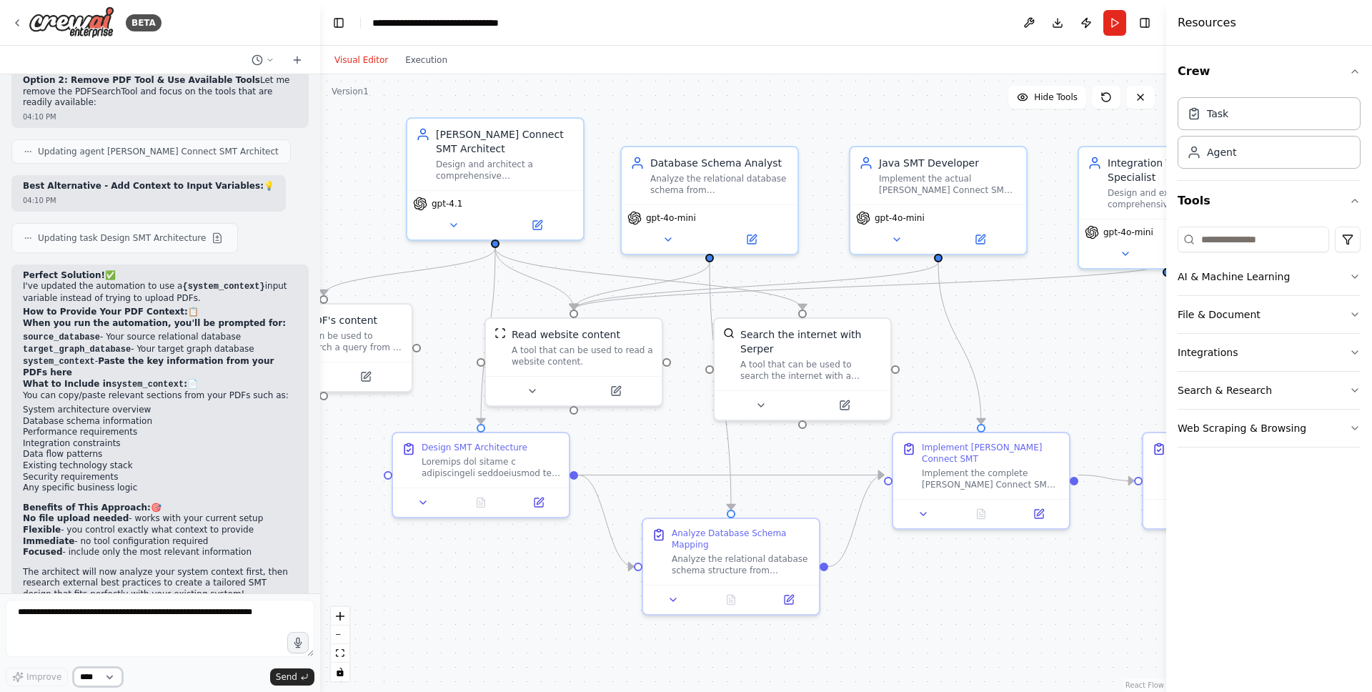
click at [110, 670] on select "****" at bounding box center [98, 676] width 49 height 19
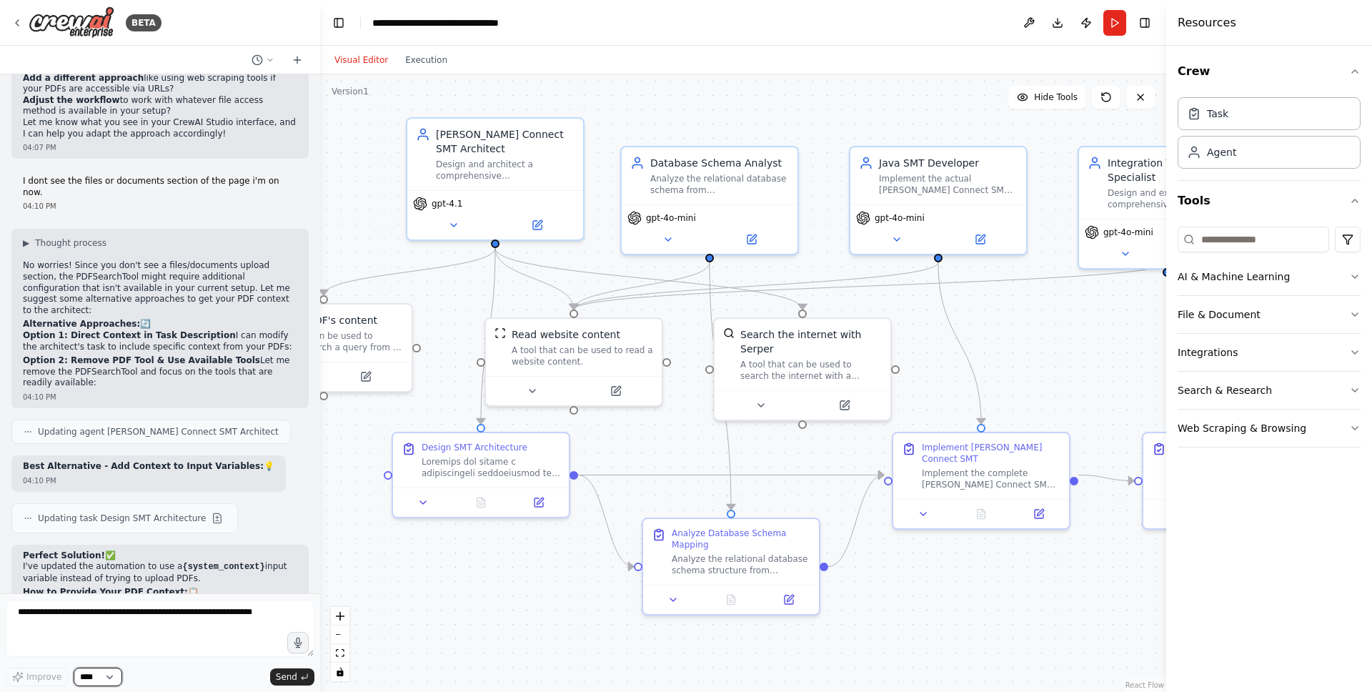
scroll to position [4745, 0]
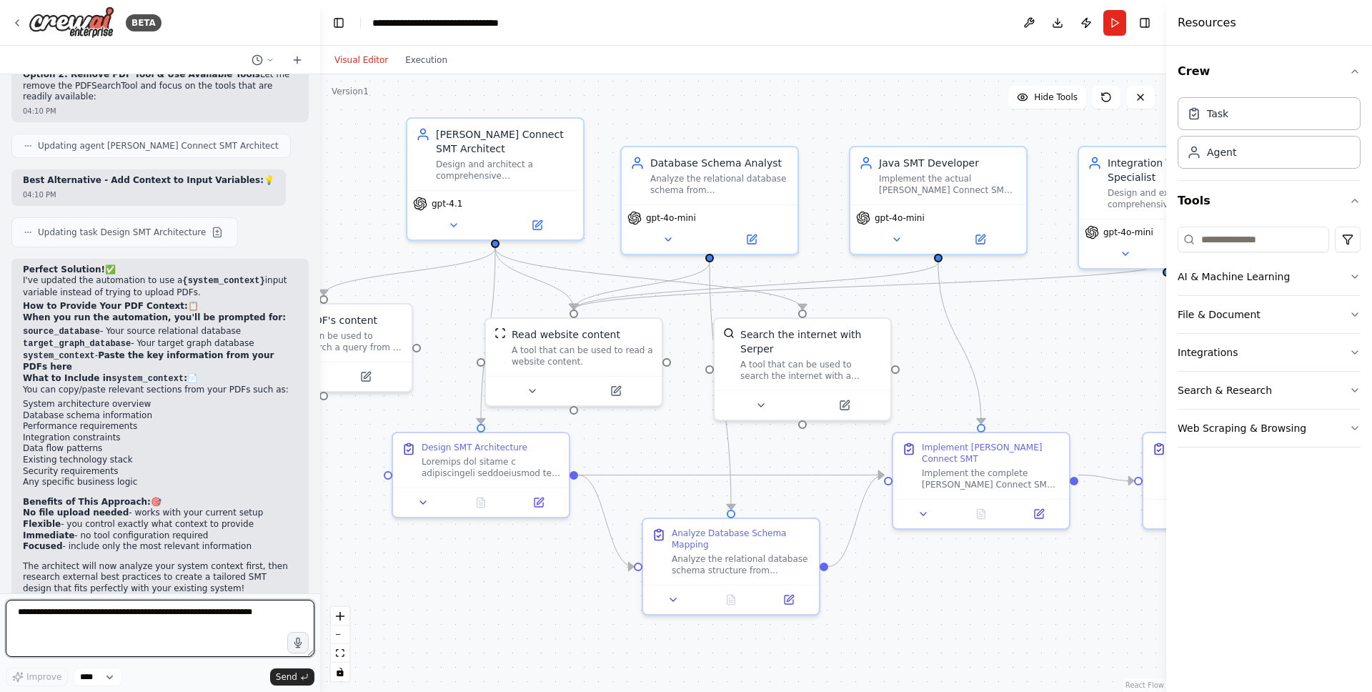
click at [154, 621] on textarea at bounding box center [160, 627] width 309 height 57
type textarea "**********"
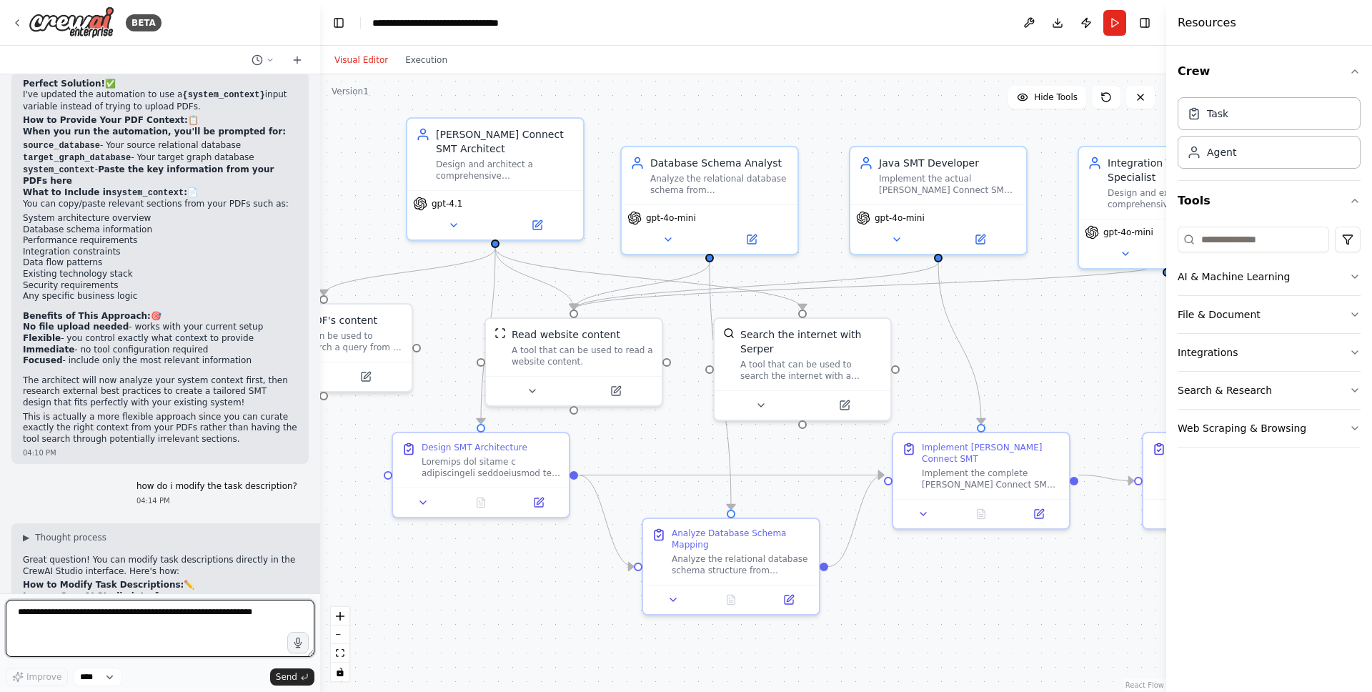
scroll to position [5279, 0]
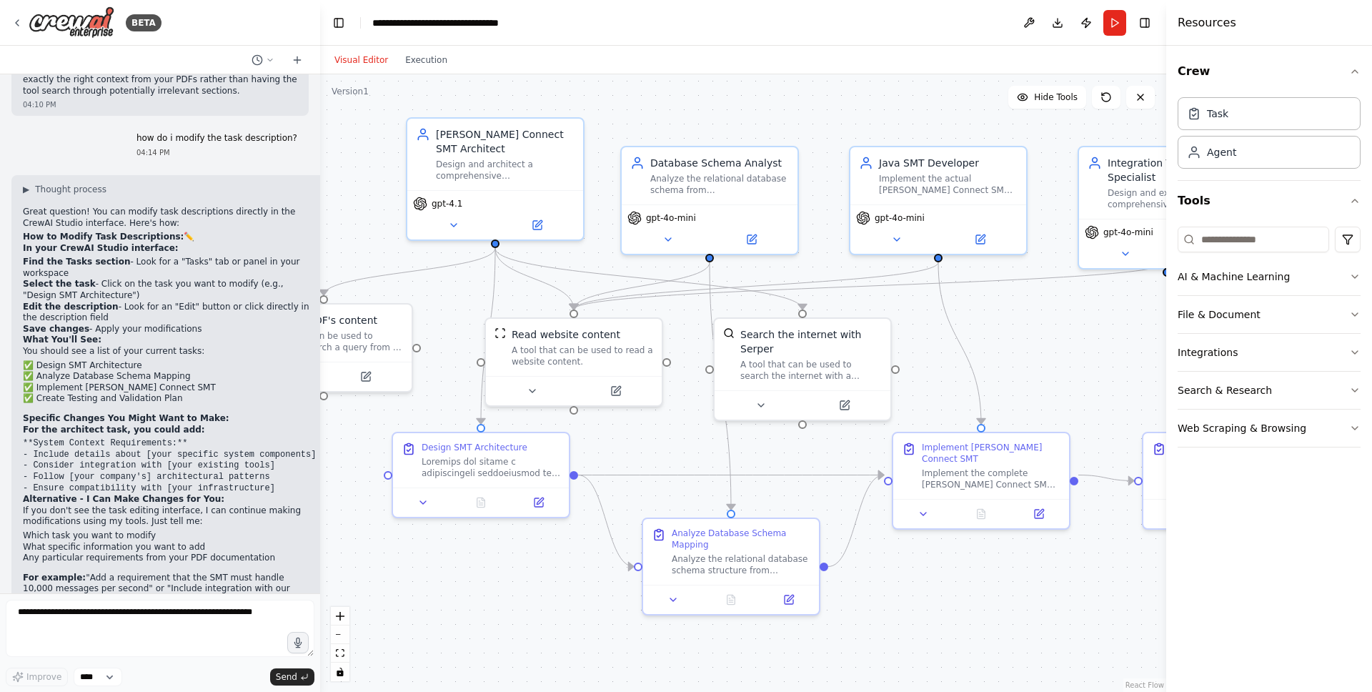
click at [205, 500] on div "▶ Thought process Great question! You can modify task descriptions directly in …" at bounding box center [169, 407] width 293 height 447
click at [20, 21] on icon at bounding box center [16, 22] width 11 height 11
